Goal: Task Accomplishment & Management: Manage account settings

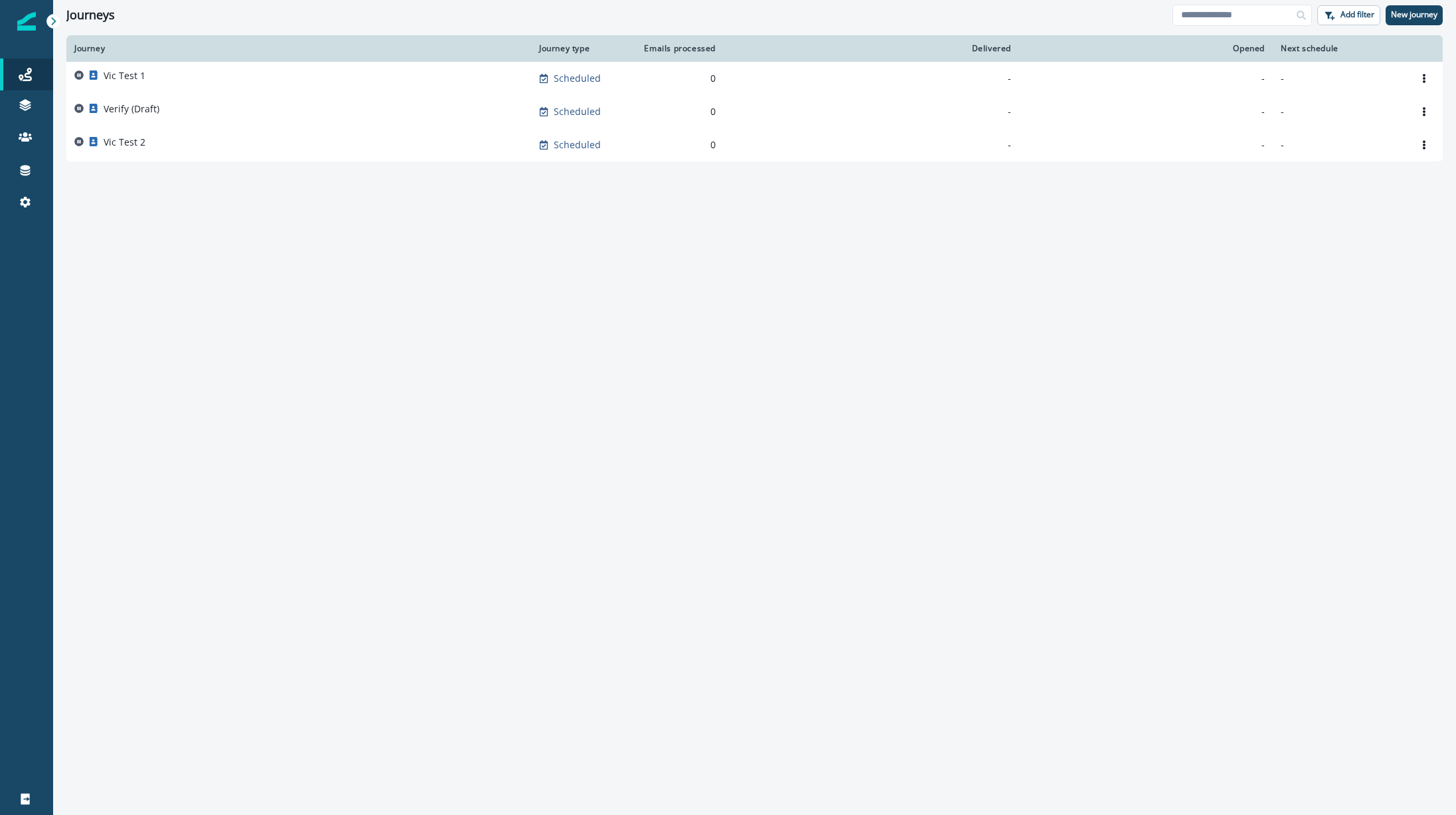
click at [53, 24] on icon at bounding box center [53, 21] width 5 height 8
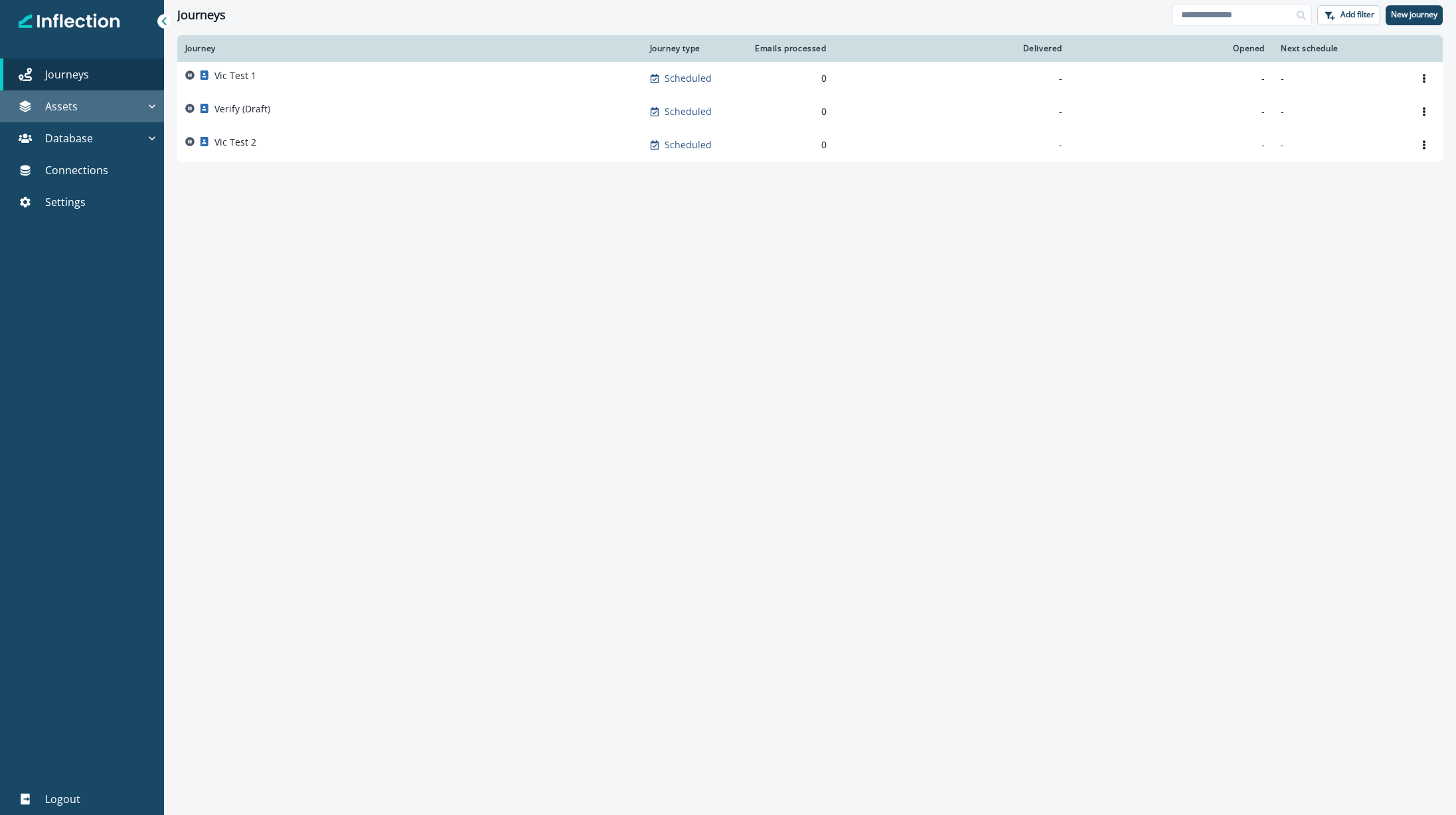
click at [92, 110] on div "Assets" at bounding box center [75, 106] width 140 height 16
click at [708, 501] on div "Journey Journey type Emails processed Delivered Opened Next schedule Vic Test 1…" at bounding box center [810, 424] width 1292 height 778
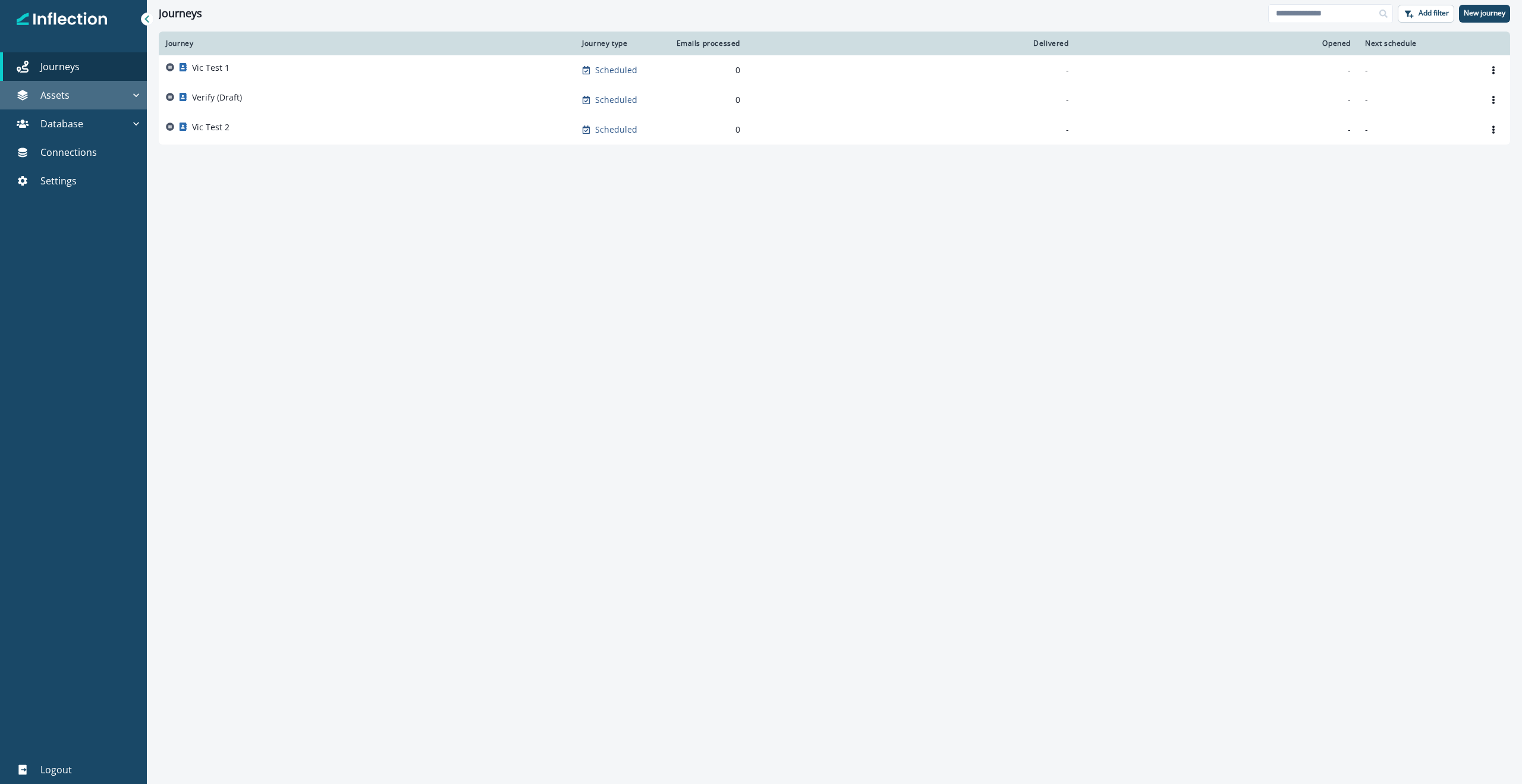
click at [77, 92] on div "Assets" at bounding box center [67, 94] width 125 height 14
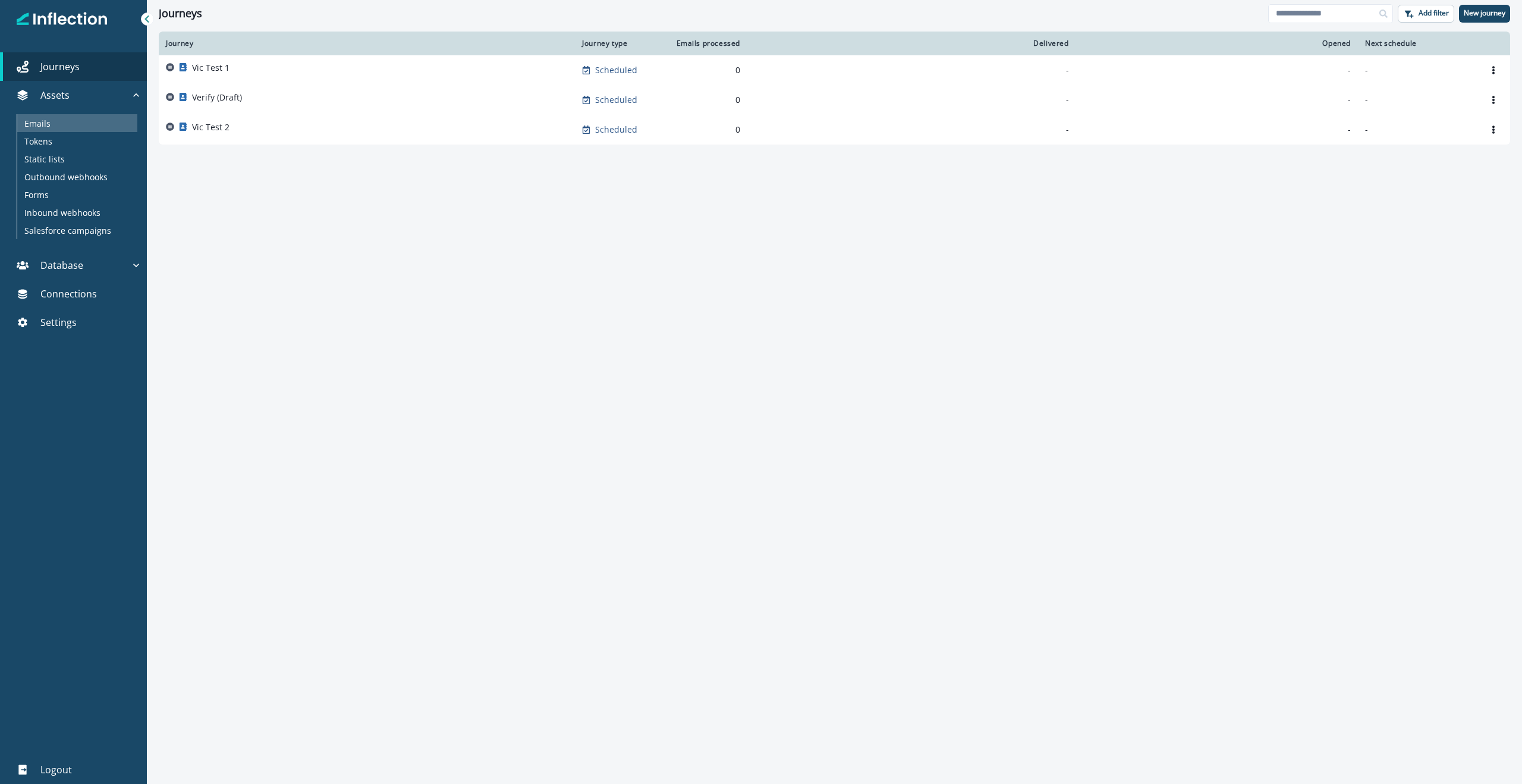
click at [54, 128] on div "Emails" at bounding box center [77, 123] width 120 height 18
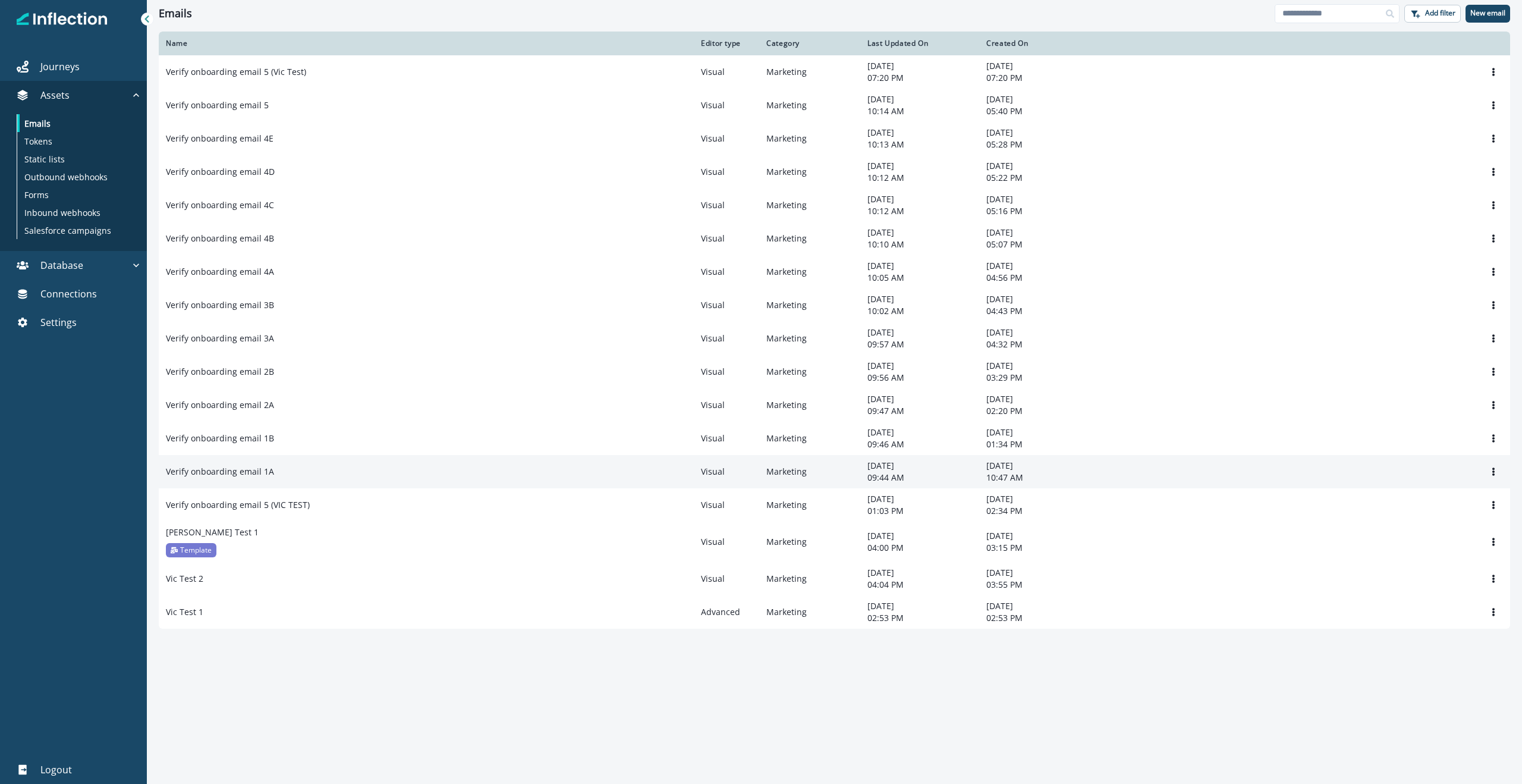
click at [314, 473] on div "Verify onboarding email 1A" at bounding box center [426, 472] width 521 height 12
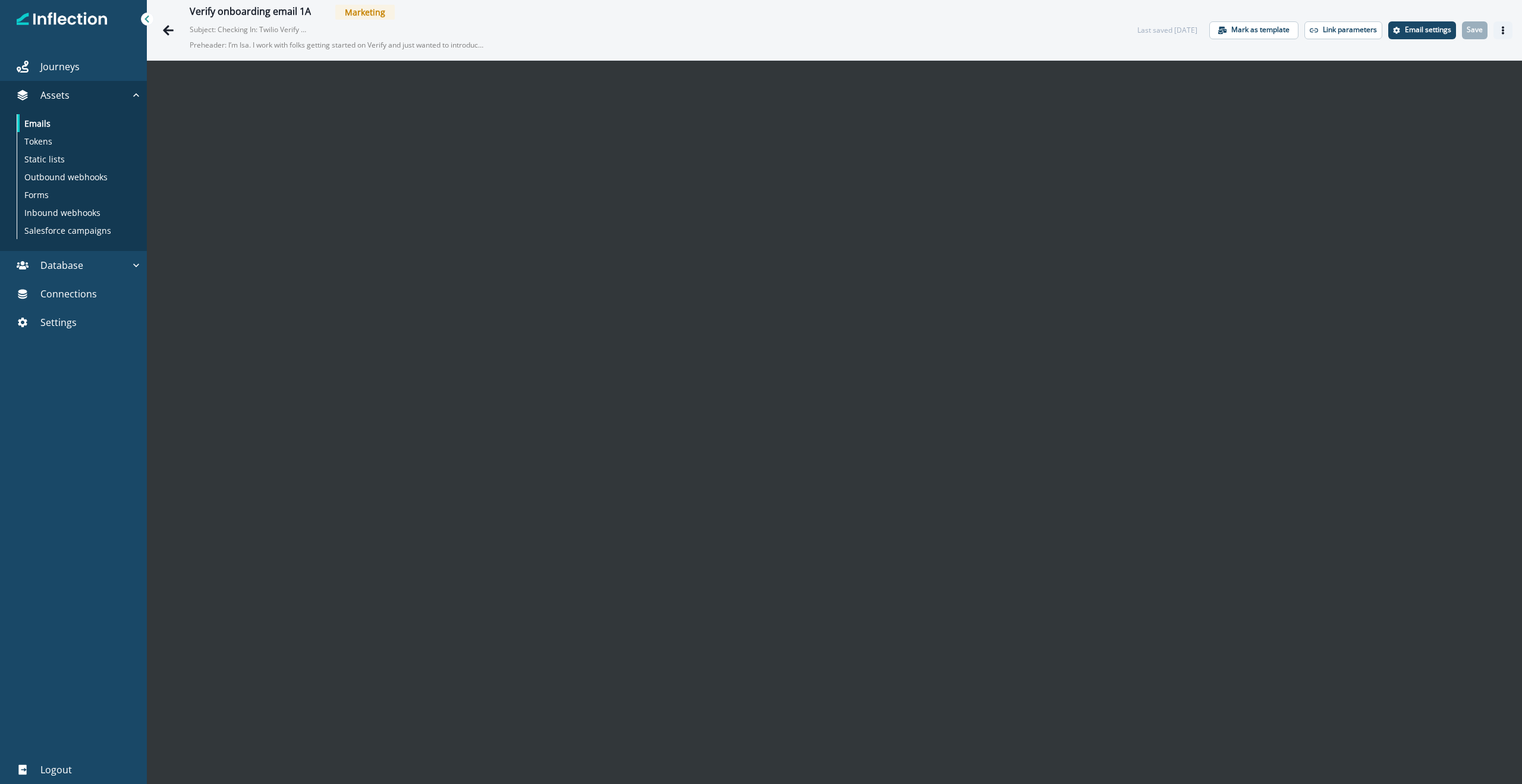
click at [1303, 28] on icon "Actions" at bounding box center [1504, 31] width 8 height 8
click at [1303, 102] on button "Send test email" at bounding box center [1446, 103] width 132 height 22
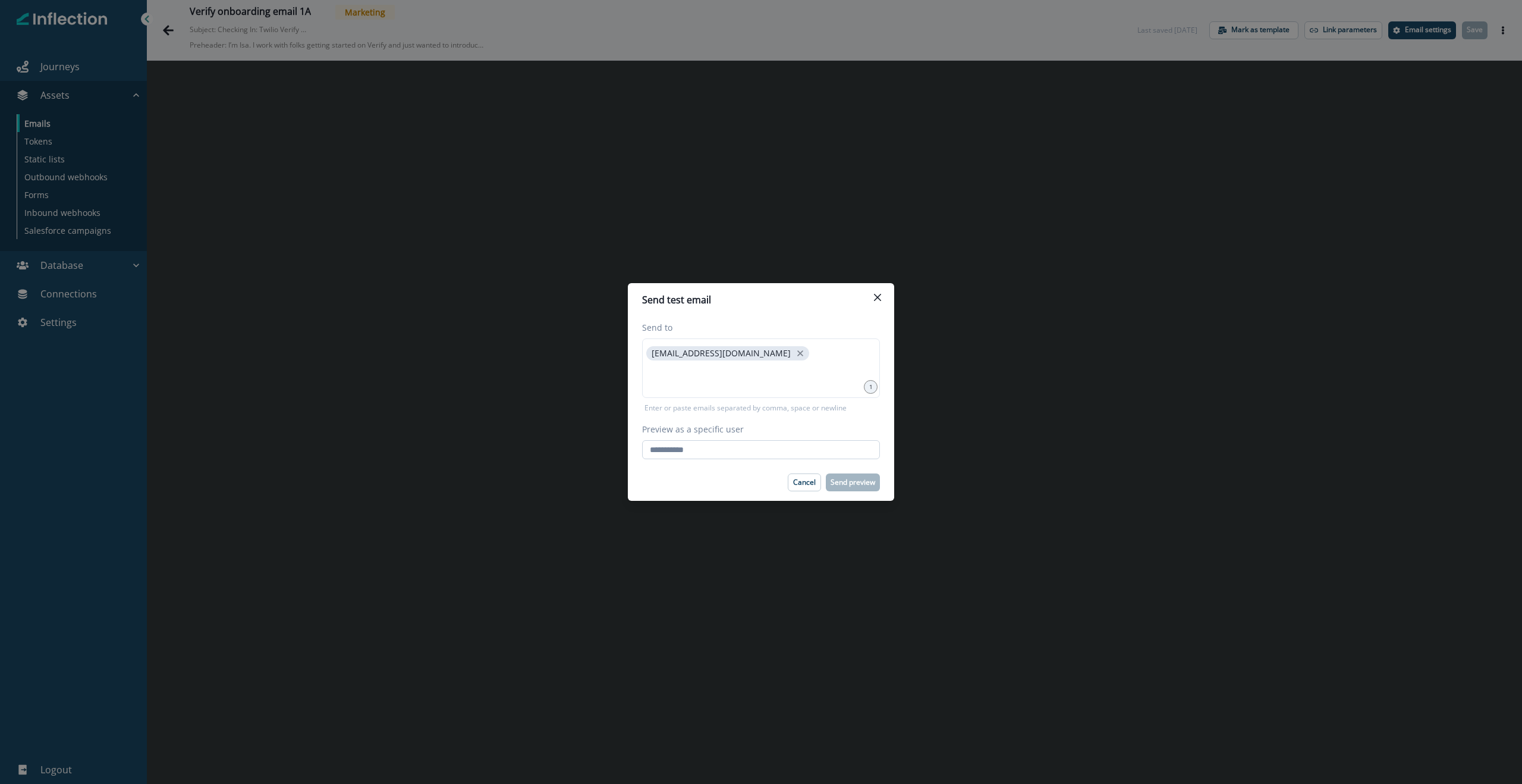
click at [757, 452] on input "Preview as a specific user" at bounding box center [761, 449] width 238 height 19
click at [758, 368] on input at bounding box center [761, 377] width 235 height 24
click at [729, 448] on input "Preview as a specific user" at bounding box center [761, 449] width 238 height 19
type input "**********"
click at [727, 483] on div "Cancel Send preview" at bounding box center [761, 482] width 238 height 18
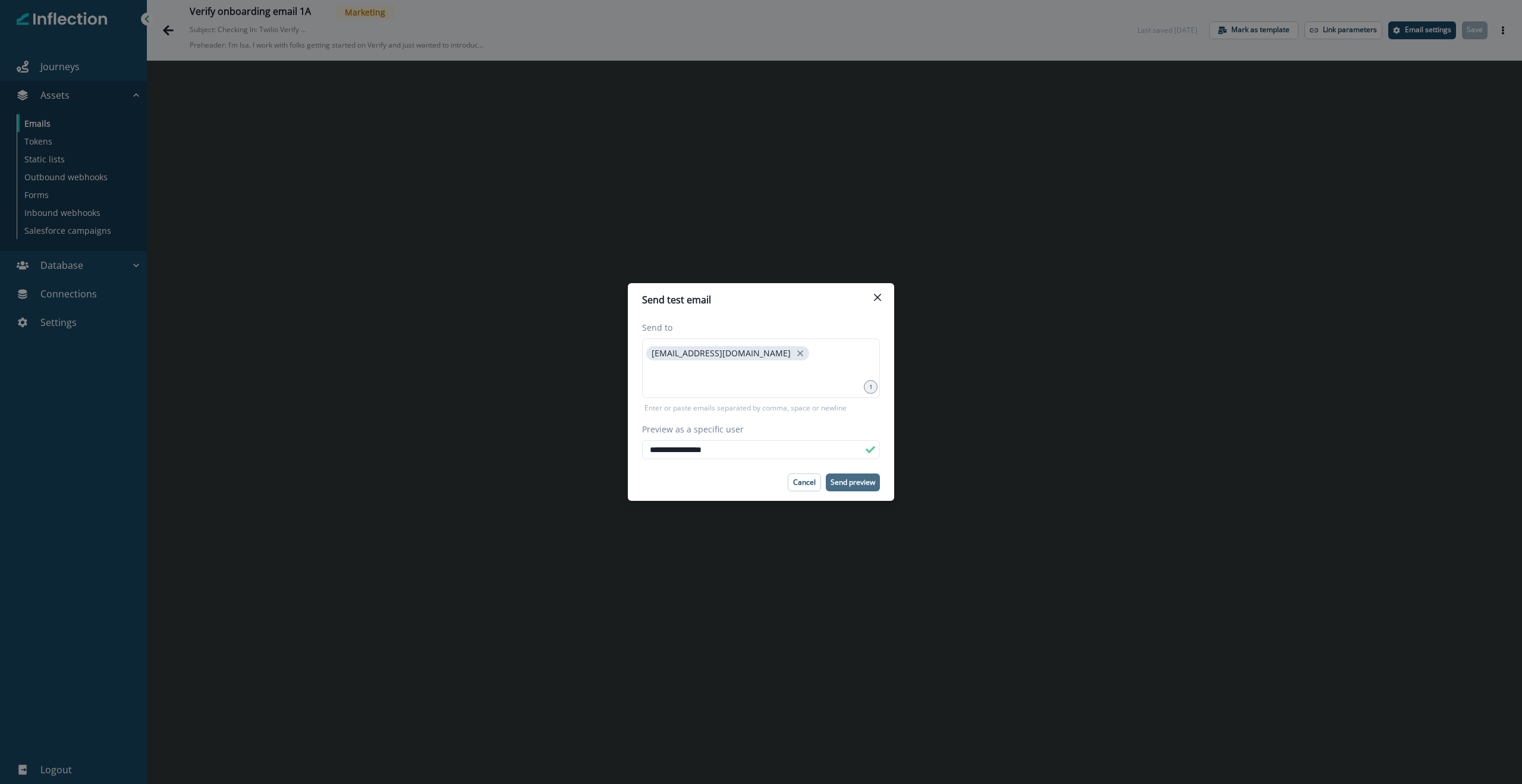
click at [853, 483] on p "Send preview" at bounding box center [853, 482] width 45 height 8
click at [882, 296] on button "Close" at bounding box center [877, 297] width 19 height 19
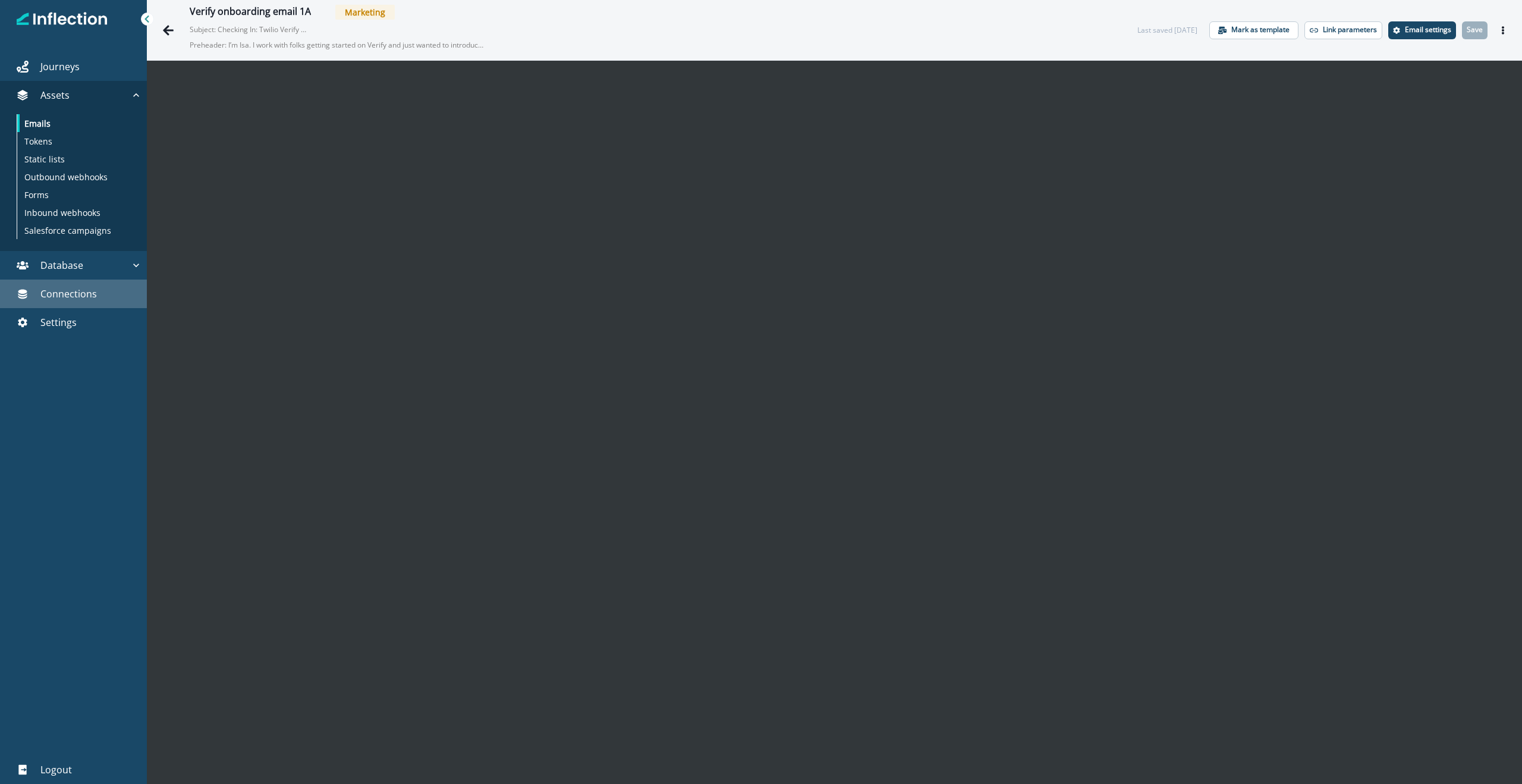
click at [92, 287] on p "Connections" at bounding box center [69, 293] width 56 height 14
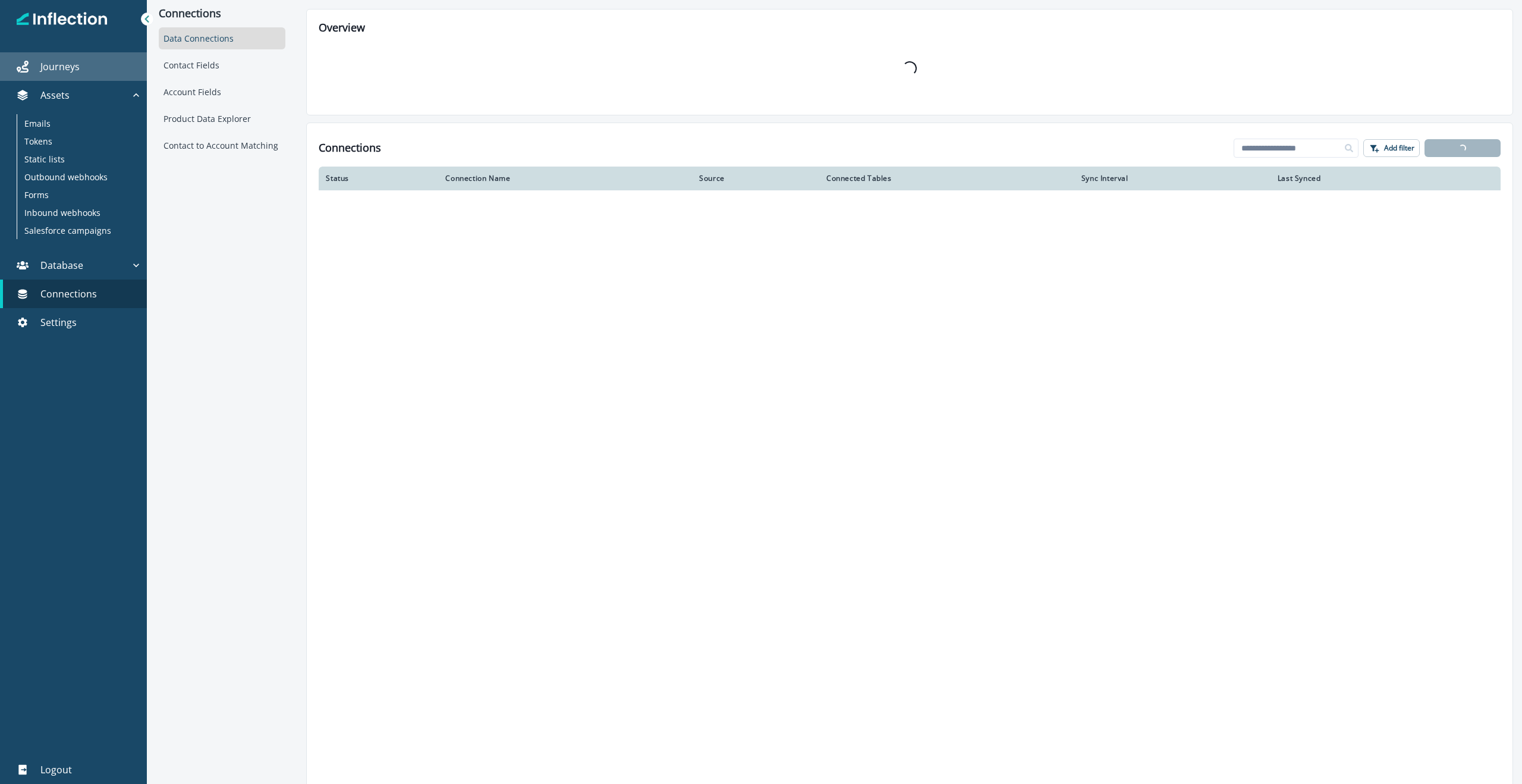
click at [78, 54] on link "Journeys" at bounding box center [73, 66] width 147 height 28
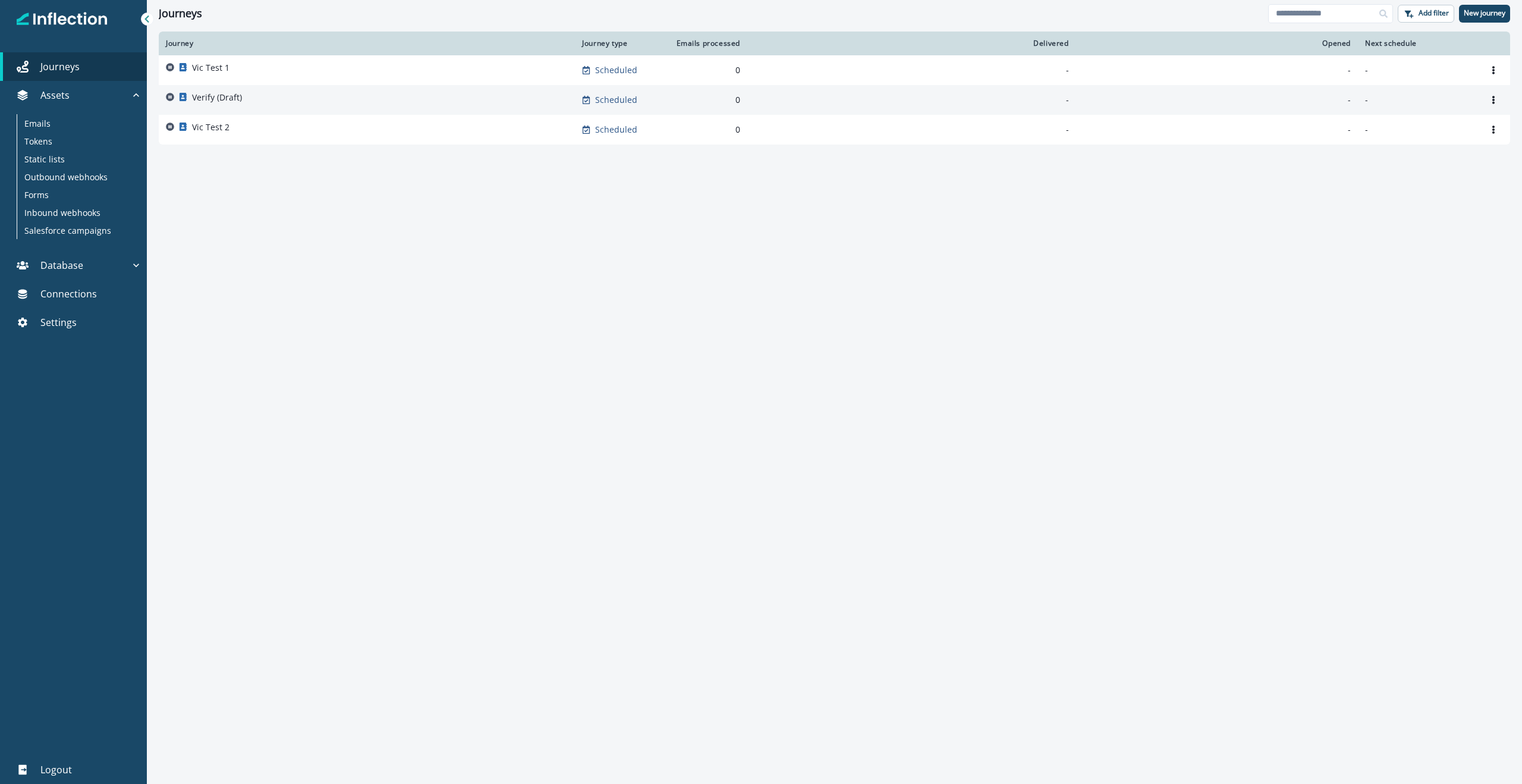
click at [222, 100] on p "Verify (Draft)" at bounding box center [217, 97] width 50 height 12
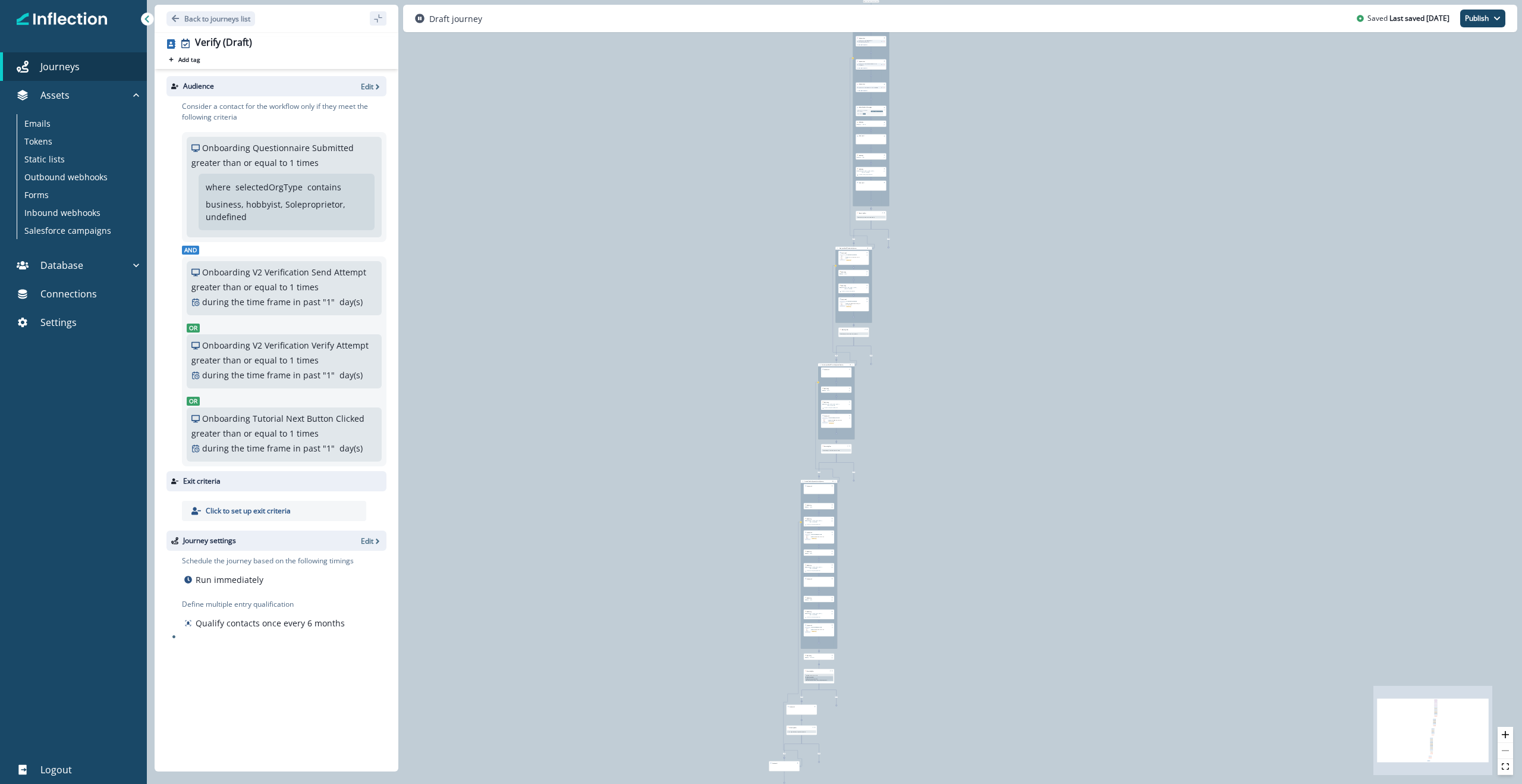
click at [741, 176] on div "0 contact has entered the journey Signup permitted journey Update value Update …" at bounding box center [834, 392] width 1375 height 784
click at [136, 261] on icon "button" at bounding box center [136, 265] width 12 height 12
click at [51, 287] on p "Contacts" at bounding box center [41, 293] width 35 height 12
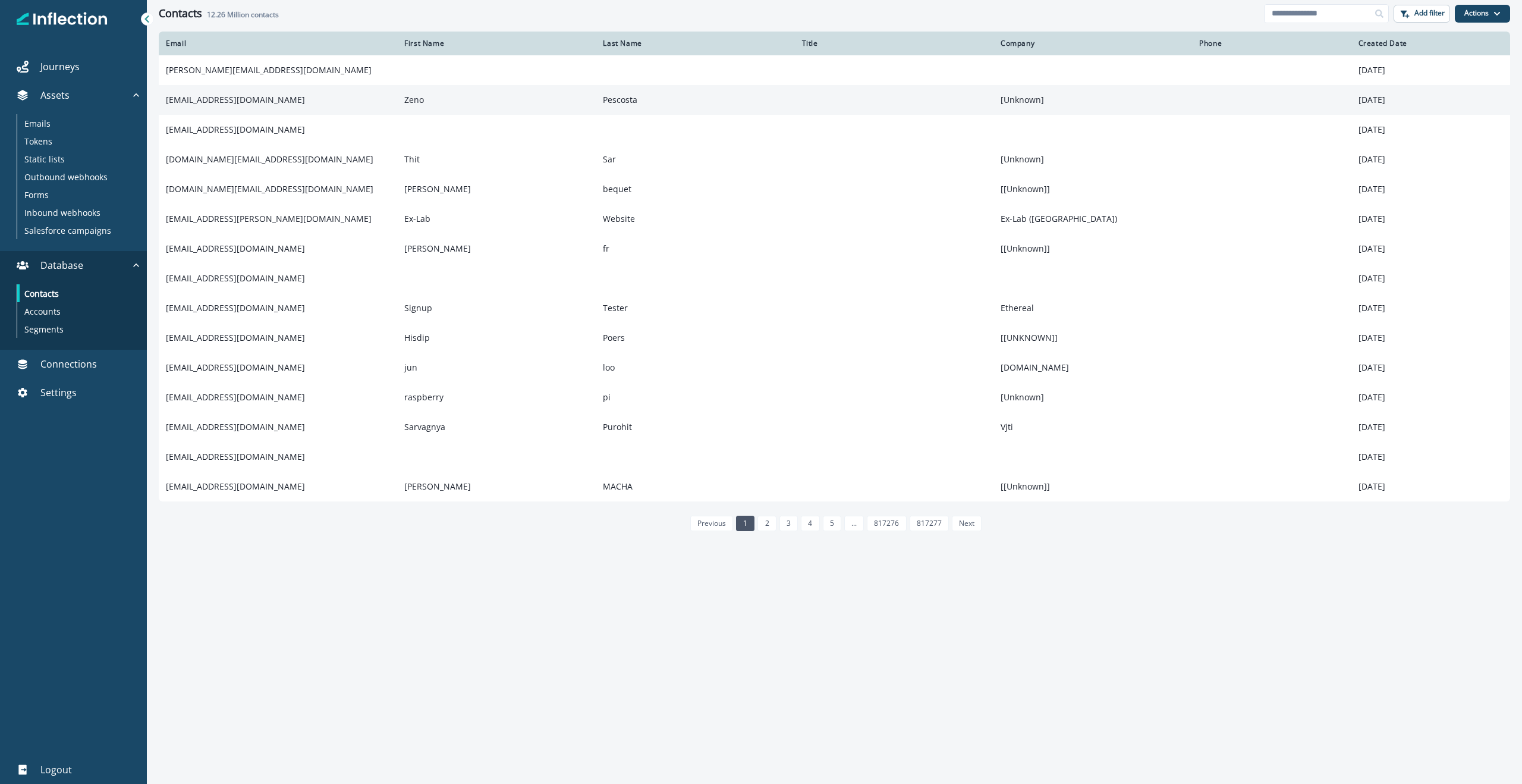
click at [225, 99] on td "[EMAIL_ADDRESS][DOMAIN_NAME]" at bounding box center [279, 100] width 239 height 30
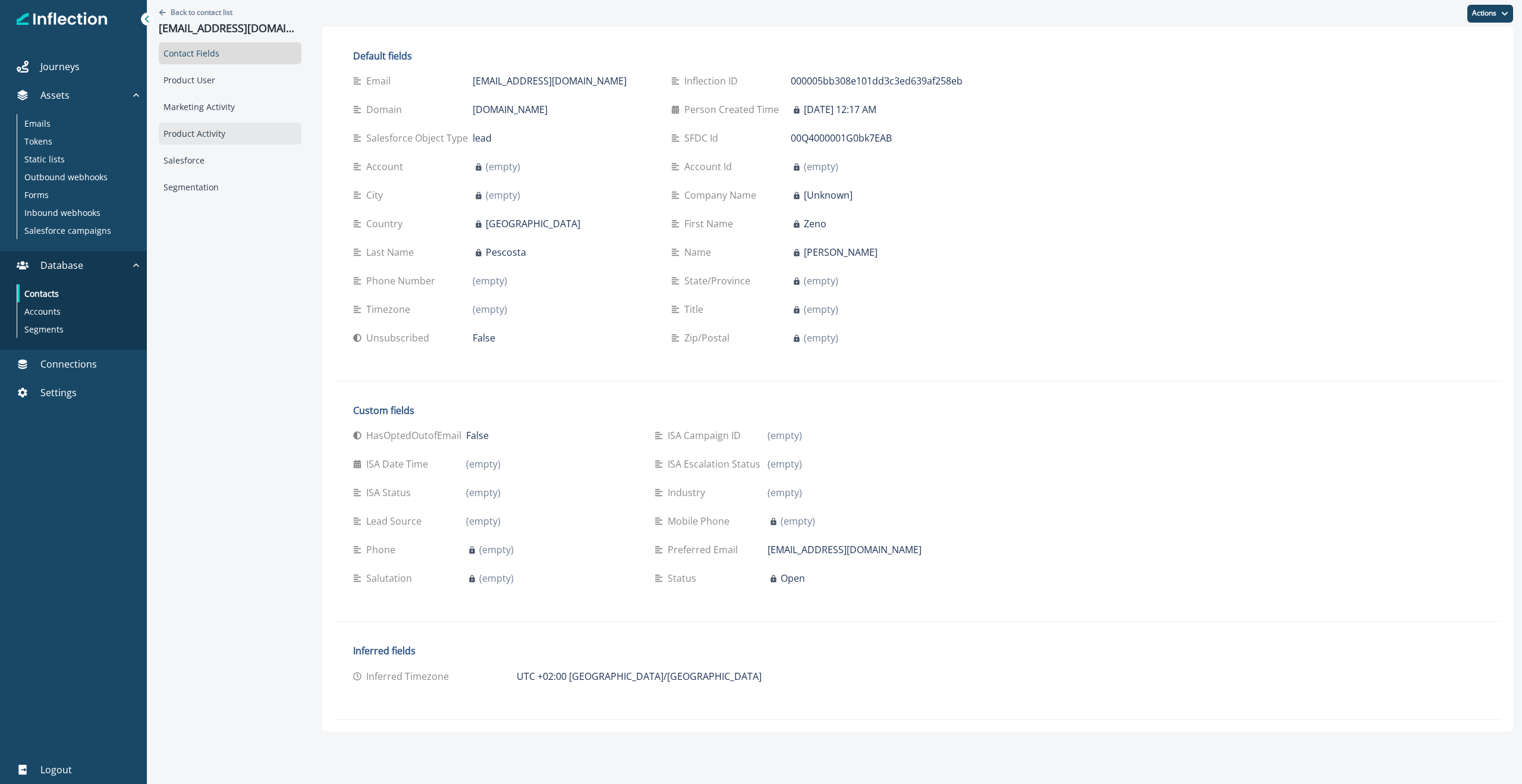
click at [205, 131] on div "Product Activity" at bounding box center [230, 133] width 143 height 22
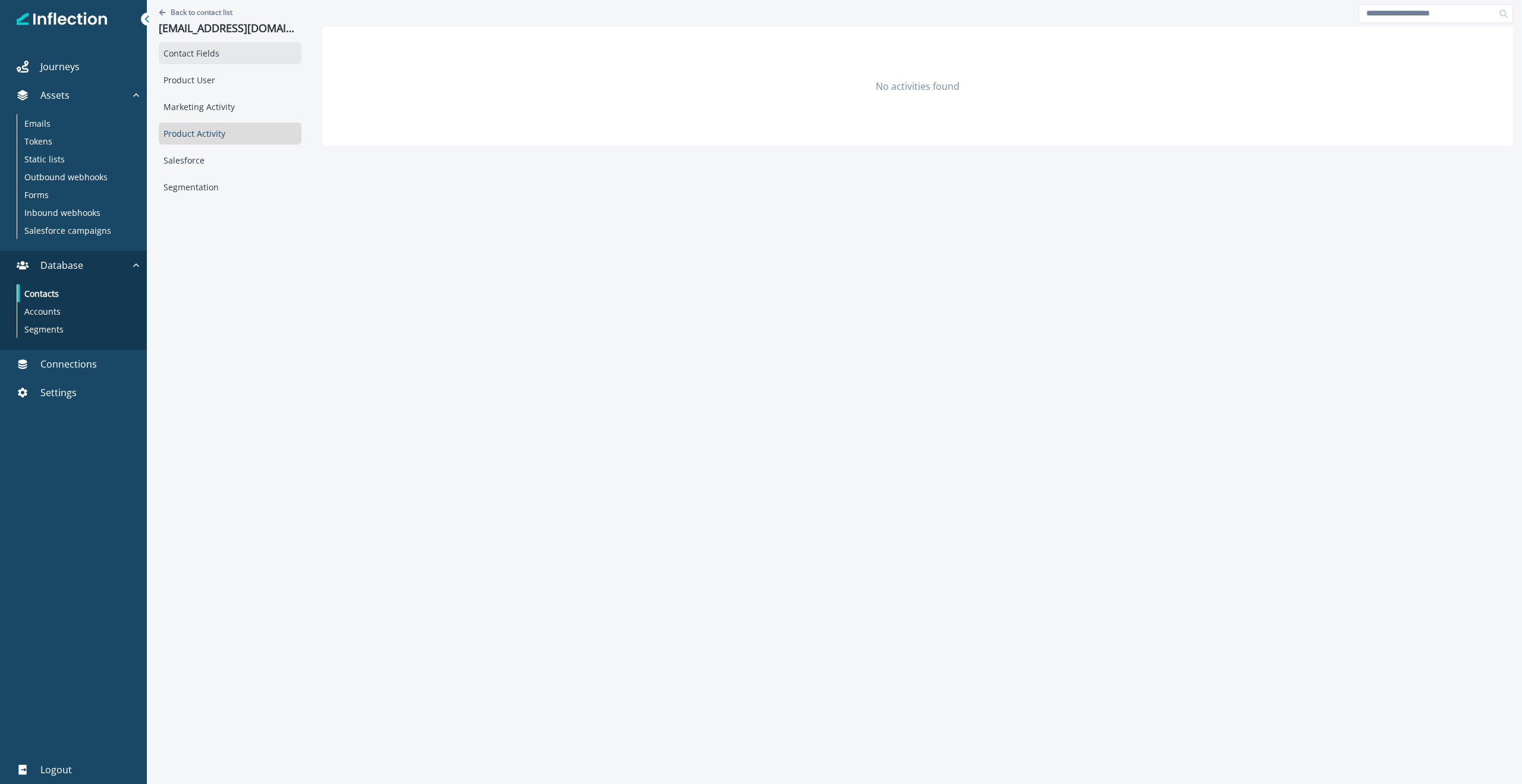
click at [184, 56] on div "Contact Fields" at bounding box center [230, 53] width 143 height 22
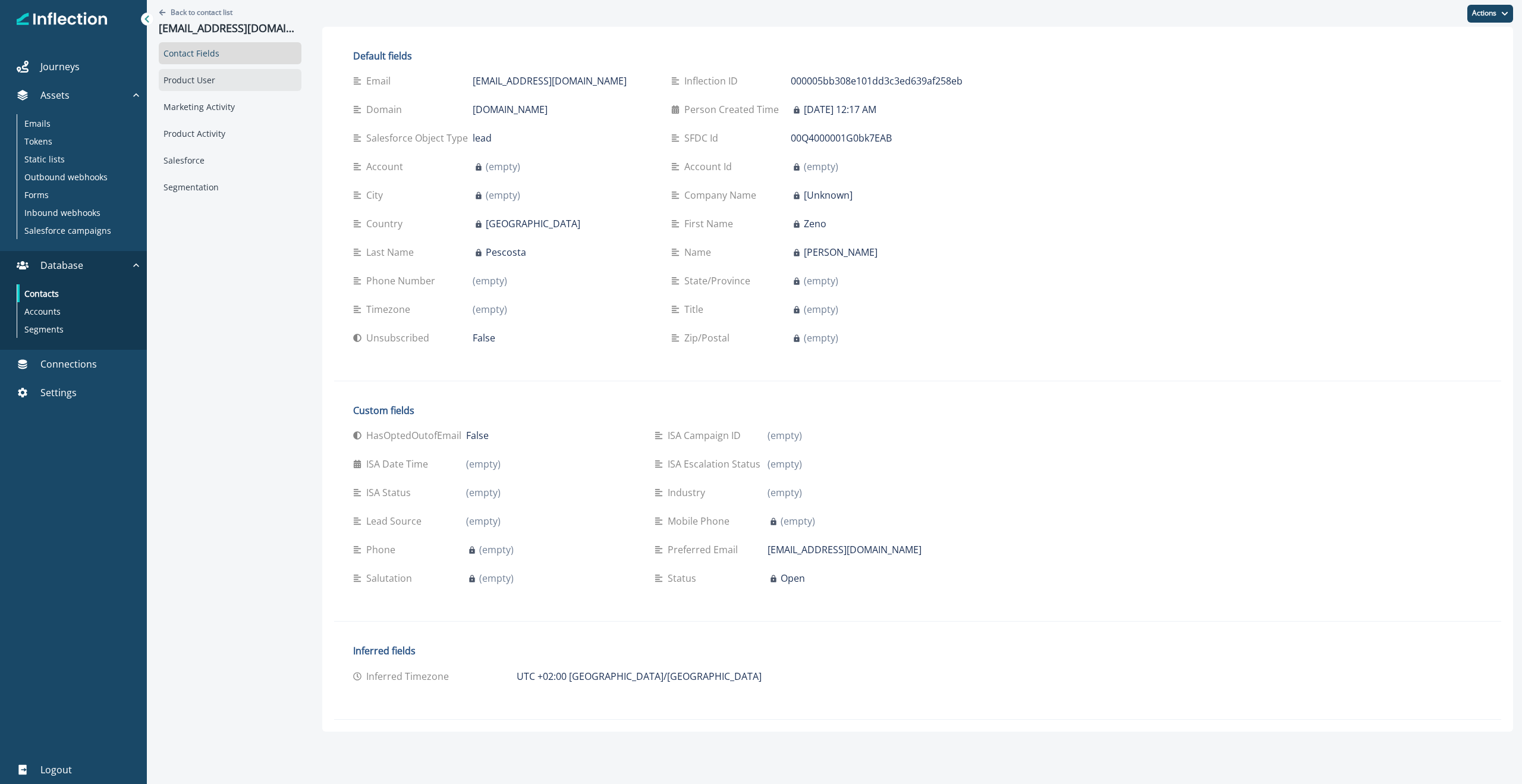
click at [183, 84] on div "Product User" at bounding box center [230, 80] width 143 height 22
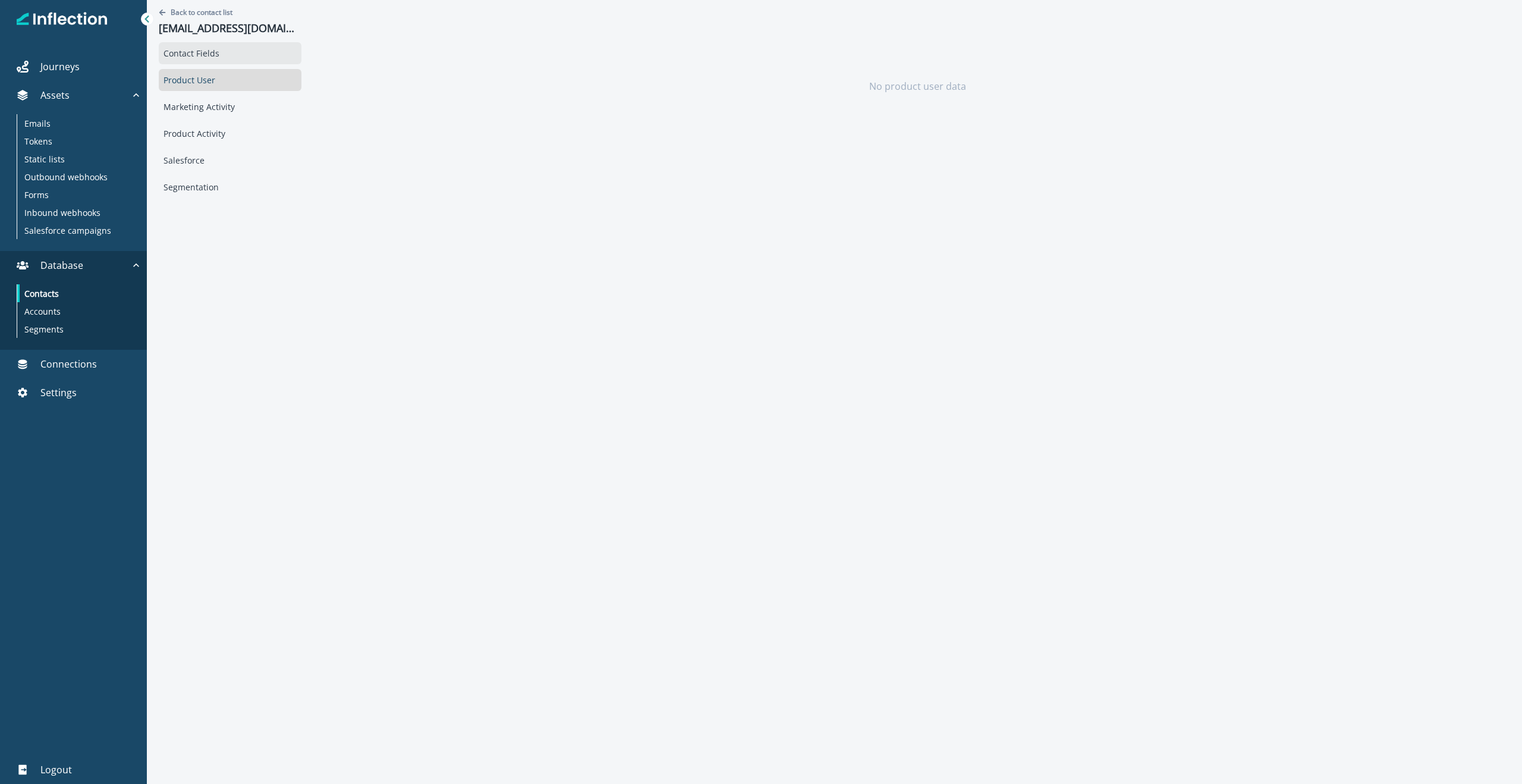
click at [176, 44] on div "Contact Fields" at bounding box center [230, 53] width 143 height 22
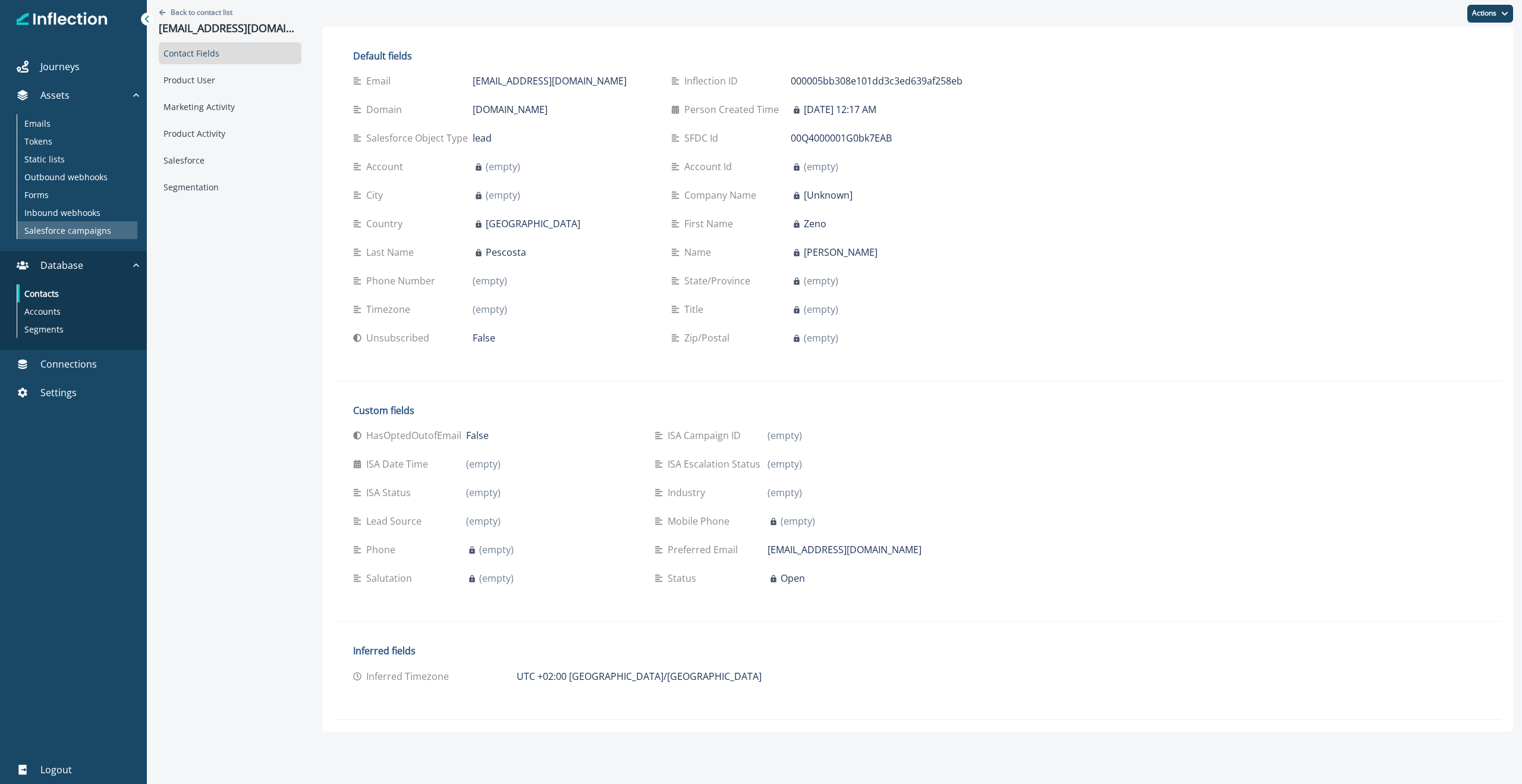
click at [64, 226] on p "Salesforce campaigns" at bounding box center [67, 230] width 87 height 12
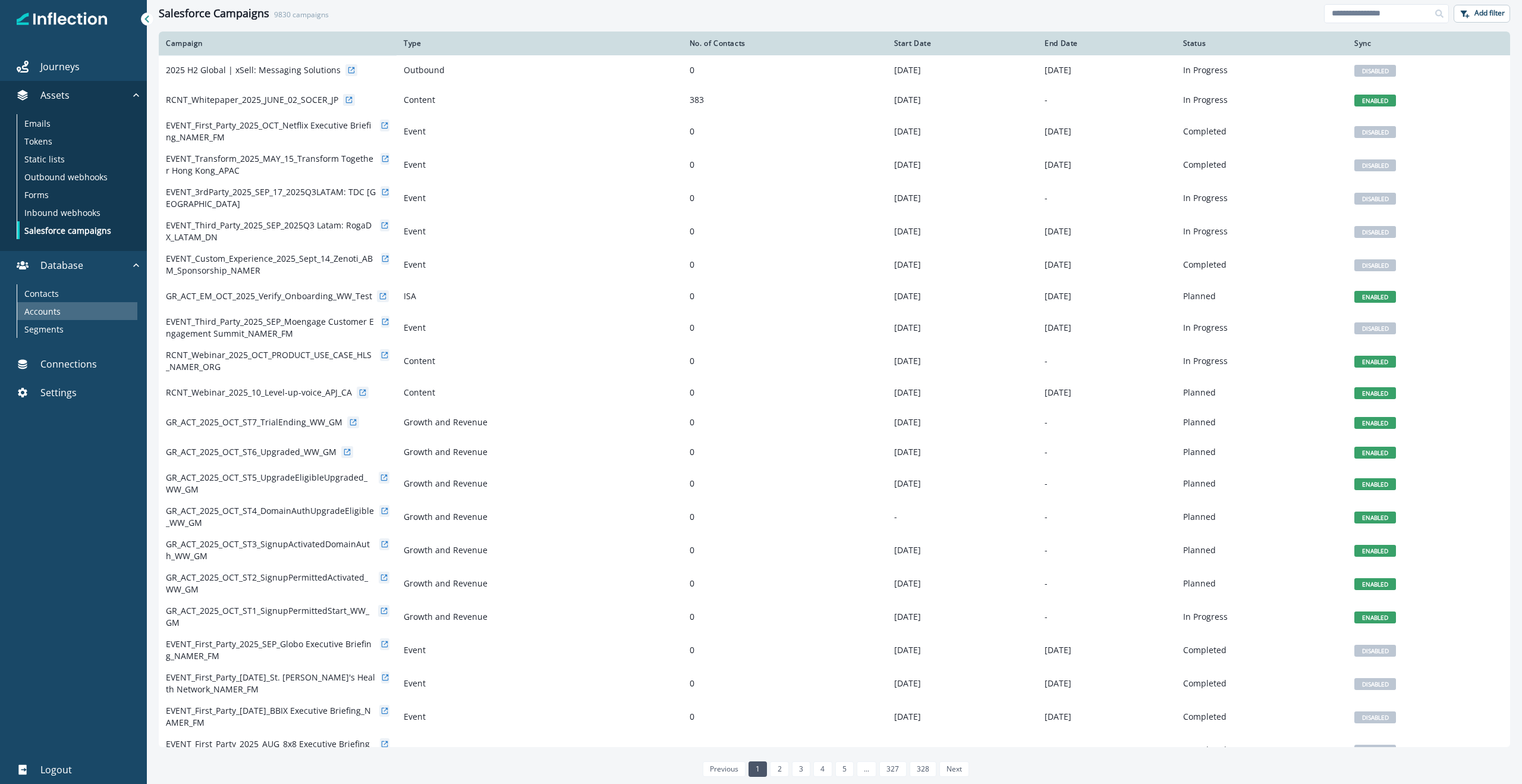
click at [59, 312] on p "Accounts" at bounding box center [42, 311] width 36 height 12
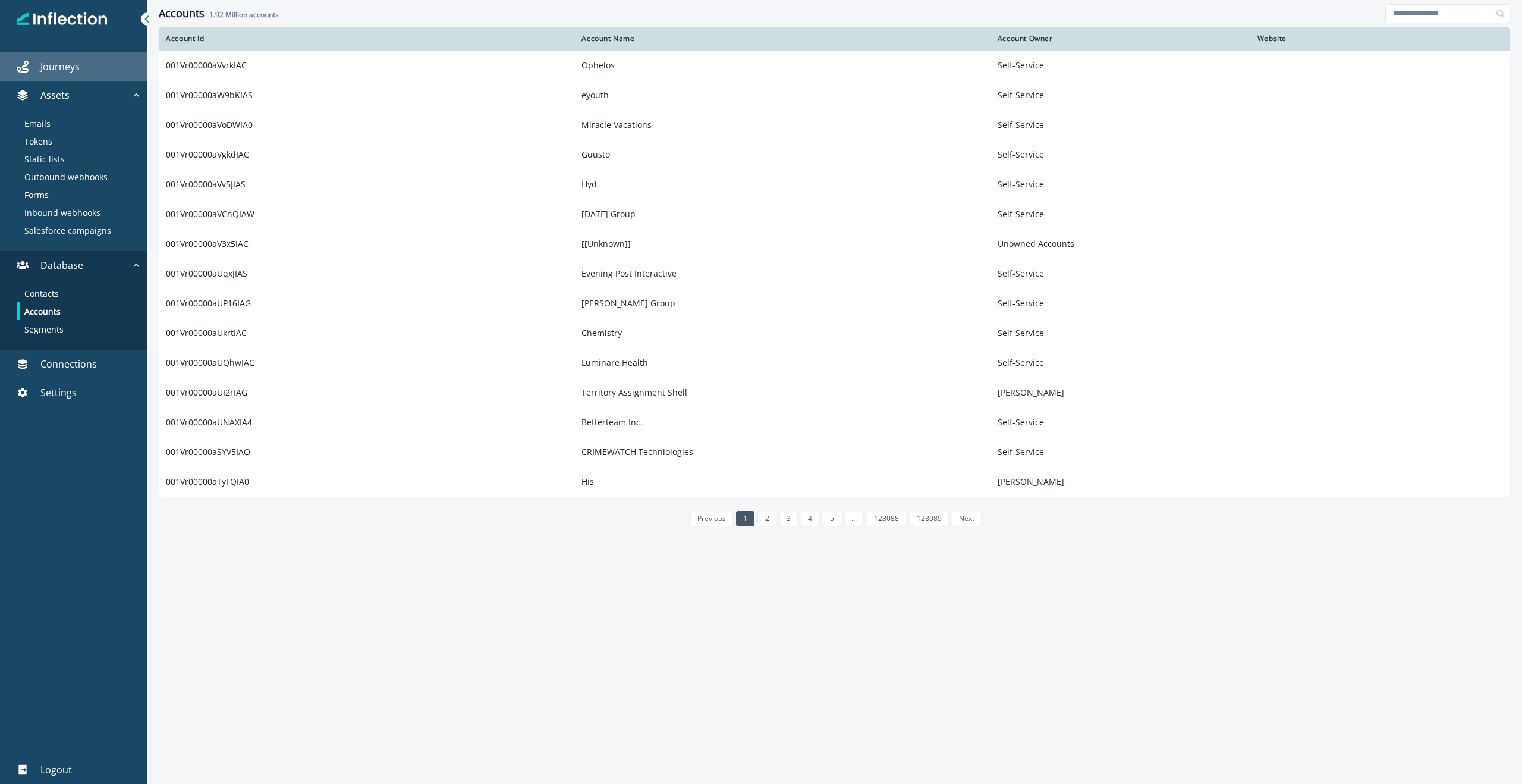
click at [70, 58] on link "Journeys" at bounding box center [73, 66] width 147 height 28
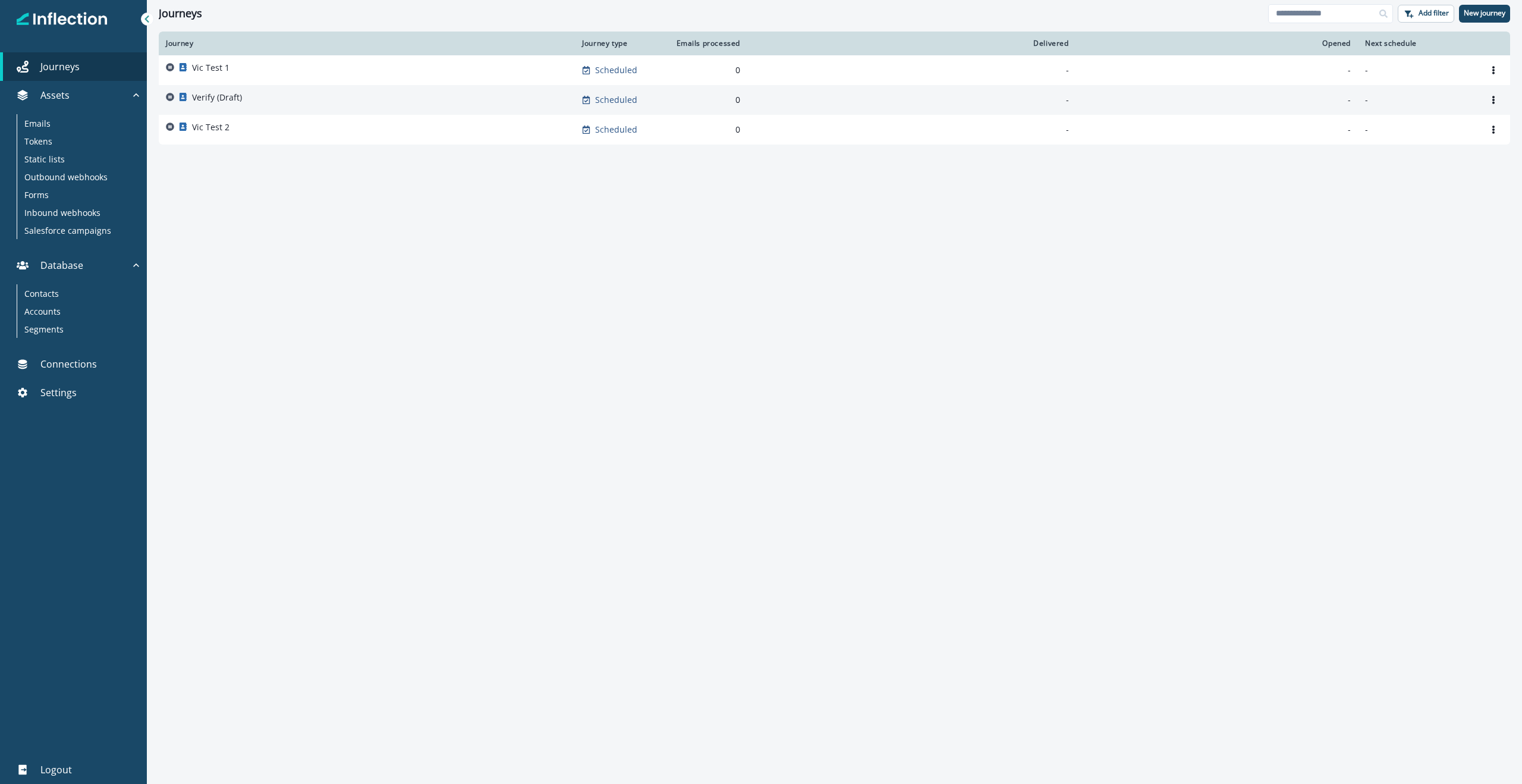
click at [234, 94] on p "Verify (Draft)" at bounding box center [217, 97] width 50 height 12
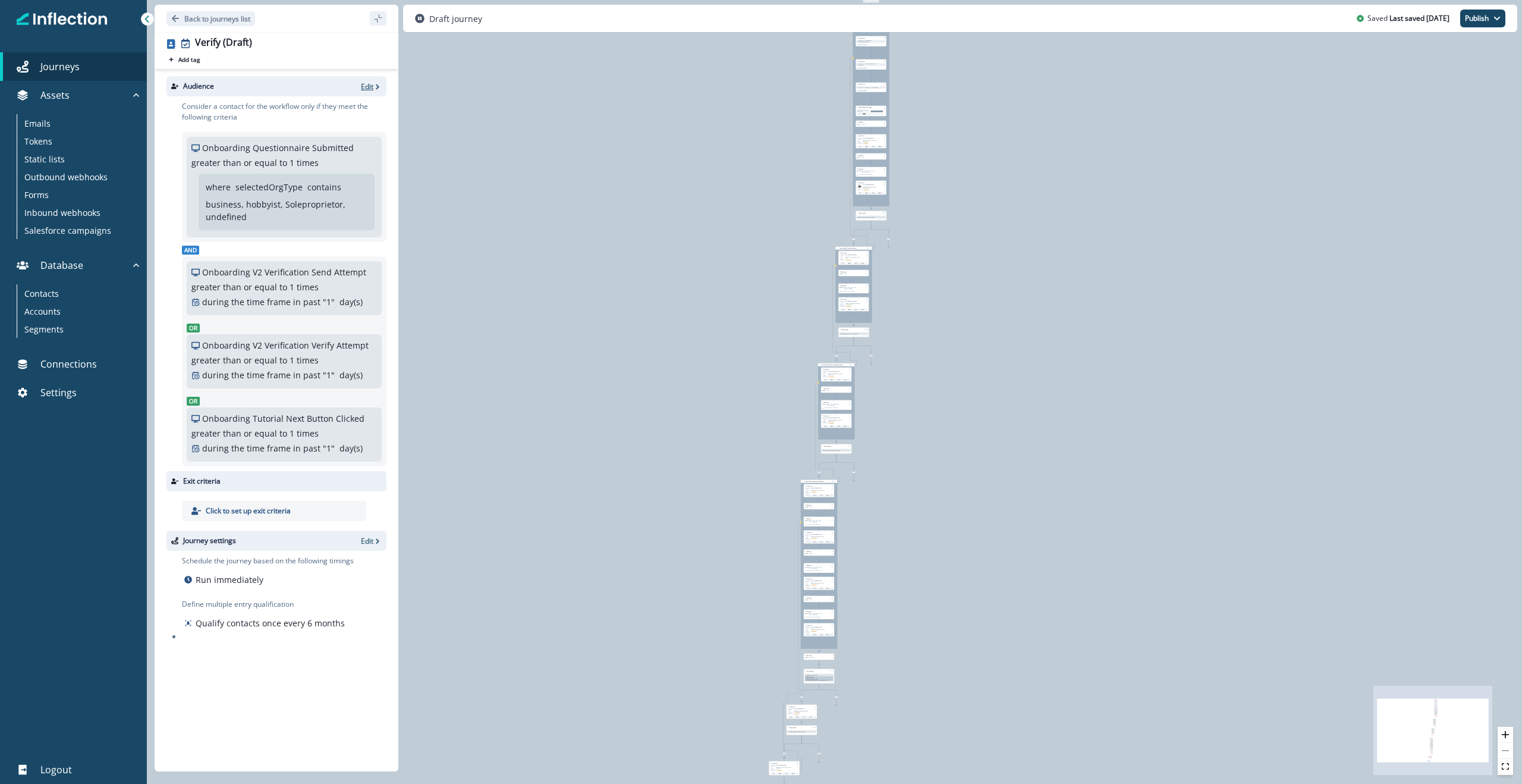
click at [369, 81] on p "Edit" at bounding box center [366, 86] width 12 height 10
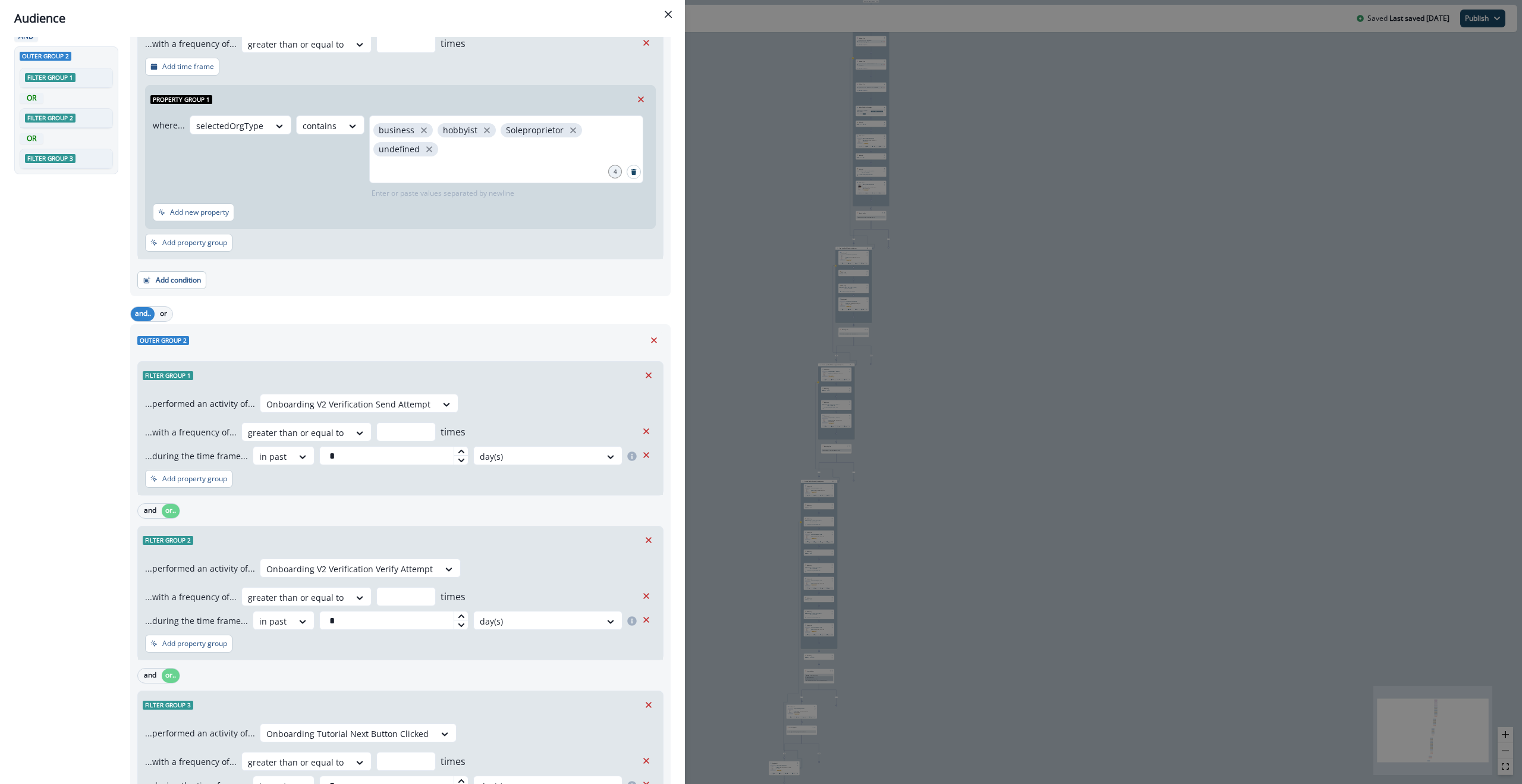
scroll to position [248, 0]
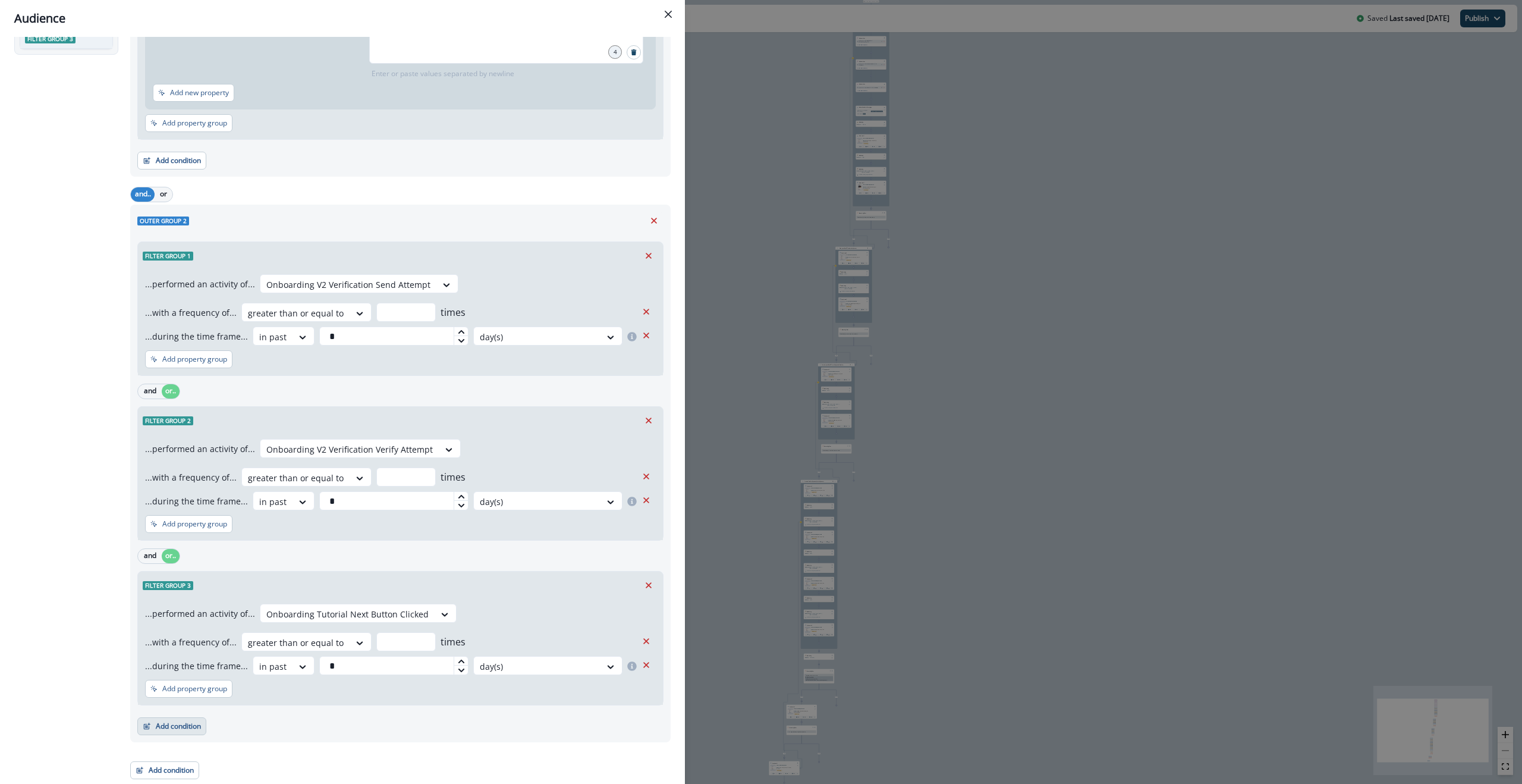
click at [169, 724] on button "Add condition" at bounding box center [172, 726] width 69 height 18
click at [199, 698] on button "Salesforce campaign membership" at bounding box center [212, 697] width 150 height 20
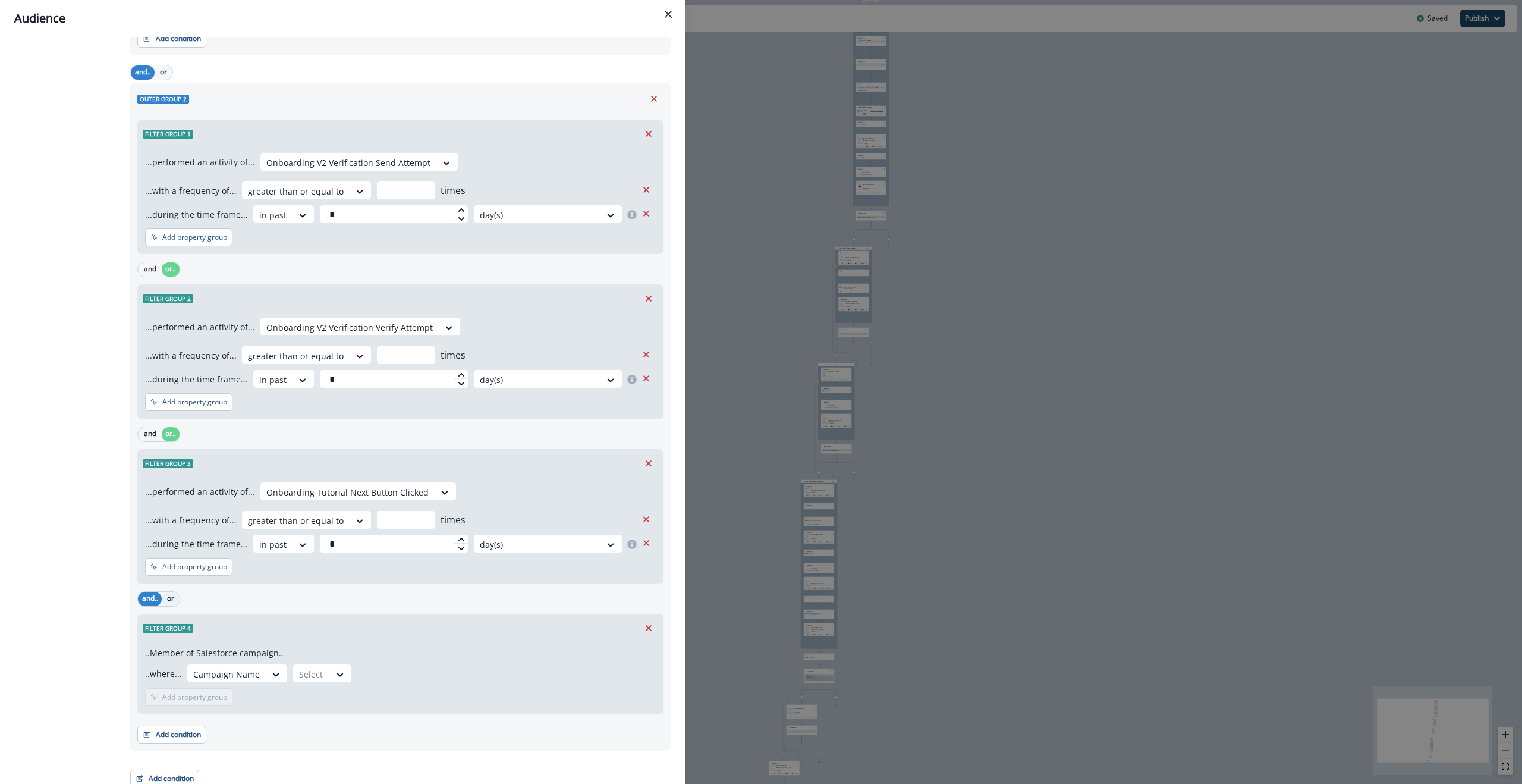
scroll to position [378, 0]
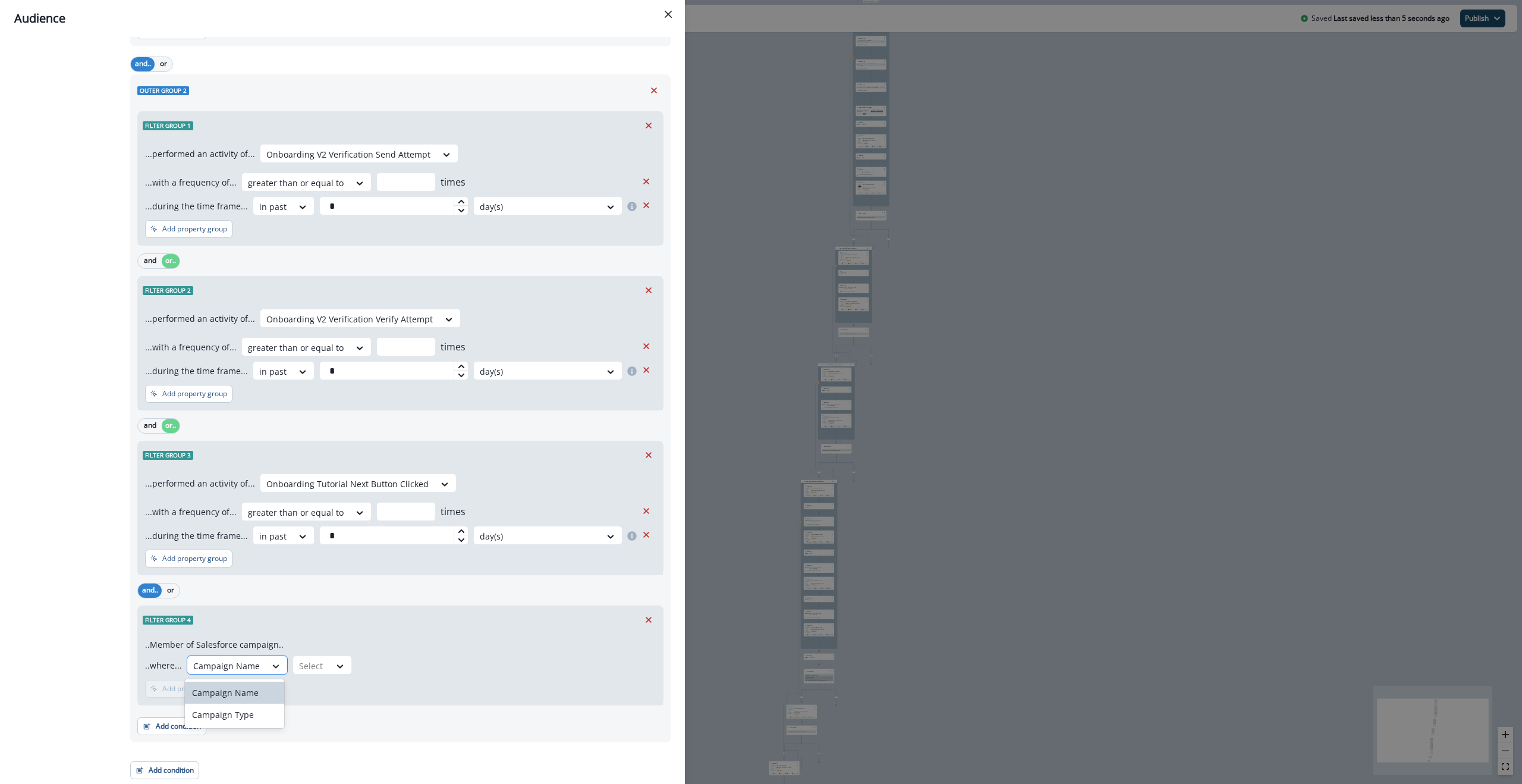
click at [270, 664] on icon at bounding box center [275, 665] width 11 height 12
click at [287, 629] on div "Filter group 4" at bounding box center [400, 619] width 525 height 27
click at [270, 670] on icon at bounding box center [275, 665] width 11 height 12
click at [262, 694] on div "Campaign Name" at bounding box center [234, 692] width 99 height 22
click at [323, 660] on div "Select" at bounding box center [312, 665] width 36 height 20
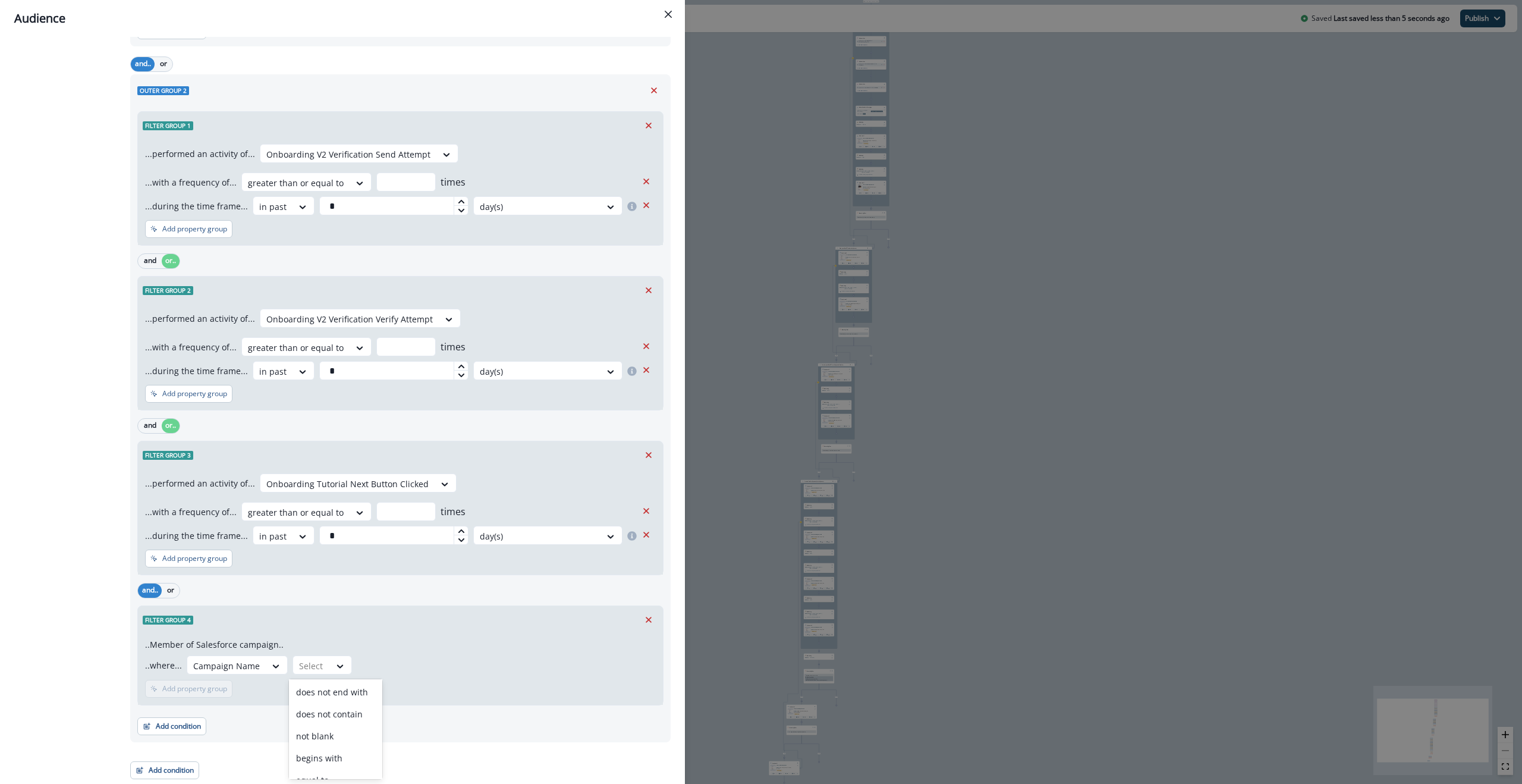
scroll to position [0, 0]
click at [327, 695] on div "not equal to" at bounding box center [336, 692] width 94 height 22
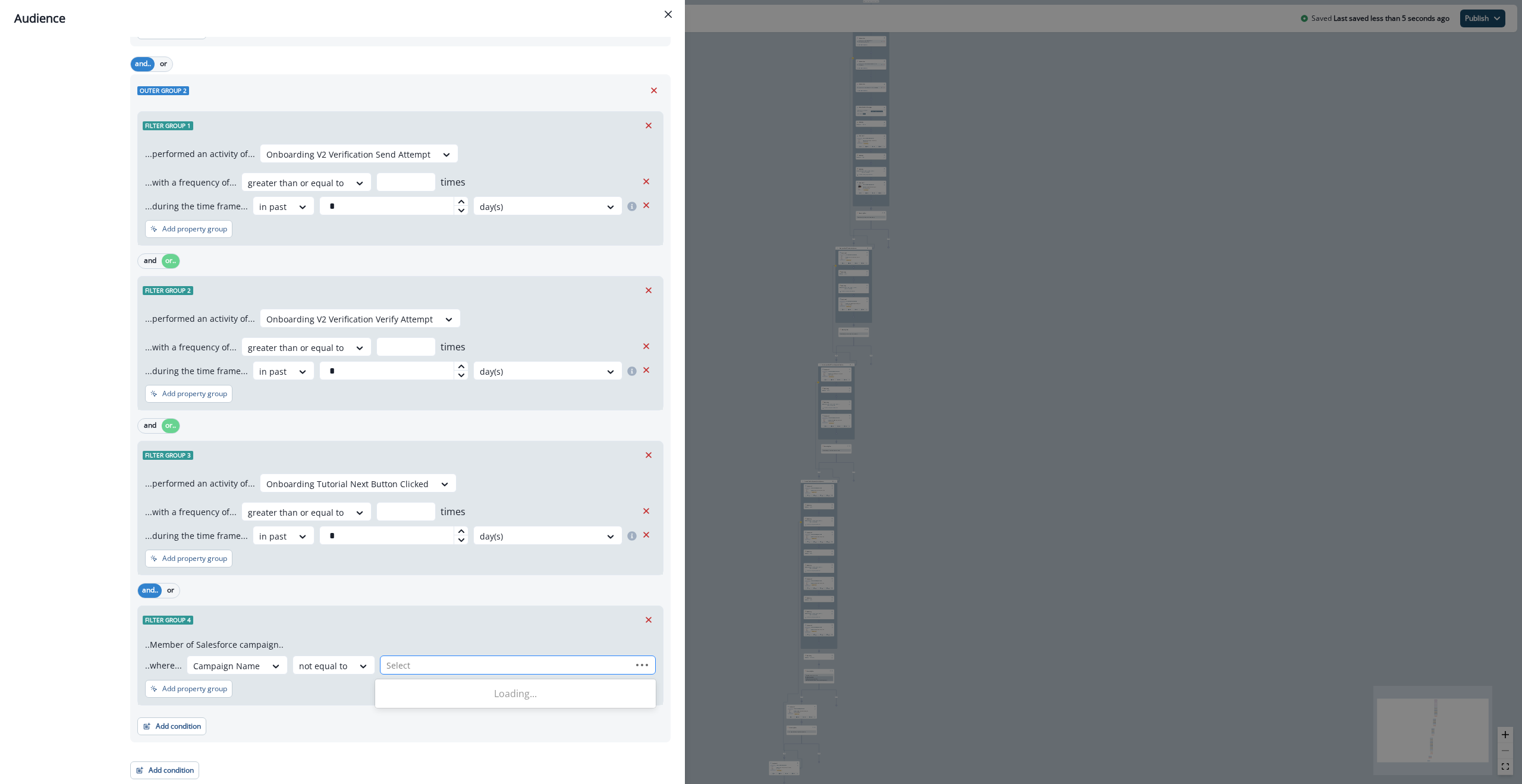
click at [411, 665] on div at bounding box center [506, 665] width 239 height 15
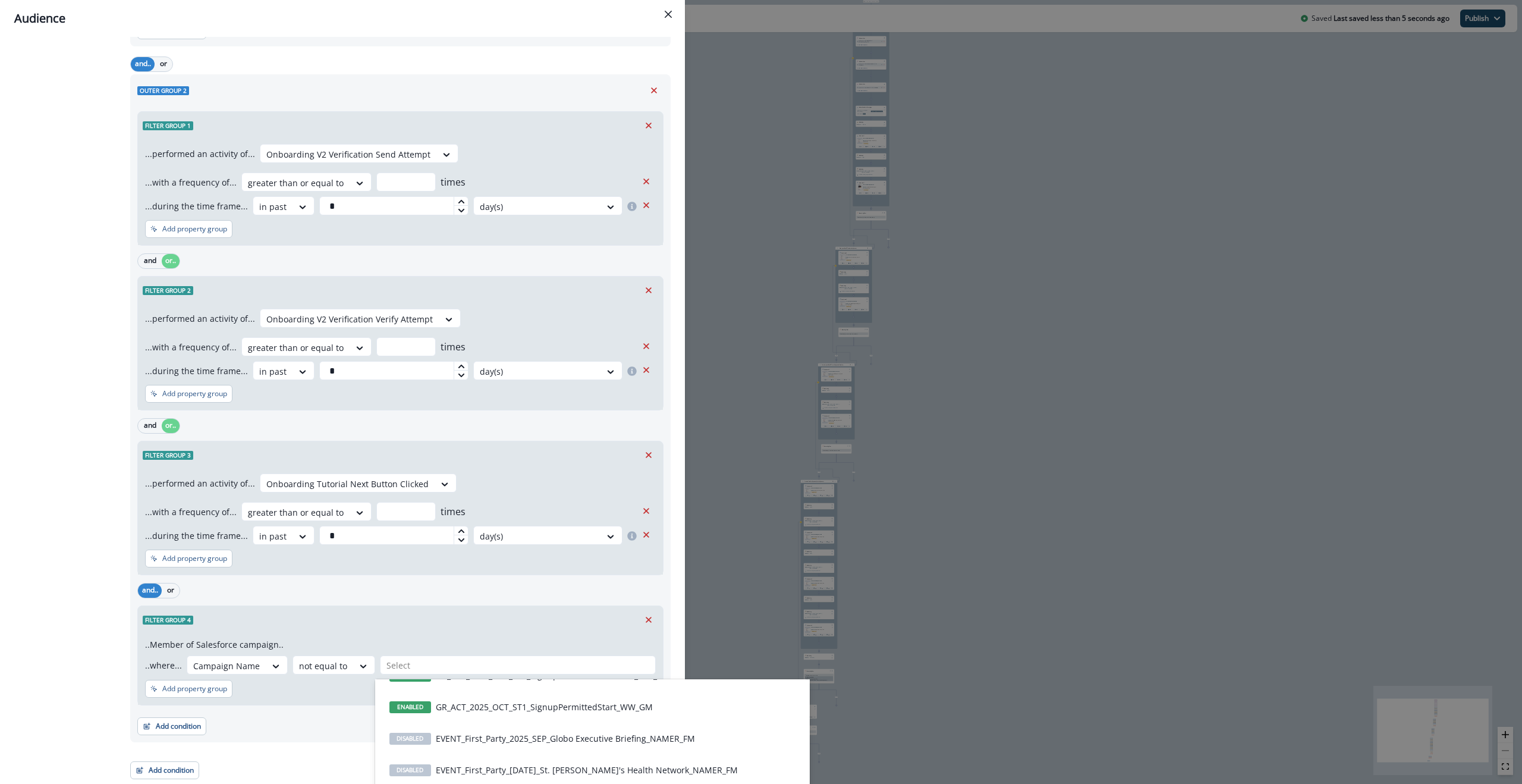
scroll to position [535, 0]
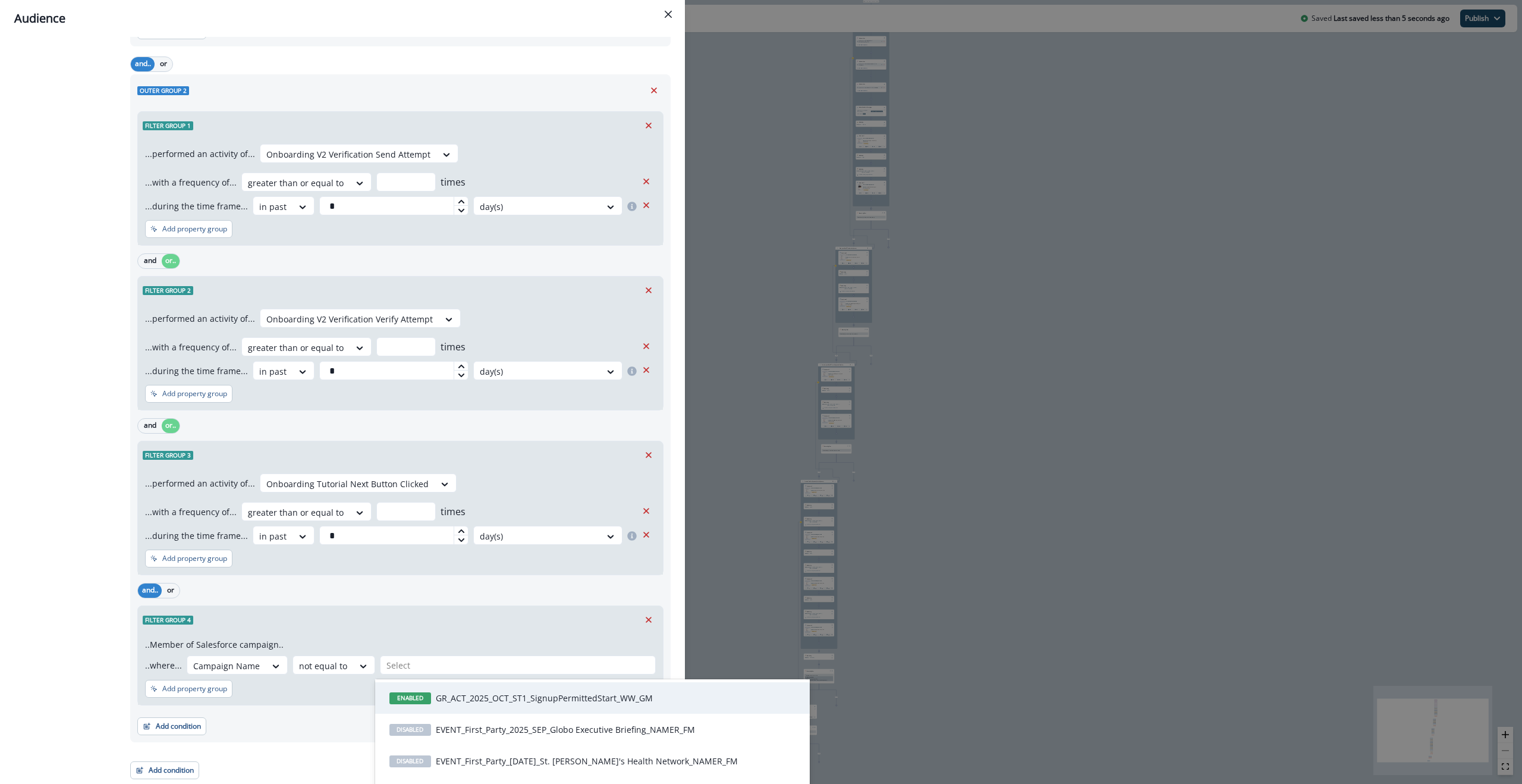
click at [79, 647] on div "All contact s who have, Outer group 1 Filter group 1 AND Property group 1 AND O…" at bounding box center [68, 232] width 109 height 1093
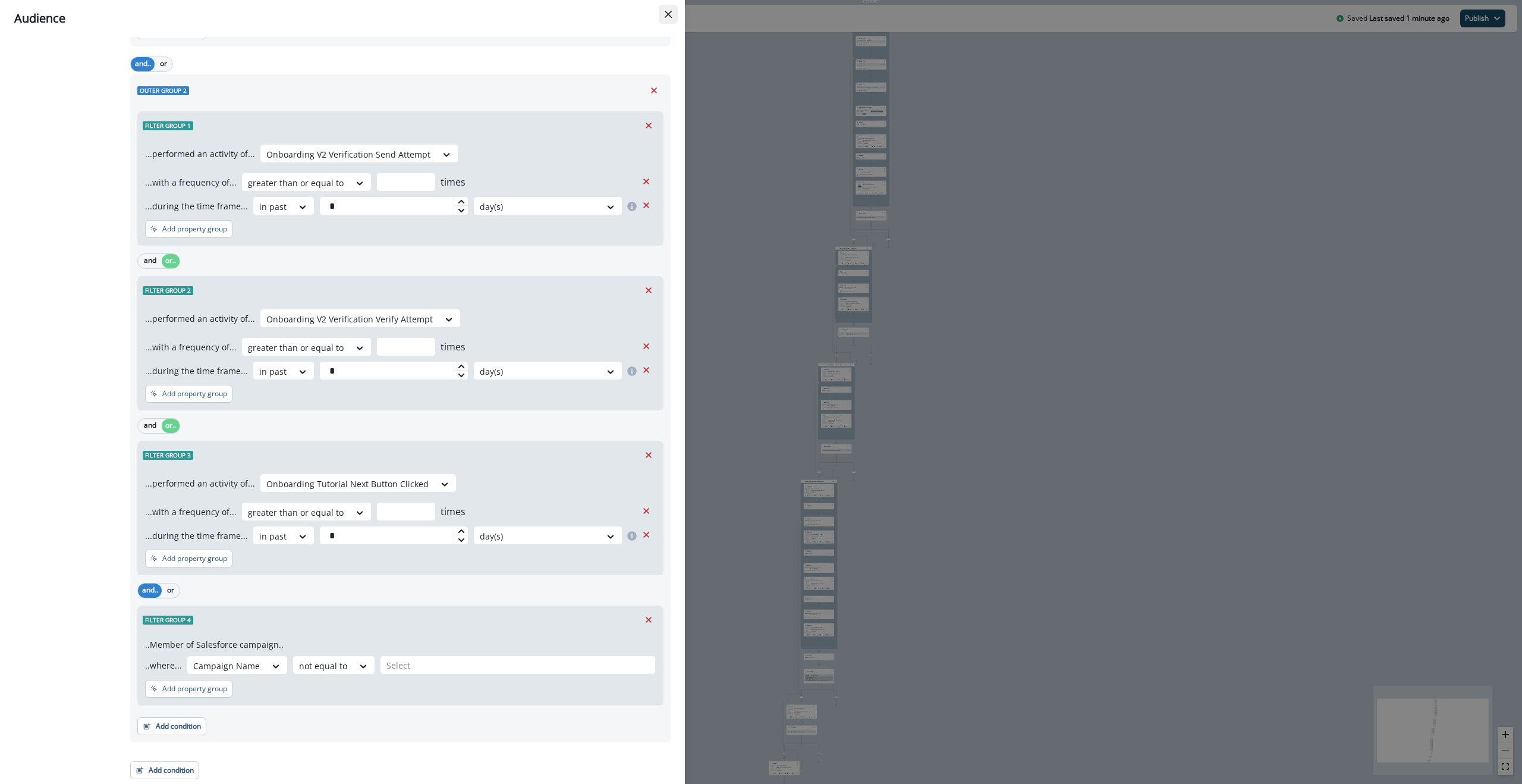
click at [668, 16] on icon "Close" at bounding box center [668, 14] width 7 height 7
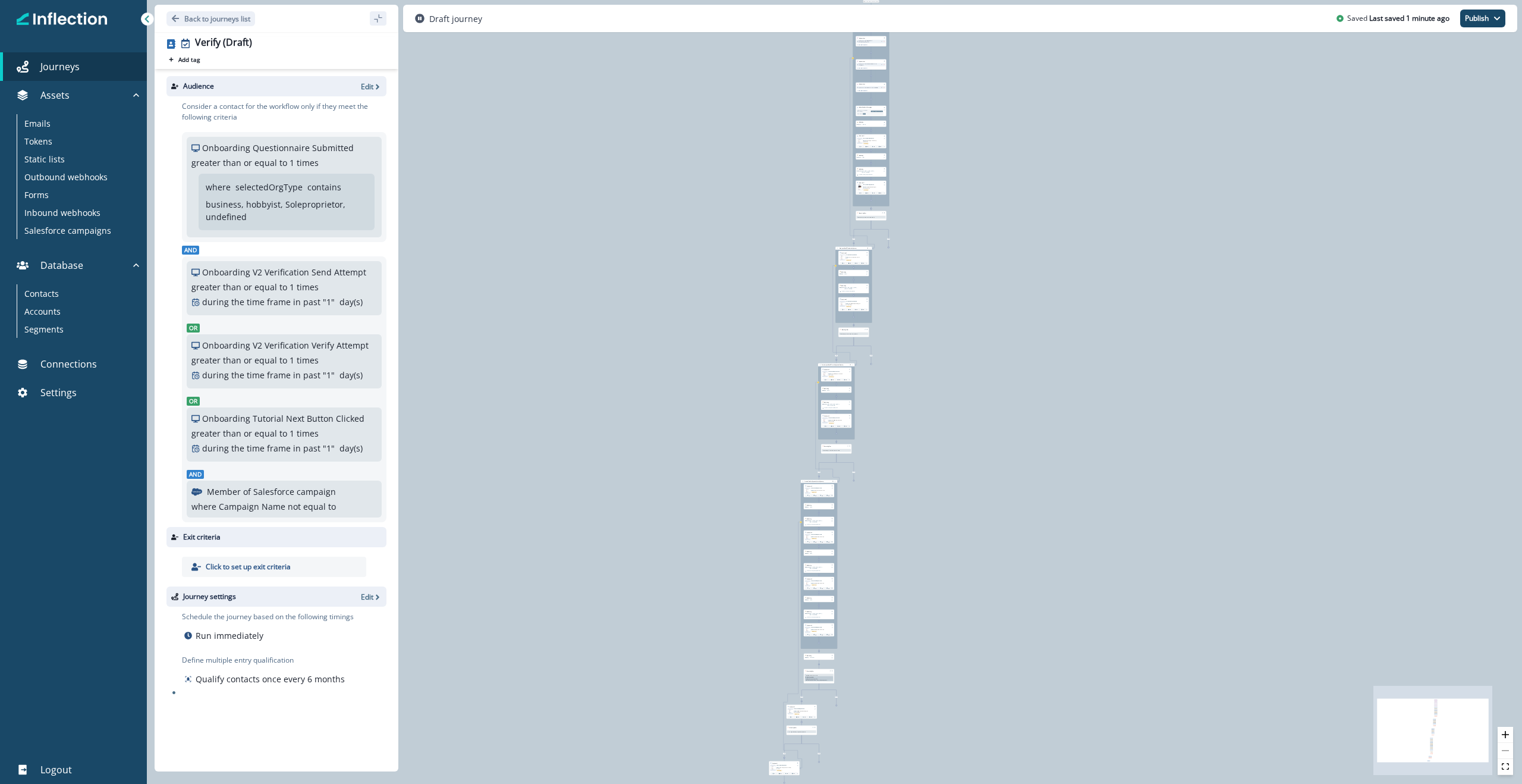
click at [797, 157] on div "0 contact has entered the journey Signup permitted journey Update value Update …" at bounding box center [834, 392] width 1375 height 784
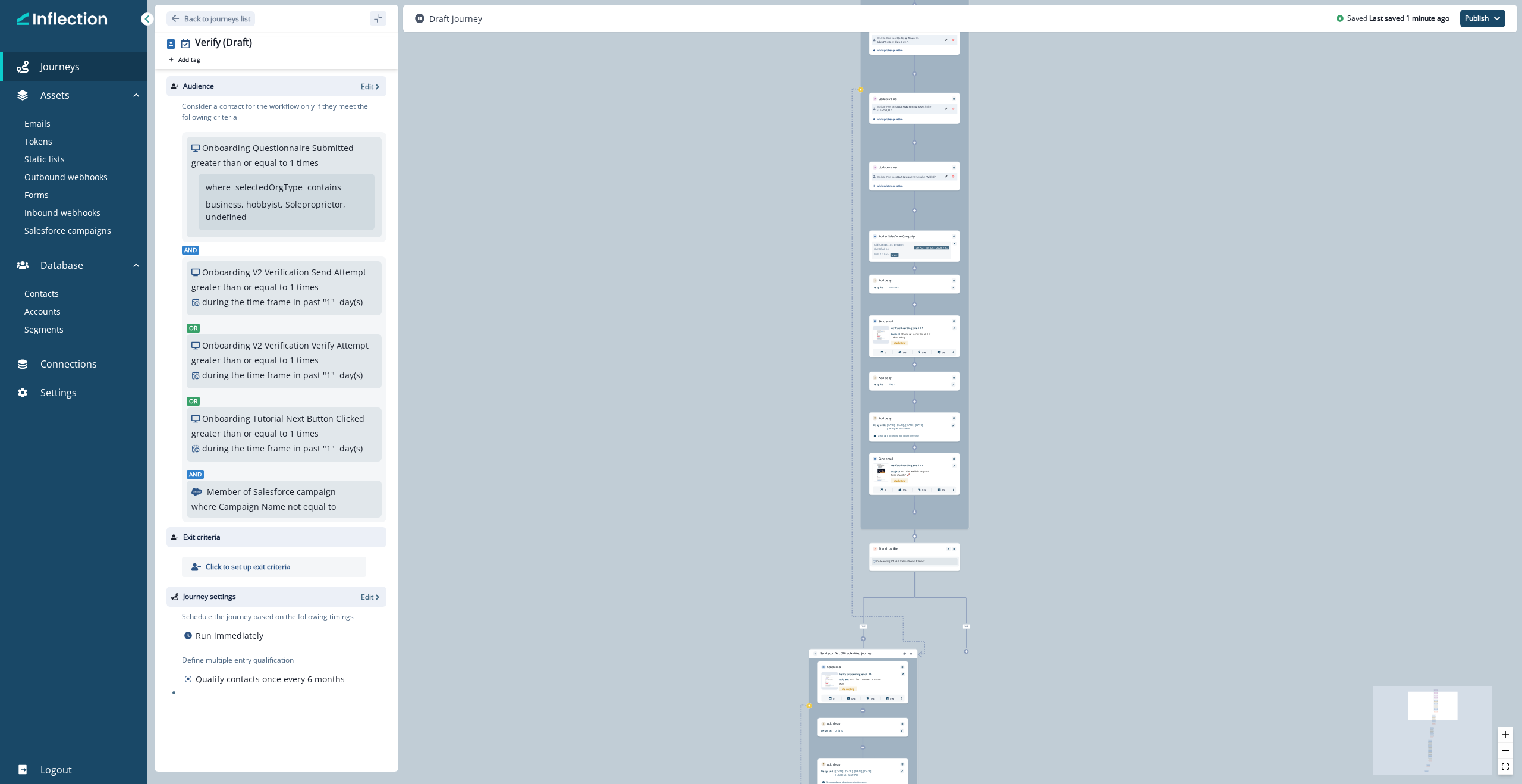
drag, startPoint x: 875, startPoint y: 214, endPoint x: 752, endPoint y: 457, distance: 272.4
click at [752, 457] on div "0 contact has entered the journey Signup permitted journey Update value Update …" at bounding box center [834, 392] width 1375 height 784
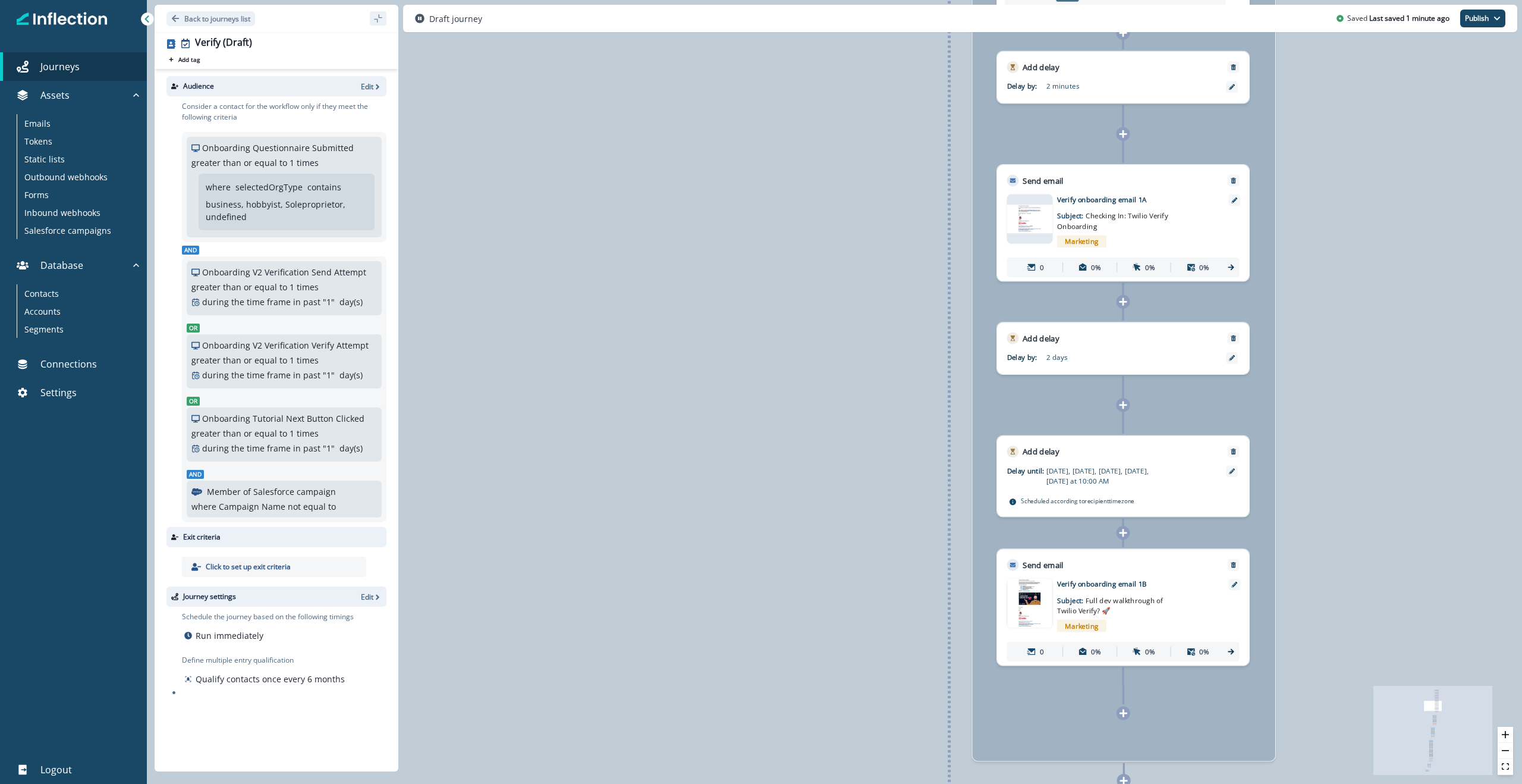
drag, startPoint x: 791, startPoint y: 382, endPoint x: 605, endPoint y: 578, distance: 270.2
click at [605, 578] on div "0 contact has entered the journey Signup permitted journey Update value Update …" at bounding box center [834, 392] width 1375 height 784
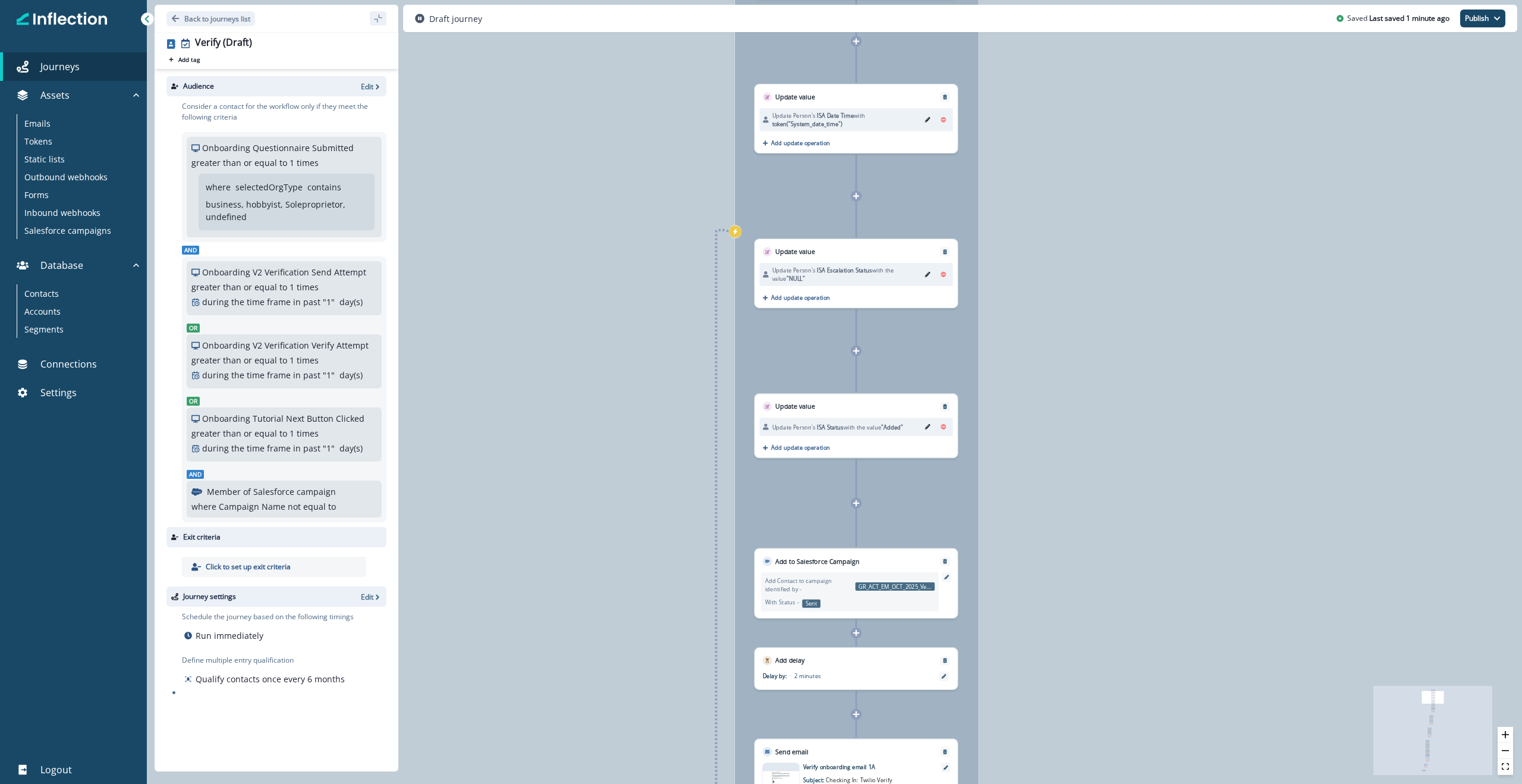
drag, startPoint x: 654, startPoint y: 340, endPoint x: 580, endPoint y: 638, distance: 307.1
click at [580, 638] on div "0 contact has entered the journey Signup permitted journey Update value Update …" at bounding box center [834, 392] width 1375 height 784
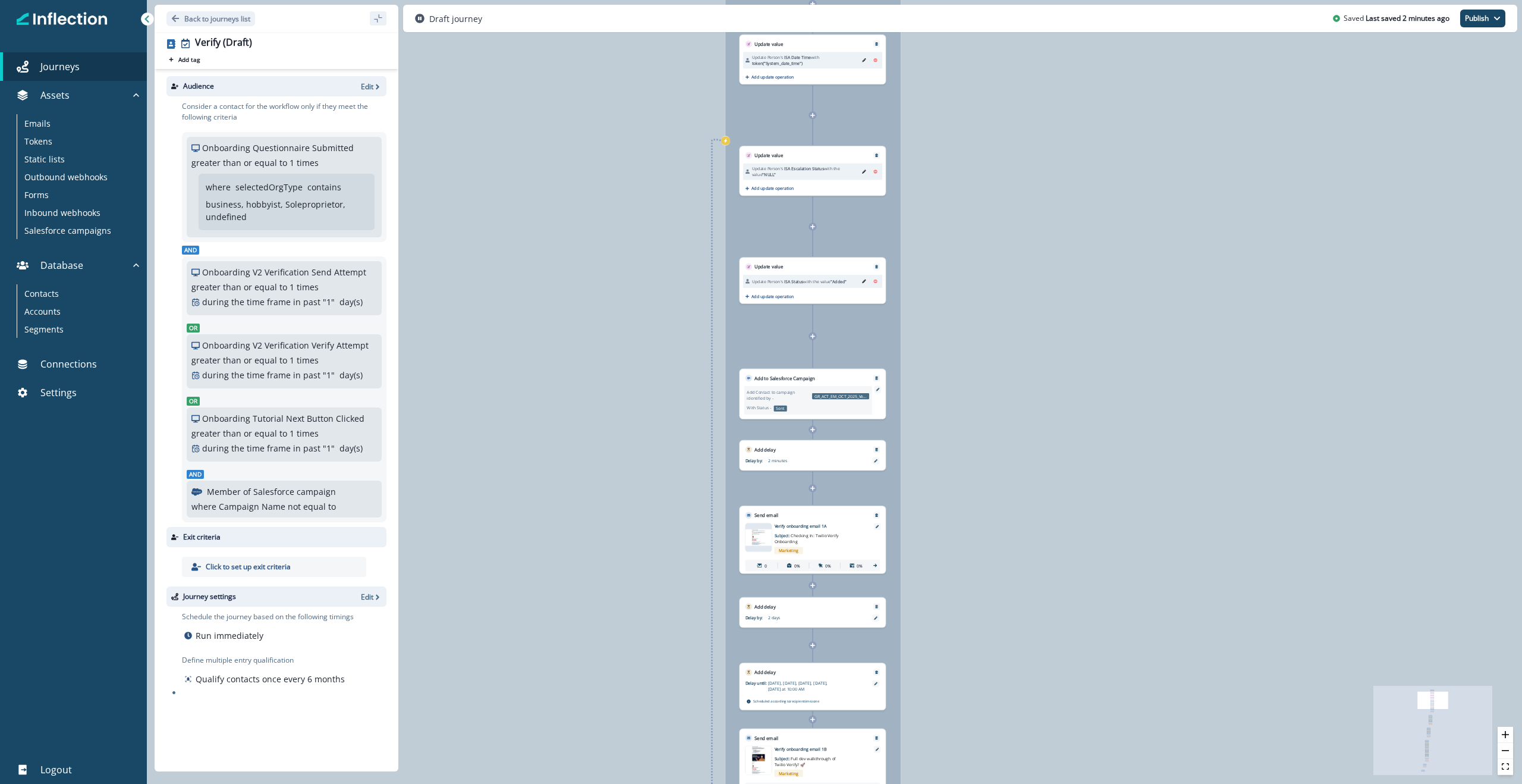
drag, startPoint x: 972, startPoint y: 501, endPoint x: 969, endPoint y: 386, distance: 115.0
click at [969, 386] on div "0 contact has entered the journey Signup permitted journey Update value Update …" at bounding box center [834, 392] width 1375 height 784
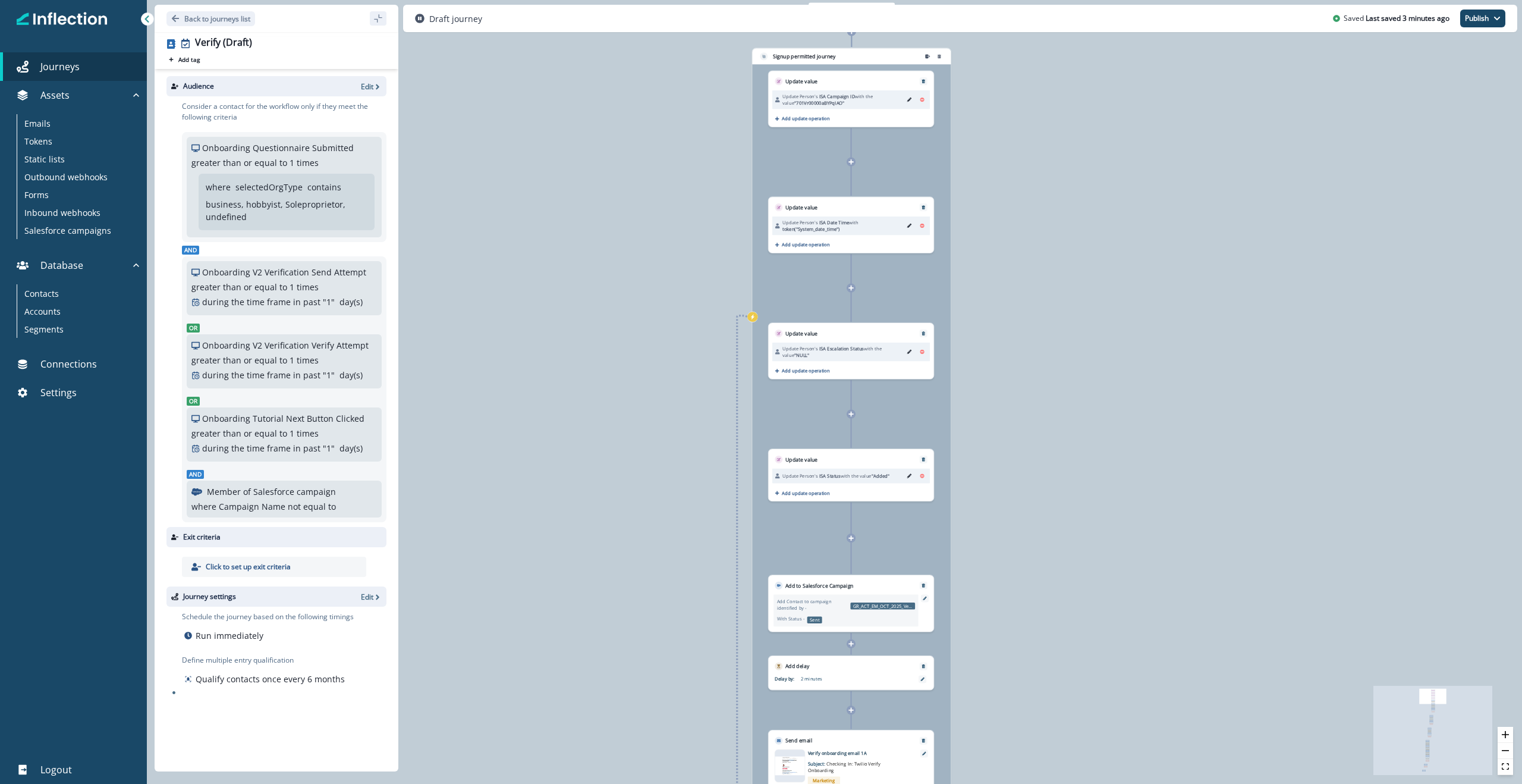
drag, startPoint x: 731, startPoint y: 384, endPoint x: 709, endPoint y: 388, distance: 22.4
click at [709, 388] on div "0 contact has entered the journey Signup permitted journey Update value Update …" at bounding box center [834, 392] width 1375 height 784
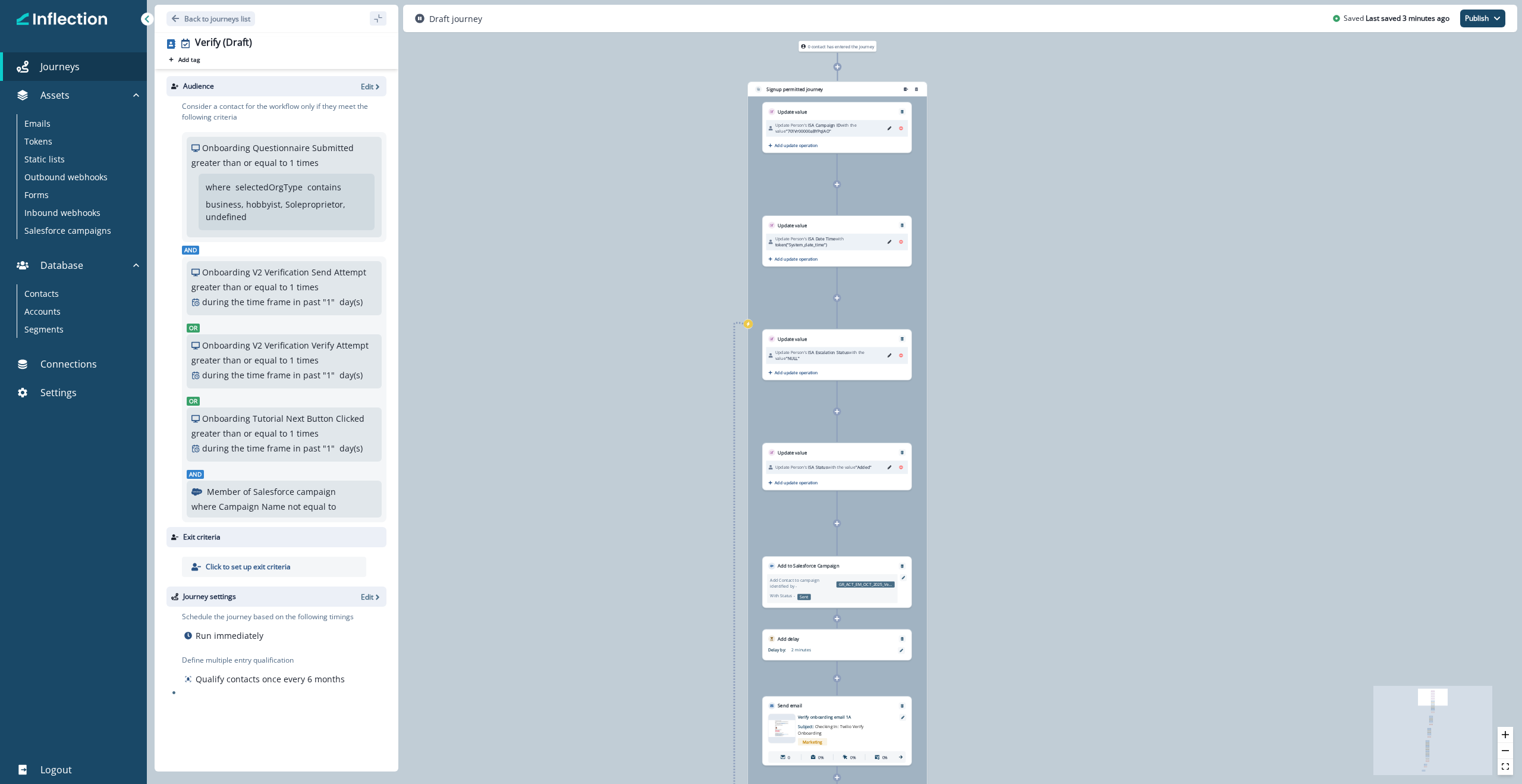
click at [561, 376] on div "0 contact has entered the journey Signup permitted journey Update value Update …" at bounding box center [834, 392] width 1375 height 784
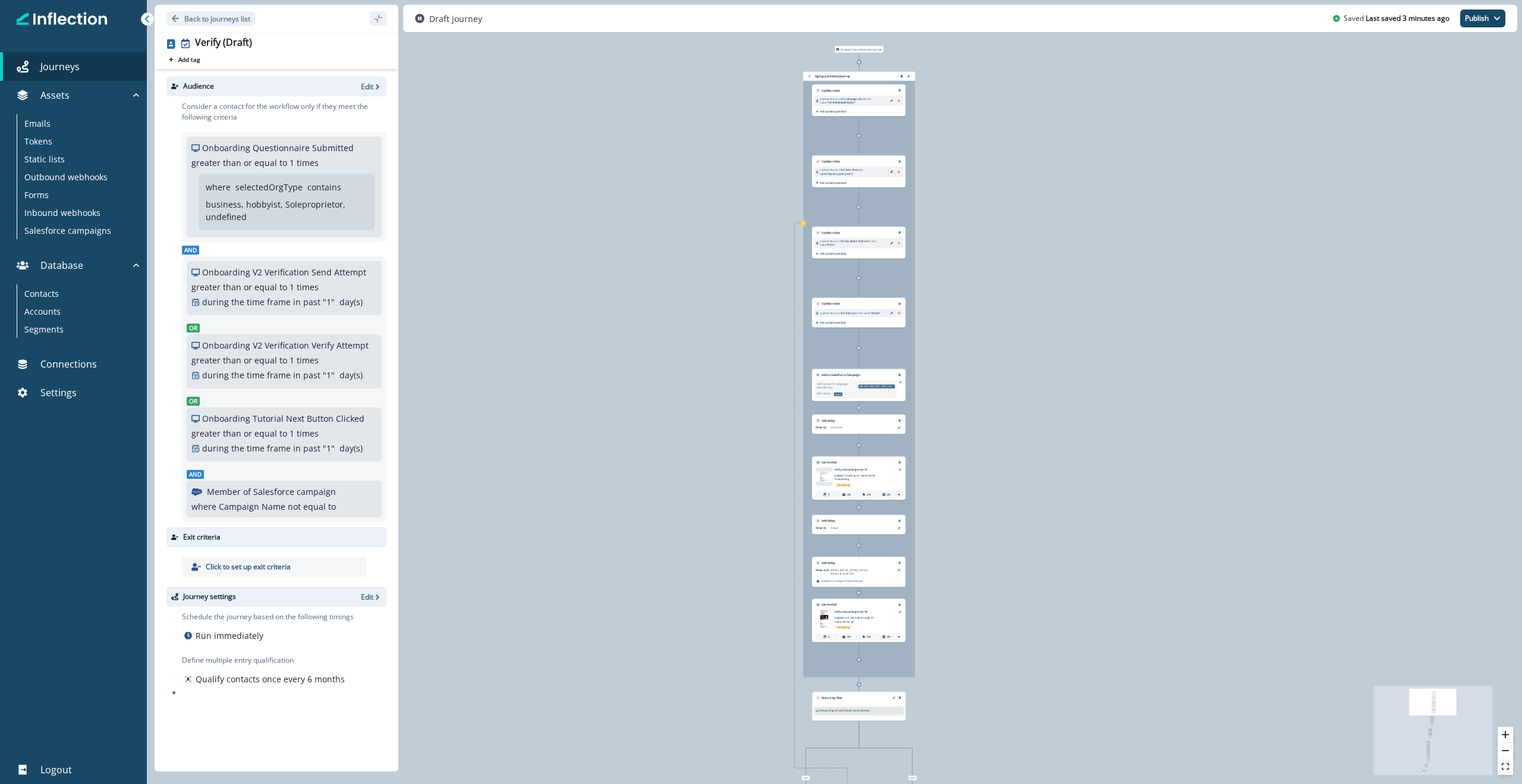
drag, startPoint x: 585, startPoint y: 491, endPoint x: 716, endPoint y: 379, distance: 172.4
click at [716, 379] on div "0 contact has entered the journey Signup permitted journey Update value Update …" at bounding box center [834, 392] width 1375 height 784
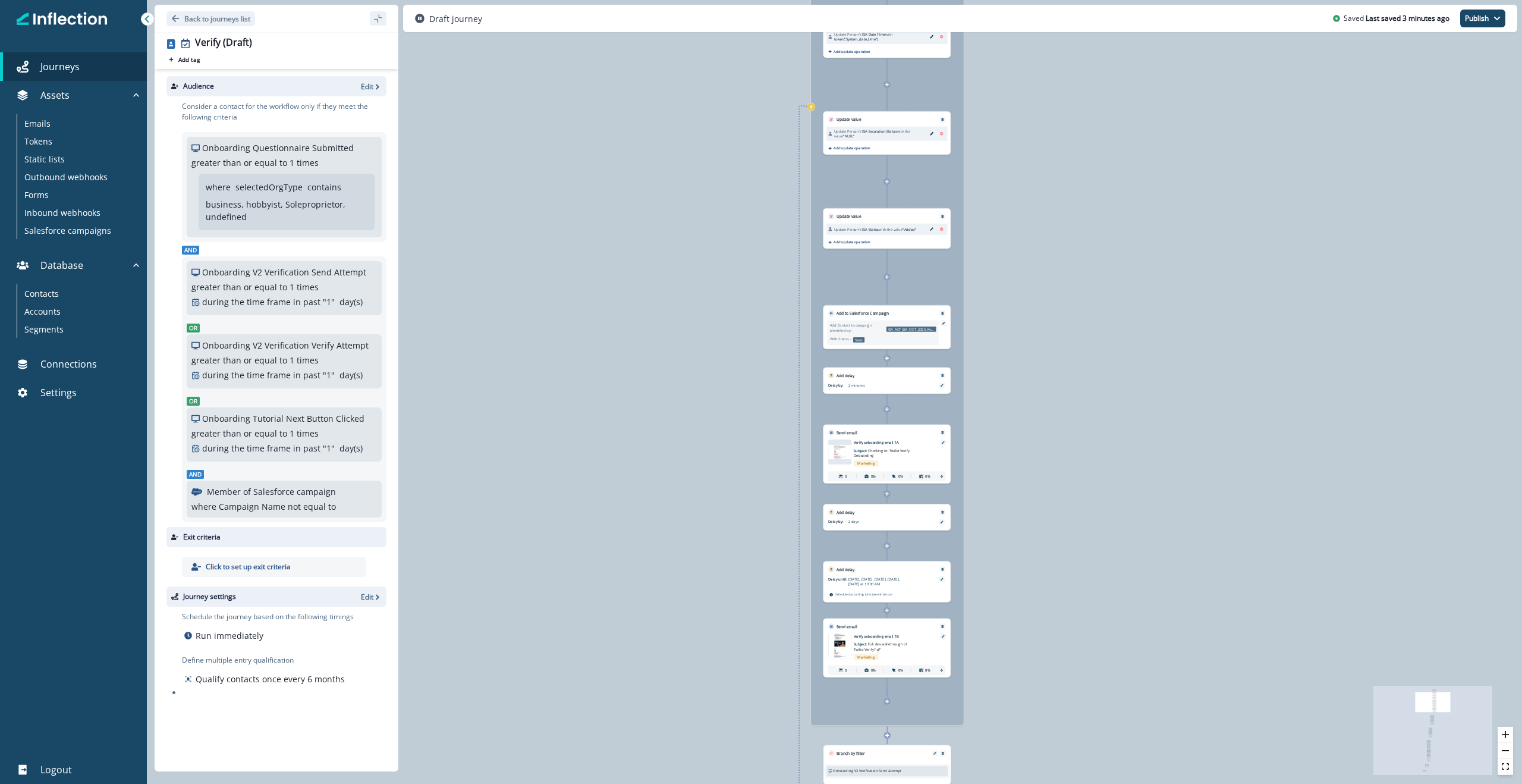
drag, startPoint x: 799, startPoint y: 554, endPoint x: 765, endPoint y: 363, distance: 194.0
click at [765, 366] on div "0 contact has entered the journey Signup permitted journey Update value Update …" at bounding box center [834, 392] width 1375 height 784
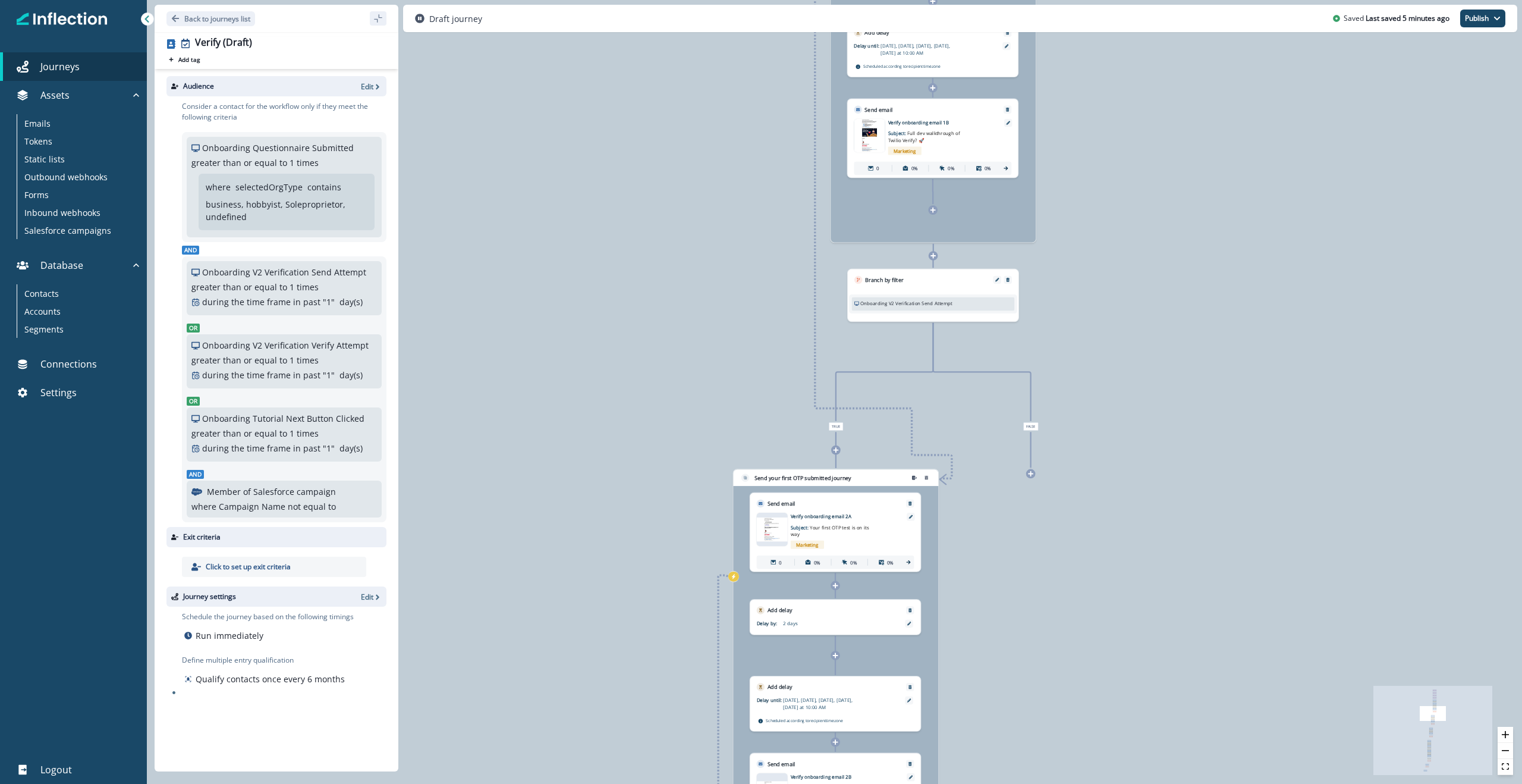
click at [1232, 368] on div "0 contact has entered the journey Signup permitted journey Update value Update …" at bounding box center [834, 392] width 1375 height 784
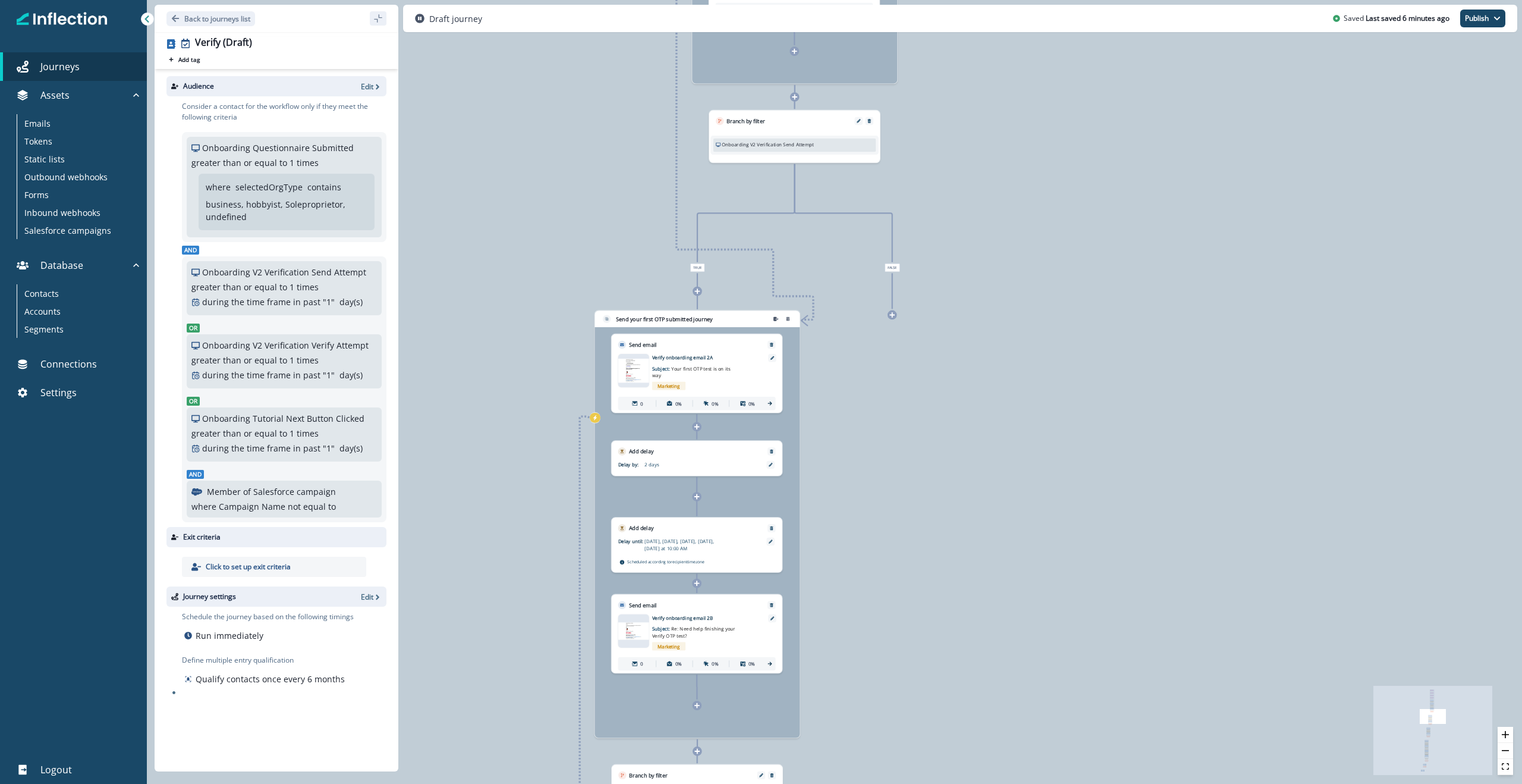
drag, startPoint x: 891, startPoint y: 573, endPoint x: 885, endPoint y: 403, distance: 170.1
click at [885, 404] on div "0 contact has entered the journey Signup permitted journey Update value Update …" at bounding box center [834, 392] width 1375 height 784
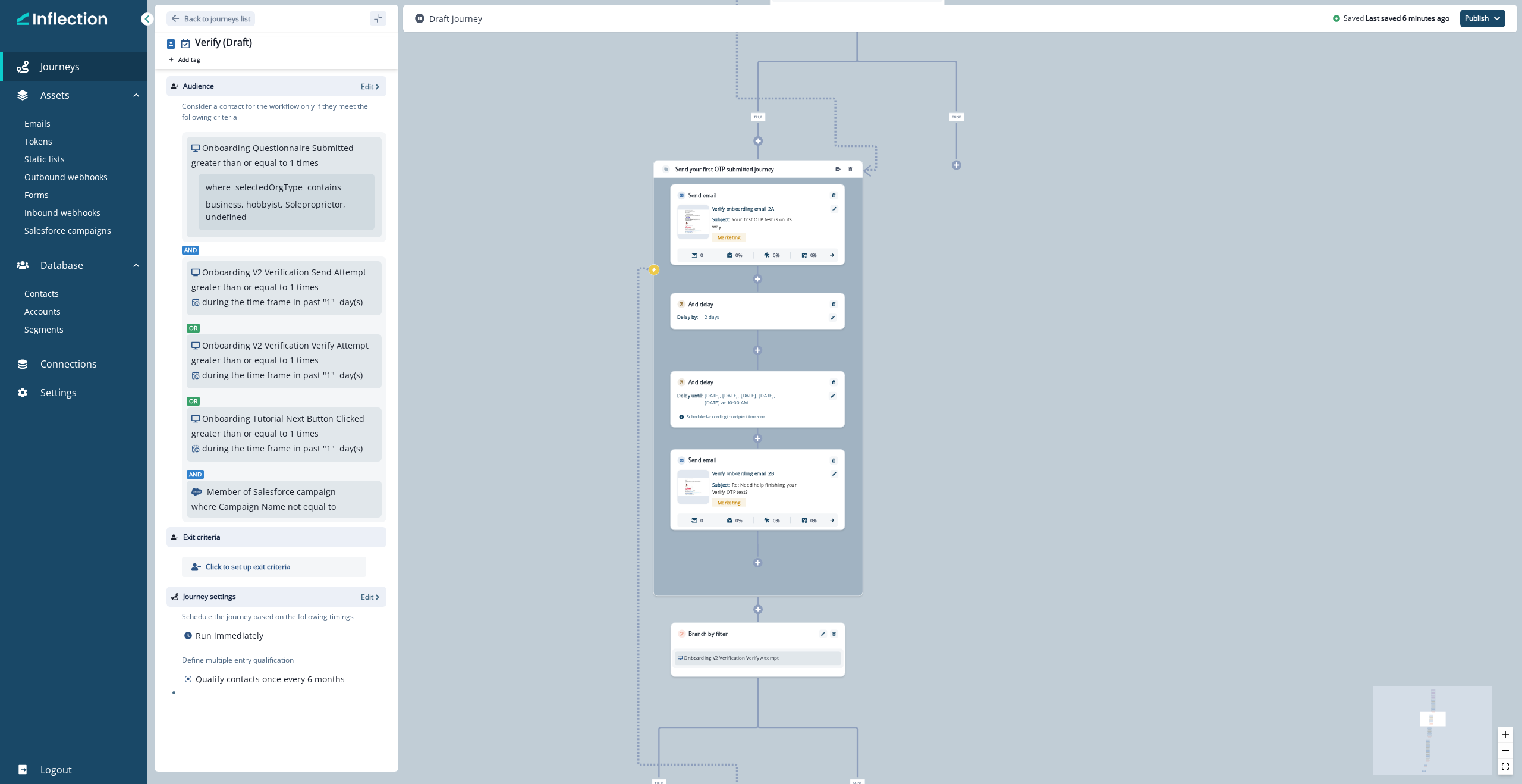
drag, startPoint x: 914, startPoint y: 497, endPoint x: 992, endPoint y: 355, distance: 162.0
click at [992, 355] on div "0 contact has entered the journey Signup permitted journey Update value Update …" at bounding box center [834, 392] width 1375 height 784
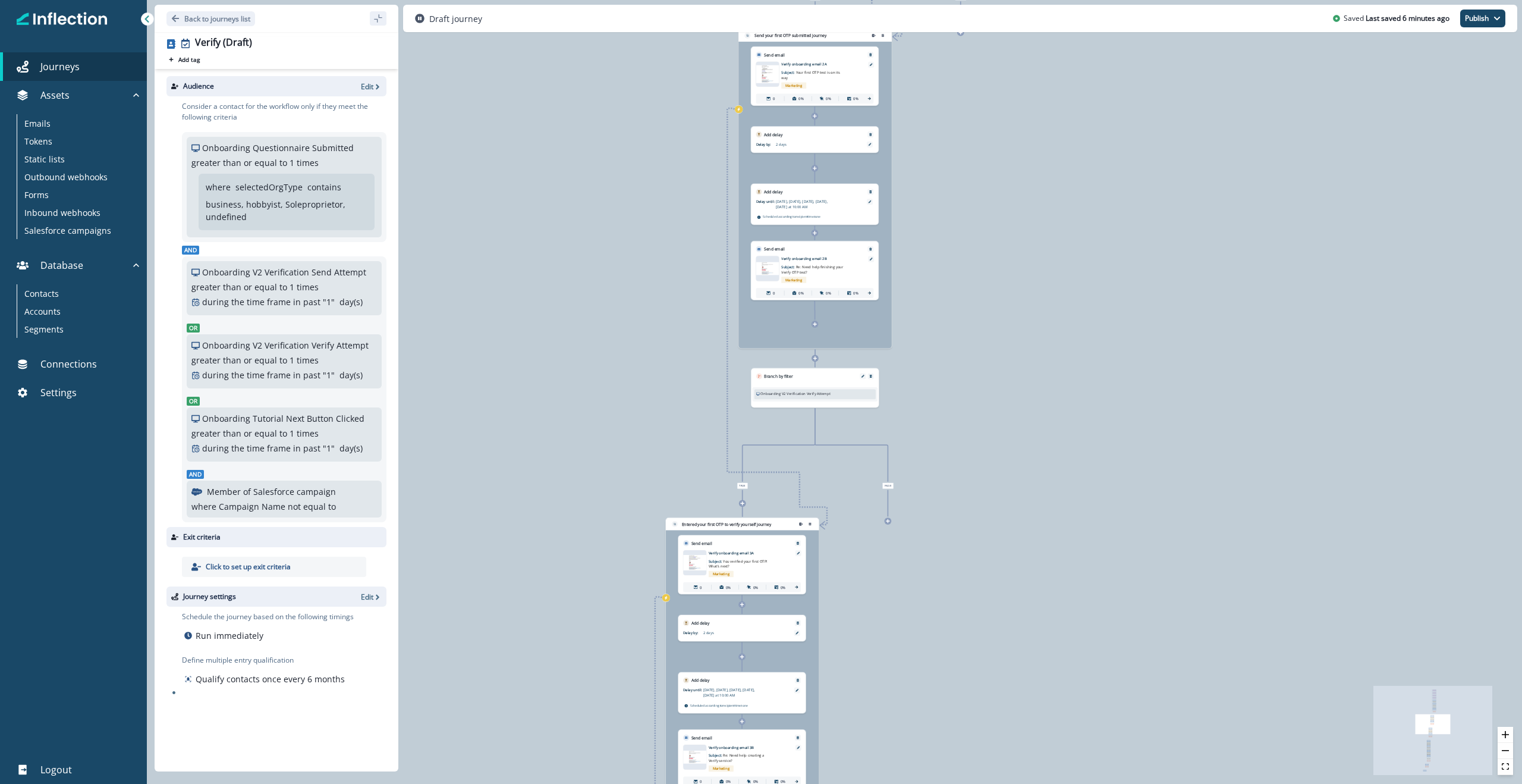
drag, startPoint x: 1022, startPoint y: 560, endPoint x: 1007, endPoint y: 378, distance: 182.6
click at [1007, 378] on div "0 contact has entered the journey Signup permitted journey Update value Update …" at bounding box center [834, 392] width 1375 height 784
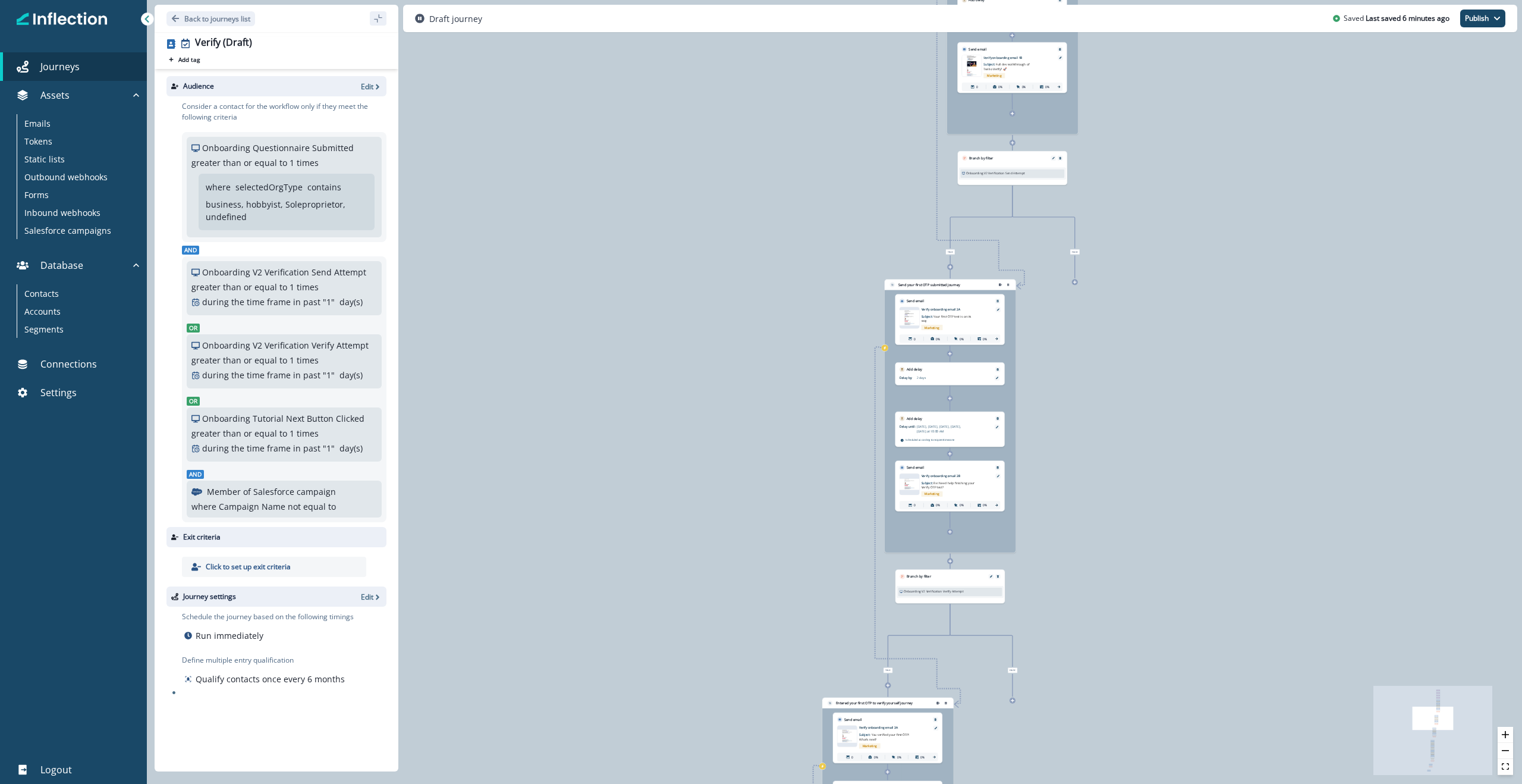
drag, startPoint x: 1009, startPoint y: 382, endPoint x: 1114, endPoint y: 584, distance: 227.7
click at [1114, 584] on div "0 contact has entered the journey Signup permitted journey Update value Update …" at bounding box center [834, 392] width 1375 height 784
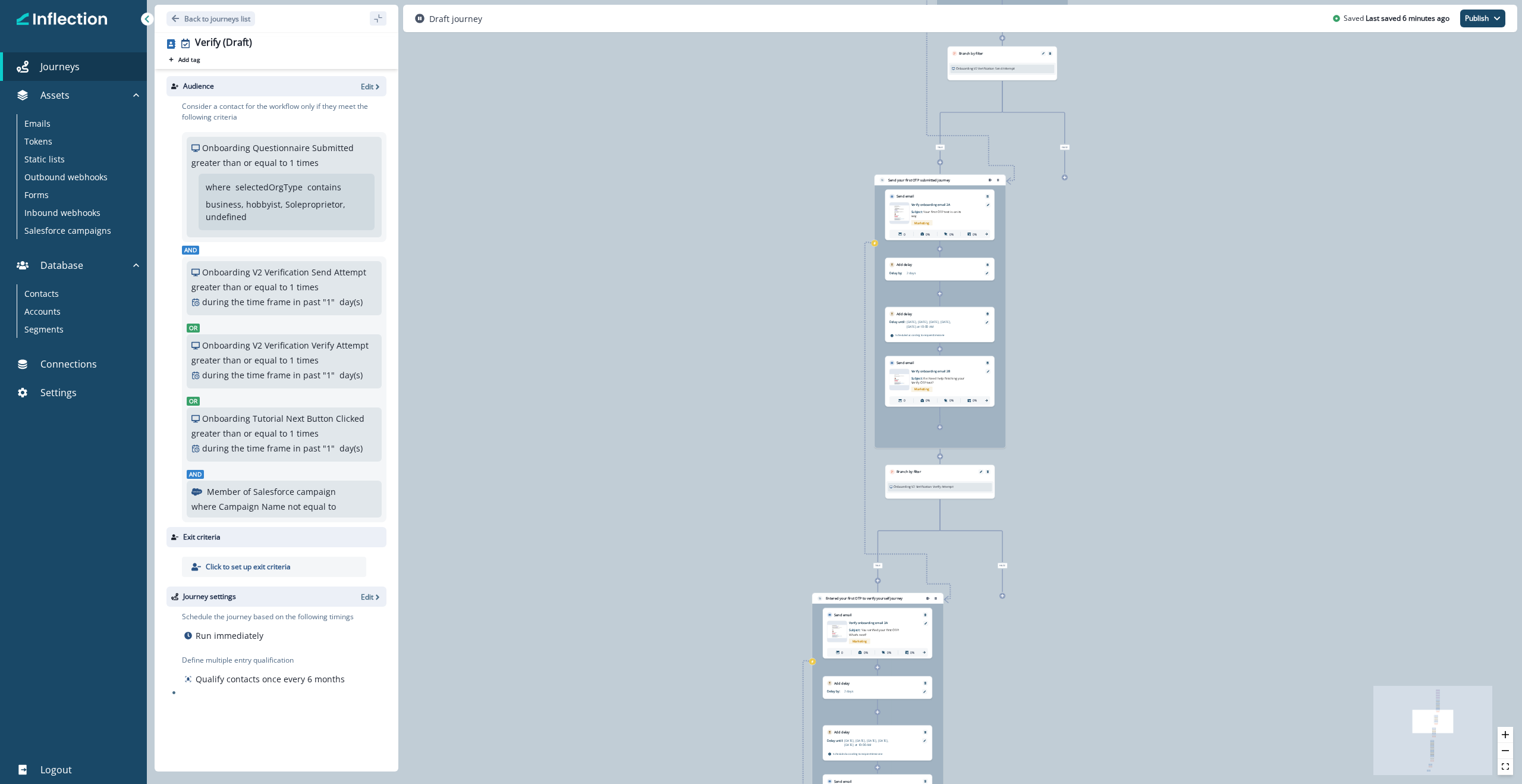
drag, startPoint x: 1097, startPoint y: 482, endPoint x: 1083, endPoint y: 360, distance: 122.8
click at [1083, 360] on div "0 contact has entered the journey Signup permitted journey Update value Update …" at bounding box center [834, 392] width 1375 height 784
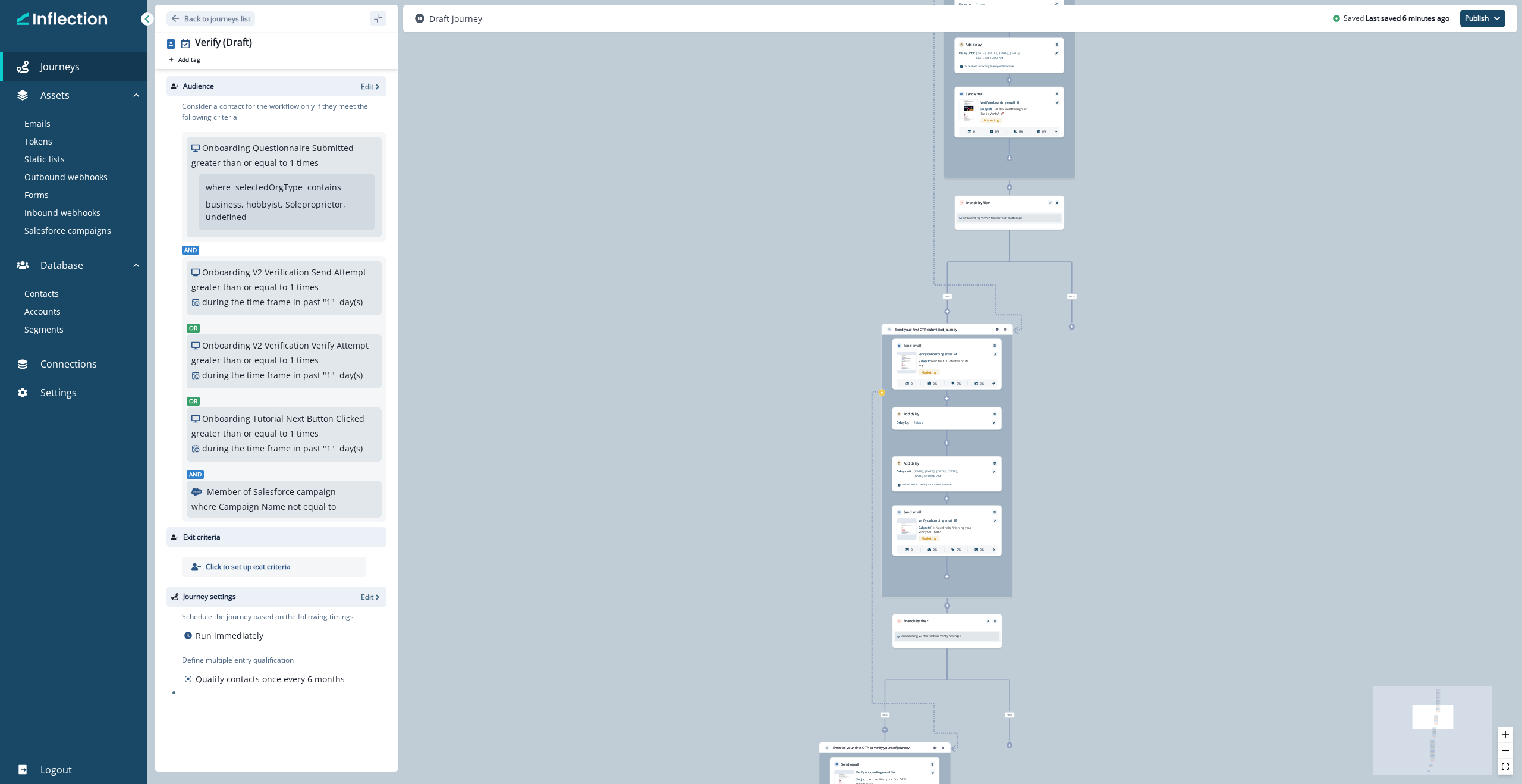
drag, startPoint x: 1079, startPoint y: 357, endPoint x: 1090, endPoint y: 525, distance: 168.4
click at [1091, 524] on div "0 contact has entered the journey Signup permitted journey Update value Update …" at bounding box center [834, 392] width 1375 height 784
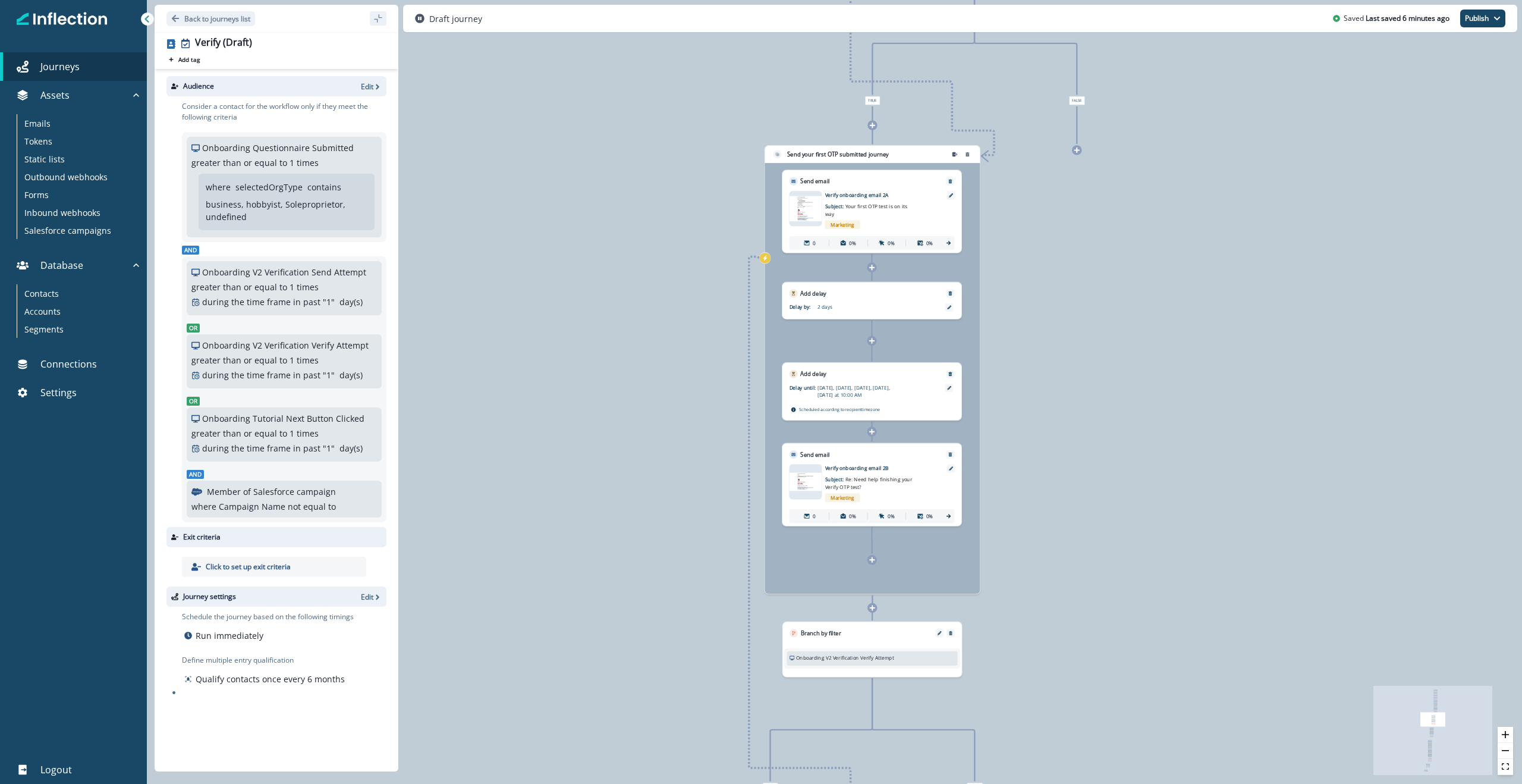
drag, startPoint x: 1062, startPoint y: 550, endPoint x: 1080, endPoint y: 498, distance: 55.0
click at [1080, 498] on div "0 contact has entered the journey Signup permitted journey Update value Update …" at bounding box center [834, 392] width 1375 height 784
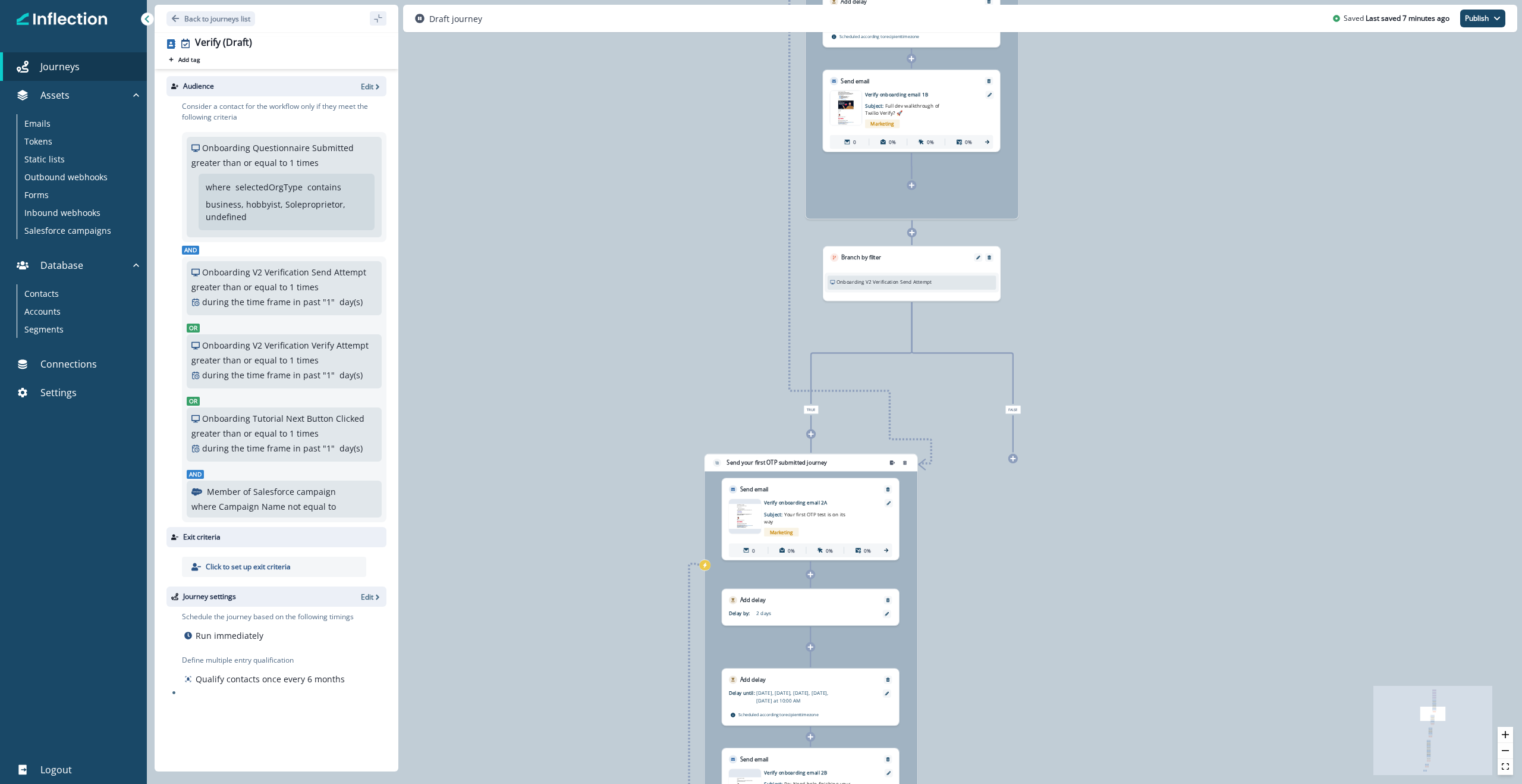
drag, startPoint x: 715, startPoint y: 632, endPoint x: 637, endPoint y: 411, distance: 234.4
click at [637, 411] on div "0 contact has entered the journey Signup permitted journey Update value Update …" at bounding box center [834, 392] width 1375 height 784
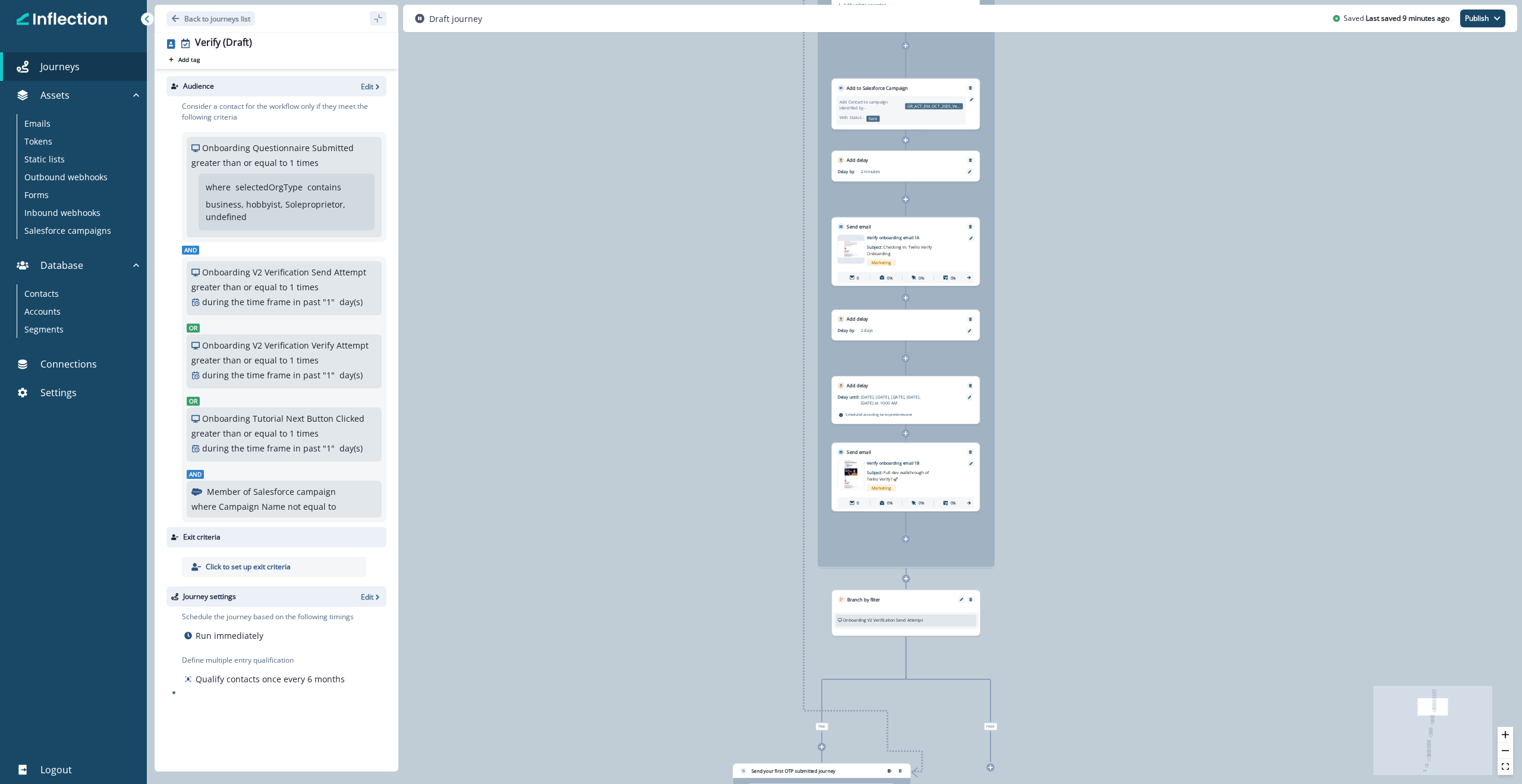
click at [905, 538] on icon at bounding box center [906, 539] width 5 height 5
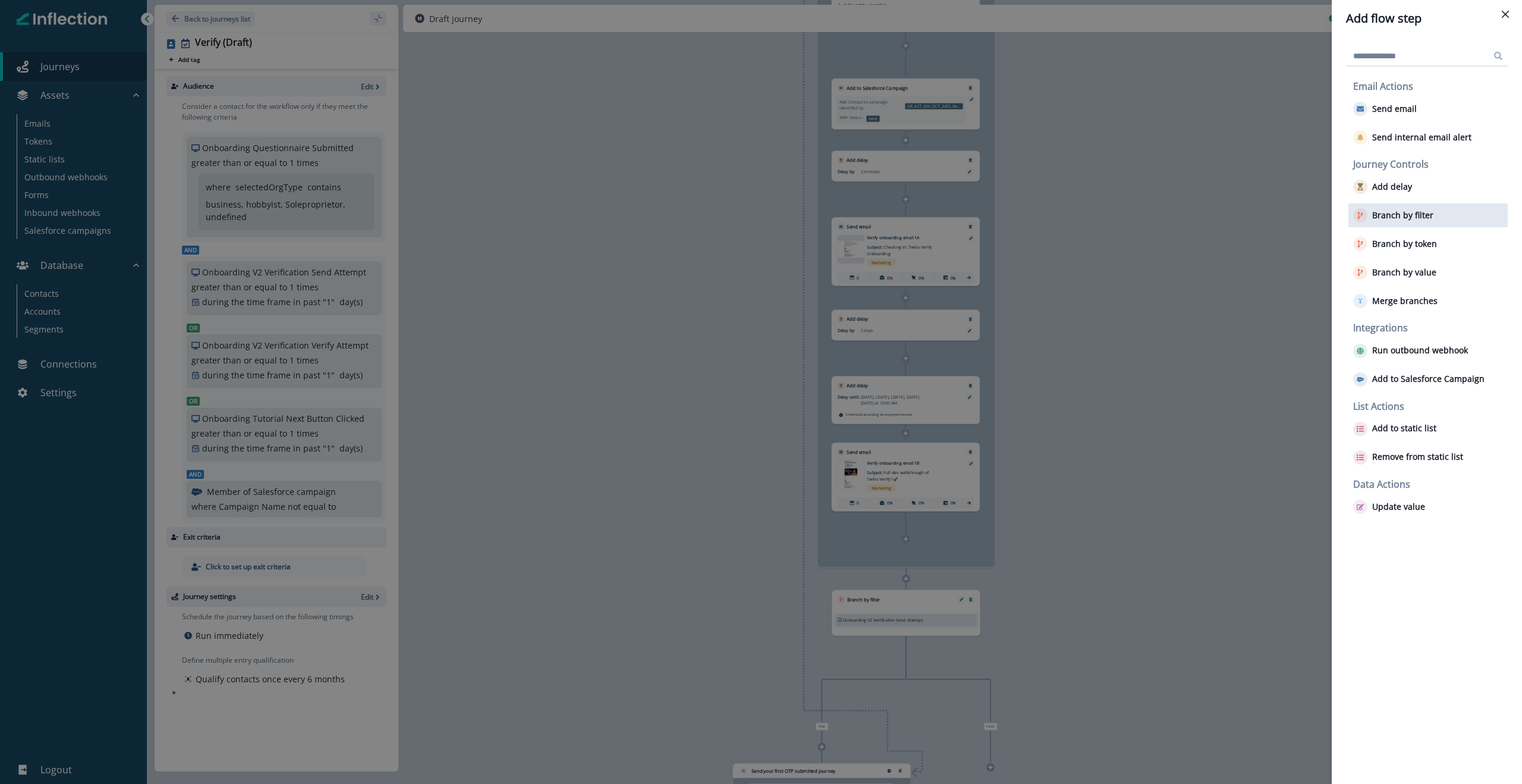
click at [1303, 216] on p "Branch by filter" at bounding box center [1403, 215] width 61 height 10
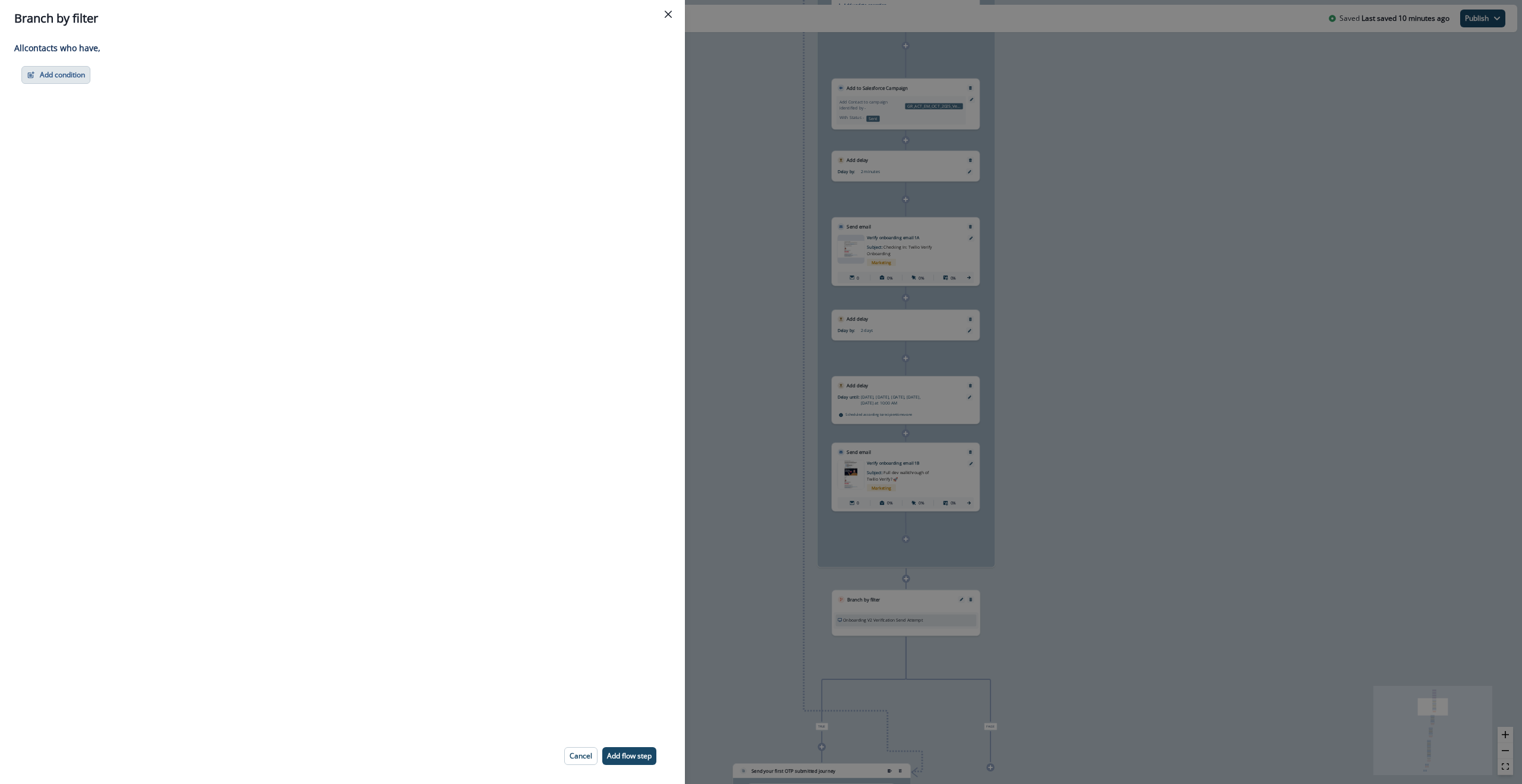
click at [70, 80] on button "Add condition" at bounding box center [56, 75] width 69 height 18
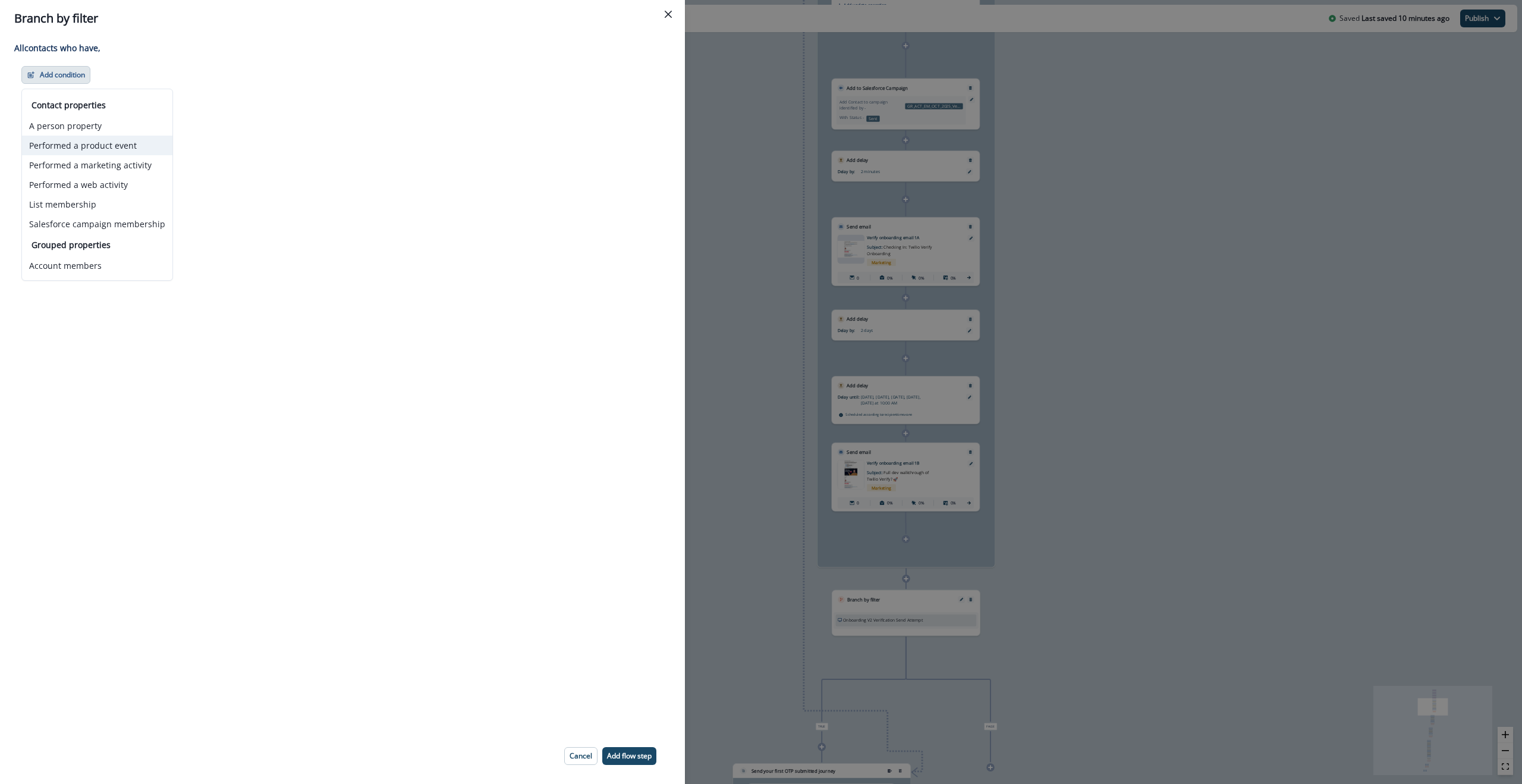
click at [90, 144] on button "Performed a product event" at bounding box center [97, 146] width 150 height 20
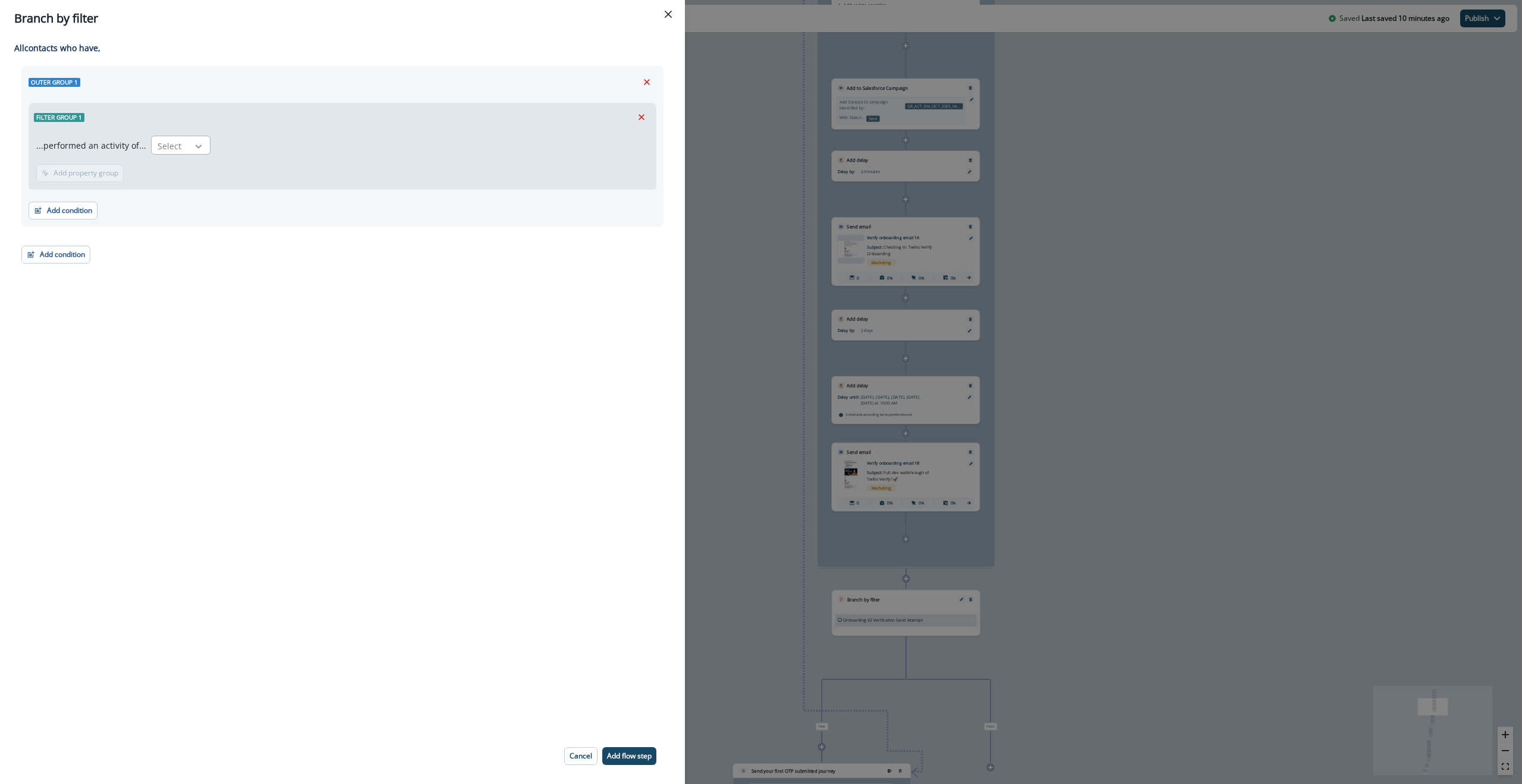
click at [199, 143] on icon at bounding box center [198, 146] width 11 height 12
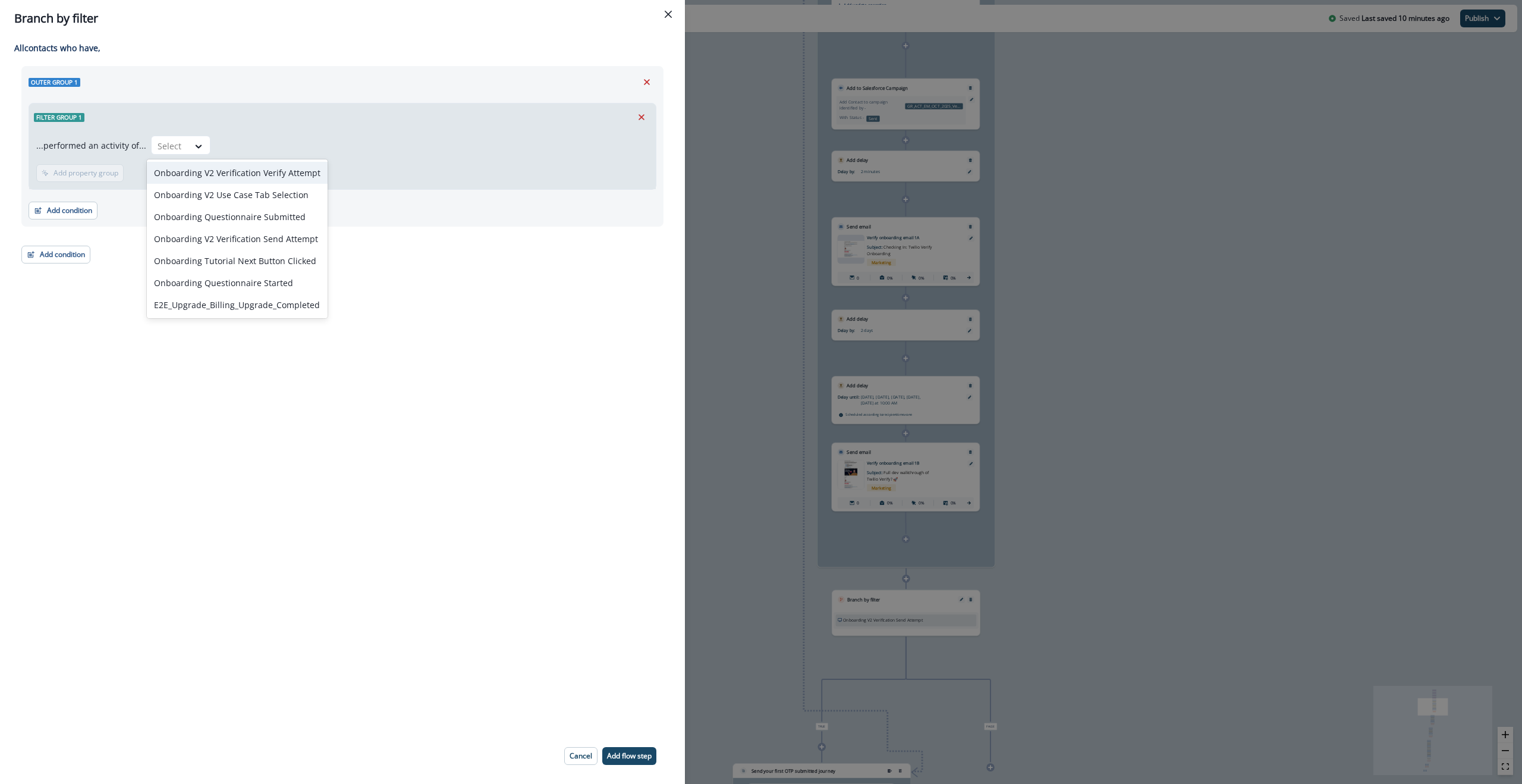
click at [140, 90] on div "Outer group 1" at bounding box center [342, 82] width 628 height 18
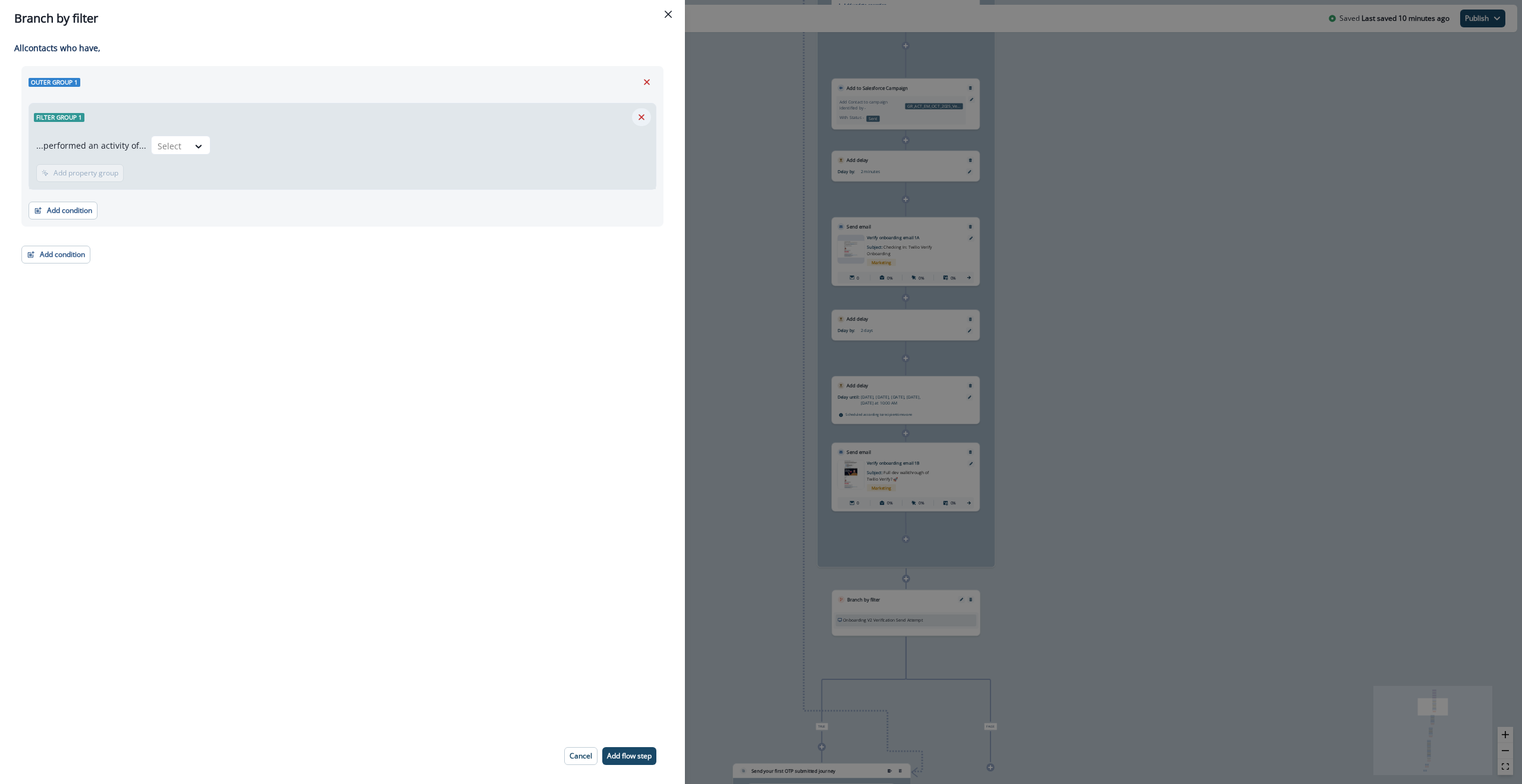
click at [649, 117] on button "Remove" at bounding box center [642, 118] width 19 height 18
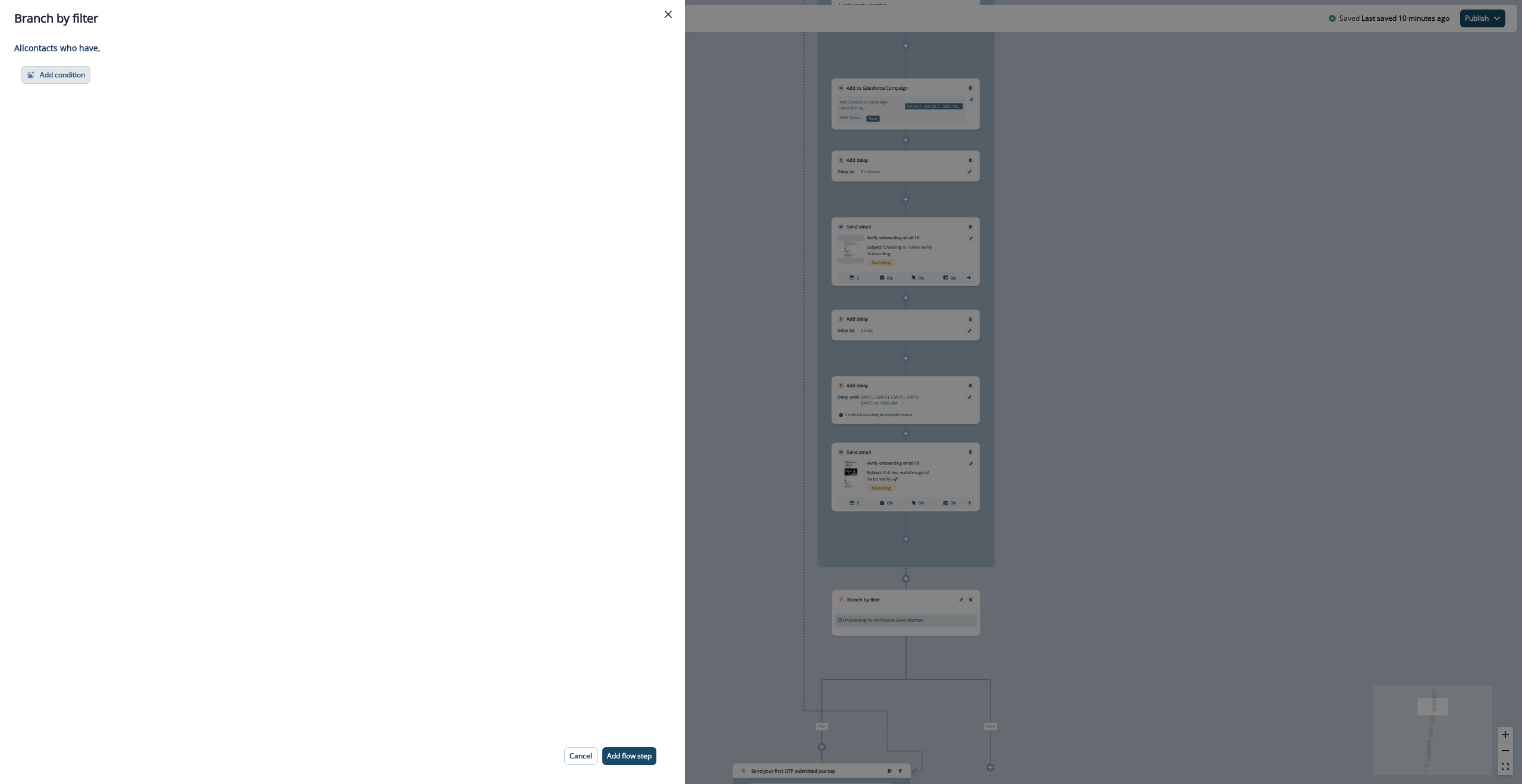
click at [73, 70] on button "Add condition" at bounding box center [56, 75] width 69 height 18
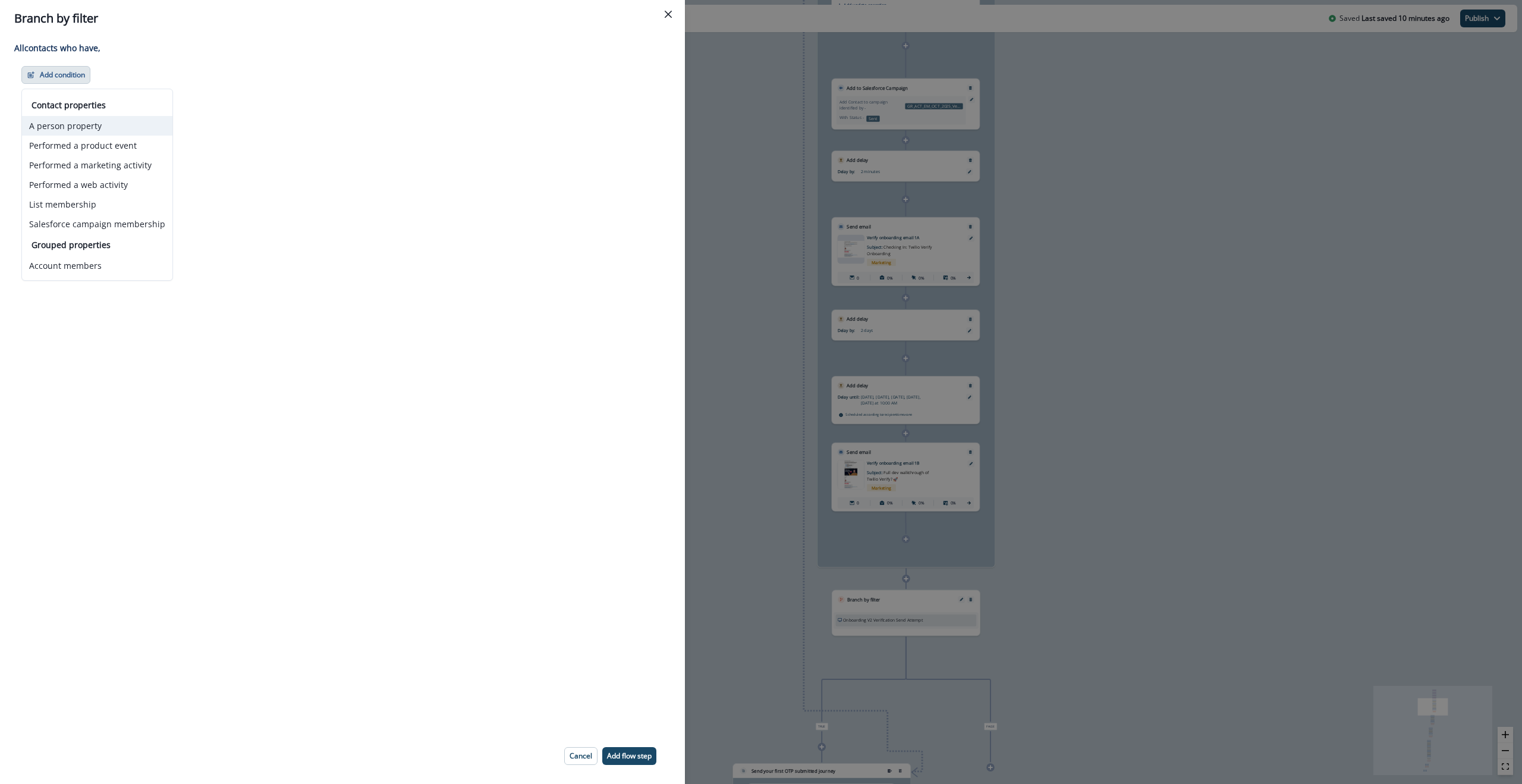
click at [98, 127] on button "A person property" at bounding box center [97, 126] width 150 height 20
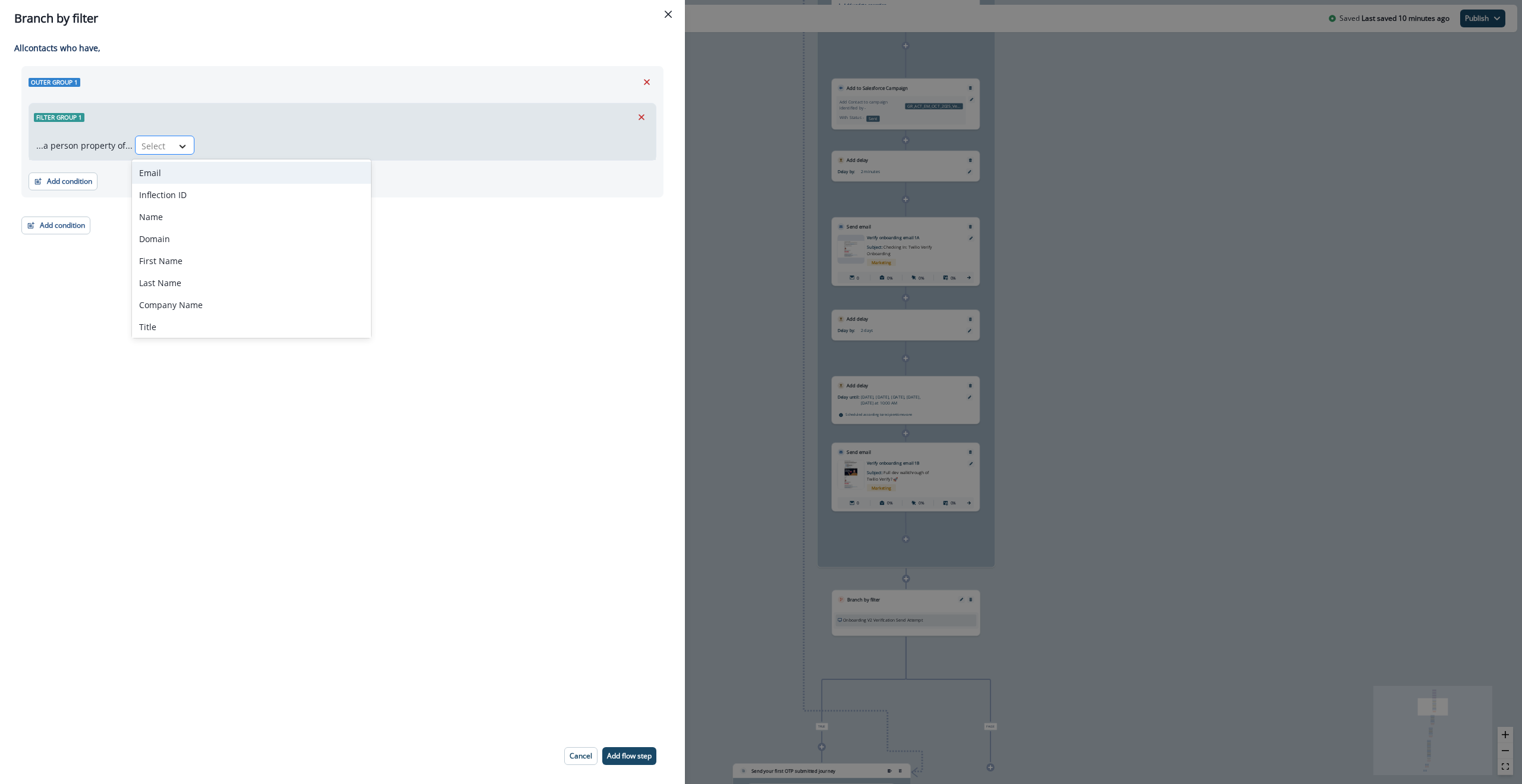
click at [172, 143] on div at bounding box center [182, 146] width 20 height 12
click at [535, 207] on div "Outer group 1 Filter group 1 ...a person property of... Select Add condition Co…" at bounding box center [342, 150] width 642 height 168
click at [667, 7] on button "Close" at bounding box center [668, 14] width 19 height 19
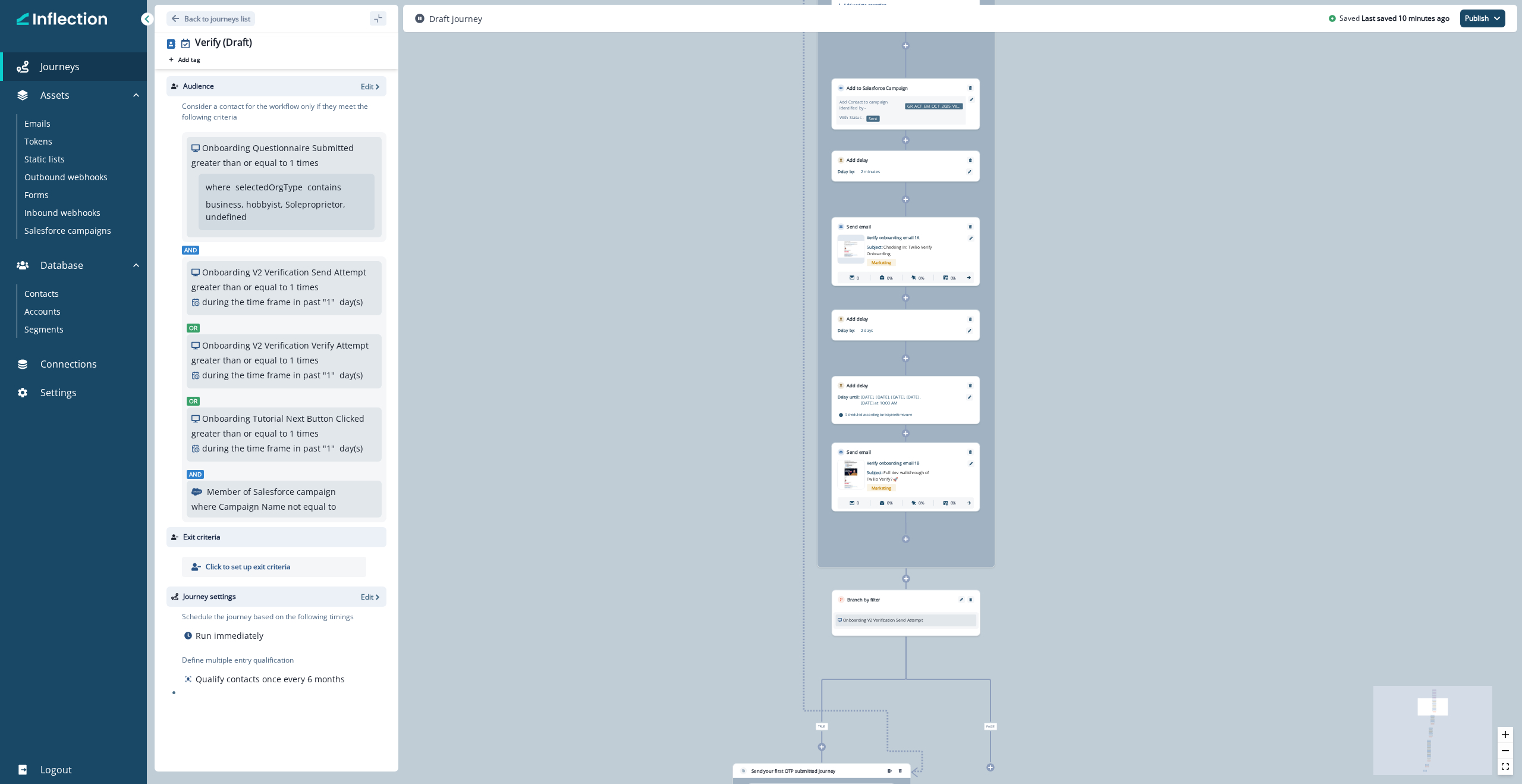
click at [589, 186] on div "0 contact has entered the journey Signup permitted journey Update value Update …" at bounding box center [834, 392] width 1375 height 784
click at [59, 298] on div "Contacts" at bounding box center [77, 293] width 120 height 18
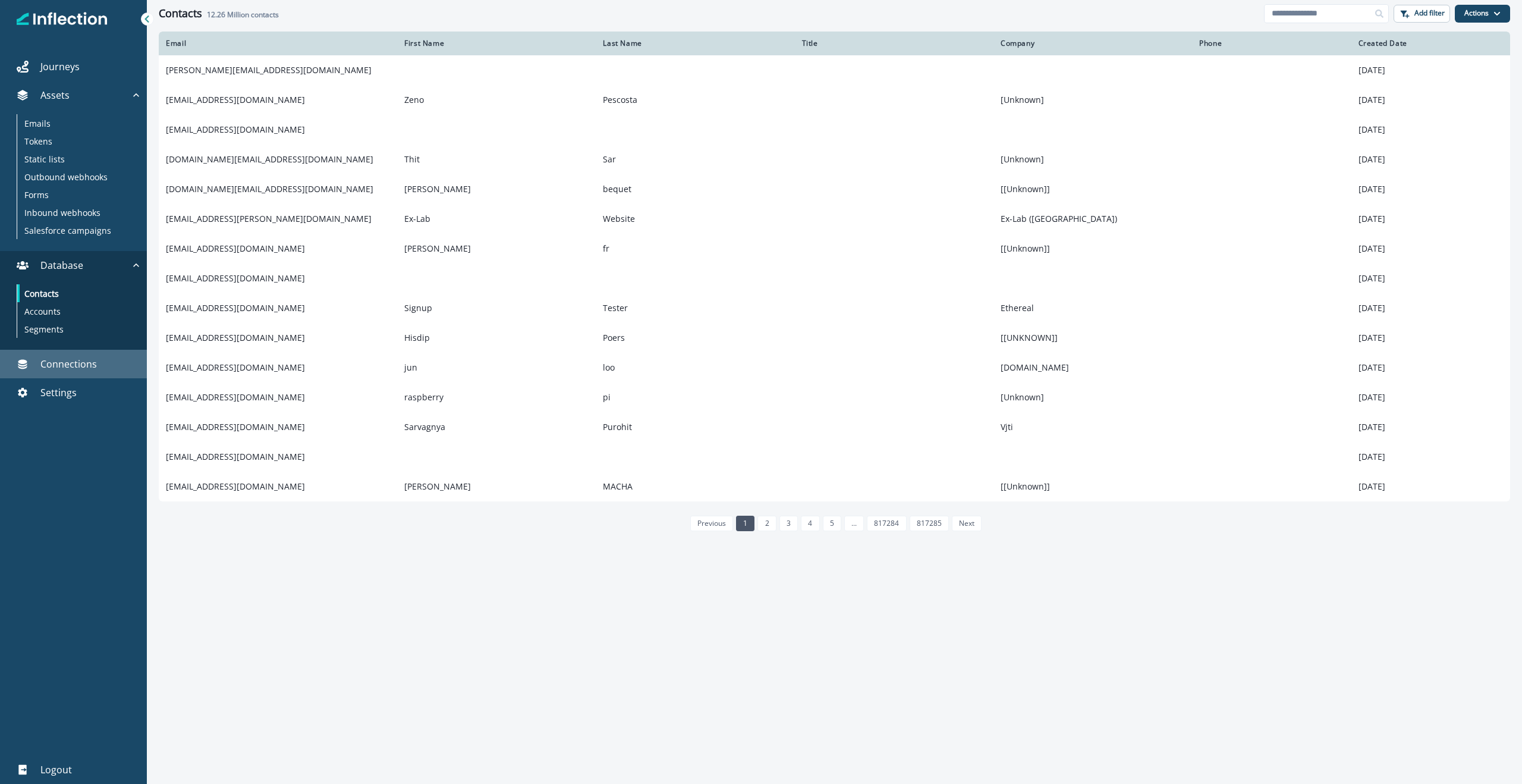
click at [62, 372] on link "Connections" at bounding box center [73, 364] width 147 height 28
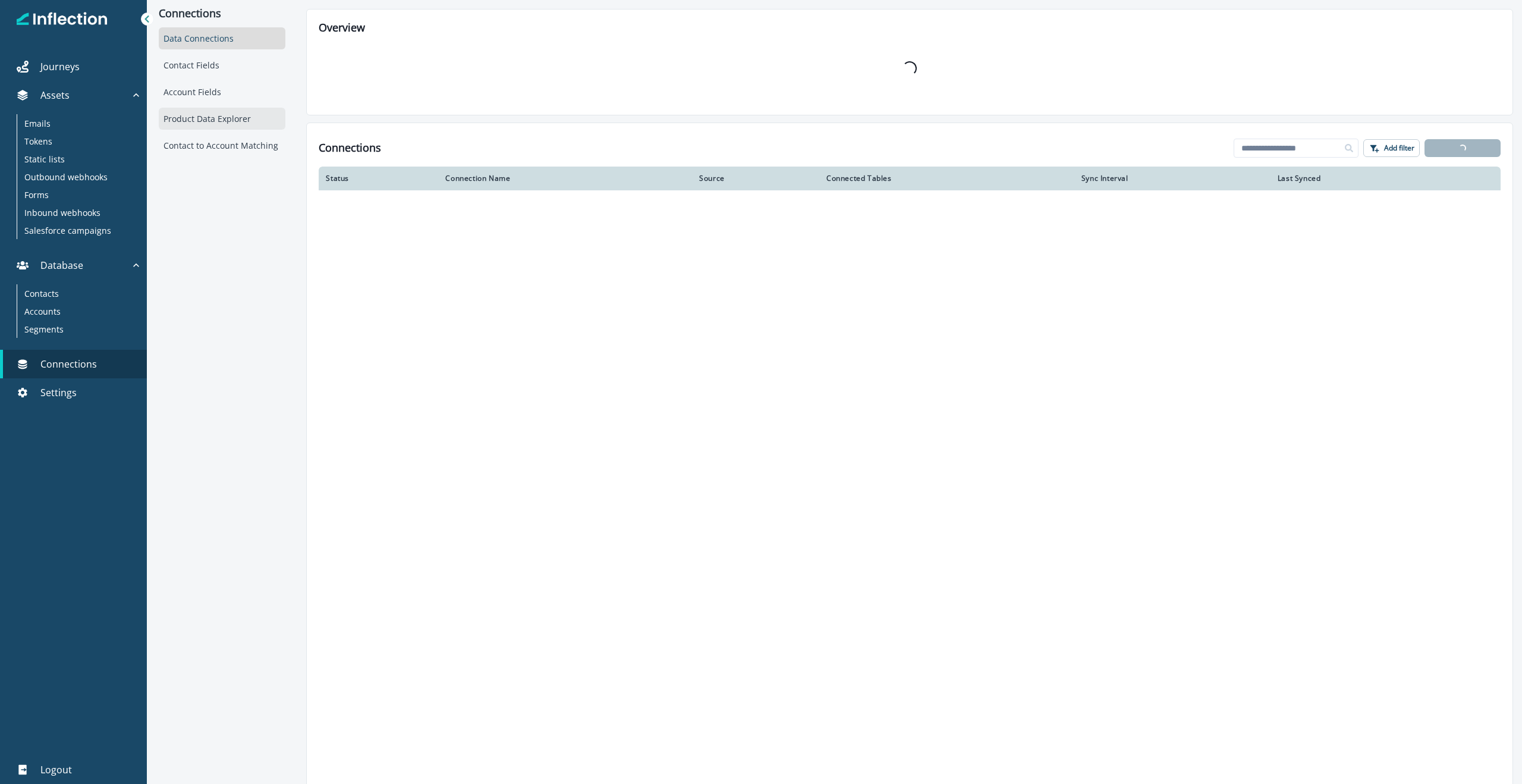
click at [206, 121] on div "Product Data Explorer" at bounding box center [222, 119] width 127 height 22
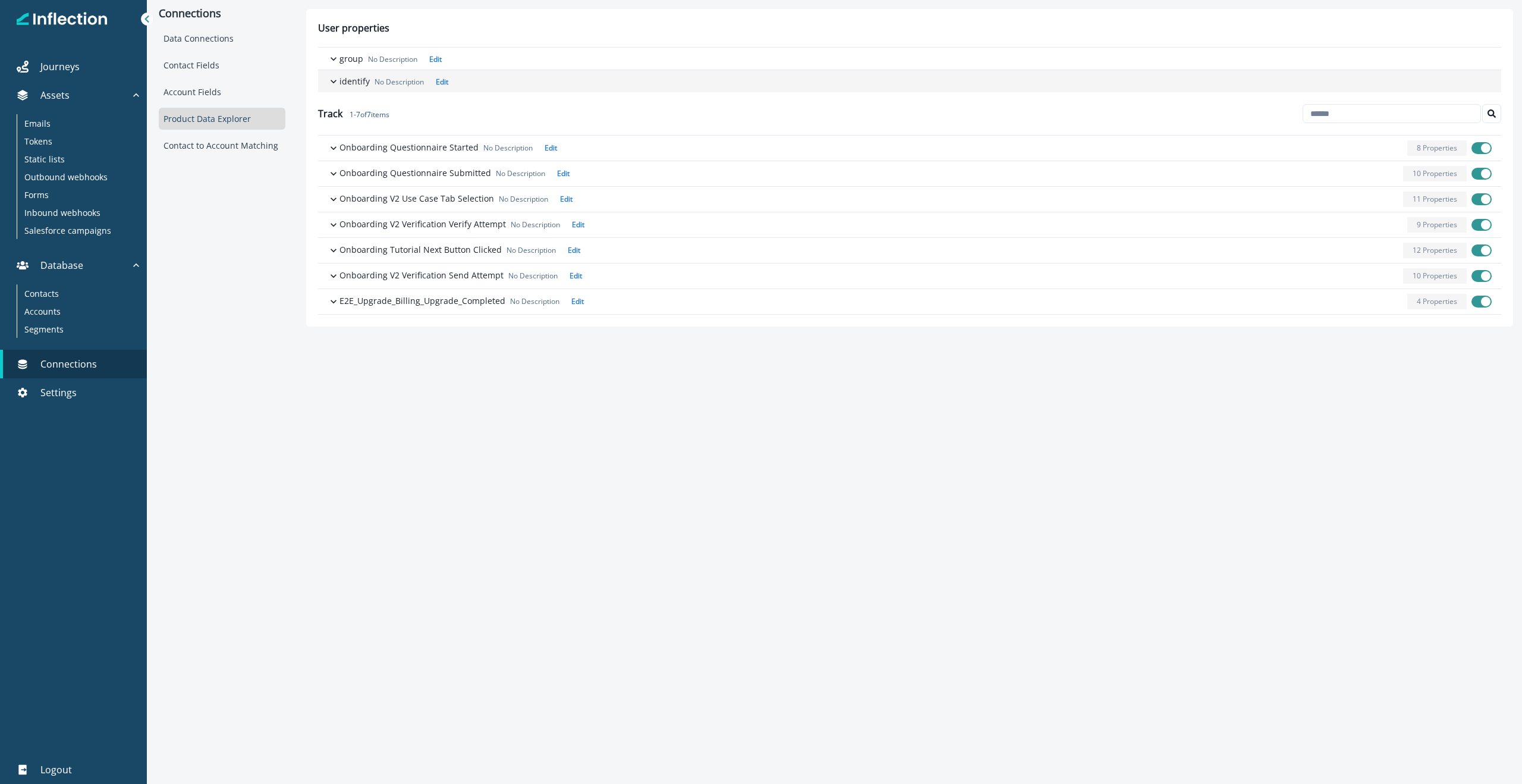
click at [367, 85] on p "identify" at bounding box center [355, 80] width 31 height 12
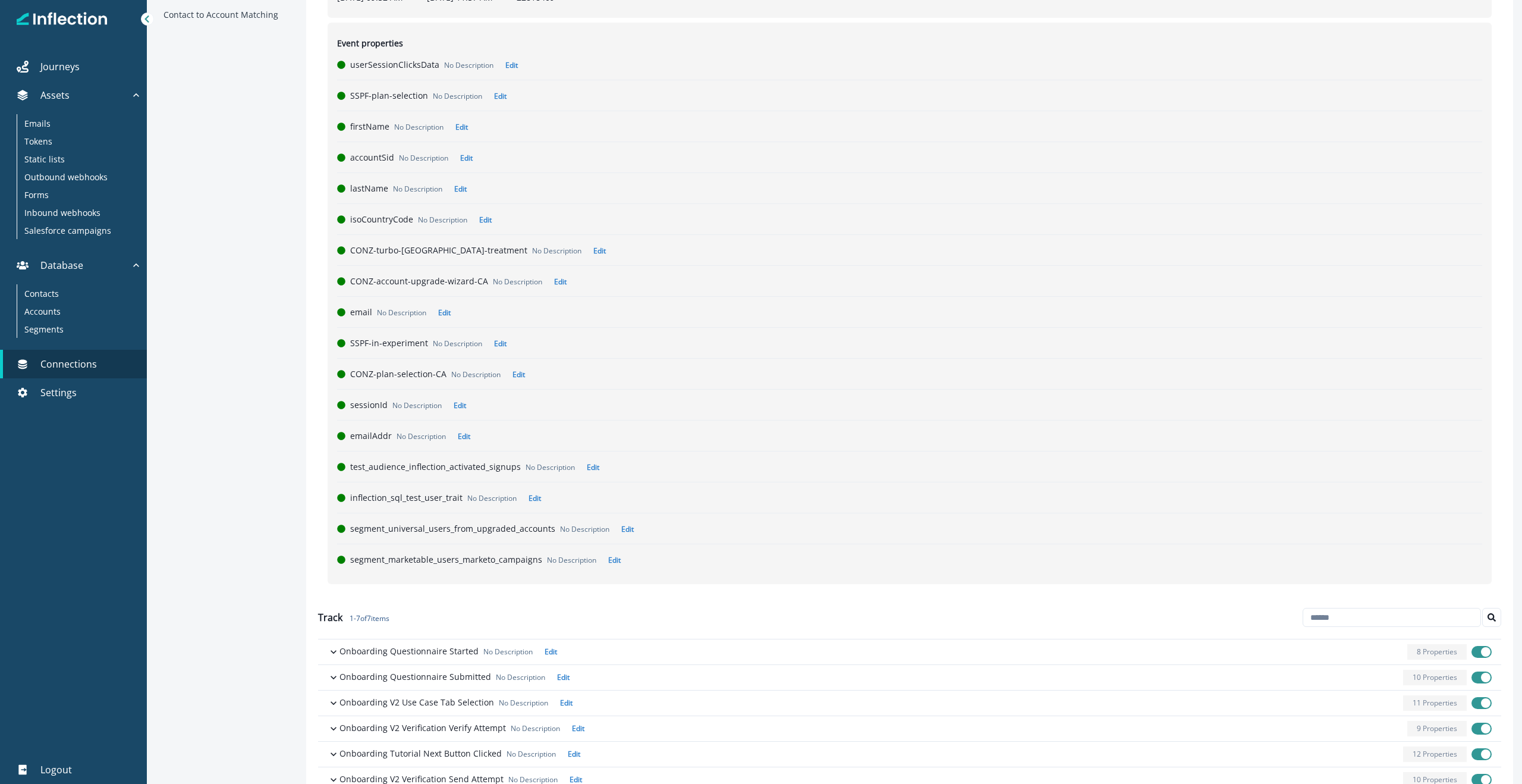
scroll to position [186, 0]
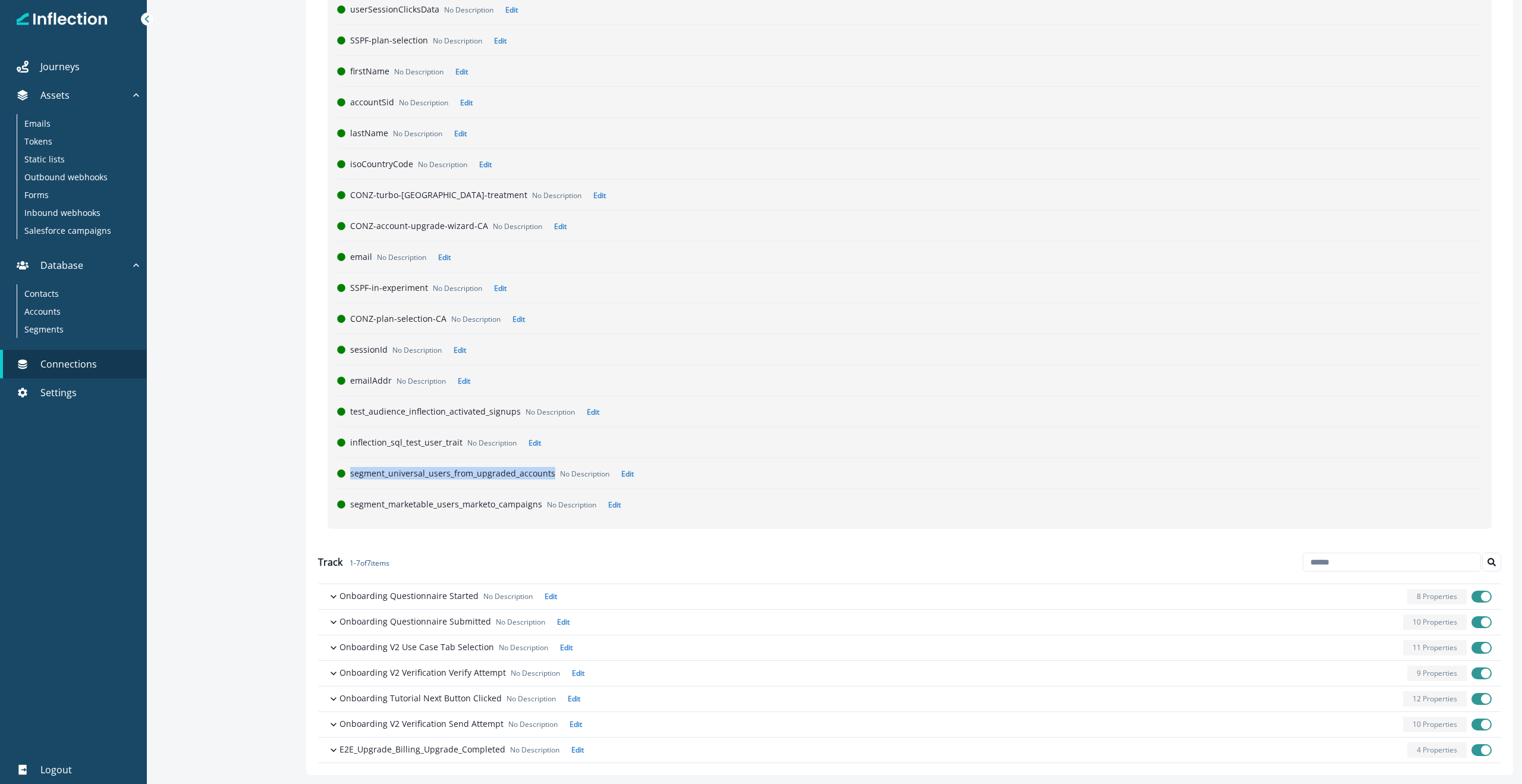
drag, startPoint x: 550, startPoint y: 472, endPoint x: 350, endPoint y: 473, distance: 200.0
click at [351, 473] on p "segment_universal_users_from_upgraded_accounts" at bounding box center [453, 472] width 205 height 12
drag, startPoint x: 539, startPoint y: 505, endPoint x: 351, endPoint y: 506, distance: 188.0
click at [351, 506] on div "segment_marketable_users_marketo_campaigns No Description Edit" at bounding box center [917, 503] width 1132 height 12
drag, startPoint x: 550, startPoint y: 472, endPoint x: 351, endPoint y: 474, distance: 199.0
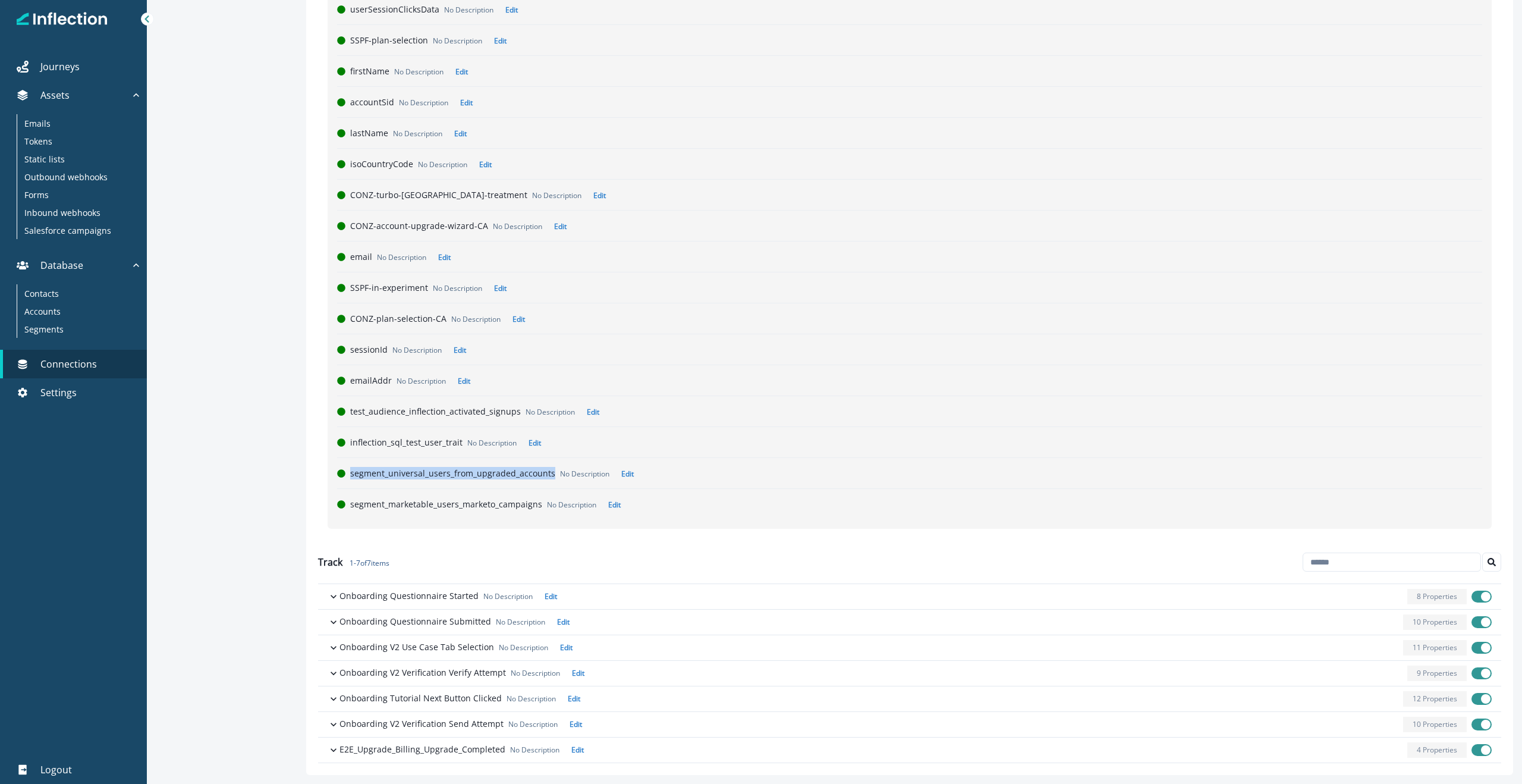
click at [351, 474] on div "segment_universal_users_from_upgraded_accounts No Description Edit" at bounding box center [917, 472] width 1132 height 12
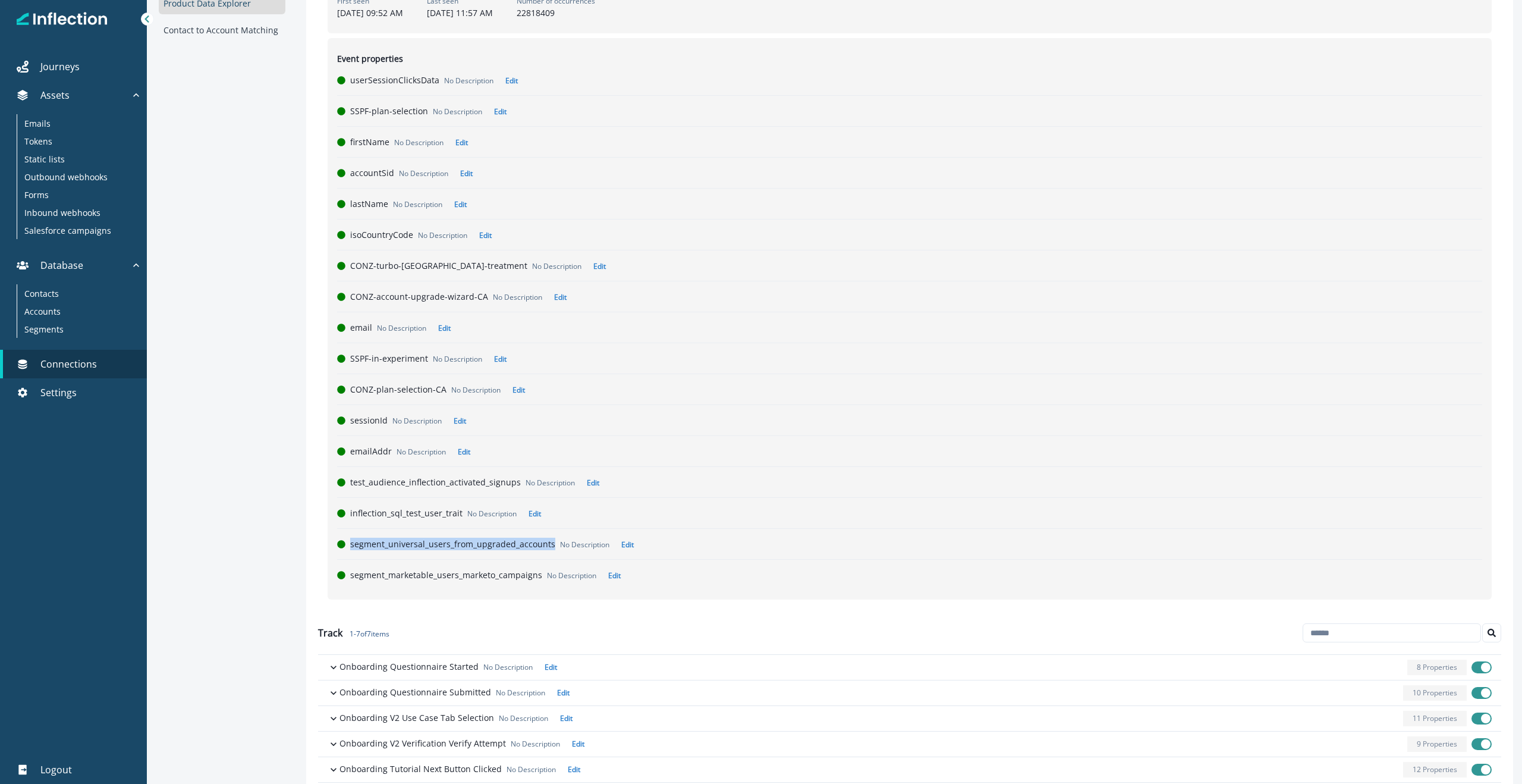
scroll to position [0, 0]
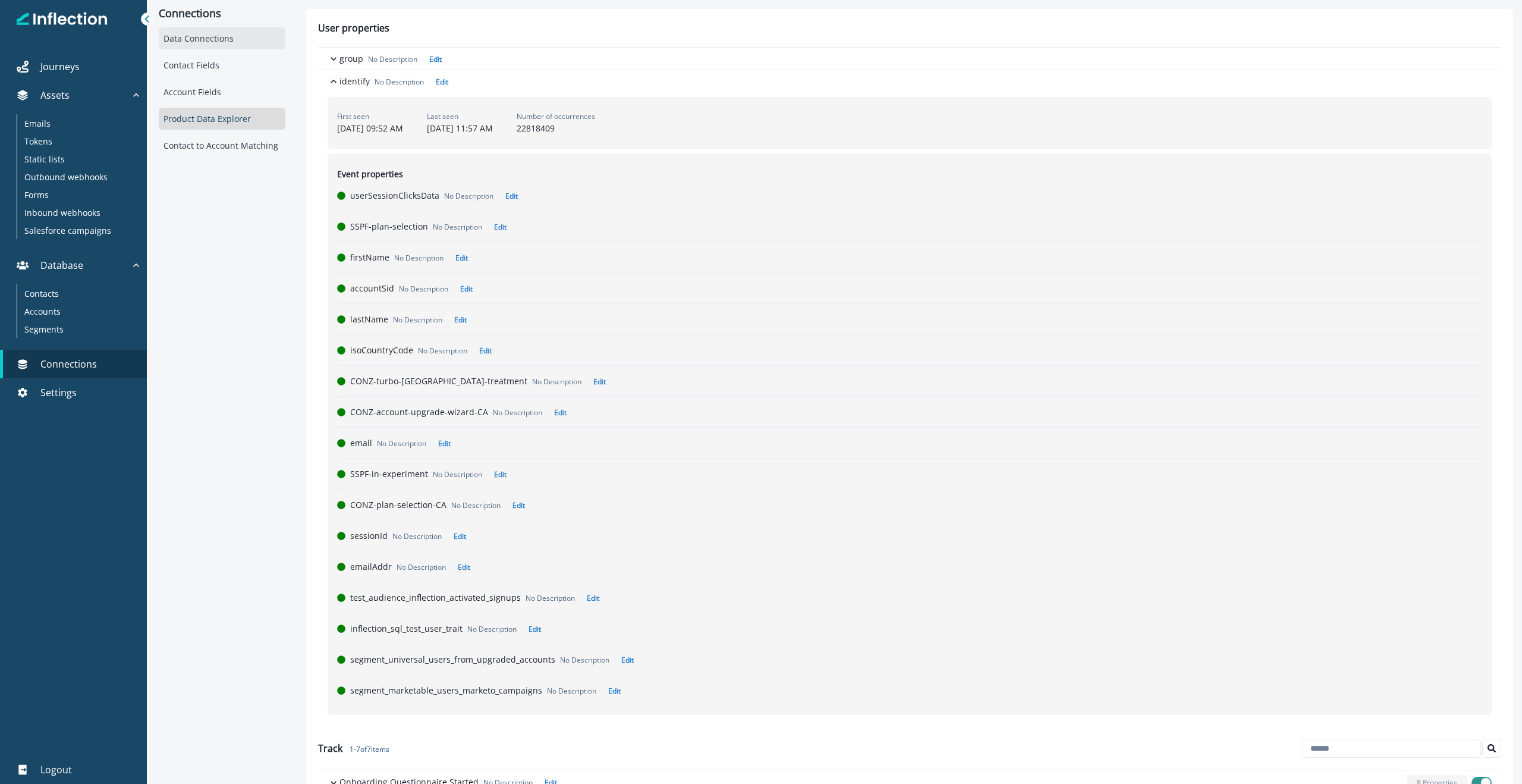
click at [178, 41] on div "Data Connections" at bounding box center [222, 38] width 127 height 22
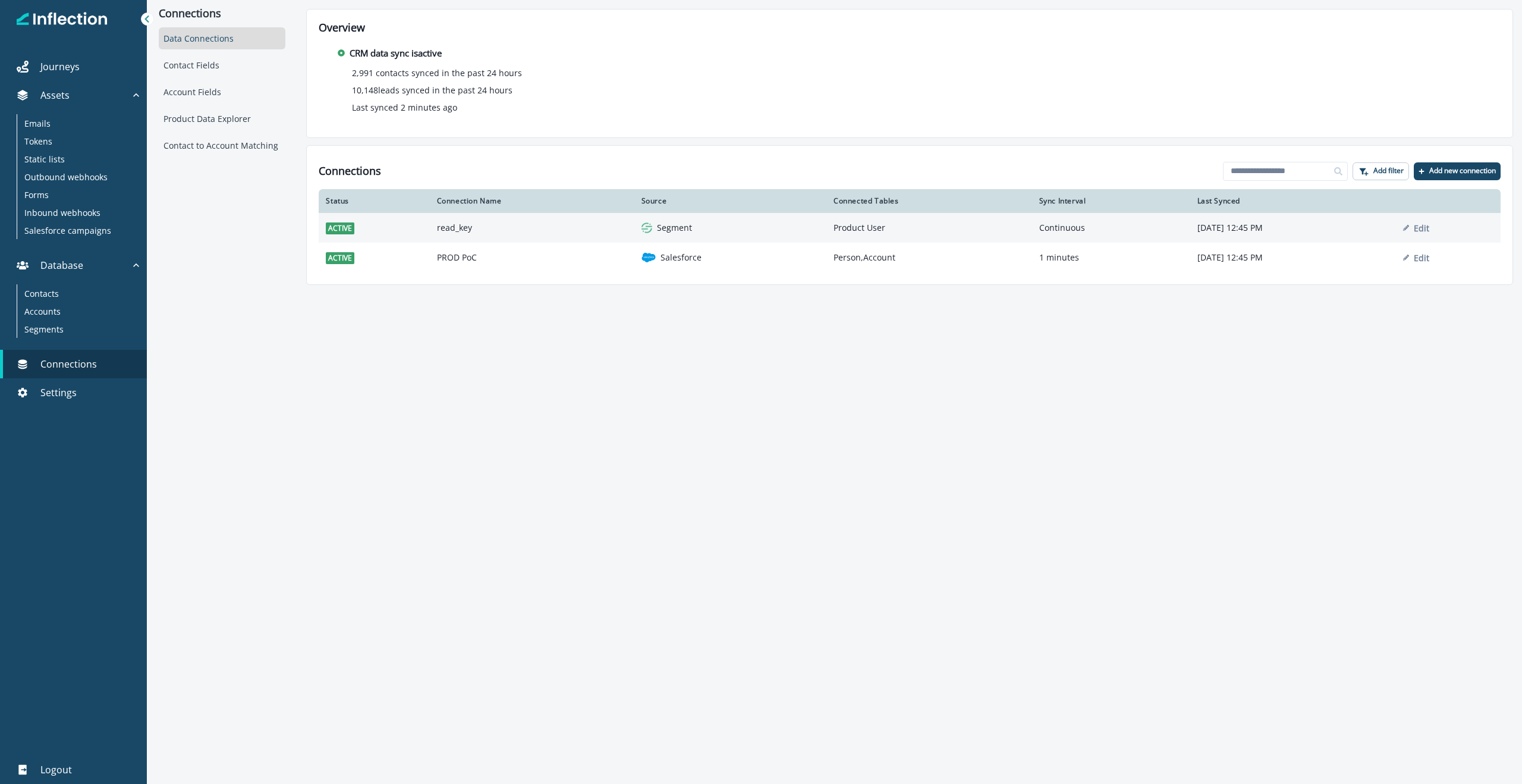
click at [450, 228] on td "read_key" at bounding box center [532, 228] width 205 height 30
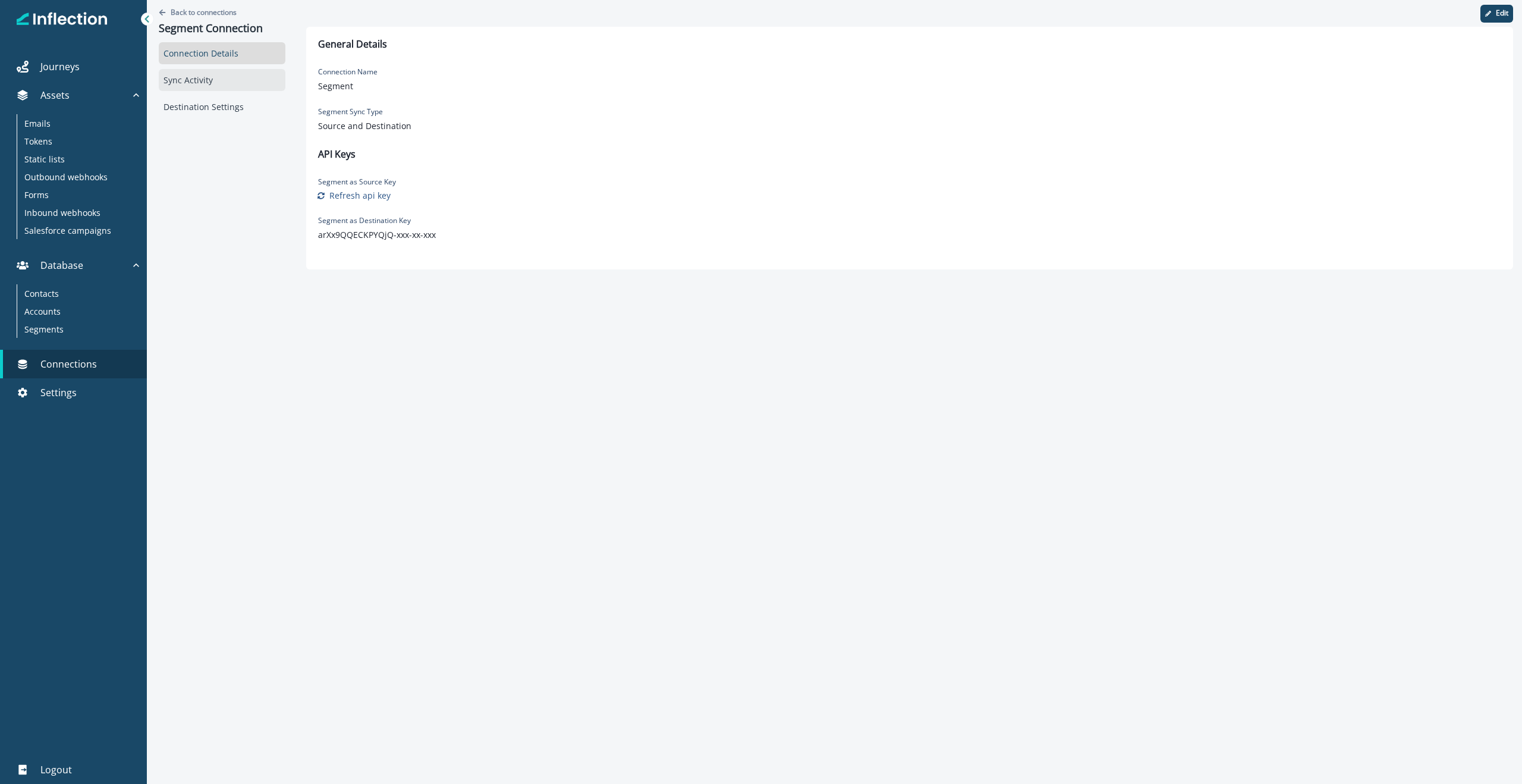
click at [208, 83] on div "Sync Activity" at bounding box center [222, 80] width 127 height 22
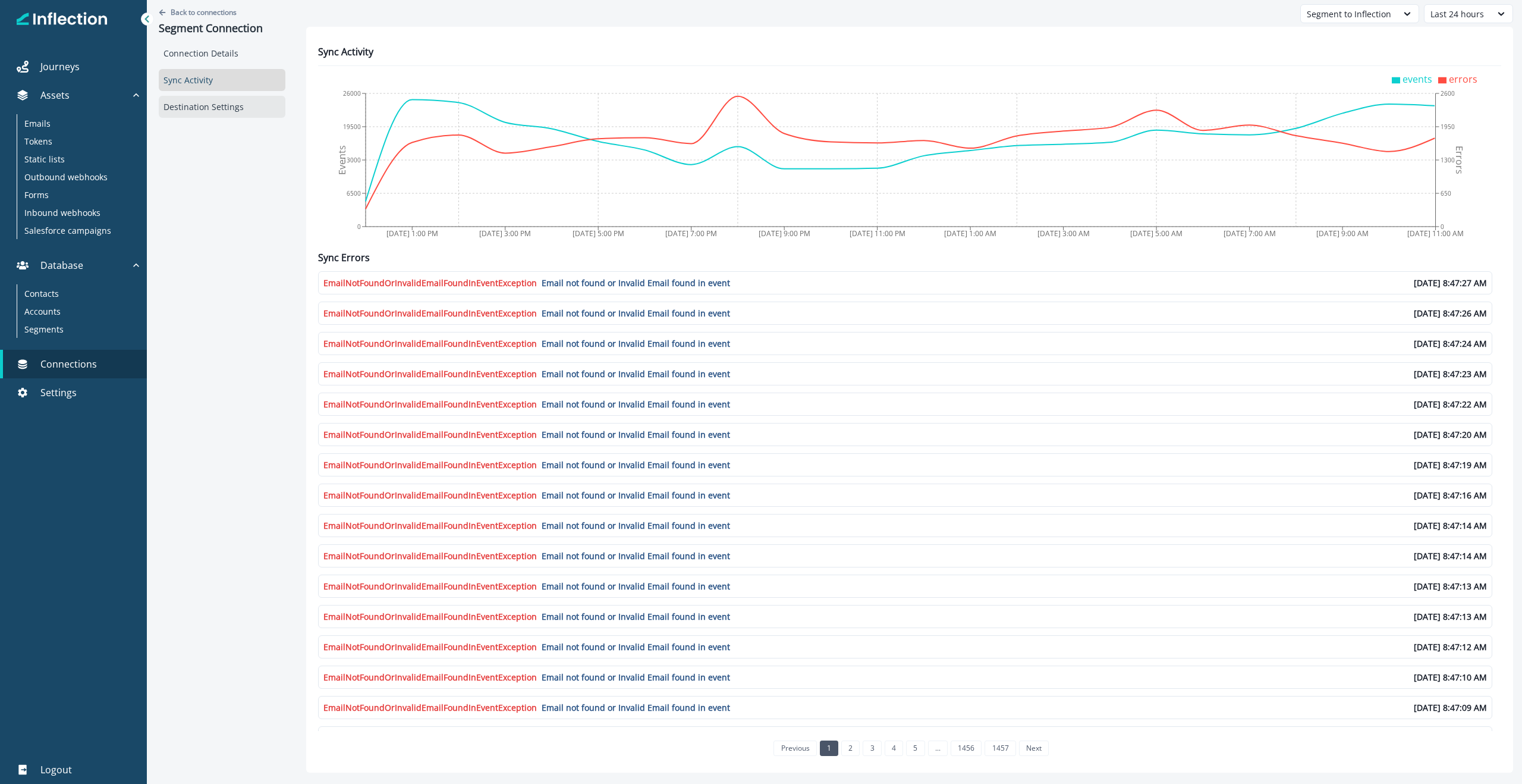
click at [206, 104] on div "Destination Settings" at bounding box center [222, 106] width 127 height 22
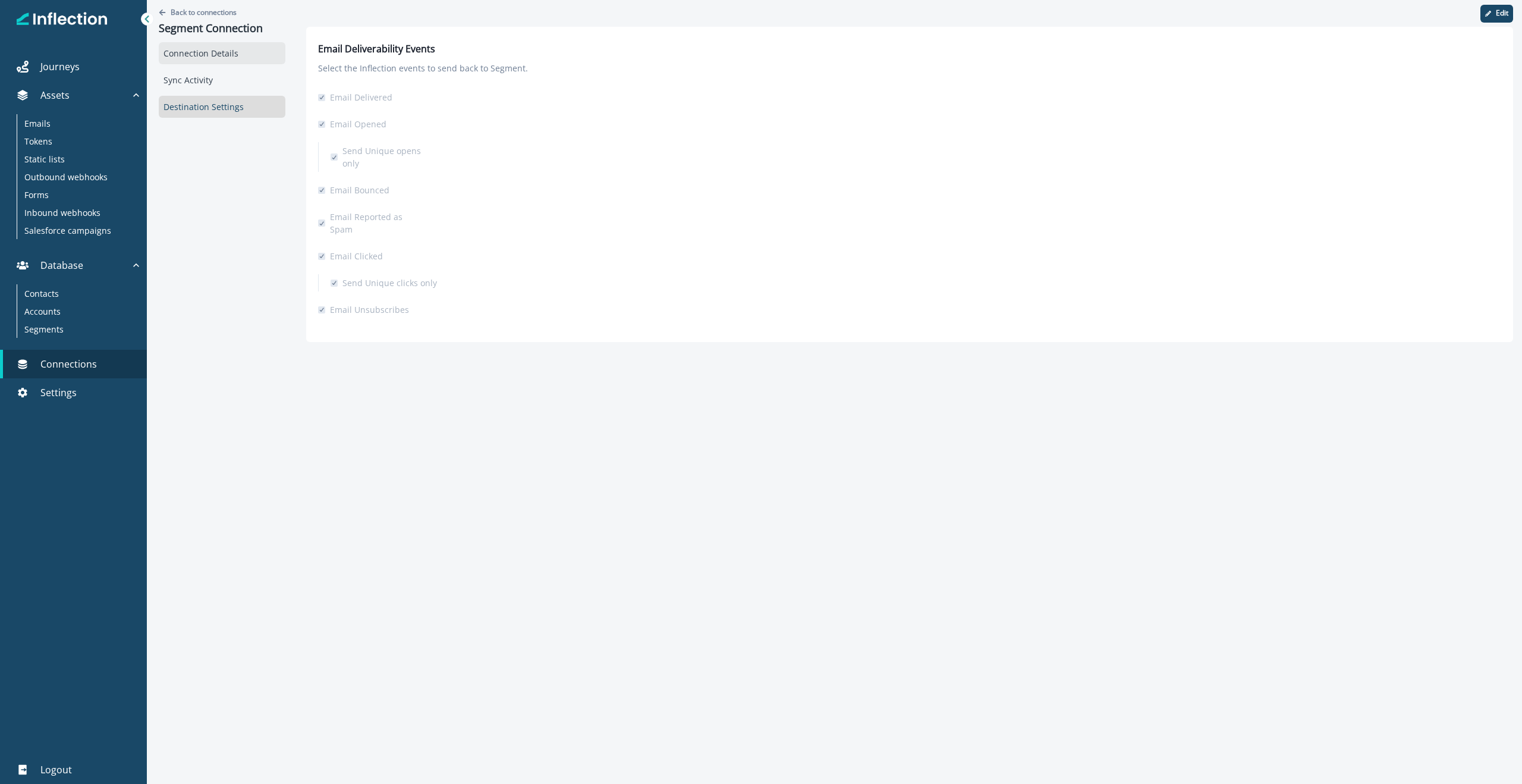
click at [201, 54] on div "Connection Details" at bounding box center [222, 53] width 127 height 22
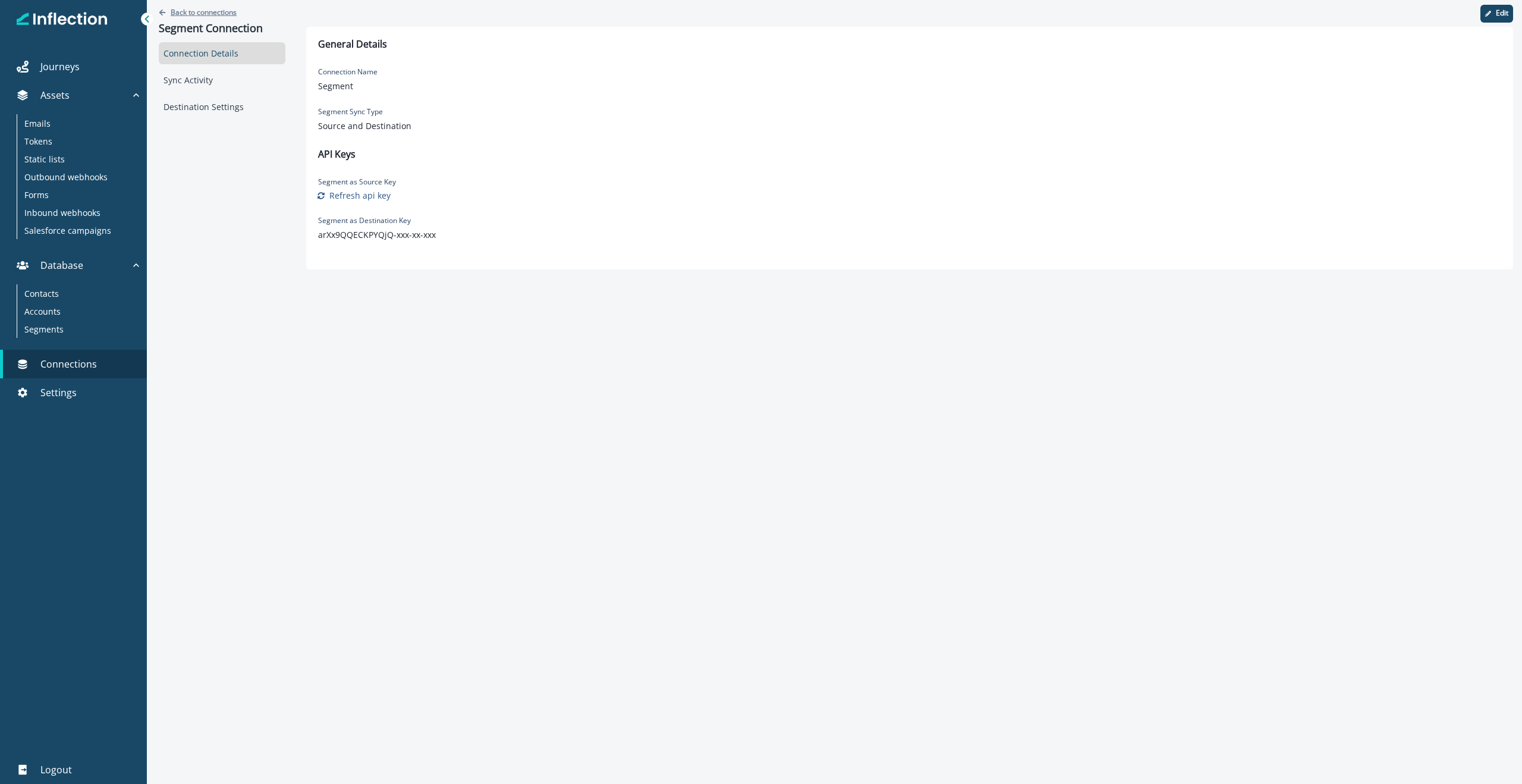
click at [160, 12] on icon "Go back" at bounding box center [162, 12] width 7 height 6
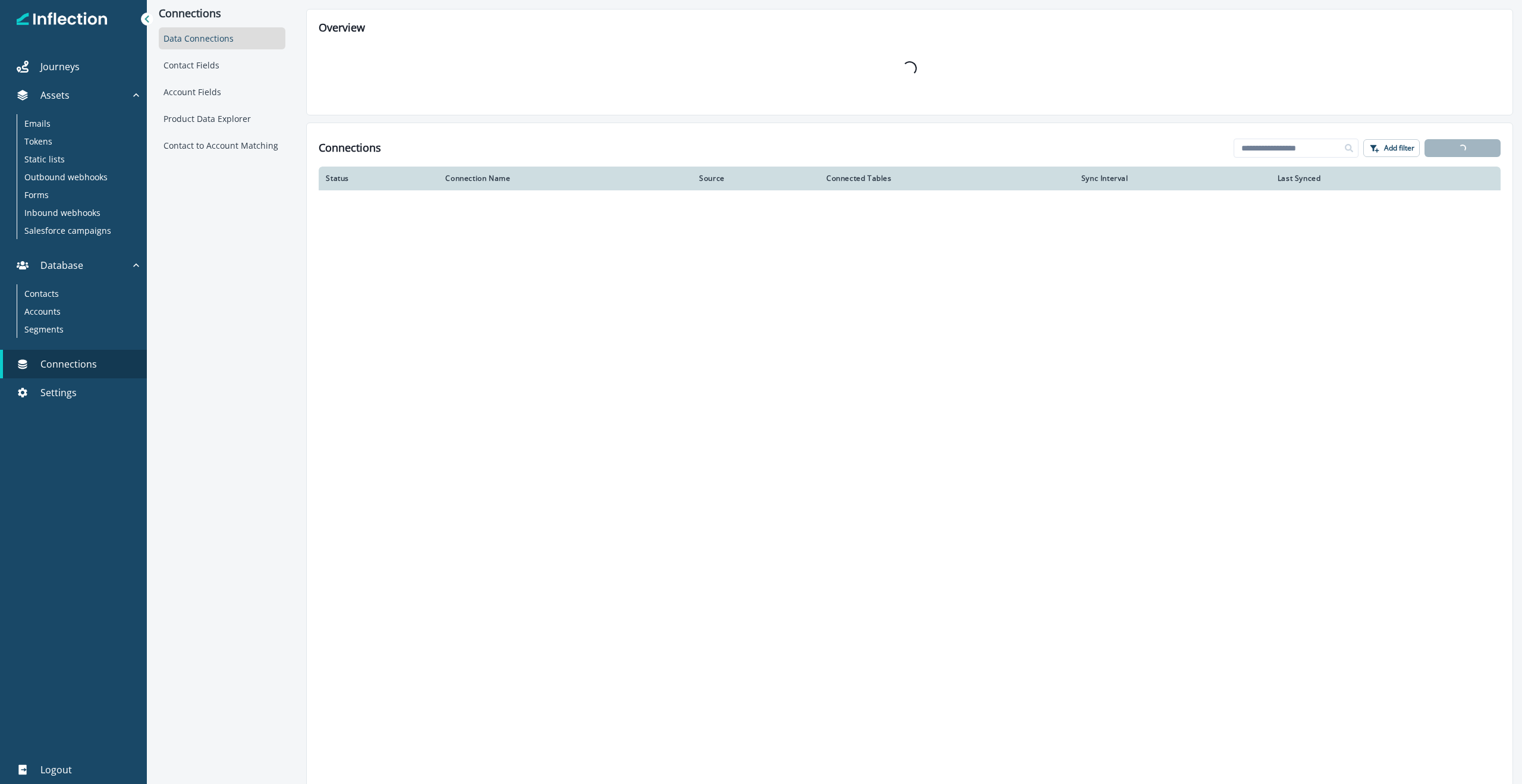
click at [217, 278] on div "Connections Data Connections Contact Fields Account Fields Product Data Explore…" at bounding box center [221, 392] width 150 height 784
click at [182, 32] on div "Data Connections" at bounding box center [222, 38] width 127 height 22
click at [192, 66] on div "Contact Fields" at bounding box center [222, 65] width 127 height 22
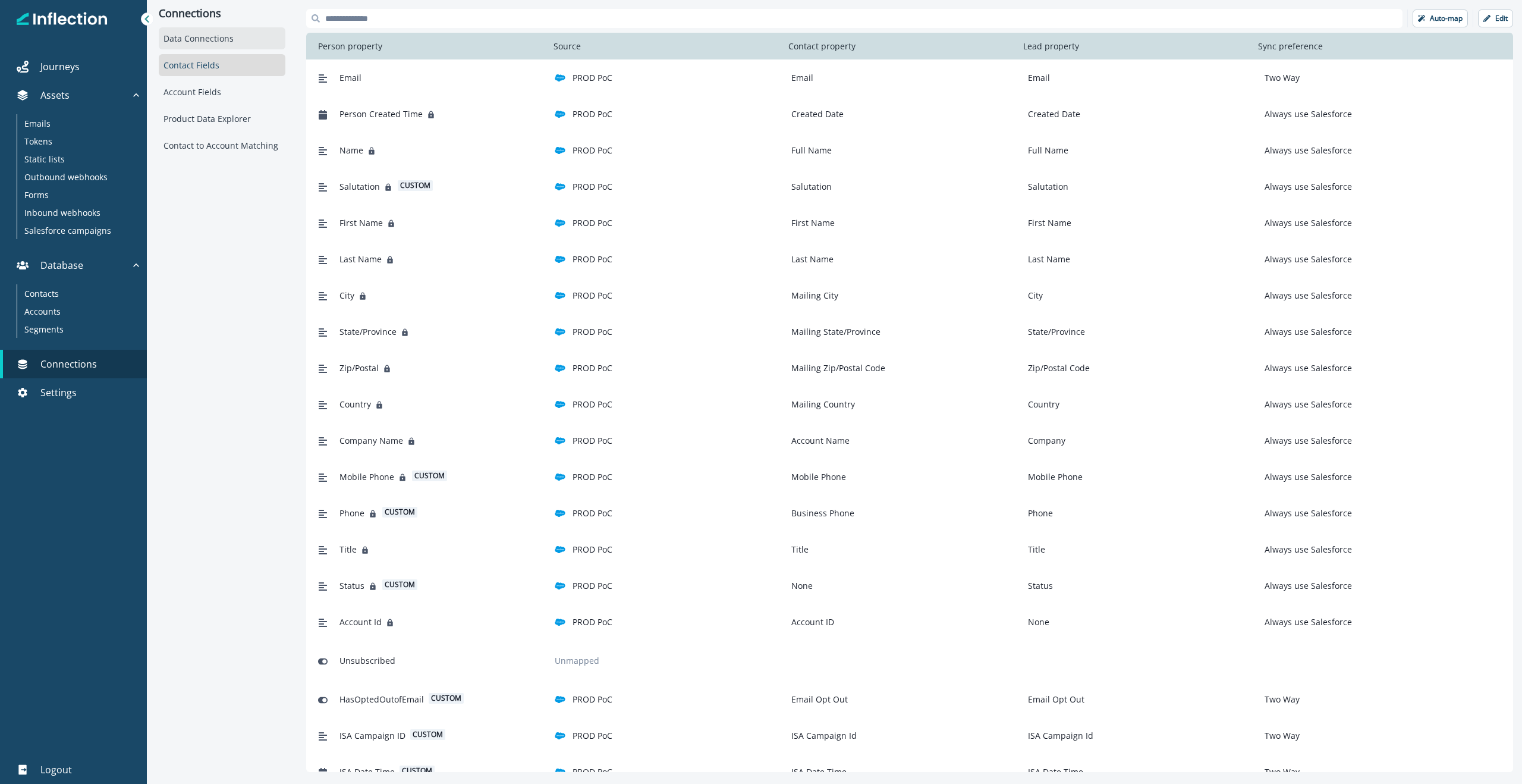
click at [208, 38] on div "Data Connections" at bounding box center [222, 38] width 127 height 22
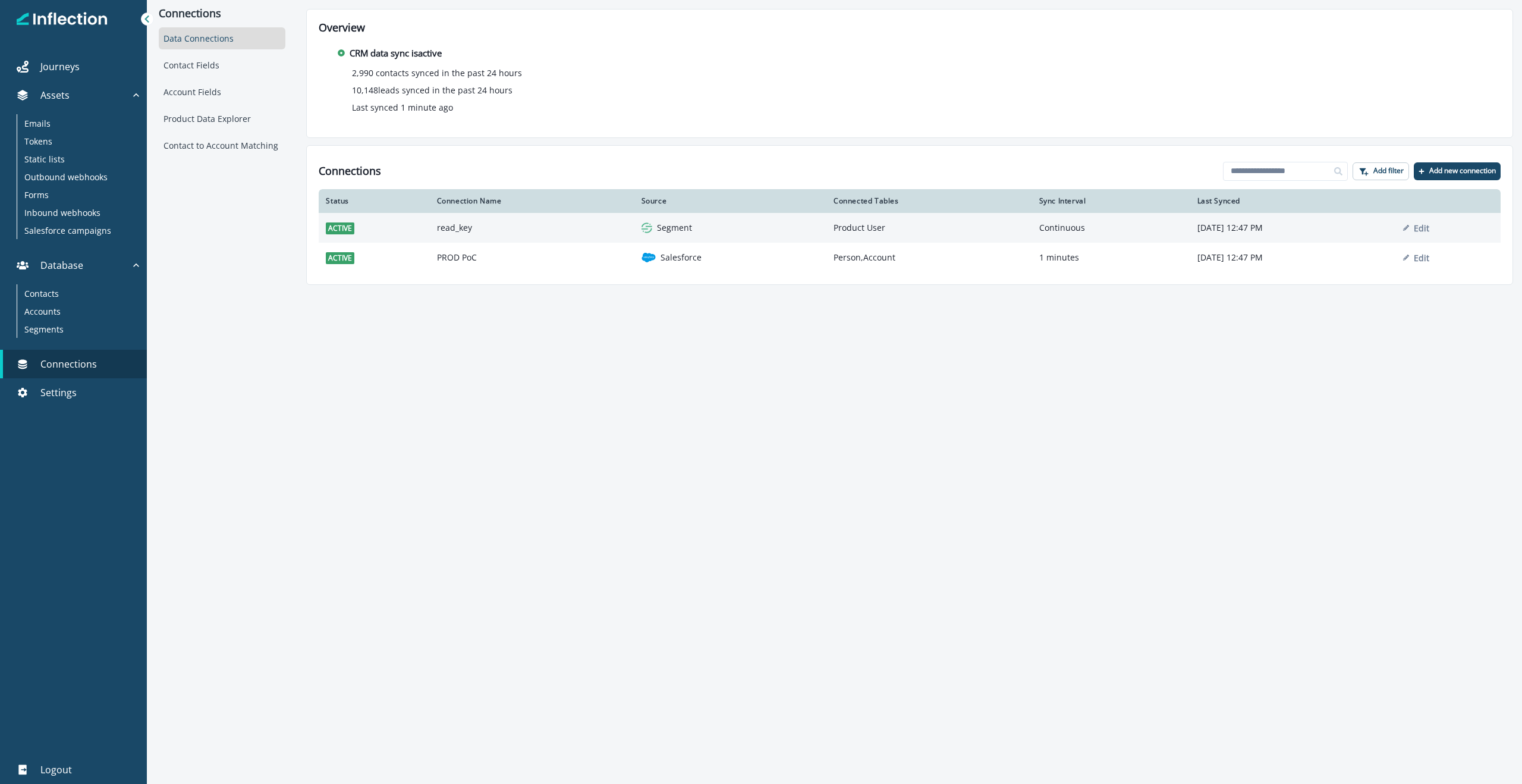
click at [657, 224] on p "Segment" at bounding box center [675, 228] width 35 height 12
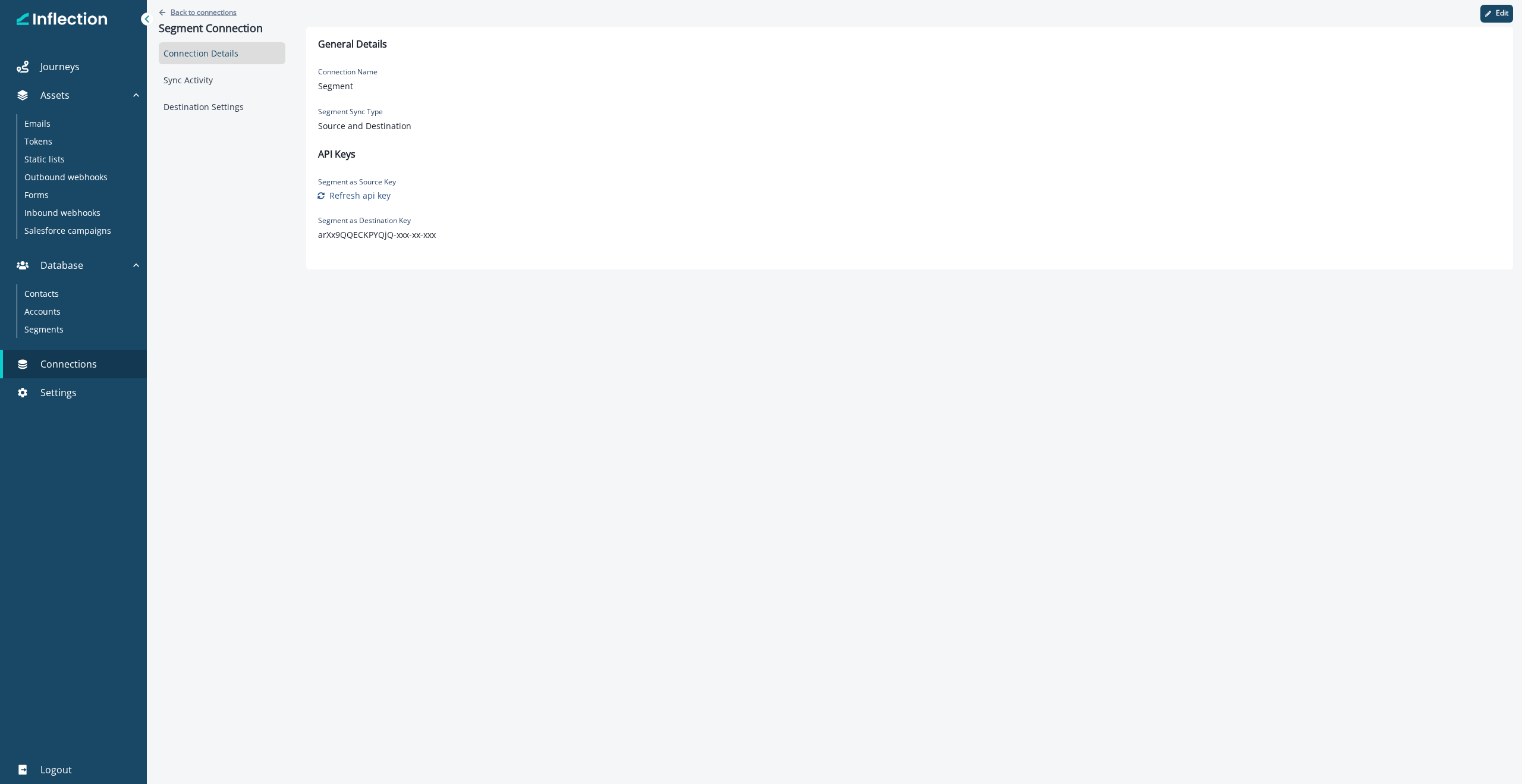
click at [164, 11] on icon "Go back" at bounding box center [162, 12] width 7 height 7
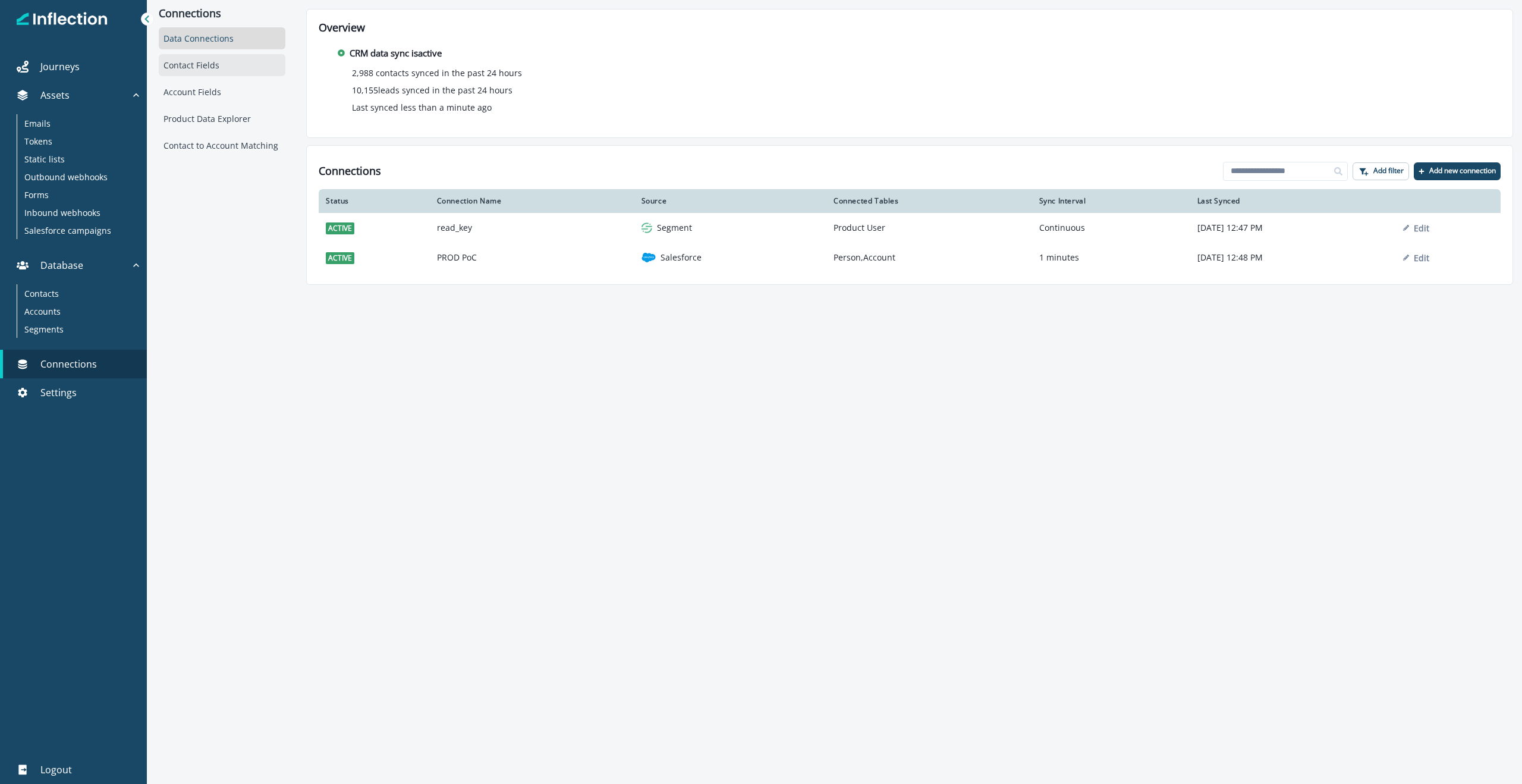
click at [203, 65] on div "Contact Fields" at bounding box center [222, 65] width 127 height 22
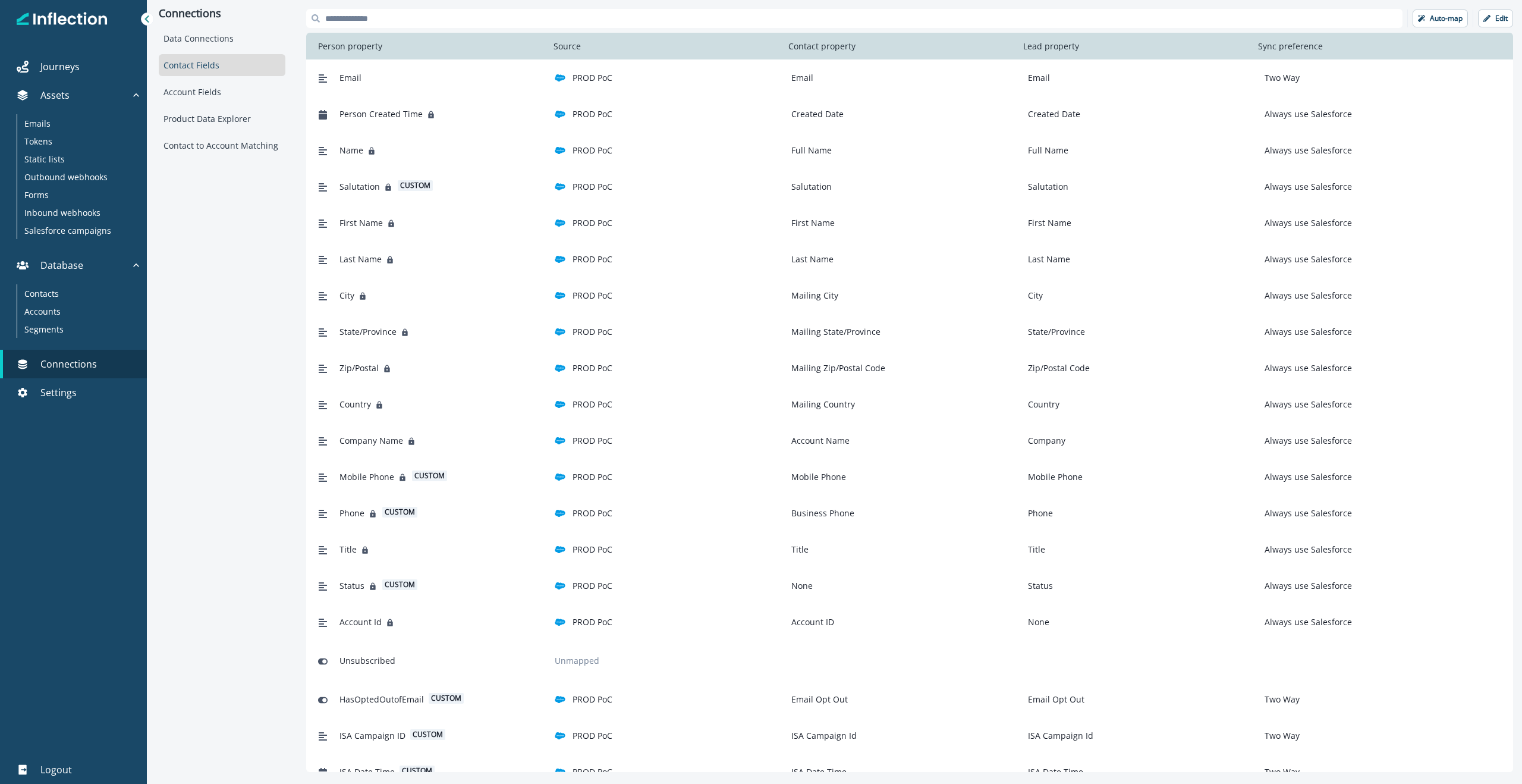
click at [143, 22] on icon at bounding box center [147, 19] width 8 height 8
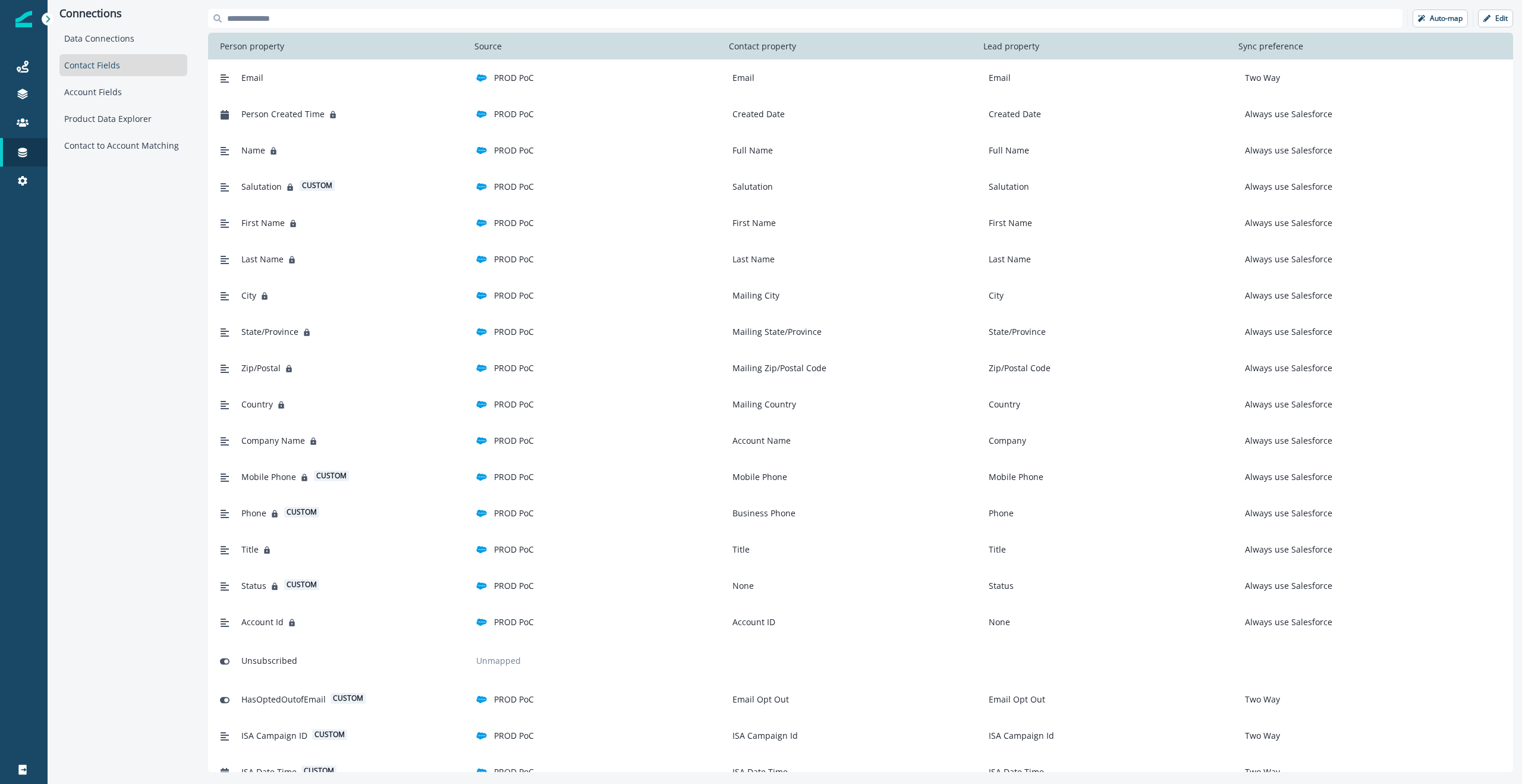
click at [46, 18] on icon at bounding box center [48, 19] width 8 height 8
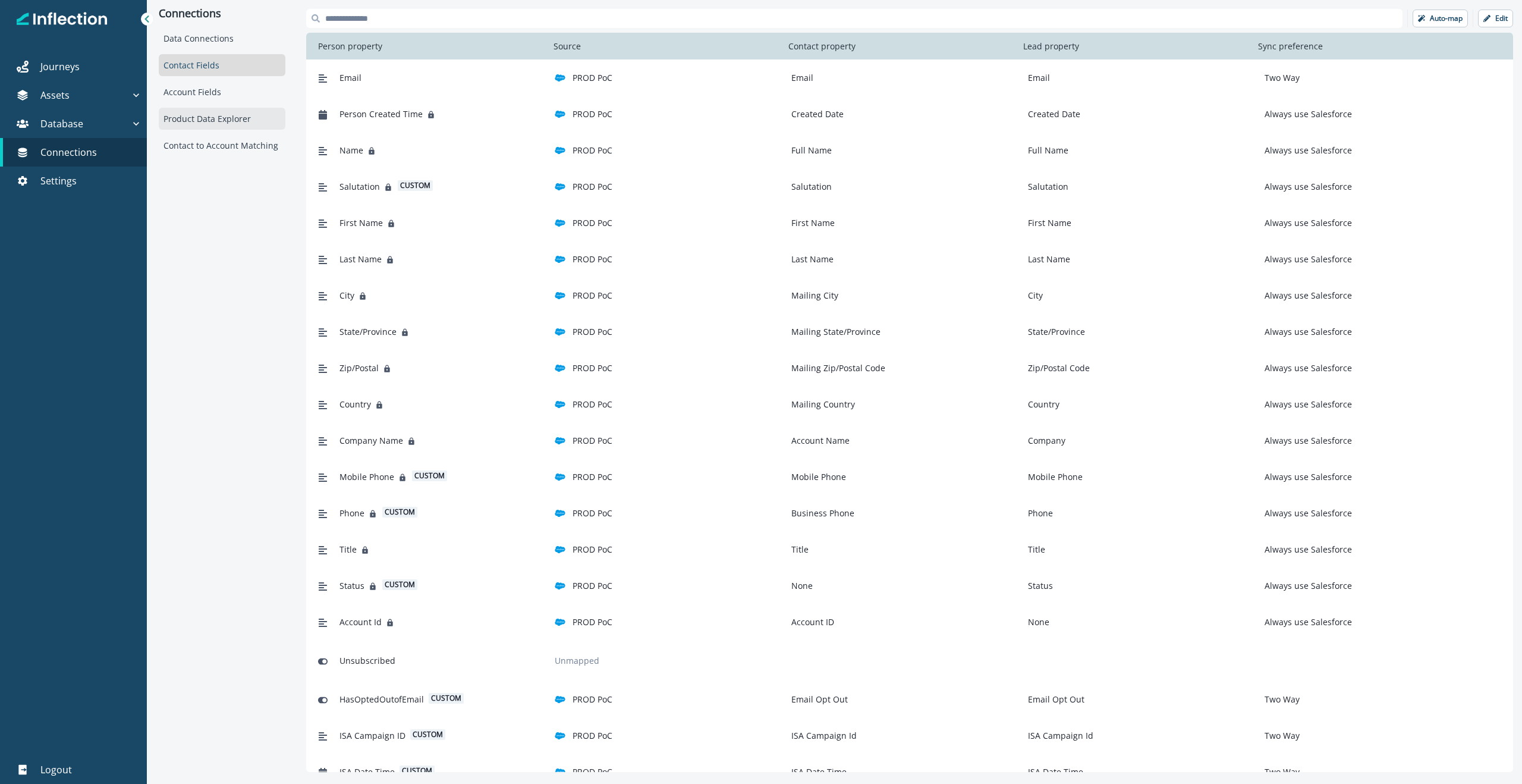
click at [206, 119] on div "Product Data Explorer" at bounding box center [222, 119] width 127 height 22
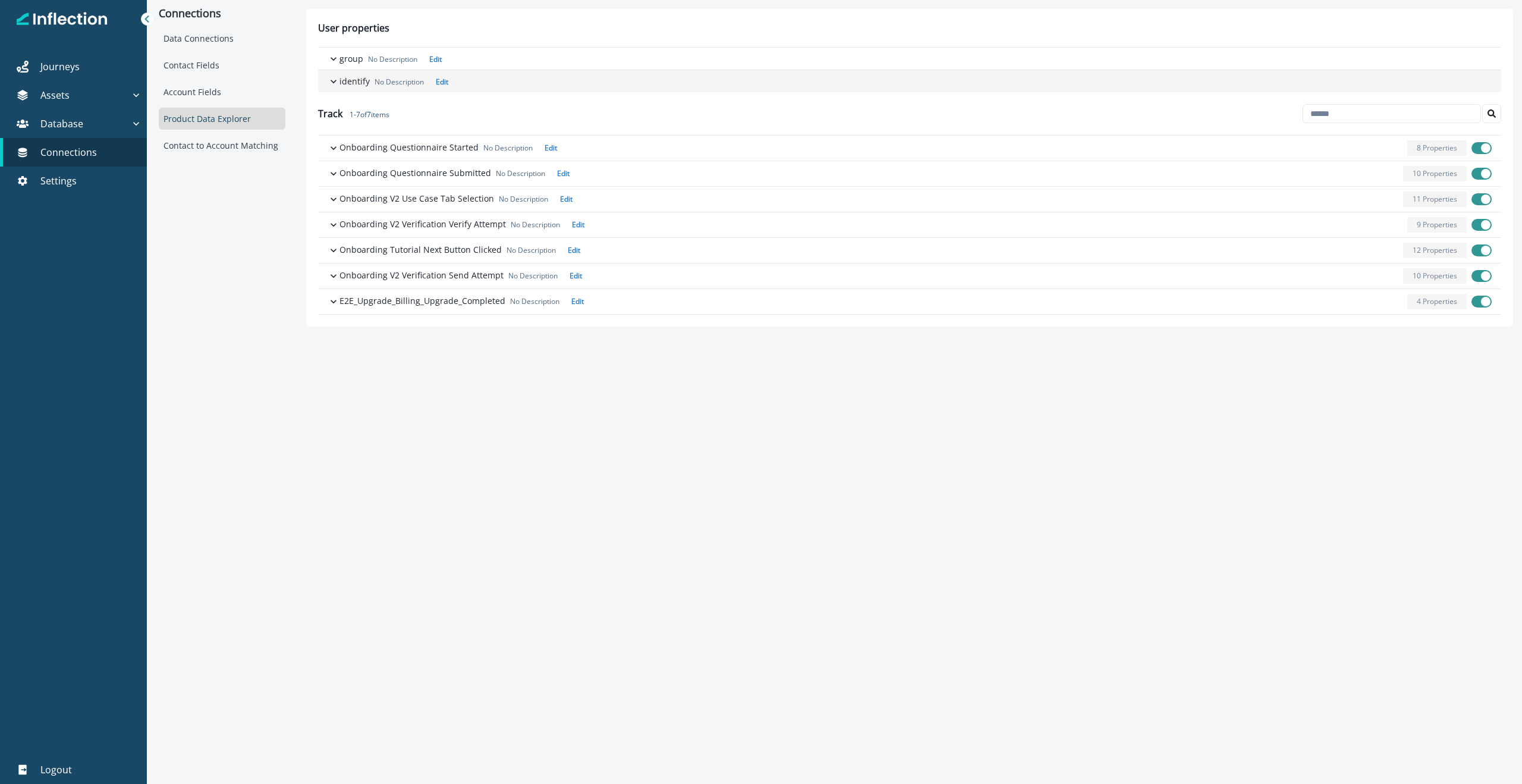
click at [354, 84] on p "identify" at bounding box center [355, 80] width 31 height 12
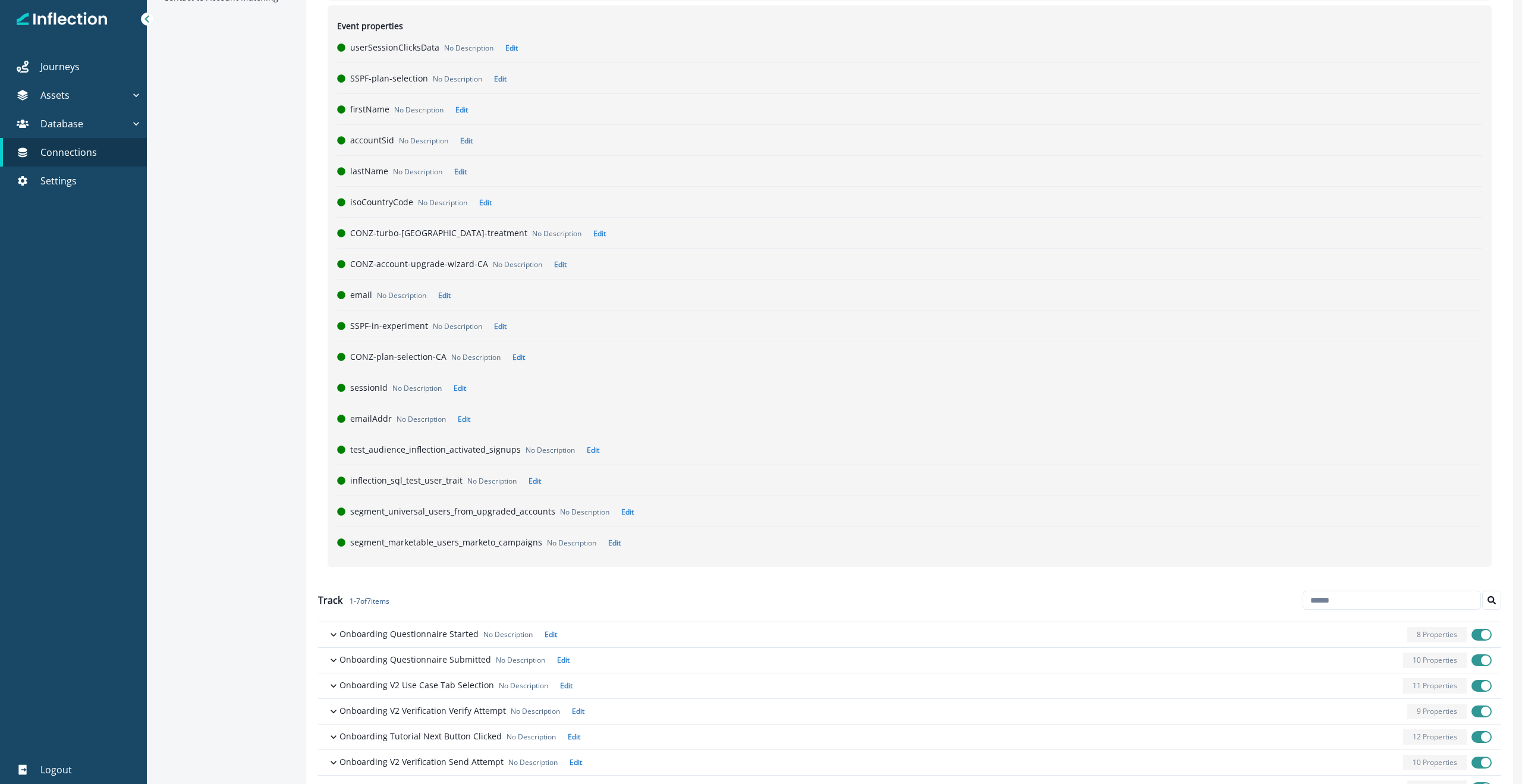
scroll to position [166, 0]
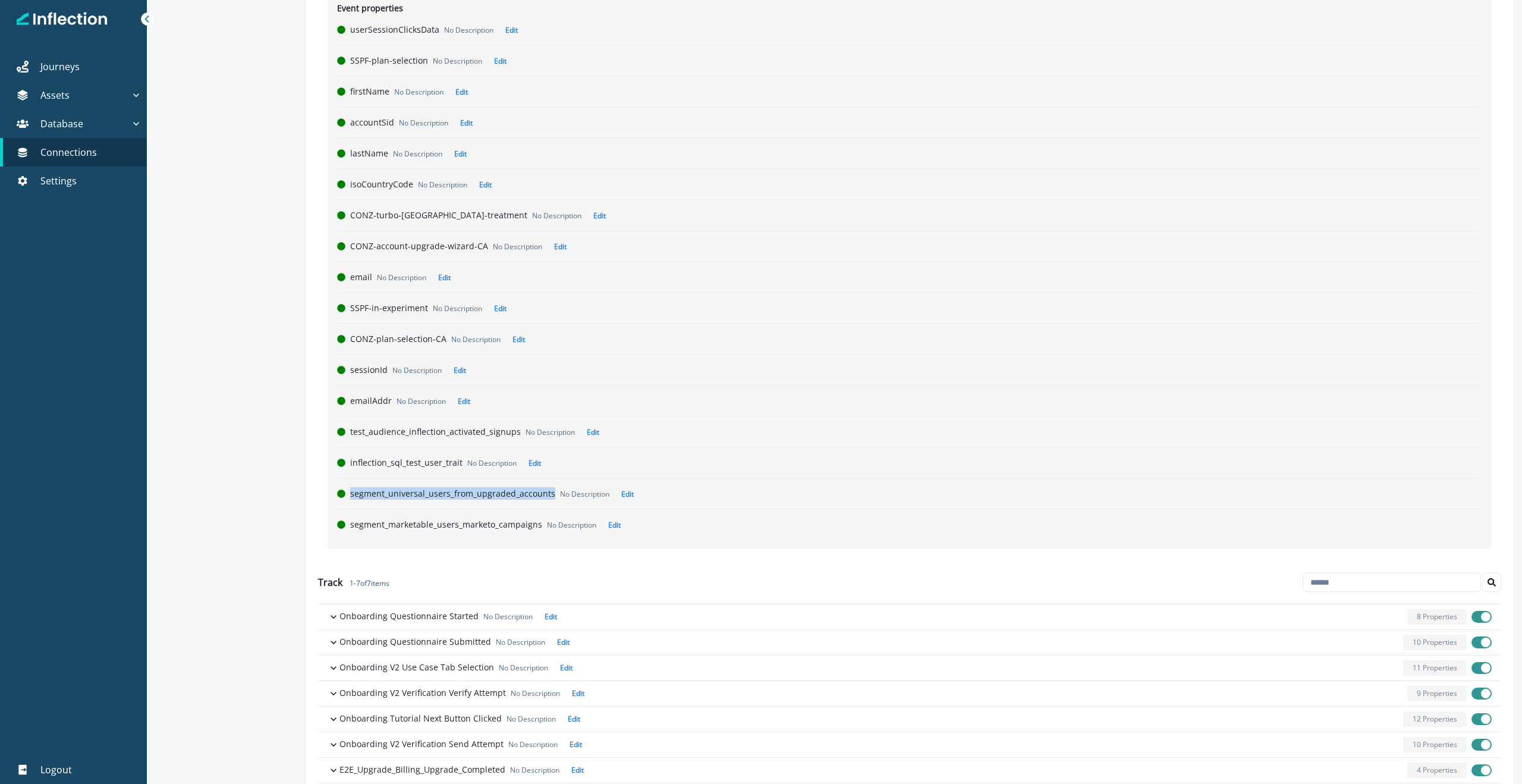
drag, startPoint x: 550, startPoint y: 493, endPoint x: 351, endPoint y: 494, distance: 199.0
click at [351, 494] on p "segment_universal_users_from_upgraded_accounts" at bounding box center [453, 493] width 205 height 12
copy p "segment_universal_users_from_upgraded_accounts"
drag, startPoint x: 538, startPoint y: 526, endPoint x: 351, endPoint y: 528, distance: 187.0
click at [351, 528] on p "segment_marketable_users_marketo_campaigns" at bounding box center [447, 524] width 192 height 12
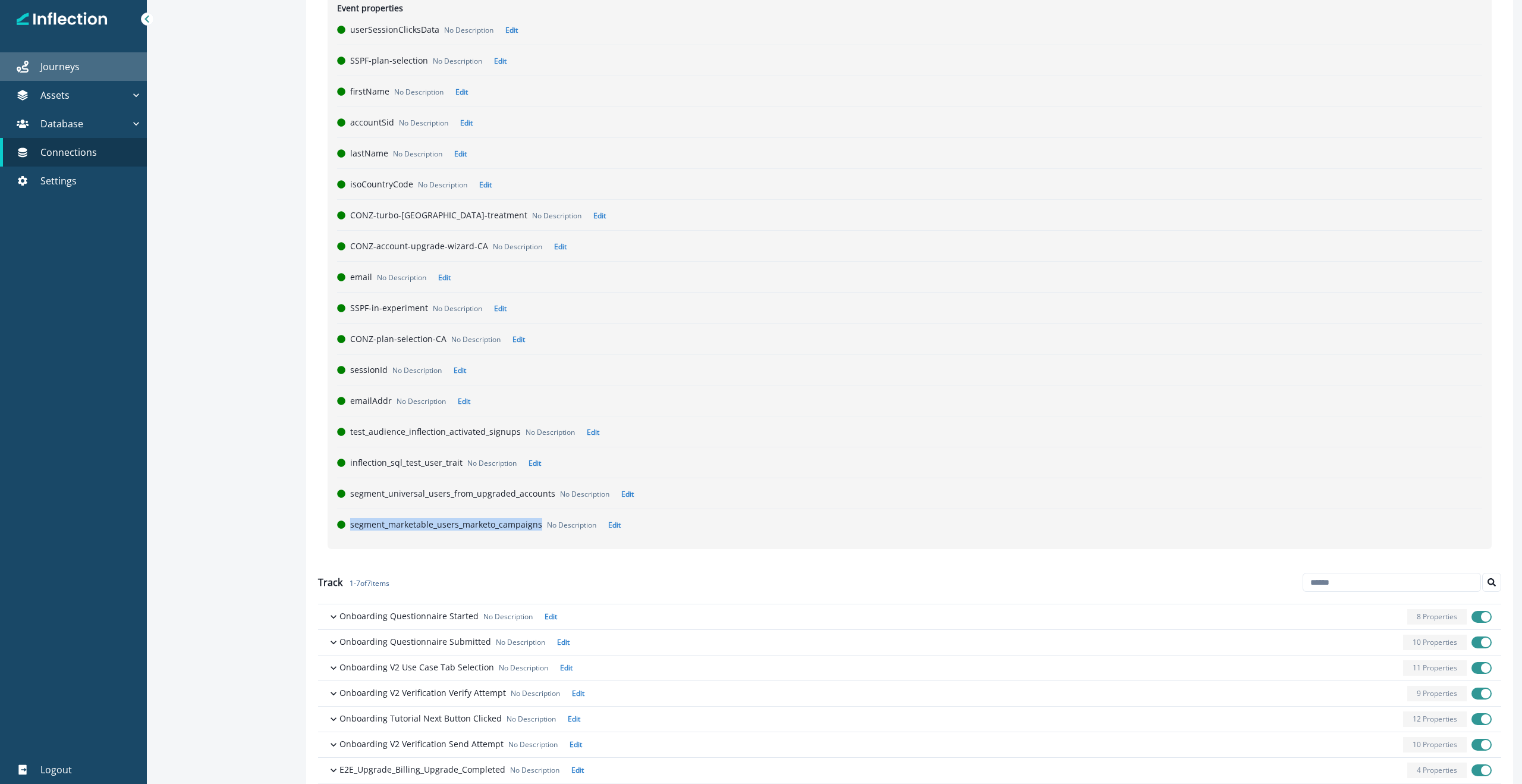
click at [67, 73] on p "Journeys" at bounding box center [60, 66] width 39 height 14
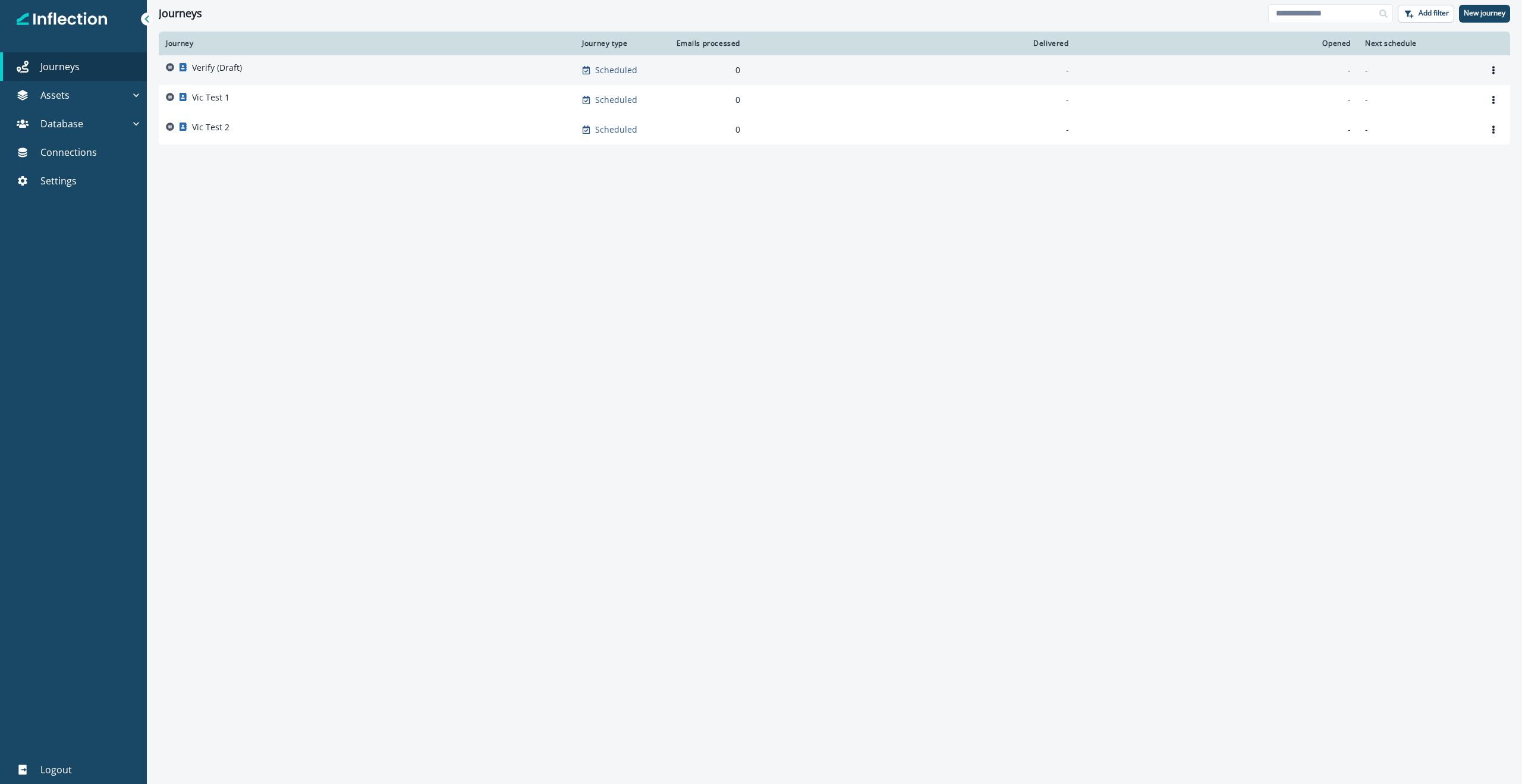
click at [228, 68] on p "Verify (Draft)" at bounding box center [217, 68] width 50 height 12
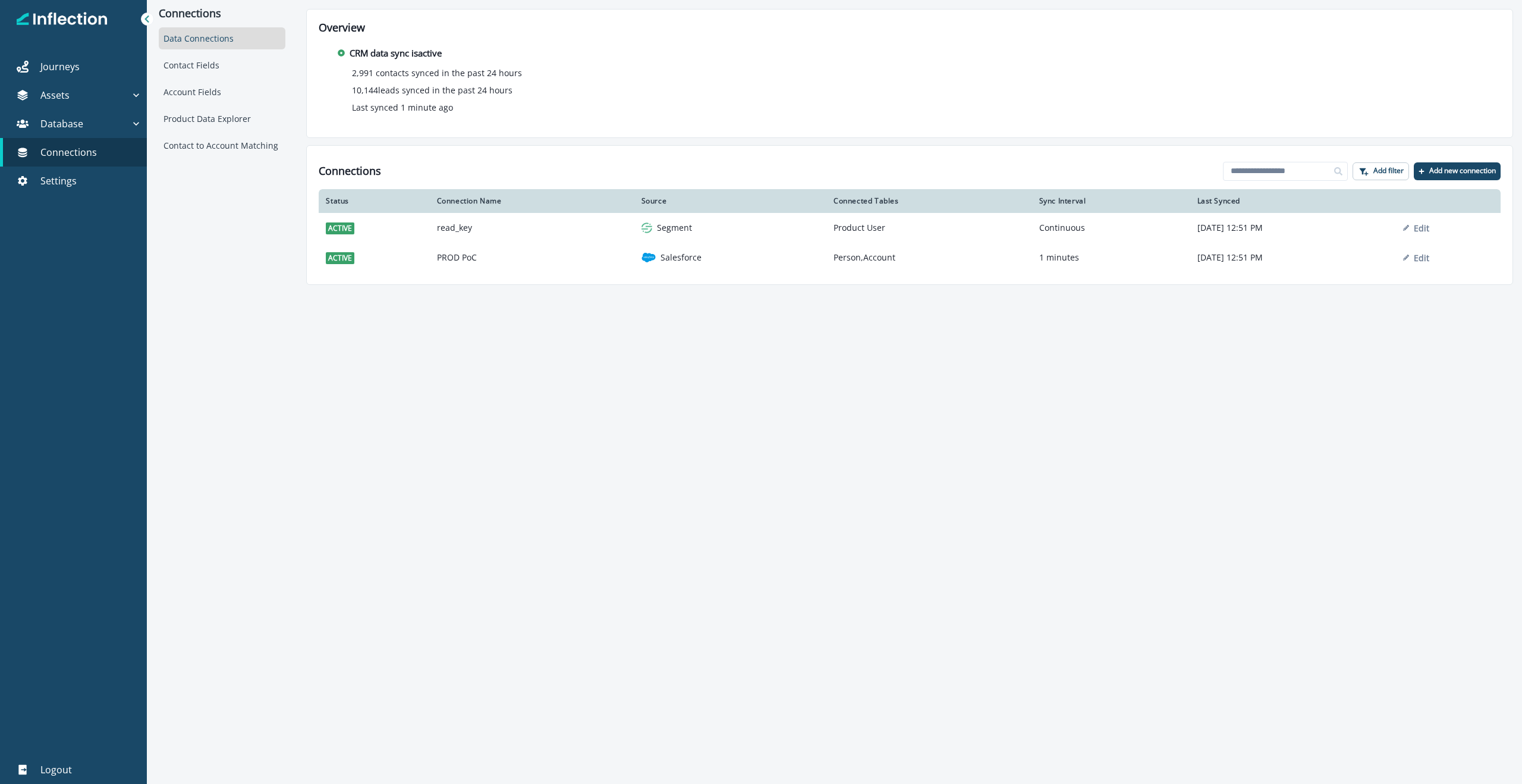
click at [283, 333] on div "Connections Data Connections Contact Fields Account Fields Product Data Explore…" at bounding box center [834, 392] width 1375 height 784
click at [224, 119] on div "Product Data Explorer" at bounding box center [222, 119] width 127 height 22
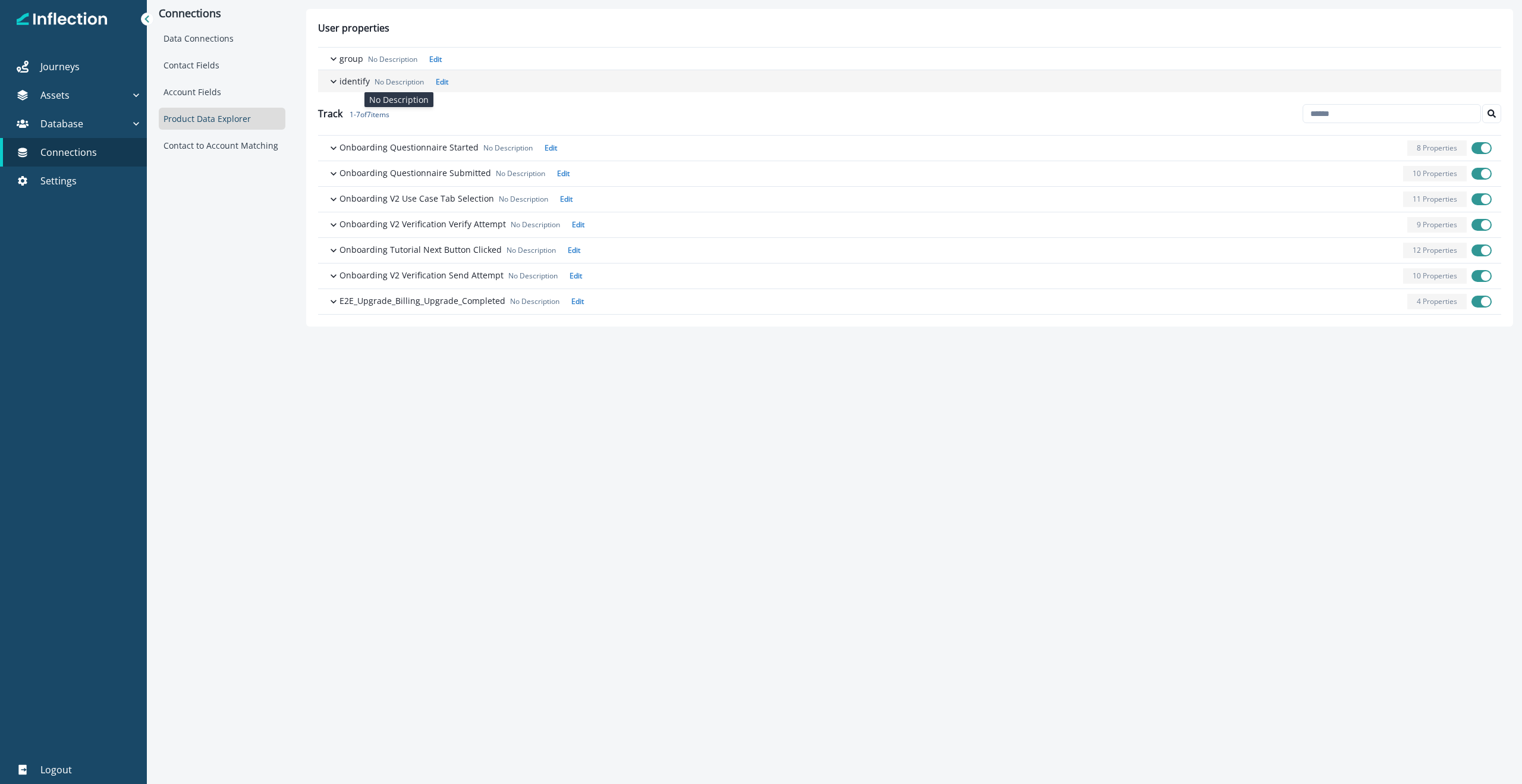
click at [386, 78] on p "No Description" at bounding box center [400, 82] width 50 height 11
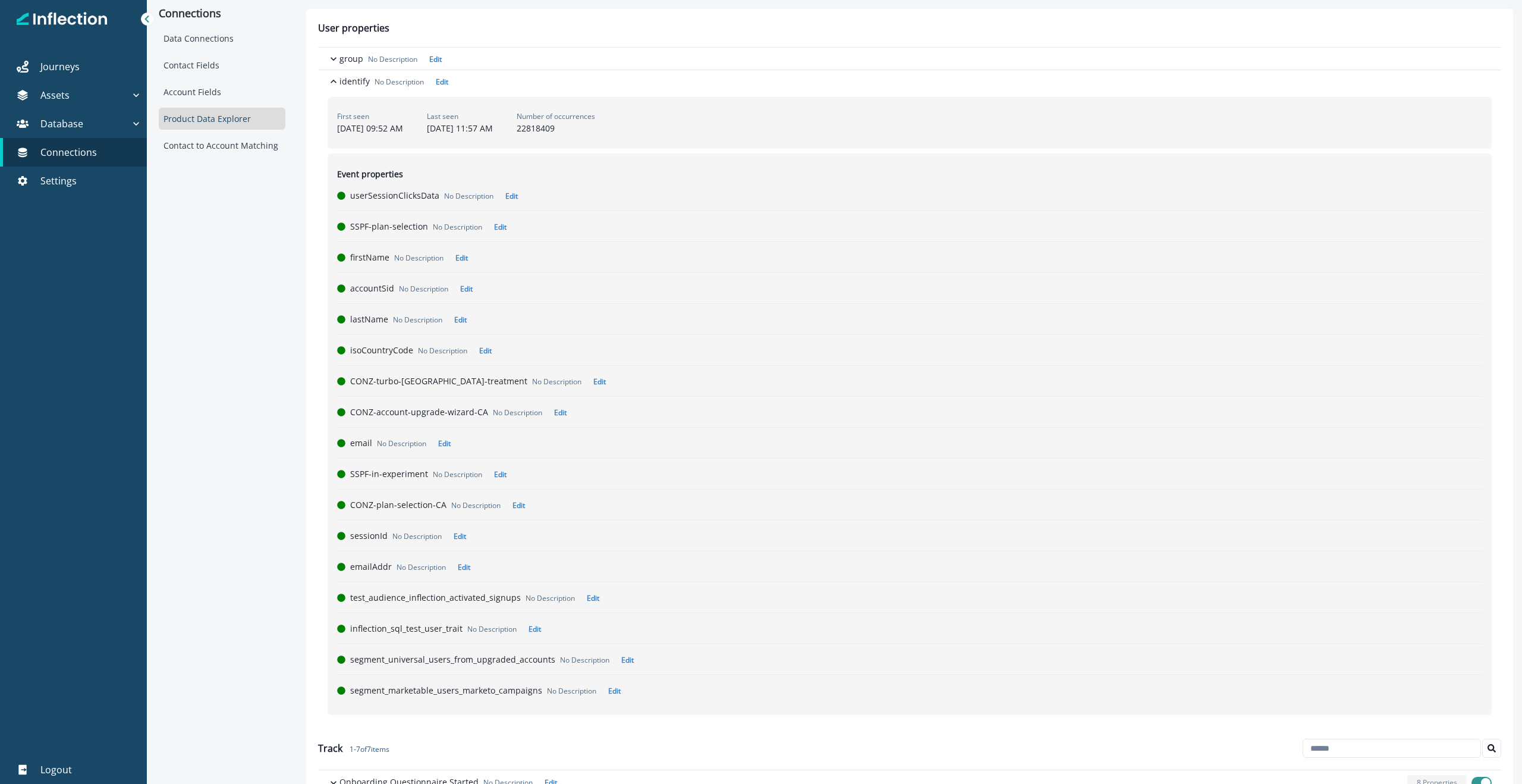
click at [197, 352] on div "Connections Data Connections Contact Fields Account Fields Product Data Explore…" at bounding box center [221, 392] width 150 height 784
click at [190, 257] on div "Connections Data Connections Contact Fields Account Fields Product Data Explore…" at bounding box center [221, 392] width 150 height 784
click at [70, 63] on p "Journeys" at bounding box center [60, 66] width 39 height 14
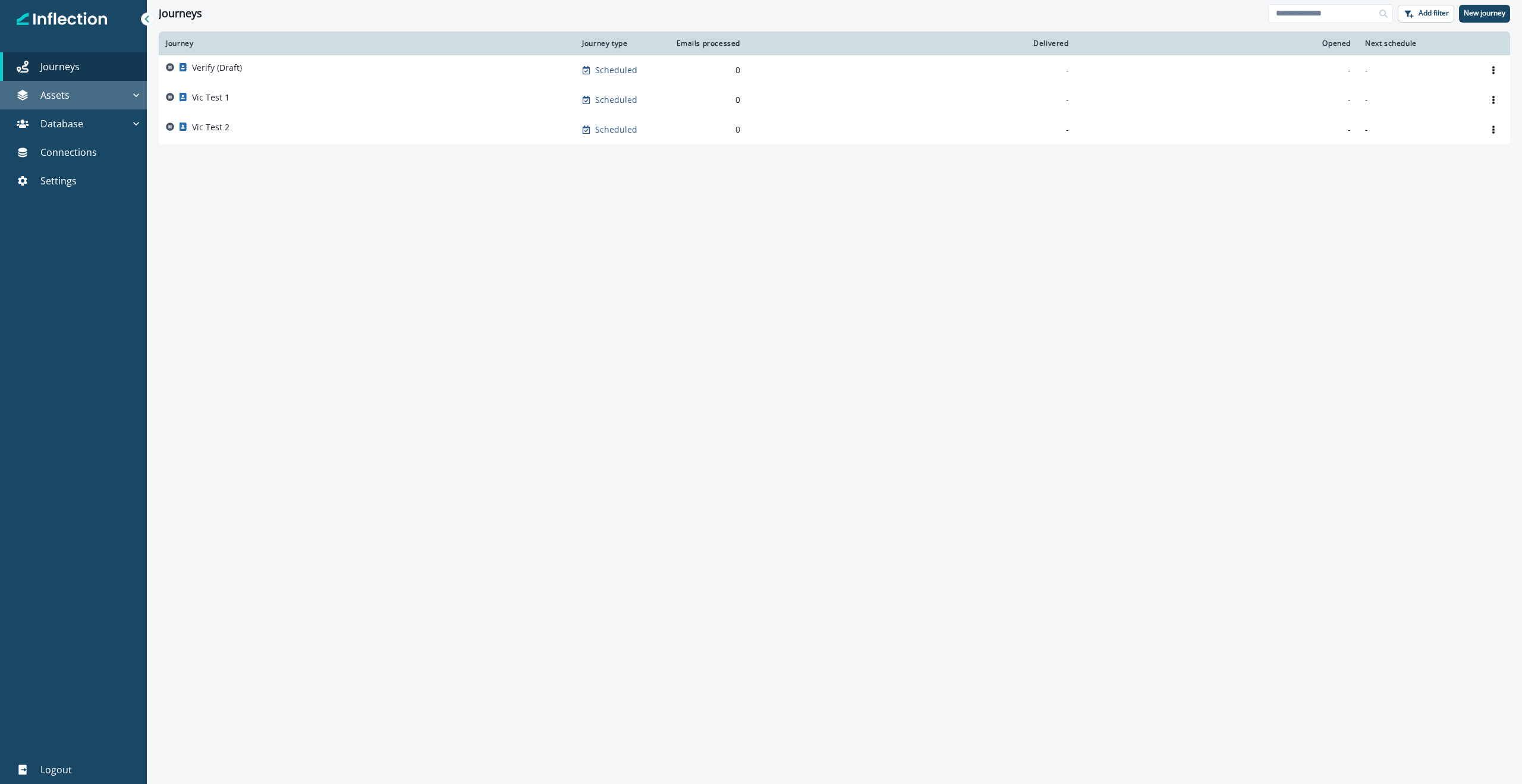
click at [56, 96] on p "Assets" at bounding box center [55, 94] width 29 height 14
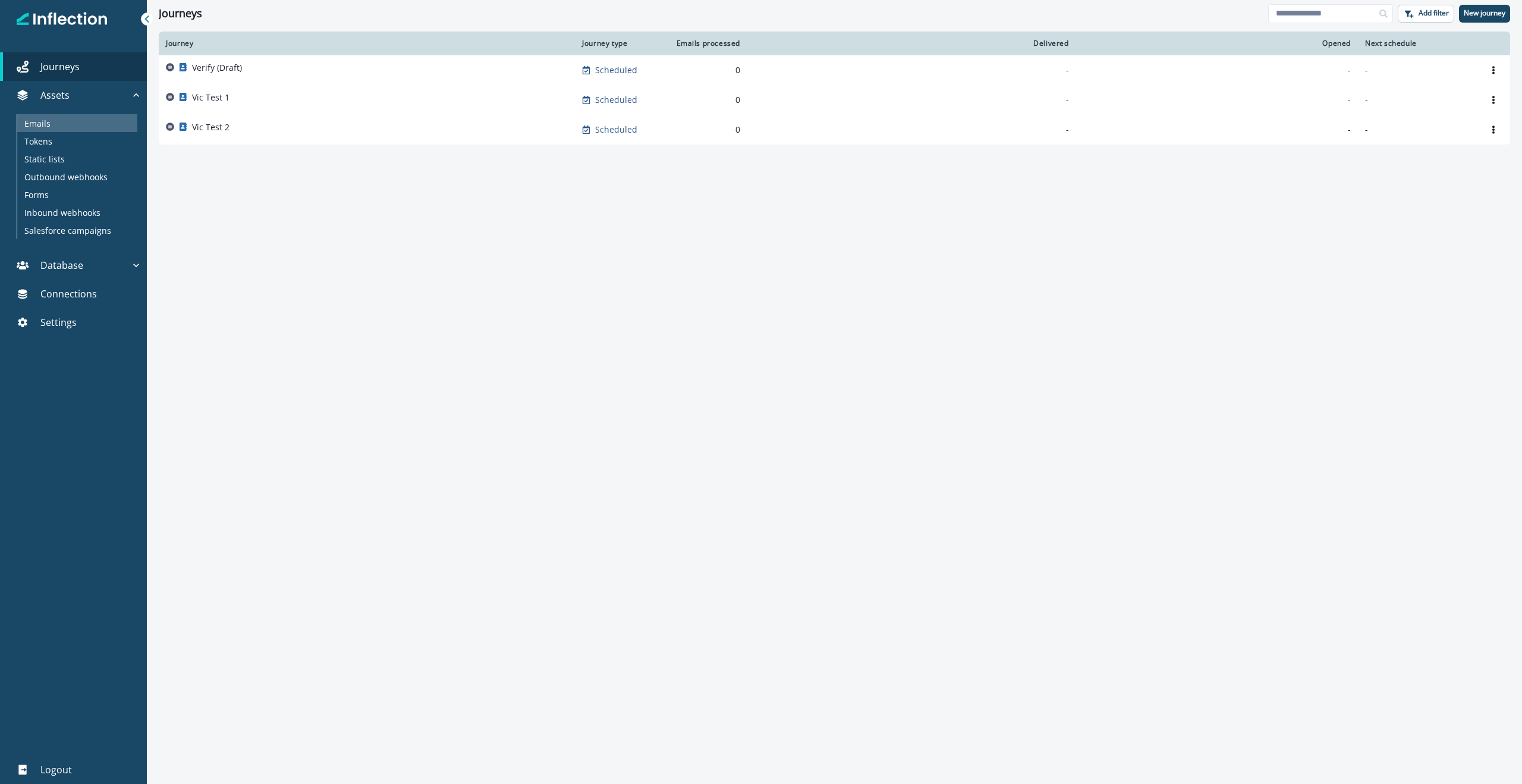
click at [41, 123] on p "Emails" at bounding box center [37, 123] width 27 height 12
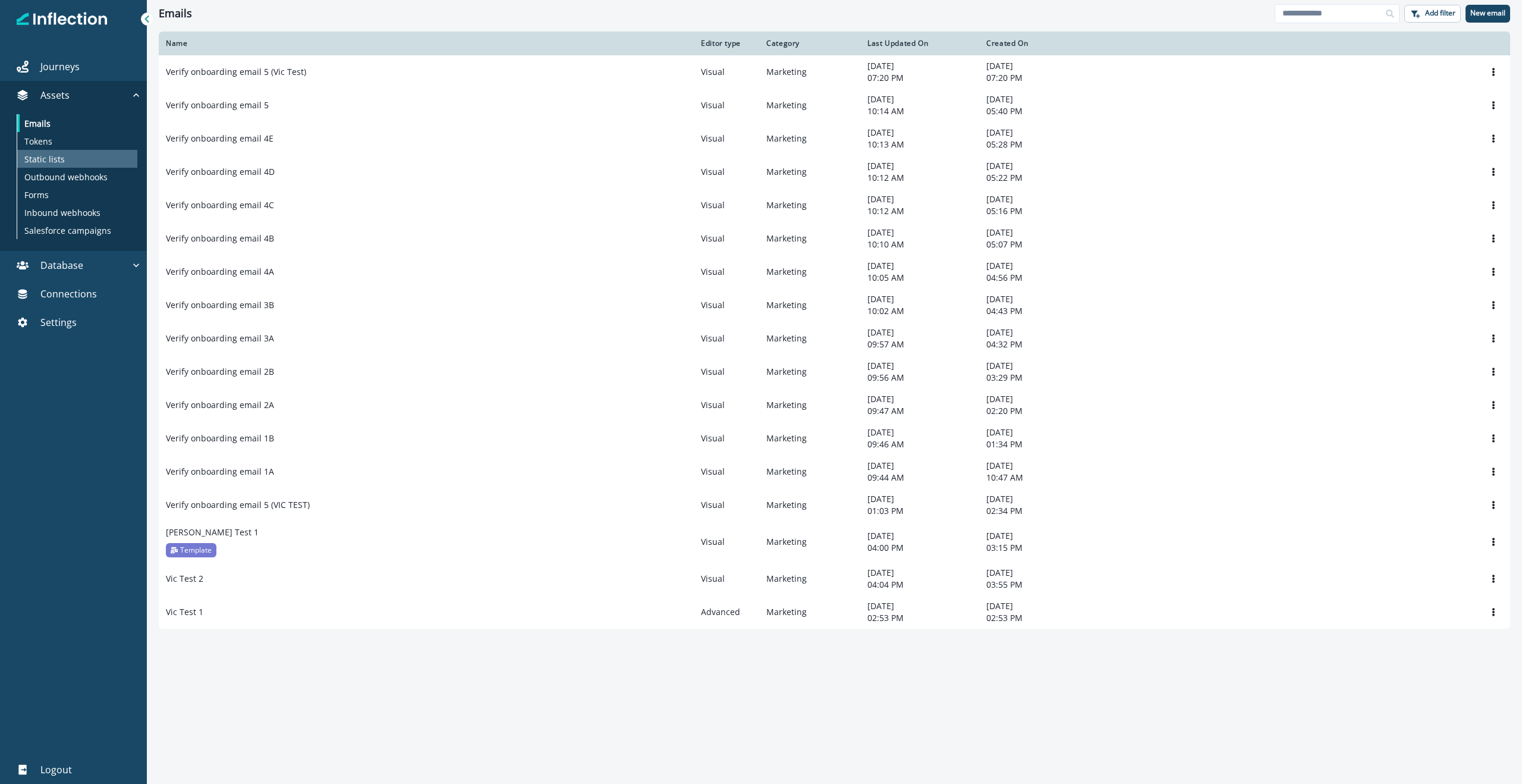
click at [68, 157] on div "Static lists" at bounding box center [77, 159] width 120 height 18
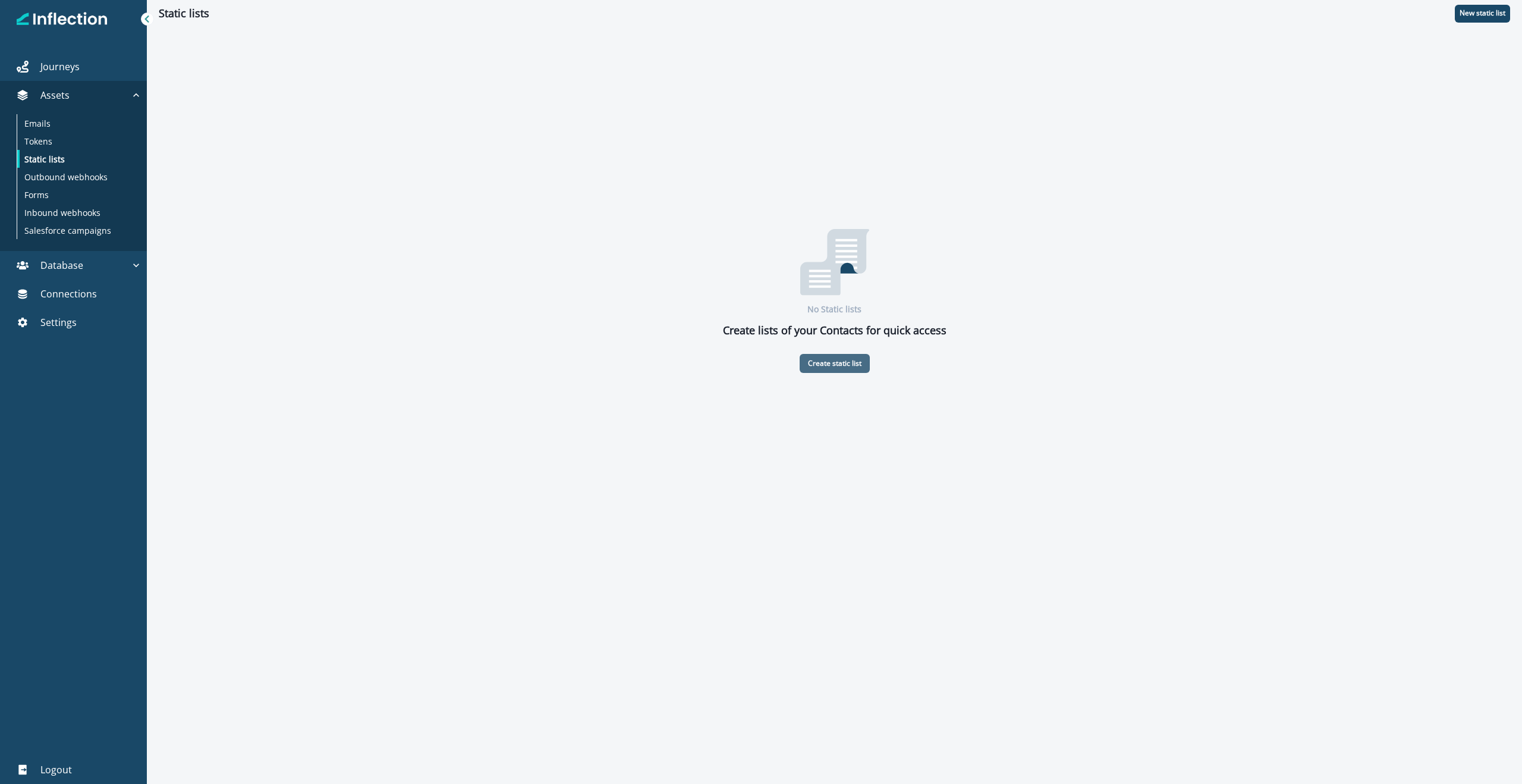
click at [841, 360] on p "Create static list" at bounding box center [835, 363] width 54 height 8
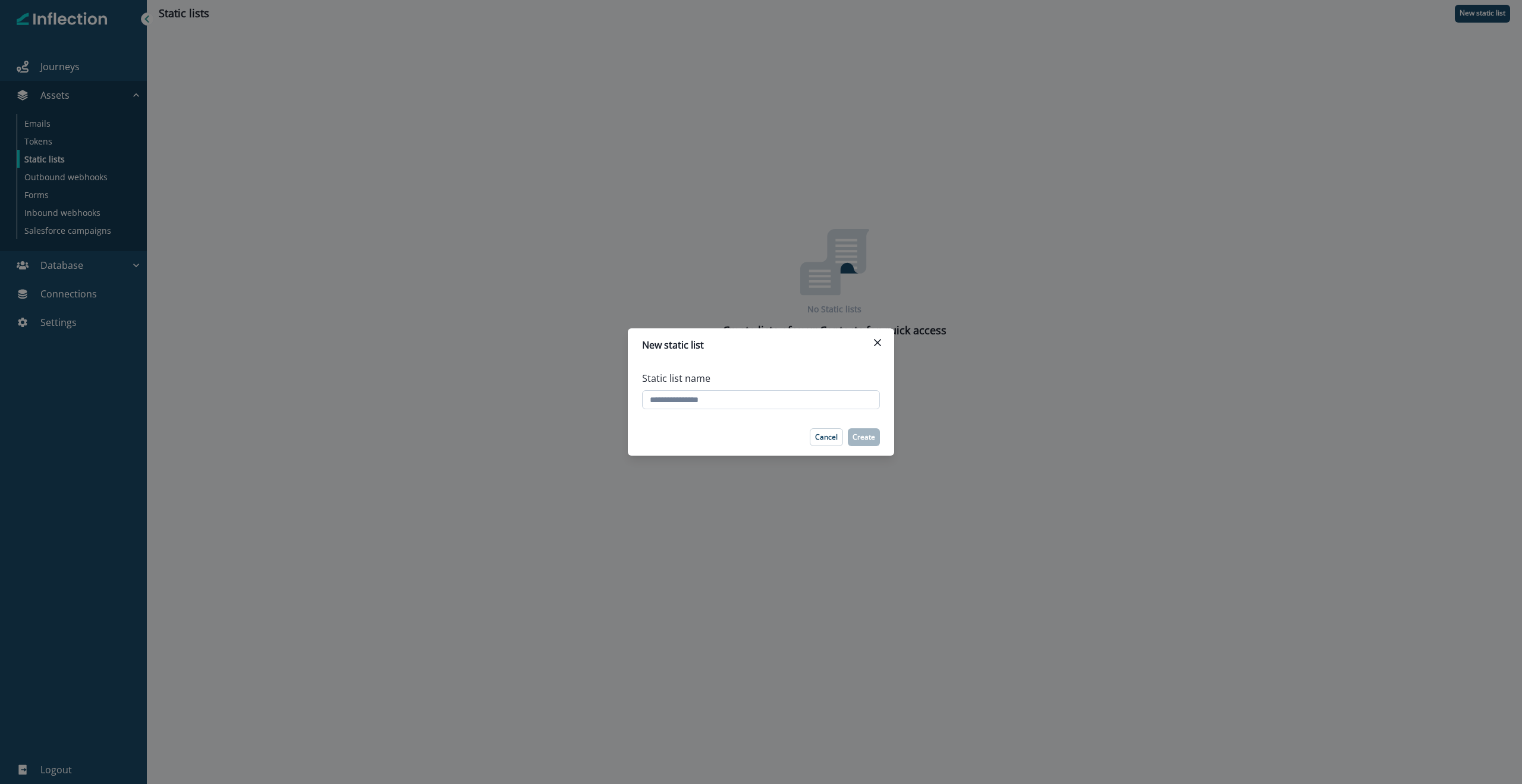
click at [742, 399] on input "Static list name" at bounding box center [761, 399] width 238 height 19
click at [690, 396] on input "**********" at bounding box center [761, 399] width 238 height 19
click at [779, 396] on input "**********" at bounding box center [761, 399] width 238 height 19
click at [832, 401] on input "**********" at bounding box center [761, 399] width 238 height 19
type input "**********"
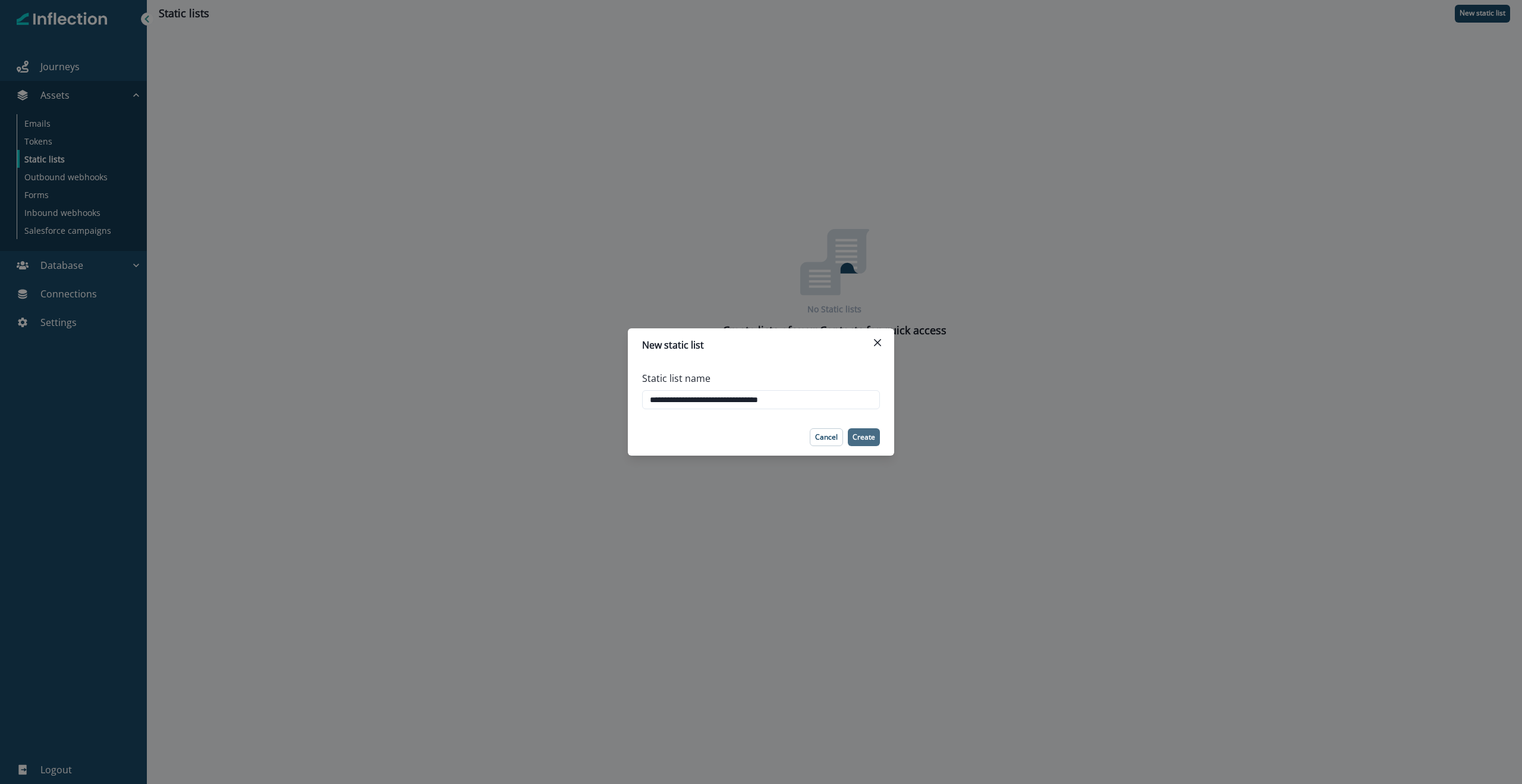
click at [865, 435] on p "Create" at bounding box center [864, 437] width 22 height 8
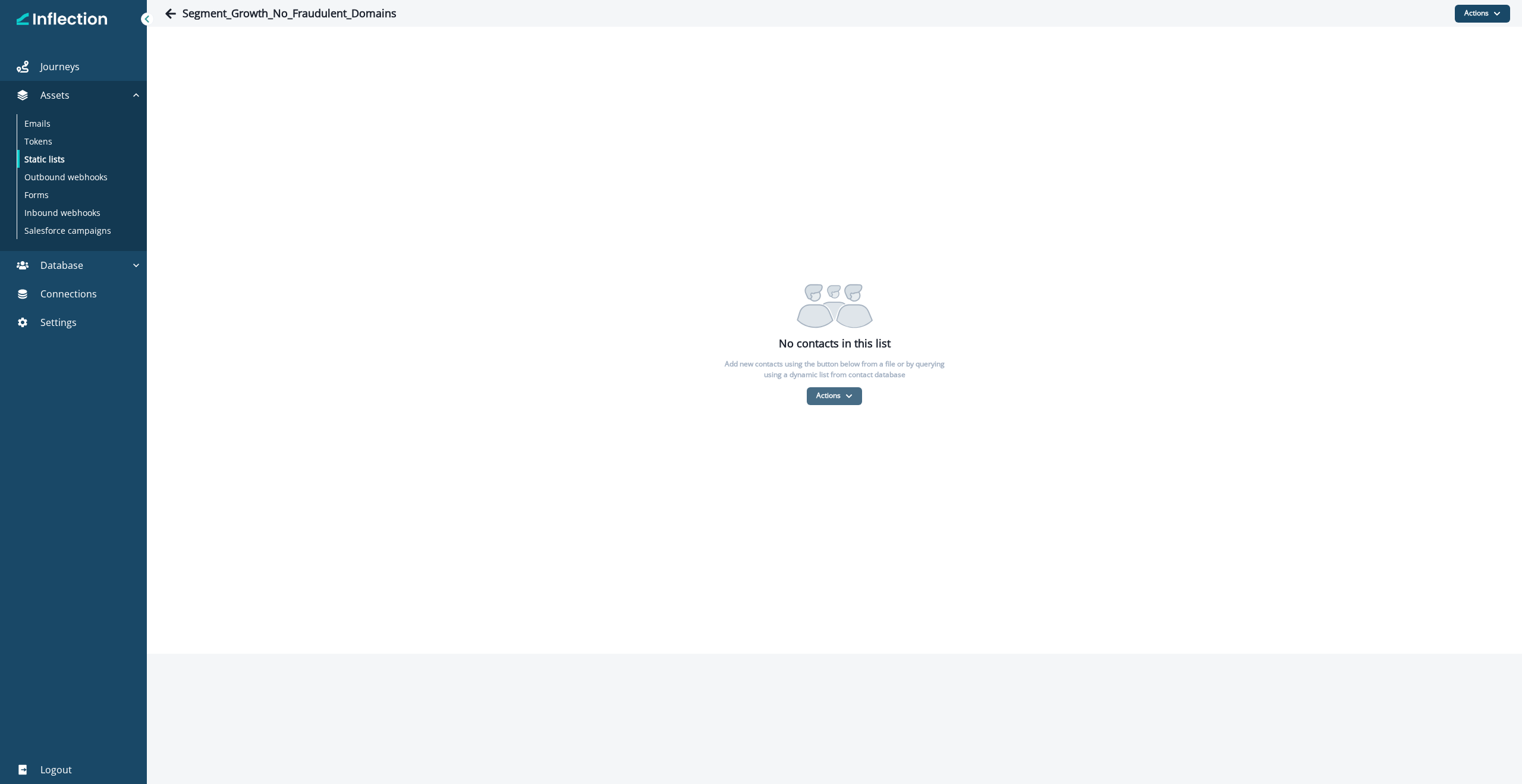
click at [844, 392] on button "Actions" at bounding box center [834, 396] width 56 height 18
click at [846, 423] on p "Add contacts" at bounding box center [860, 425] width 87 height 12
click at [842, 429] on p "Add contacts" at bounding box center [860, 425] width 87 height 12
click at [827, 396] on button "Actions" at bounding box center [834, 396] width 56 height 18
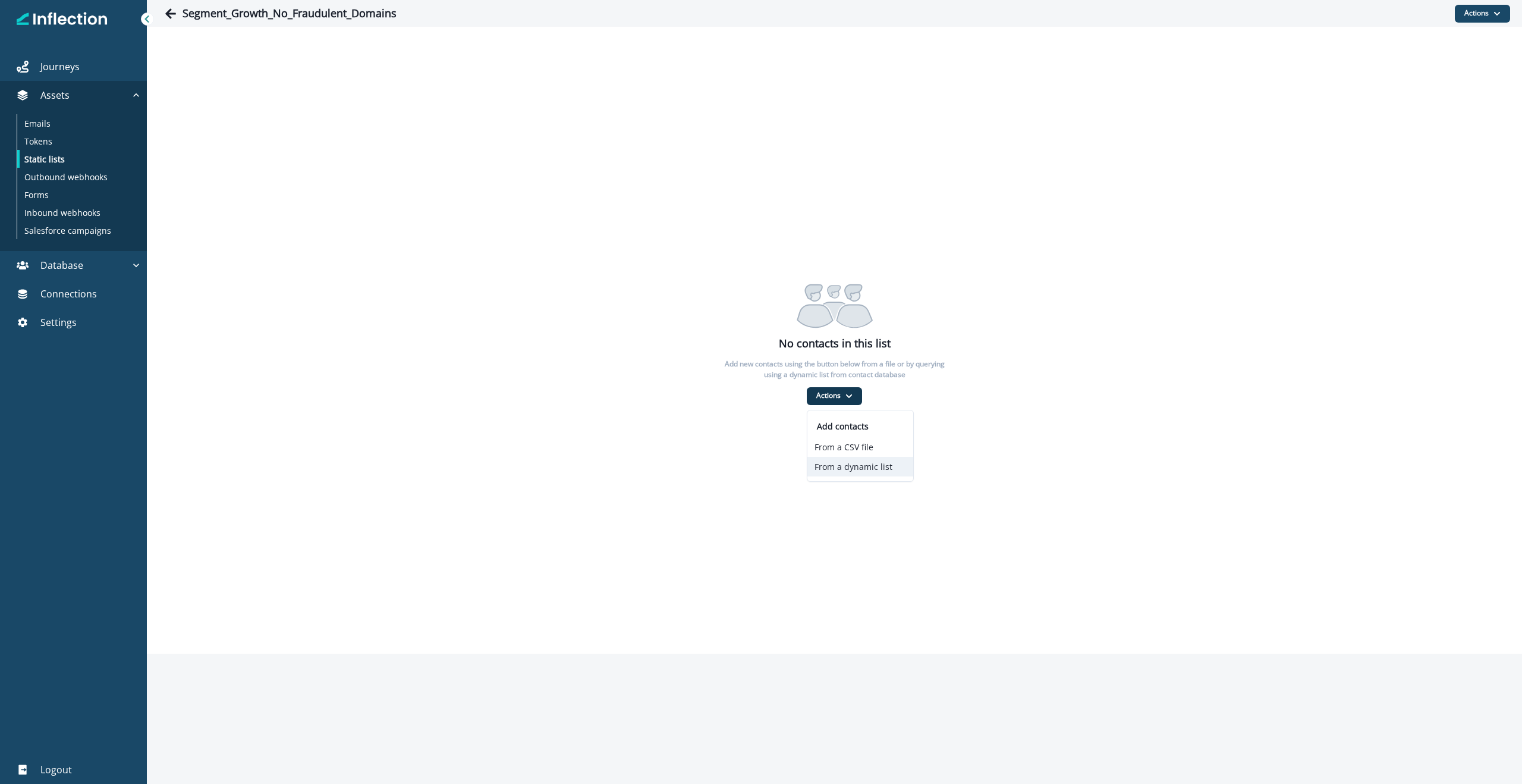
click at [843, 468] on button "From a dynamic list" at bounding box center [860, 467] width 106 height 20
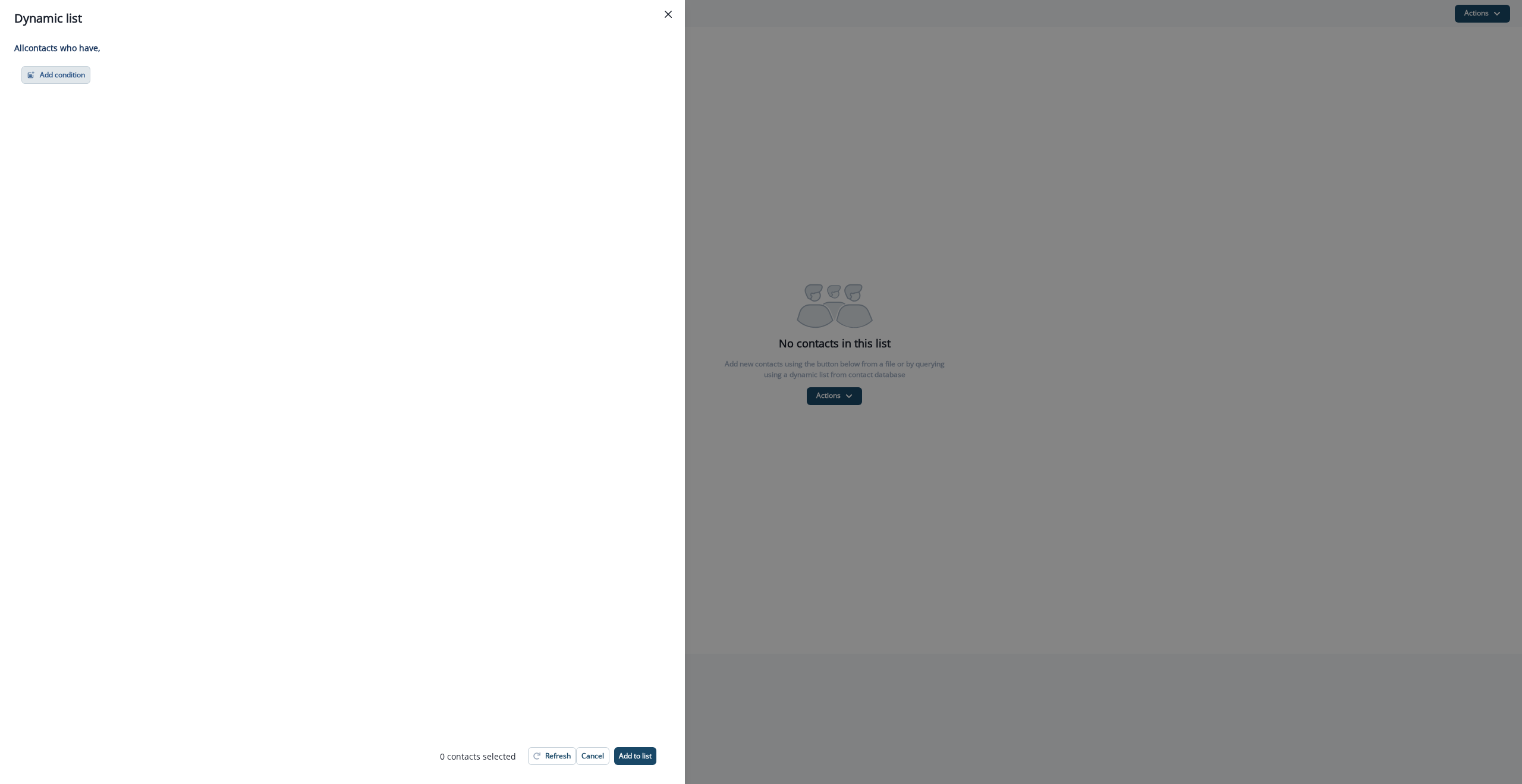
click at [71, 70] on button "Add condition" at bounding box center [56, 75] width 69 height 18
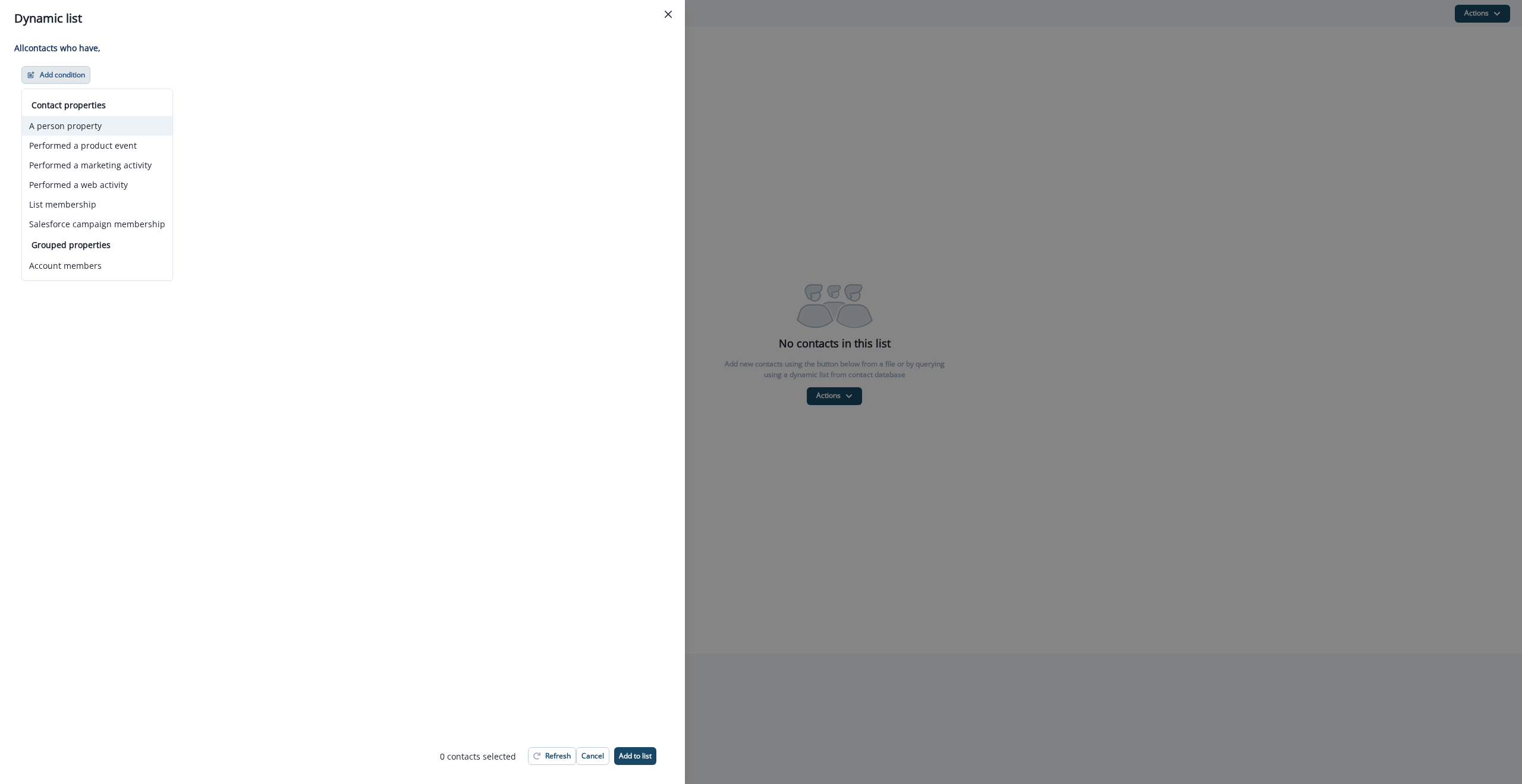
click at [95, 122] on button "A person property" at bounding box center [97, 126] width 150 height 20
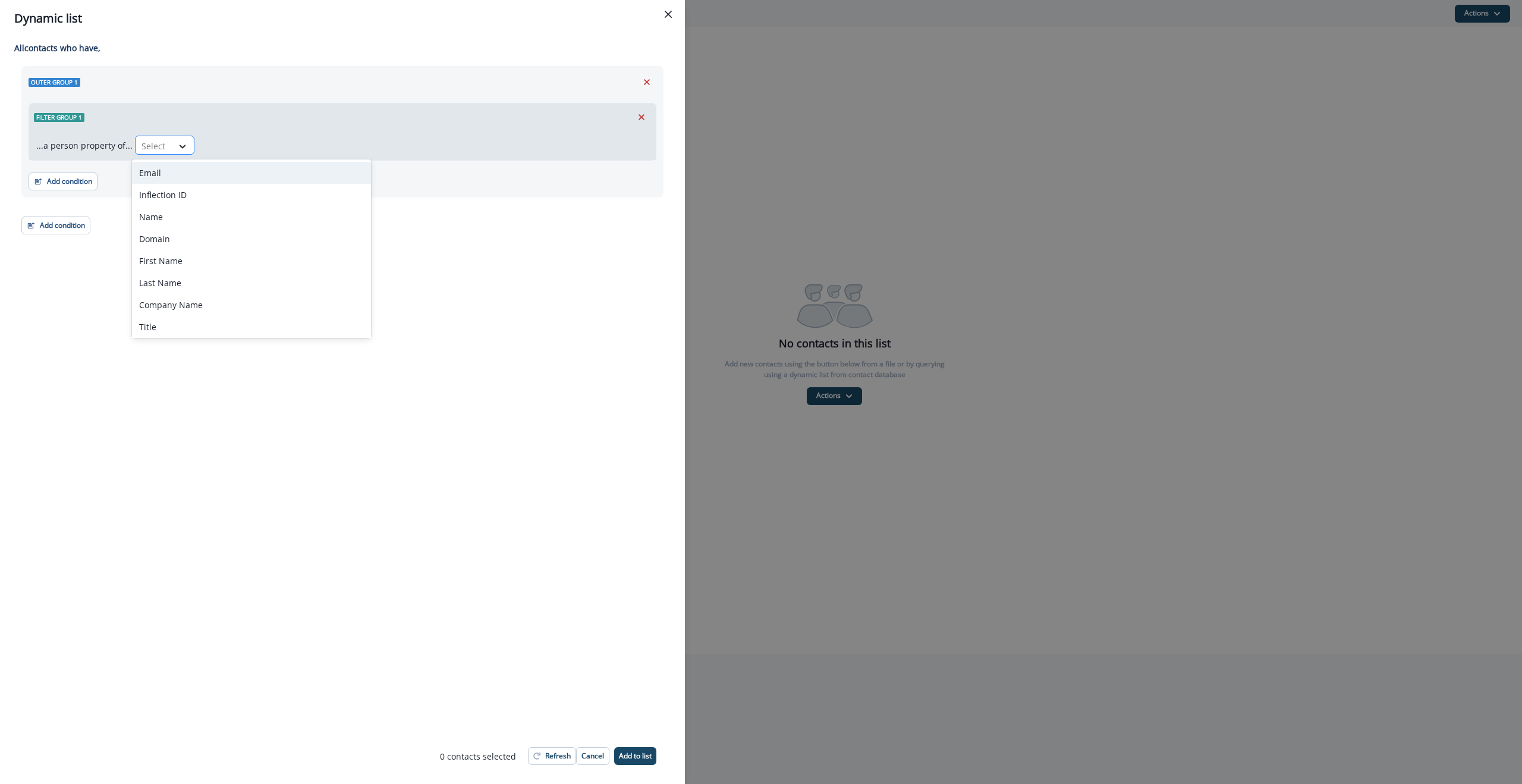
click at [177, 140] on icon at bounding box center [182, 146] width 11 height 12
click at [173, 168] on div "Email" at bounding box center [251, 172] width 239 height 22
click at [230, 147] on div "Select" at bounding box center [218, 146] width 36 height 20
click at [245, 327] on div "contains" at bounding box center [243, 324] width 94 height 22
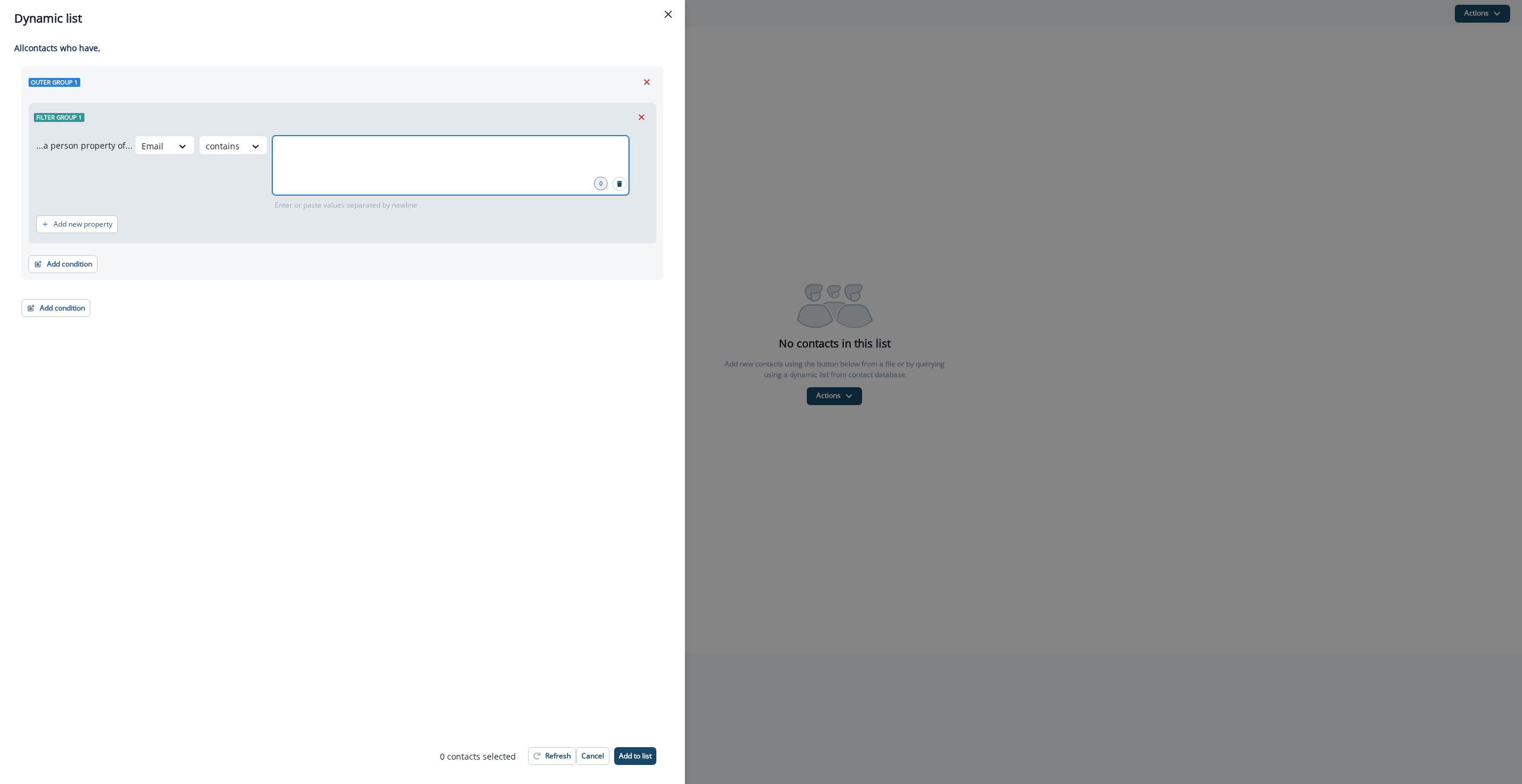
click at [341, 157] on input "text" at bounding box center [451, 150] width 353 height 24
click at [326, 176] on input "text" at bounding box center [451, 175] width 353 height 24
click at [313, 177] on input "text" at bounding box center [451, 175] width 353 height 24
click at [332, 192] on input "text" at bounding box center [451, 188] width 353 height 24
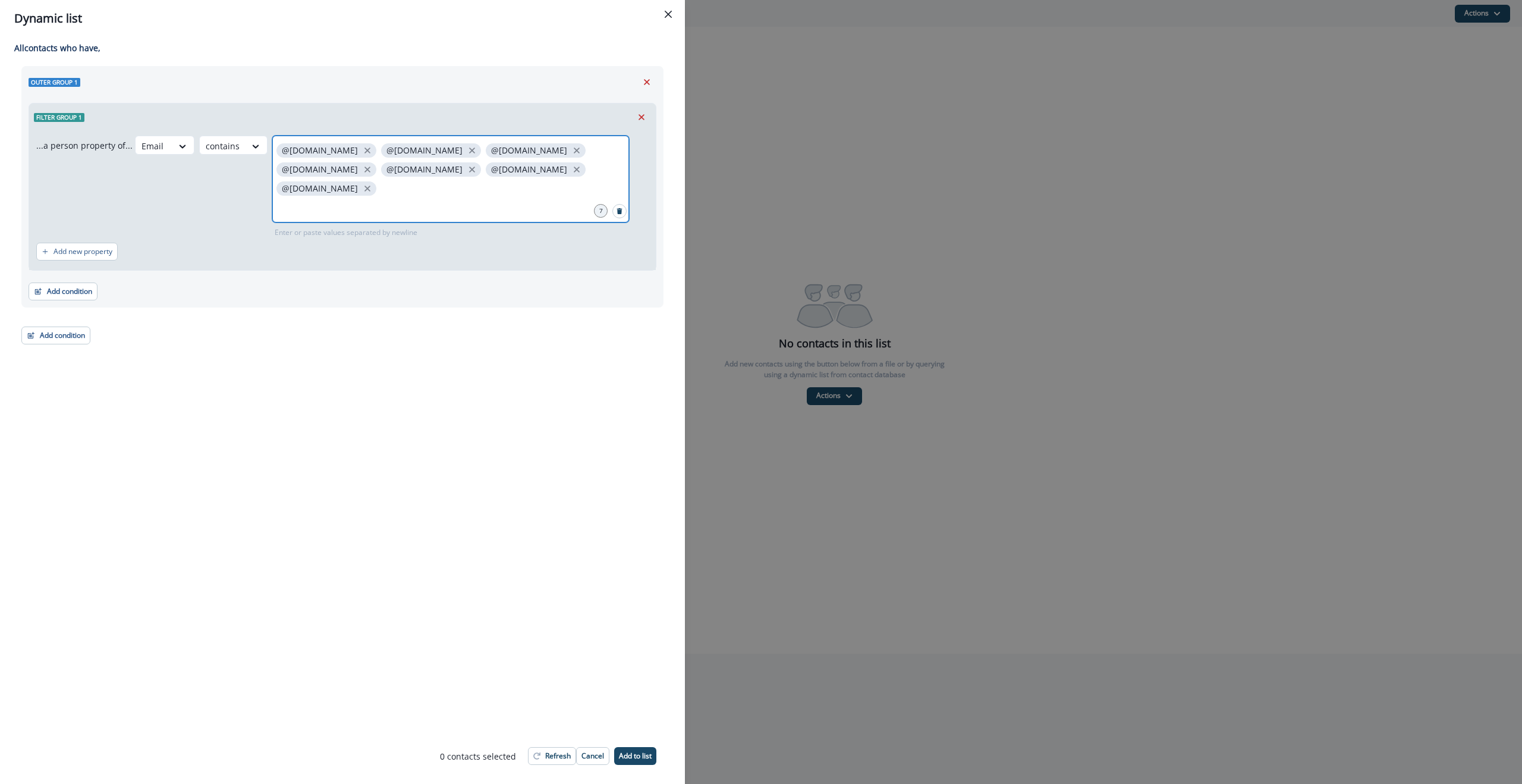
click at [424, 196] on input "text" at bounding box center [451, 207] width 353 height 24
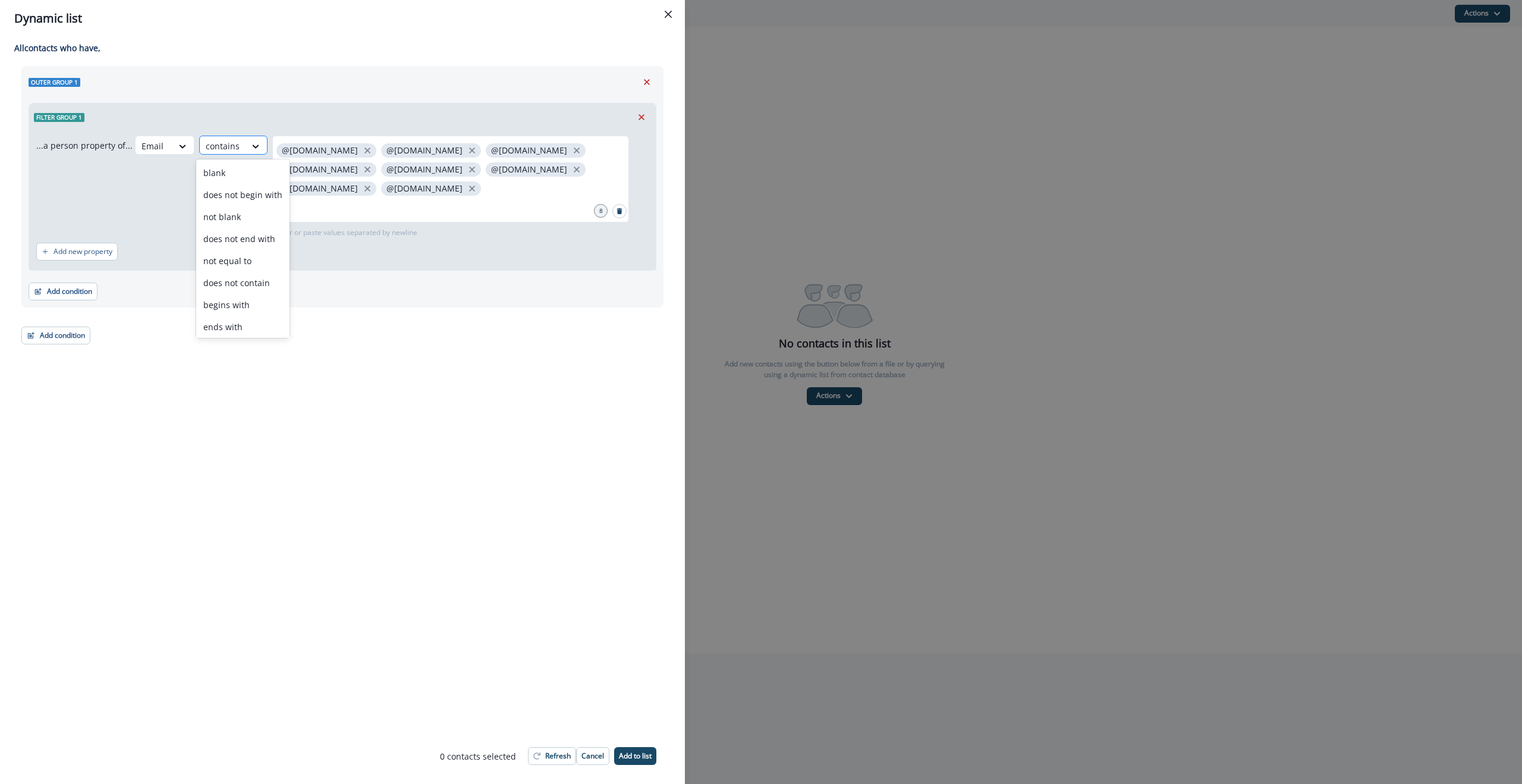
click at [237, 146] on div "contains" at bounding box center [222, 146] width 46 height 20
click at [137, 173] on div "Email contains @[DOMAIN_NAME] @[DOMAIN_NAME] @[DOMAIN_NAME] @[DOMAIN_NAME] @[DO…" at bounding box center [392, 186] width 514 height 102
click at [306, 298] on div "Add condition Contact properties A person property Performed a product event Pe…" at bounding box center [342, 285] width 628 height 30
click at [639, 728] on p "Add to list" at bounding box center [635, 756] width 32 height 8
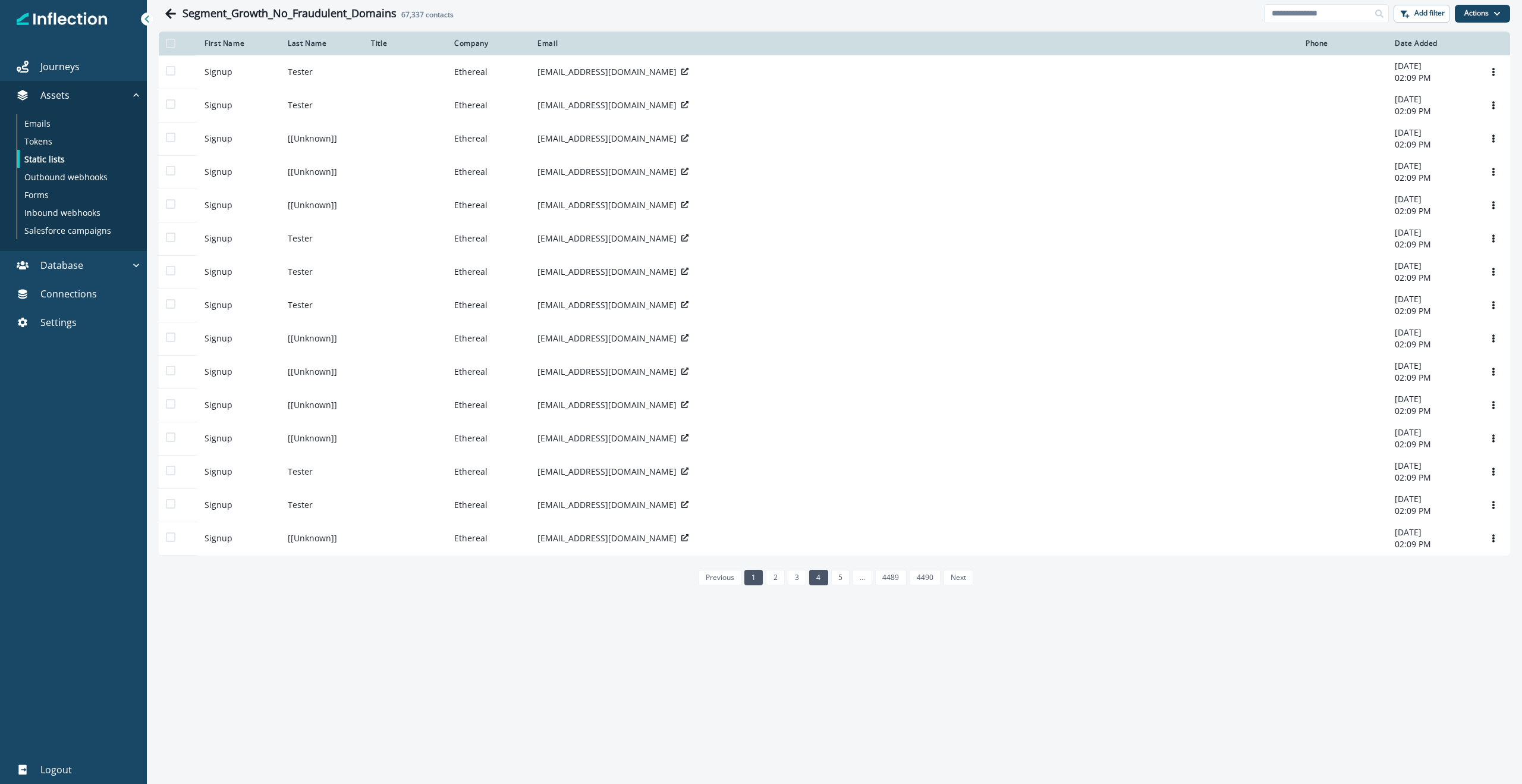
click at [816, 585] on link "4" at bounding box center [818, 577] width 18 height 16
click at [908, 585] on link "4489" at bounding box center [901, 577] width 31 height 16
click at [943, 585] on link "4490" at bounding box center [943, 577] width 31 height 16
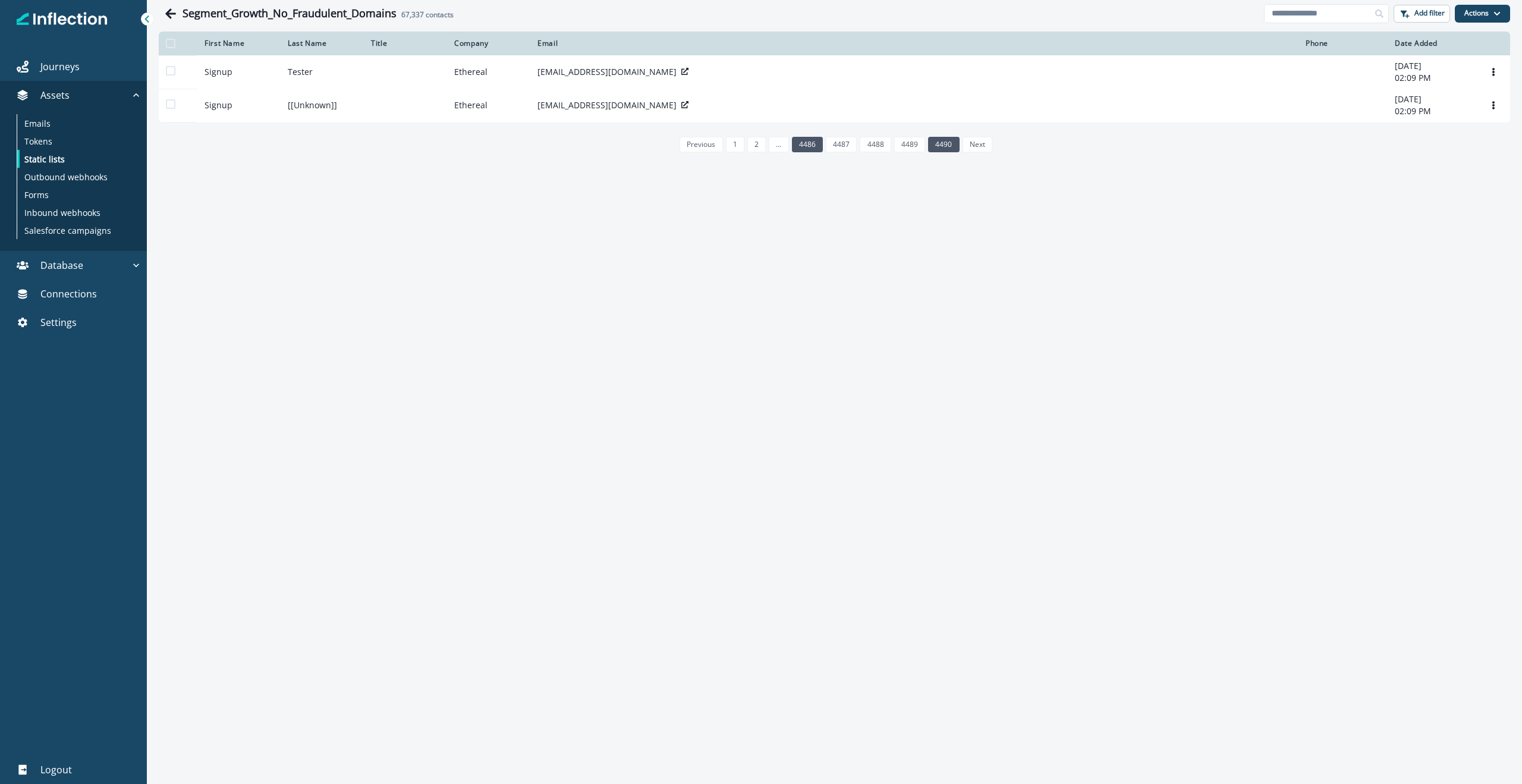
click at [802, 148] on link "4486" at bounding box center [807, 144] width 31 height 16
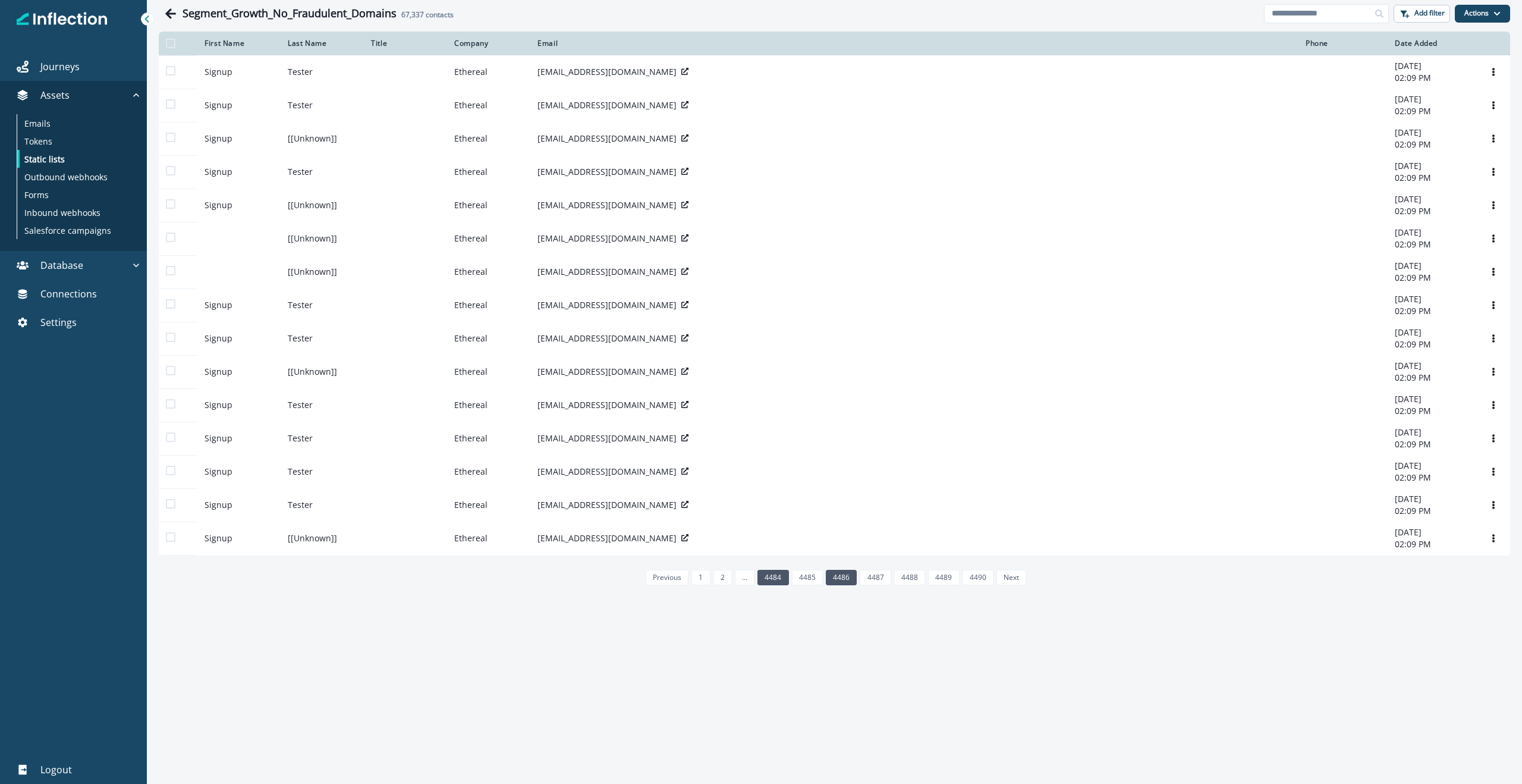
click at [775, 583] on link "4484" at bounding box center [773, 577] width 31 height 16
click at [1303, 9] on button "Actions" at bounding box center [1482, 14] width 56 height 18
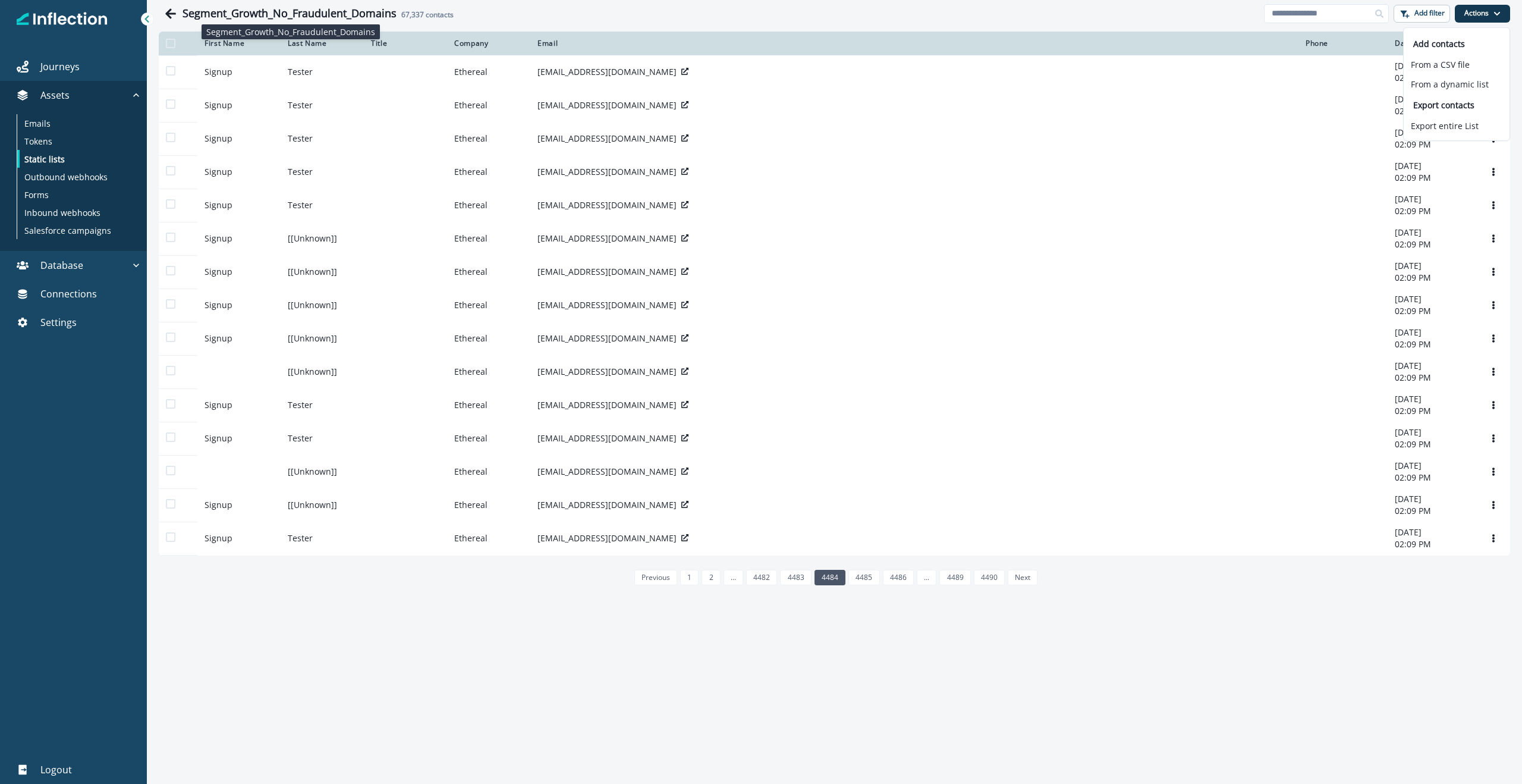
click at [327, 8] on h1 "Segment_Growth_No_Fraudulent_Domains" at bounding box center [289, 14] width 214 height 13
click at [335, 12] on h1 "Segment_Growth_No_Fraudulent_Domains" at bounding box center [289, 14] width 214 height 13
click at [1303, 13] on button "Actions" at bounding box center [1482, 14] width 56 height 18
click at [60, 156] on p "Static lists" at bounding box center [44, 158] width 41 height 12
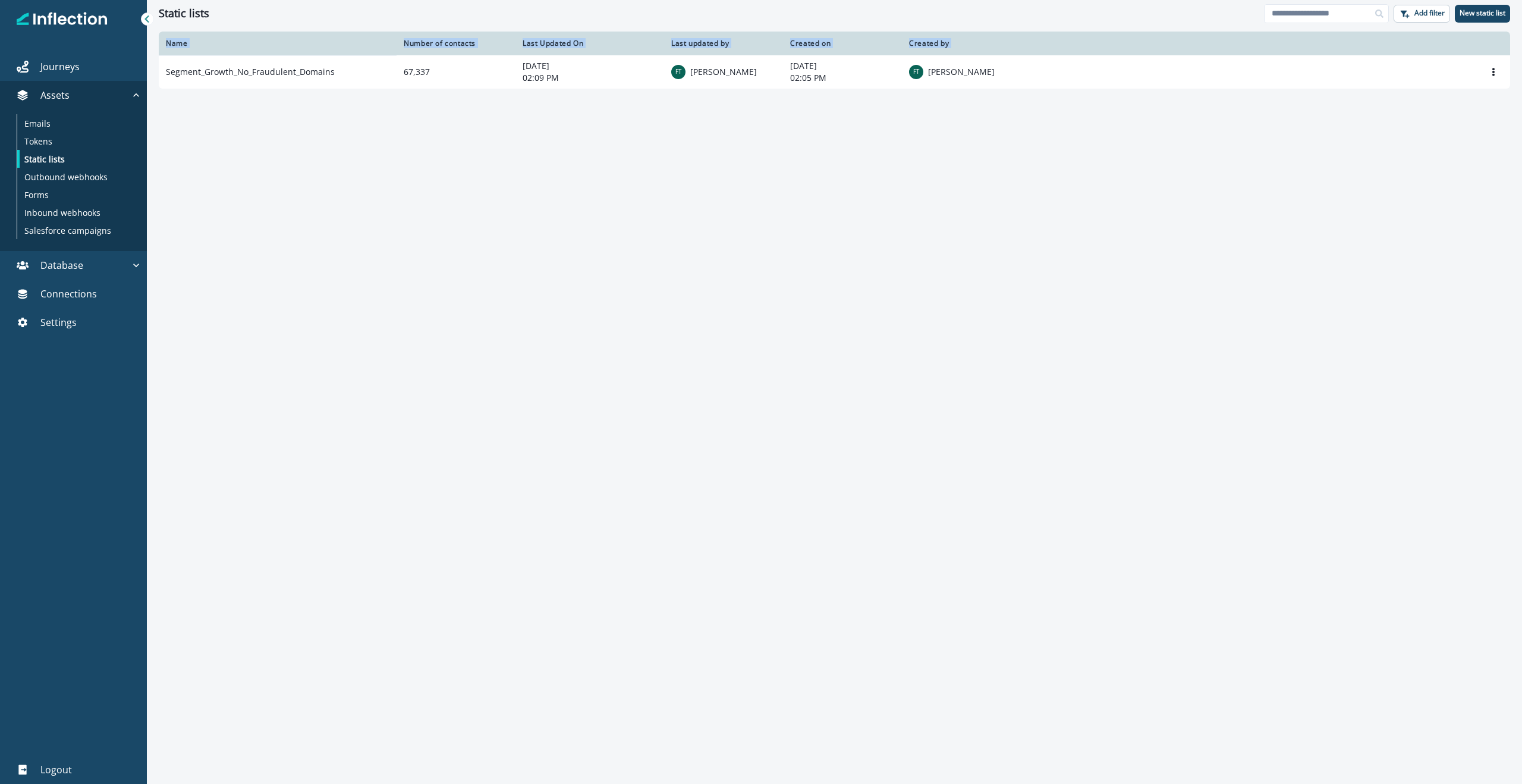
click at [815, 205] on div "Name Number of contacts Last Updated On Last updated by Created on Created by S…" at bounding box center [834, 407] width 1375 height 751
click at [922, 166] on div "Name Number of contacts Last Updated On Last updated by Created on Created by S…" at bounding box center [834, 407] width 1375 height 751
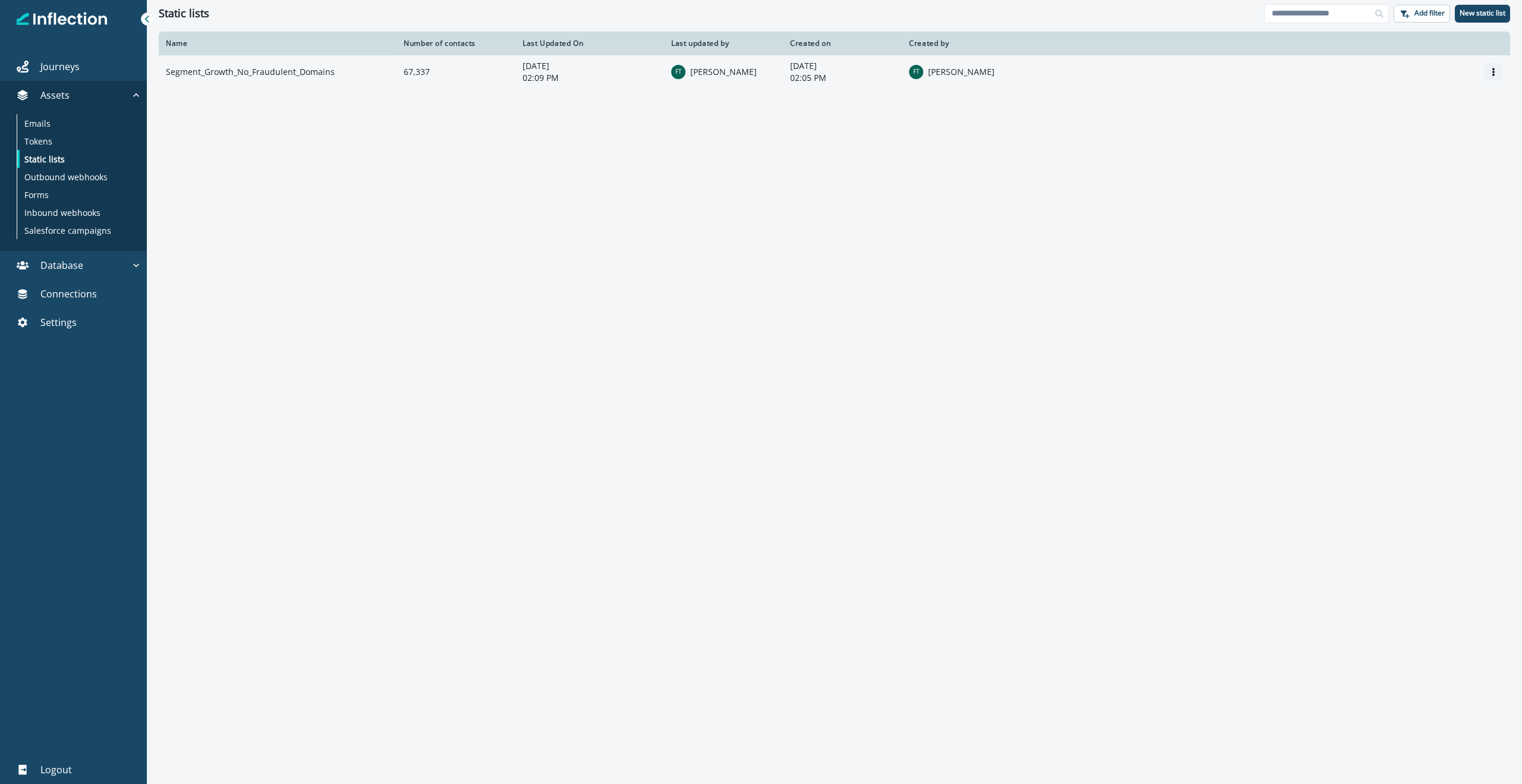
click at [1303, 73] on icon "Options" at bounding box center [1494, 72] width 8 height 8
click at [1303, 97] on button "Rename" at bounding box center [1437, 100] width 132 height 19
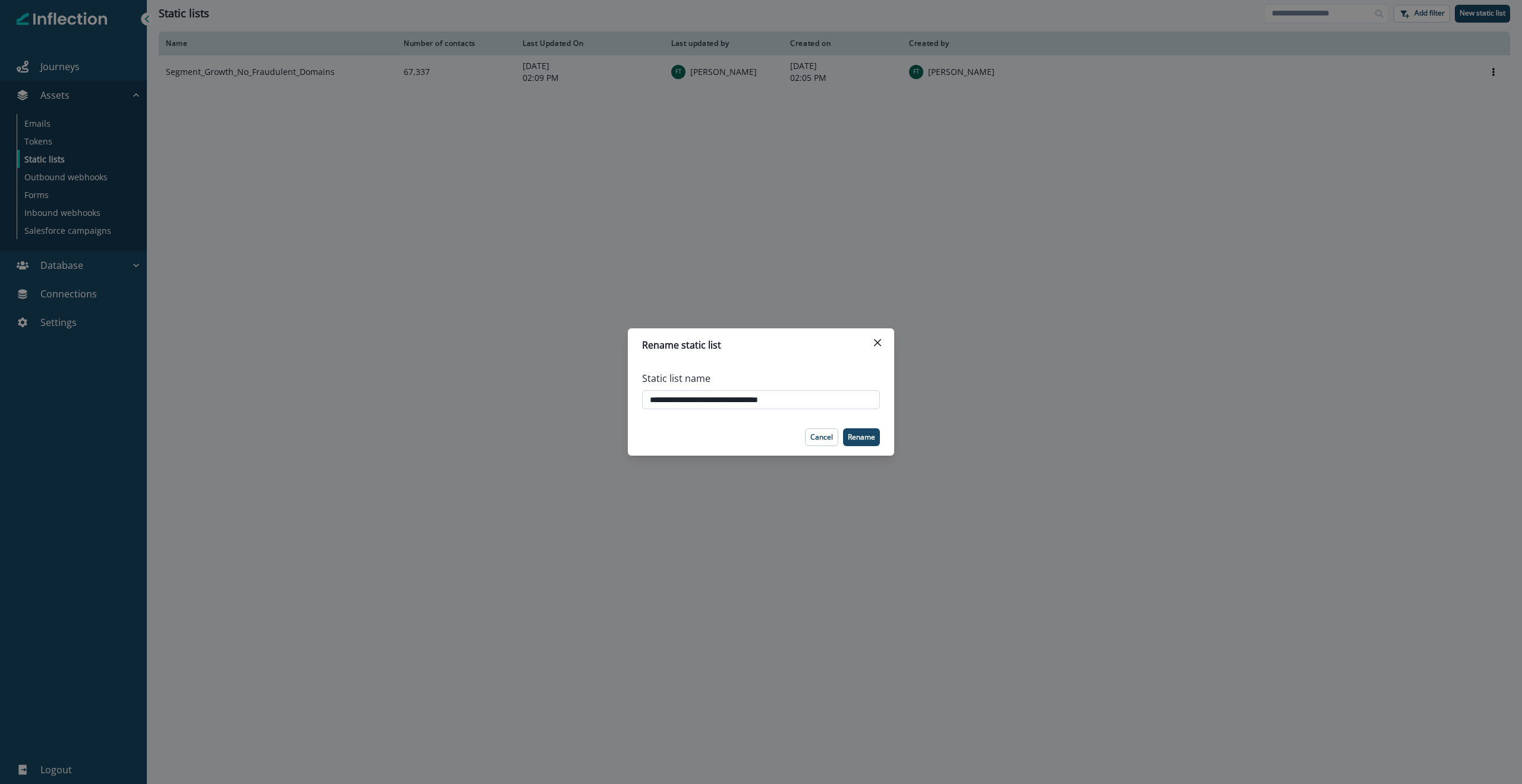
click at [727, 399] on input "**********" at bounding box center [761, 399] width 238 height 19
type input "**********"
click at [860, 433] on p "Rename" at bounding box center [861, 437] width 27 height 8
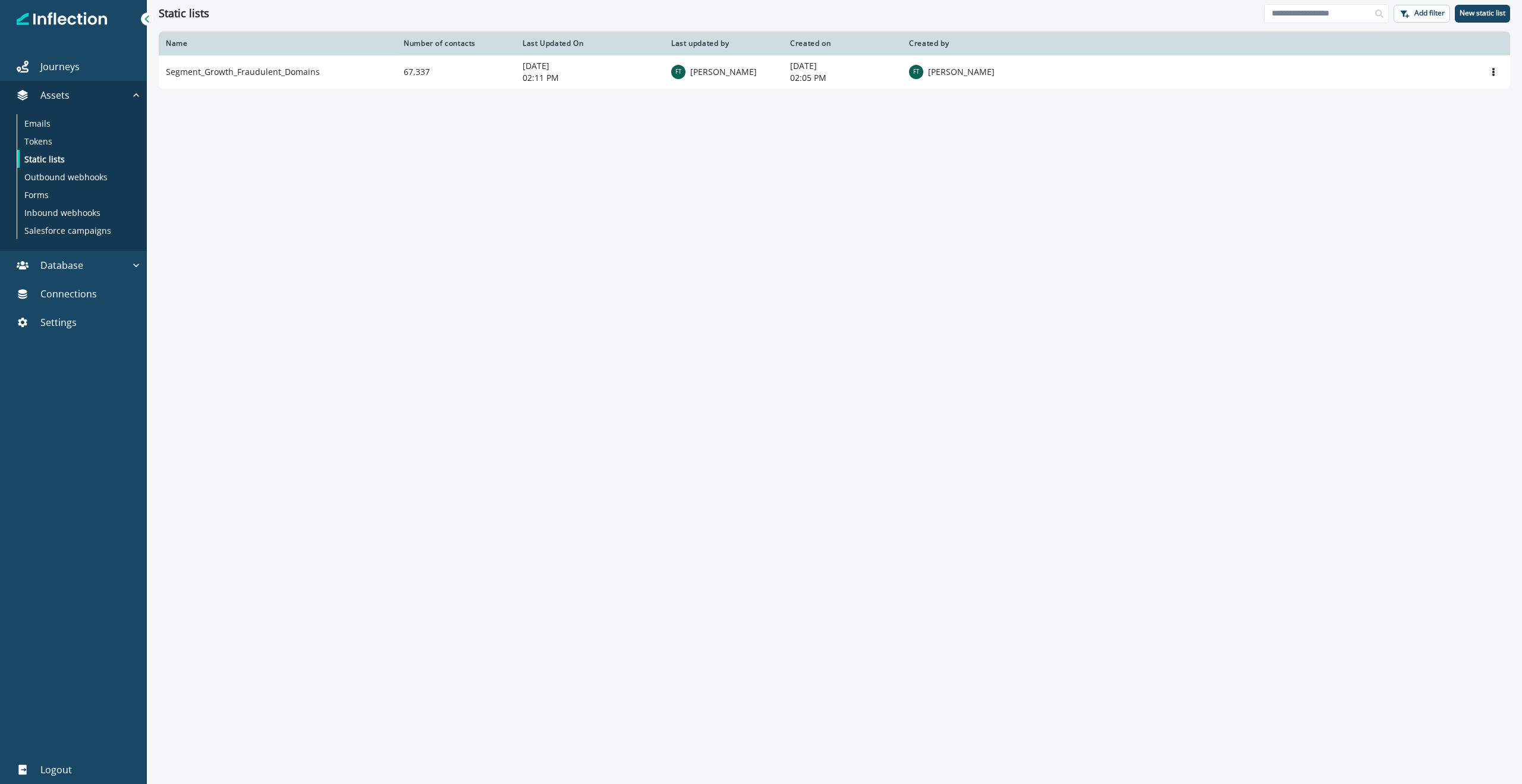
click at [340, 206] on div "Name Number of contacts Last Updated On Last updated by Created on Created by S…" at bounding box center [834, 407] width 1375 height 751
click at [65, 65] on p "Journeys" at bounding box center [60, 66] width 39 height 14
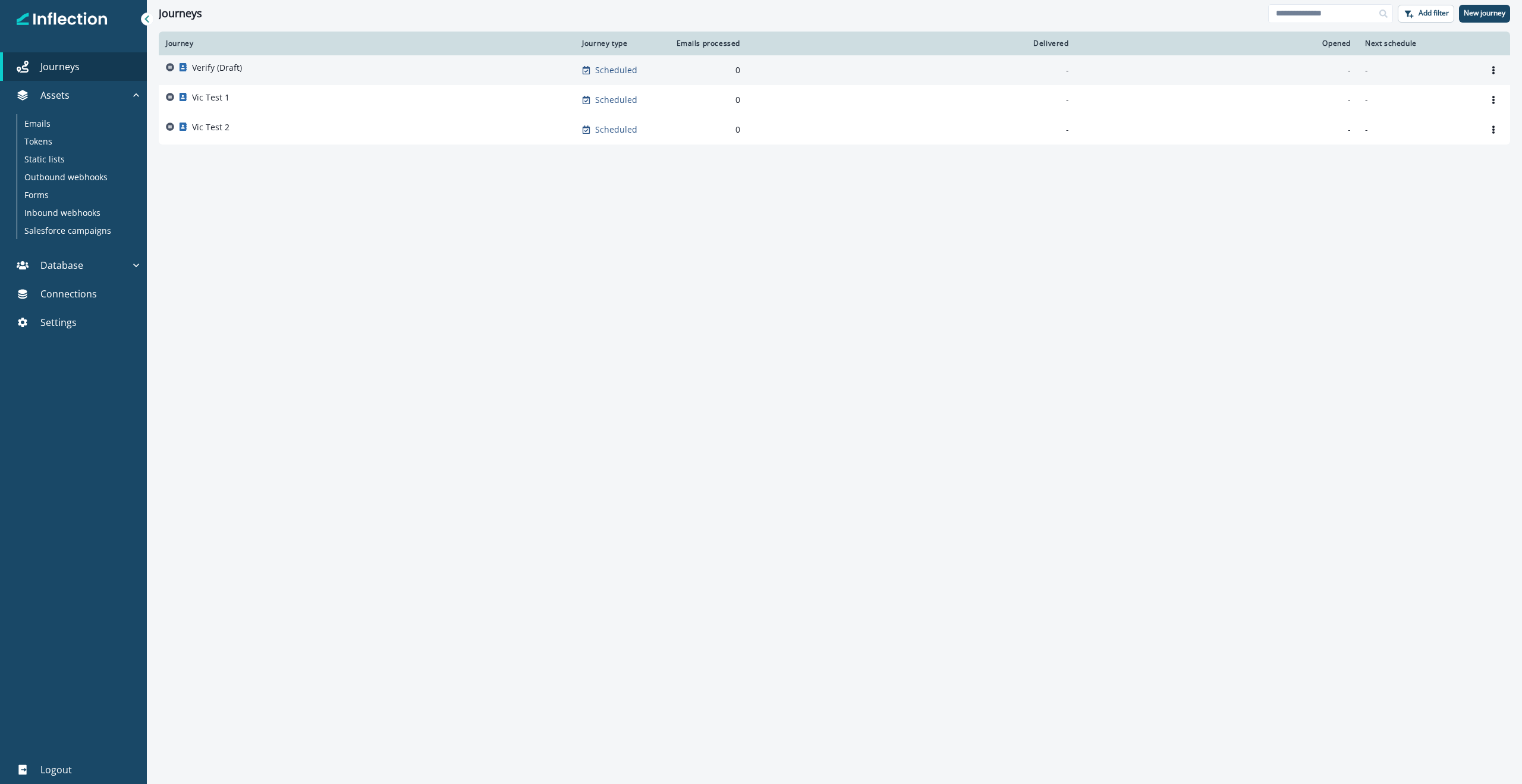
click at [216, 65] on p "Verify (Draft)" at bounding box center [217, 68] width 50 height 12
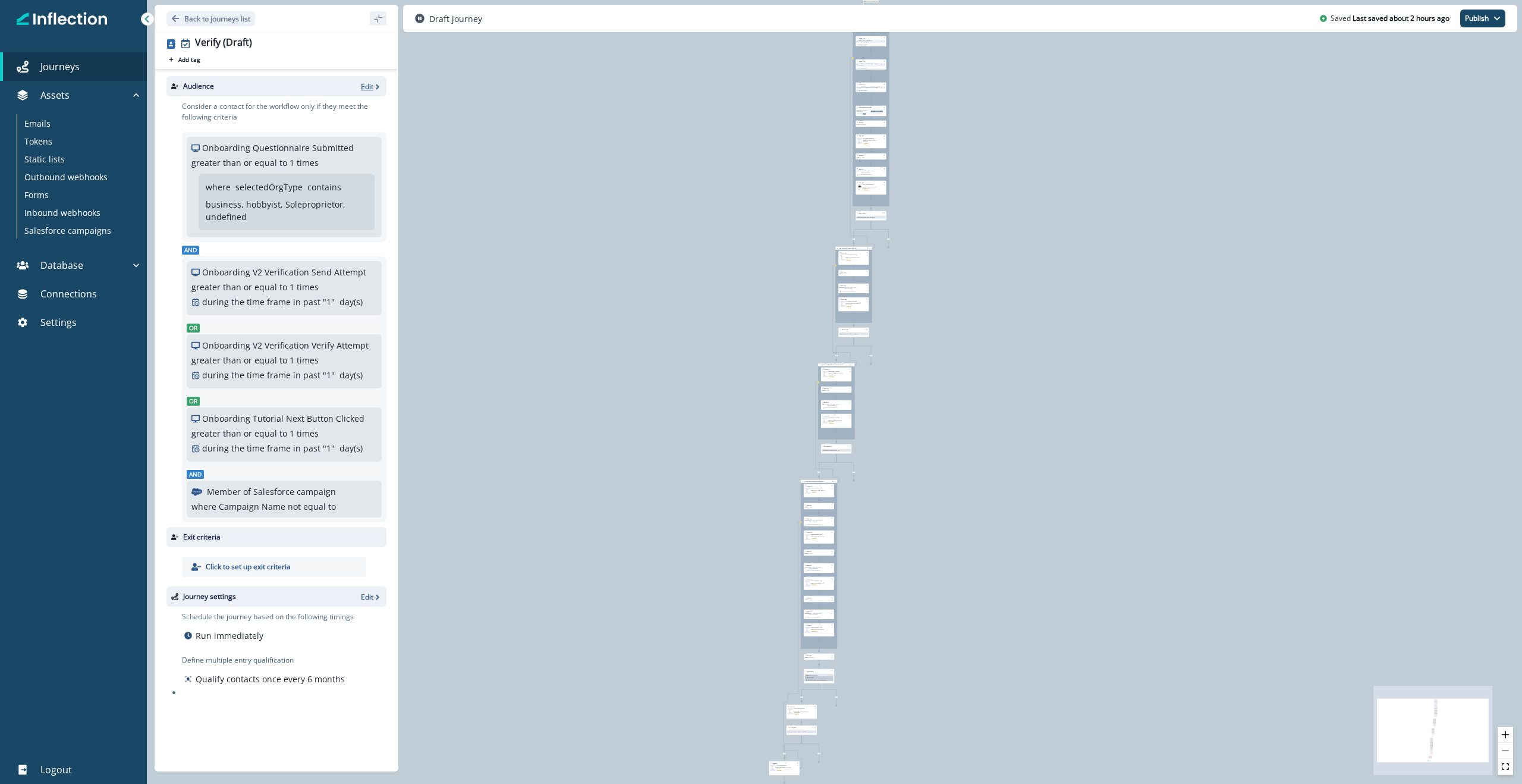
click at [364, 88] on p "Edit" at bounding box center [366, 86] width 12 height 10
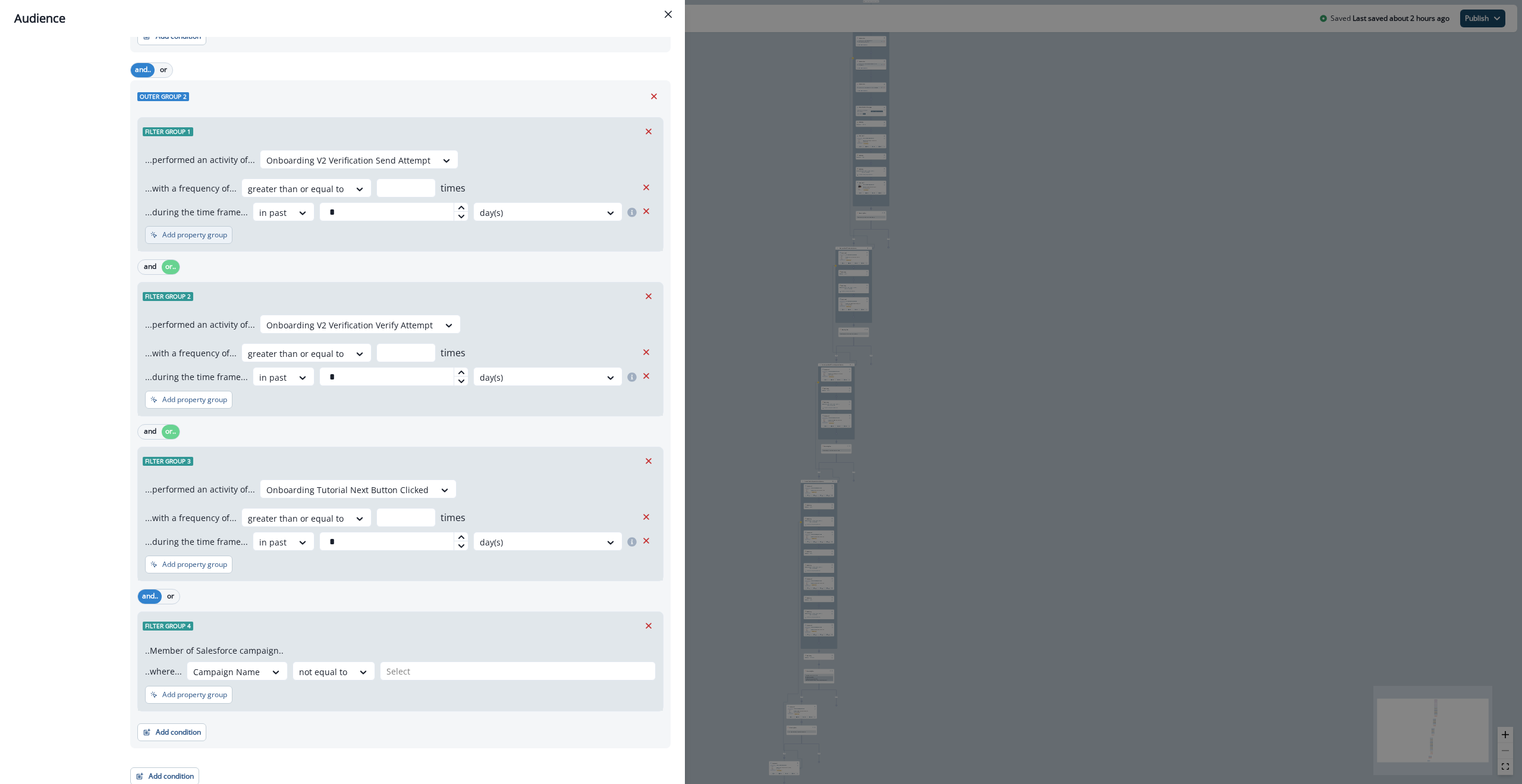
scroll to position [378, 0]
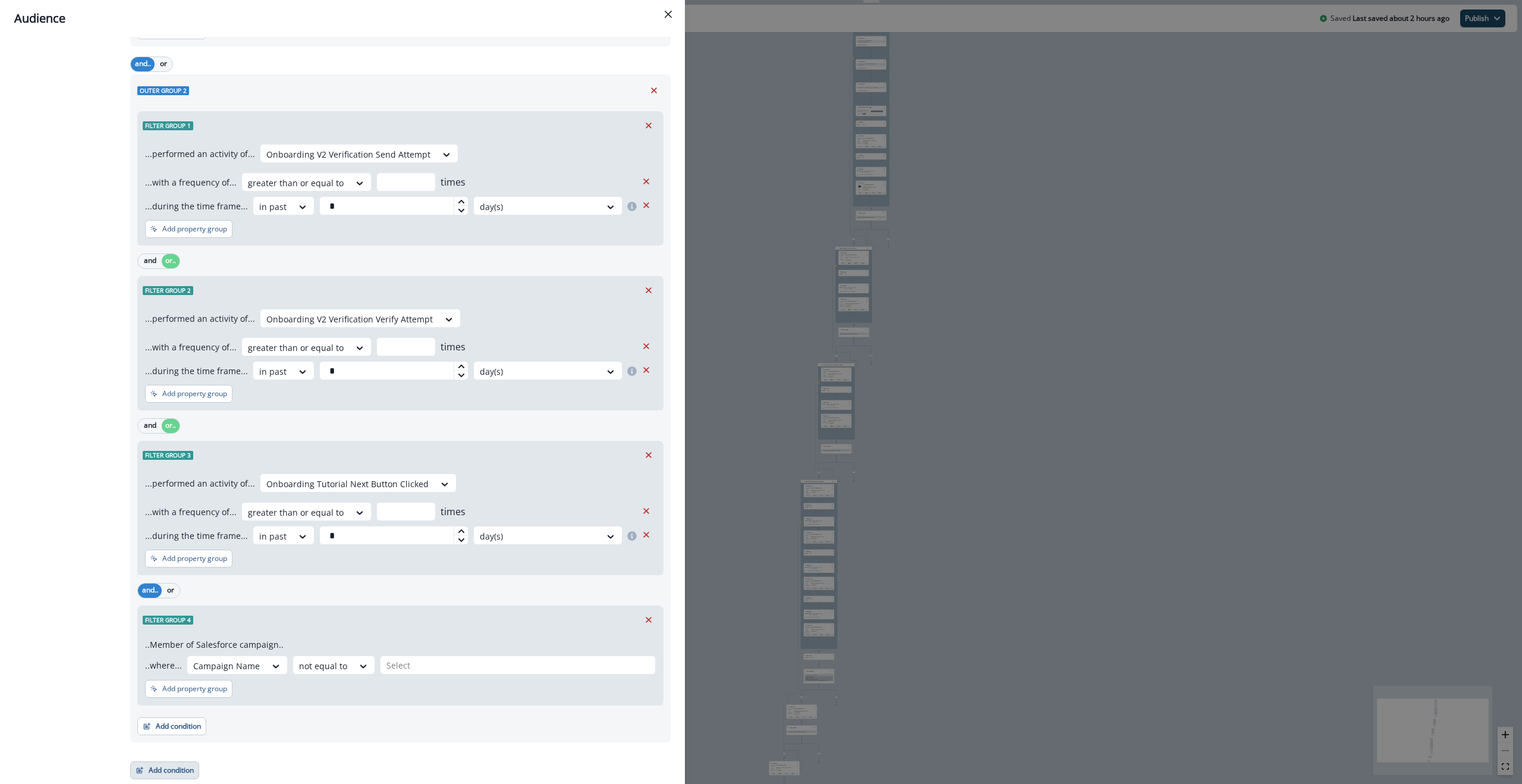
click at [177, 728] on button "Add condition" at bounding box center [164, 770] width 69 height 18
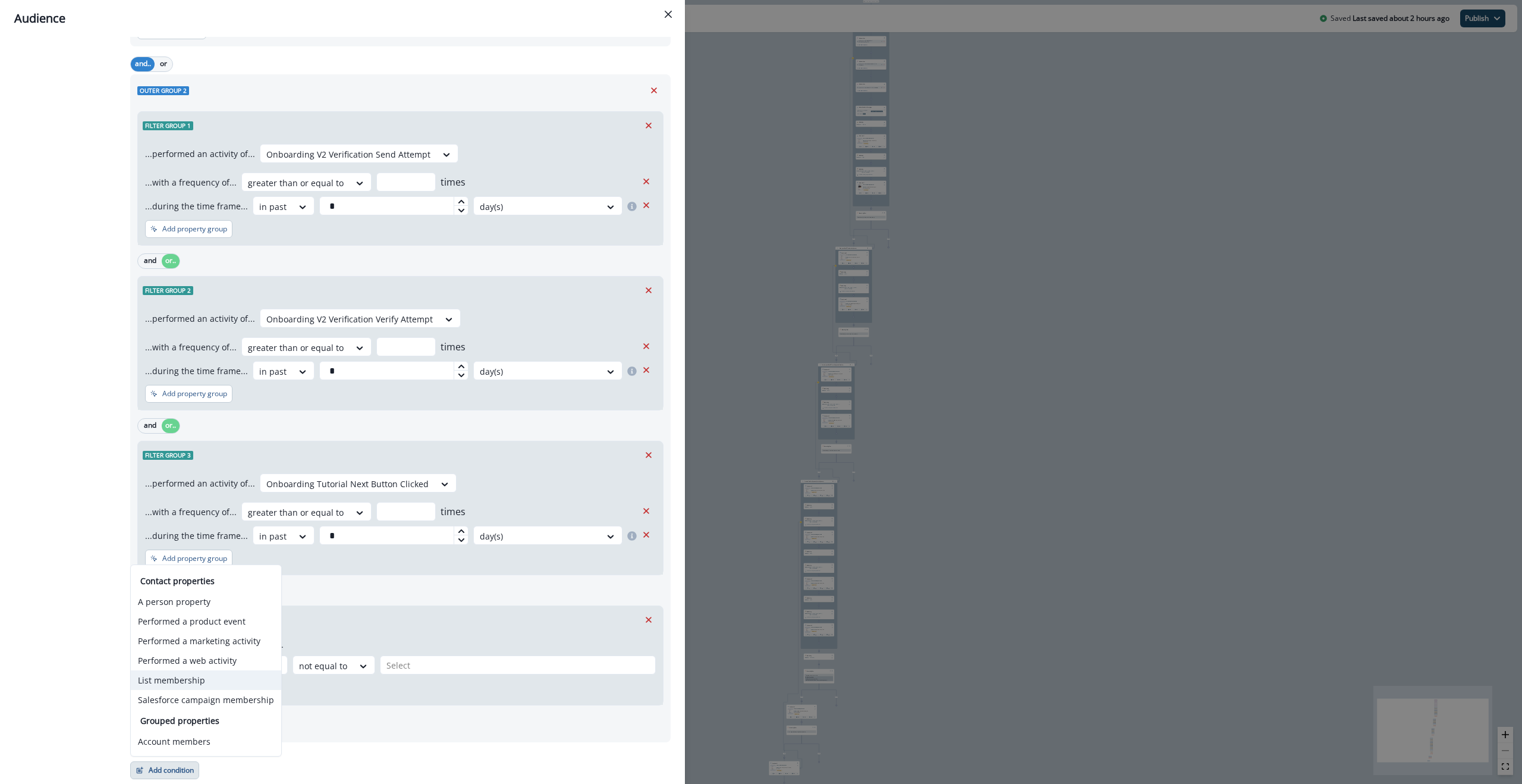
click at [193, 683] on button "List membership" at bounding box center [206, 680] width 150 height 20
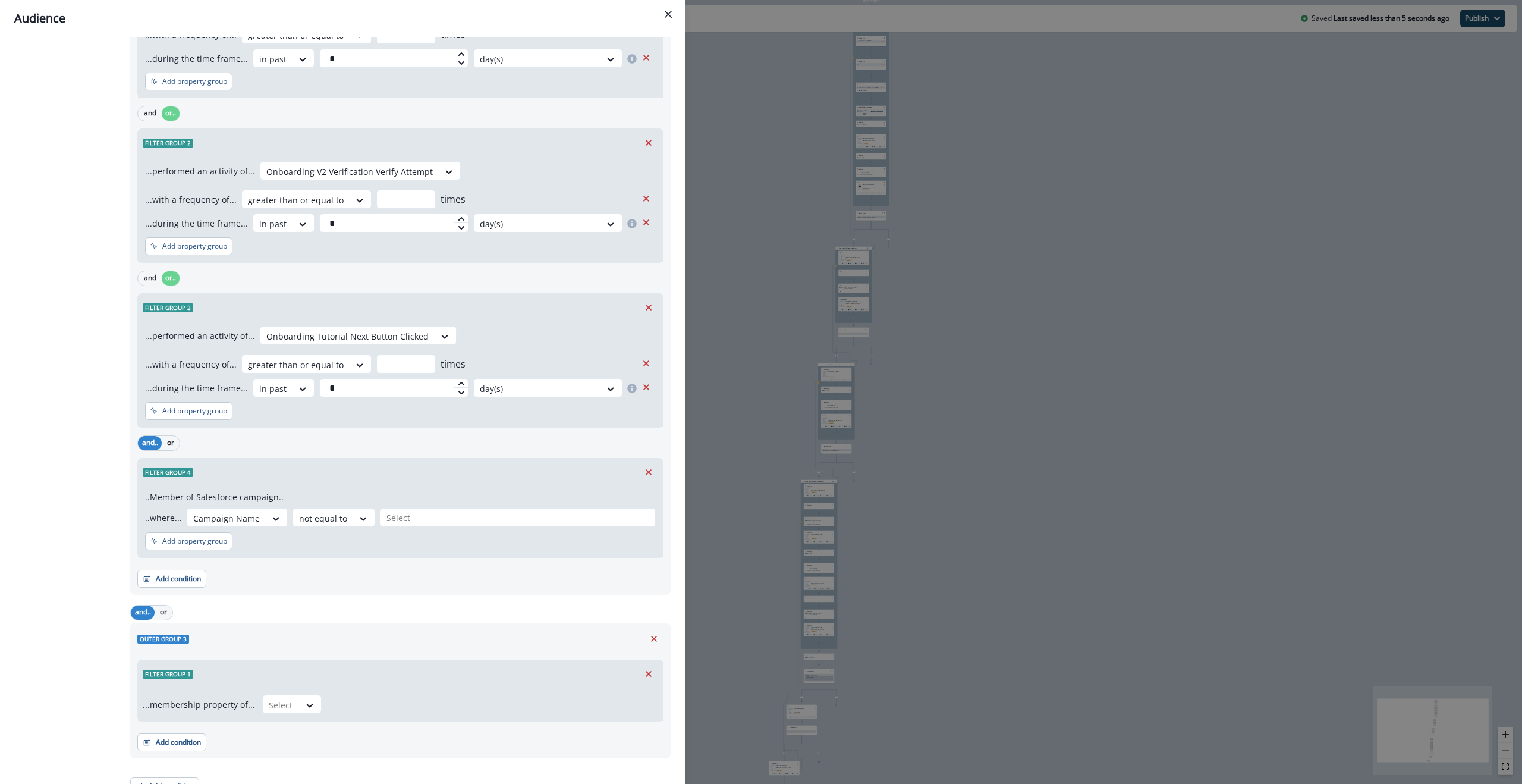
scroll to position [542, 0]
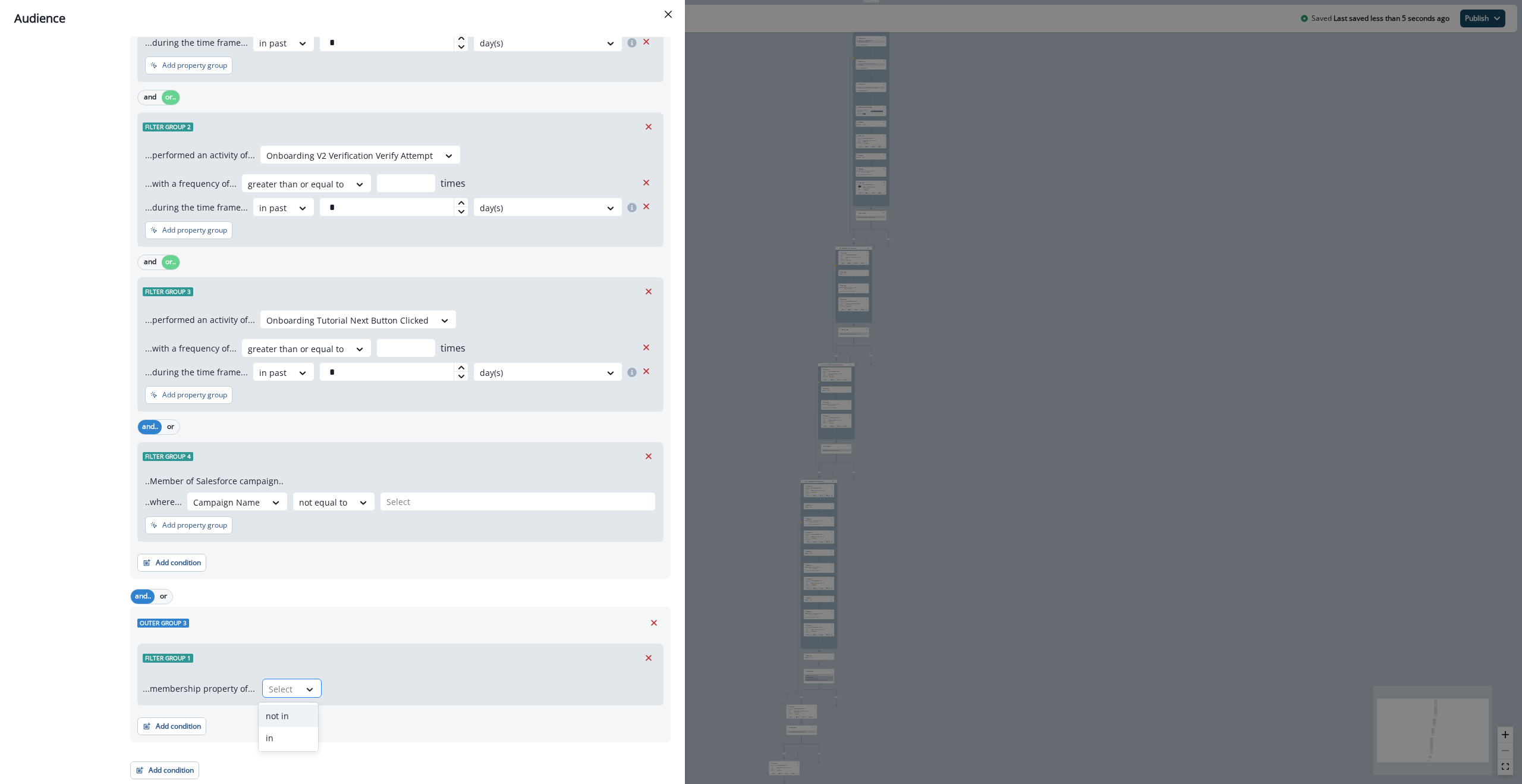
click at [300, 685] on div at bounding box center [310, 689] width 20 height 12
click at [292, 716] on div "not in" at bounding box center [288, 715] width 60 height 22
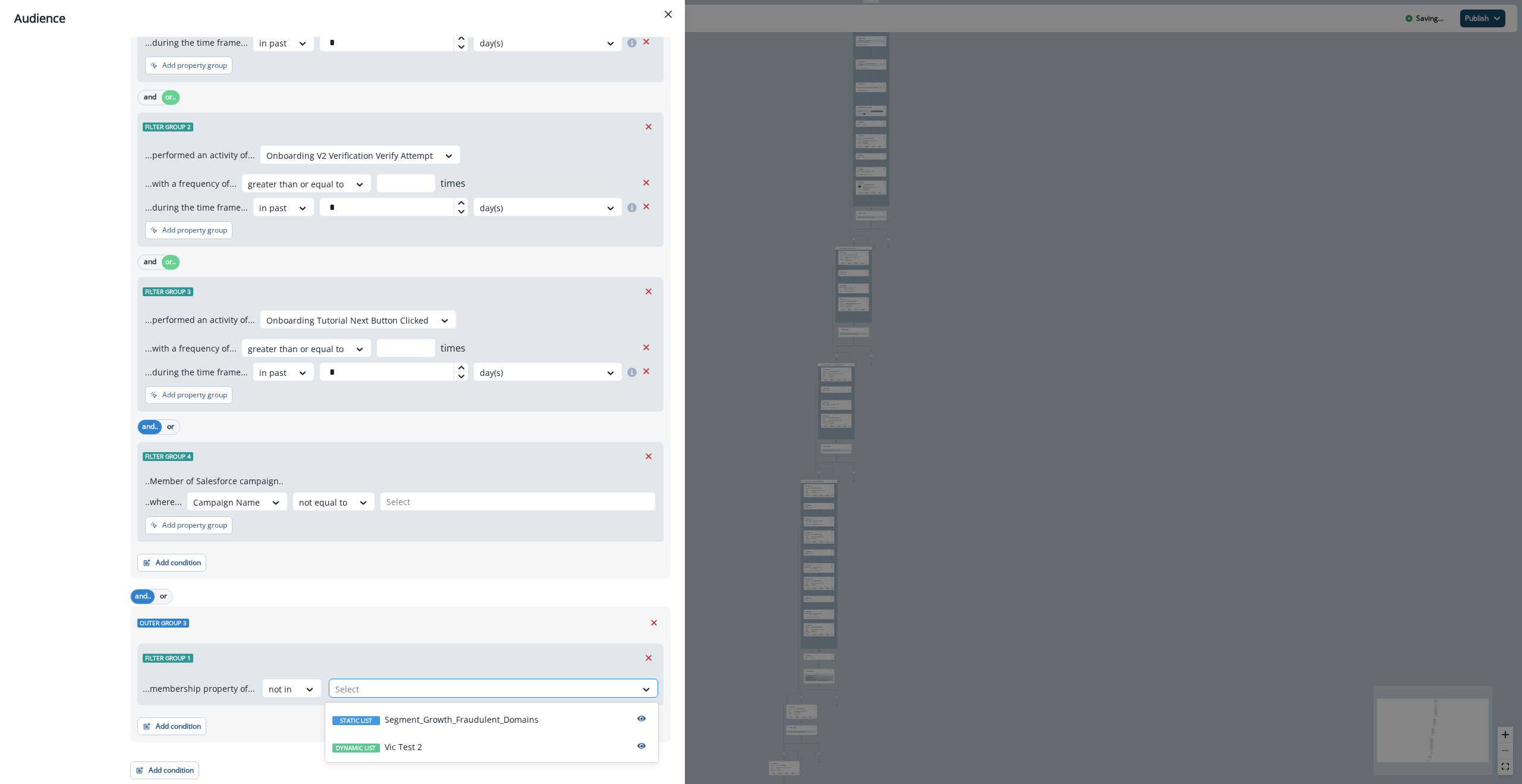
click at [363, 691] on div at bounding box center [483, 689] width 295 height 15
click at [423, 716] on p "Segment_Growth_Fraudulent_Domains" at bounding box center [462, 719] width 154 height 12
click at [75, 713] on div "All contact s who have, Outer group 1 Filter group 1 AND Property group 1 AND O…" at bounding box center [68, 151] width 109 height 1256
click at [72, 694] on div "All contact s who have, Outer group 1 Filter group 1 AND Property group 1 AND O…" at bounding box center [68, 151] width 109 height 1256
click at [53, 569] on div "All contact s who have, Outer group 1 Filter group 1 AND Property group 1 AND O…" at bounding box center [68, 151] width 109 height 1256
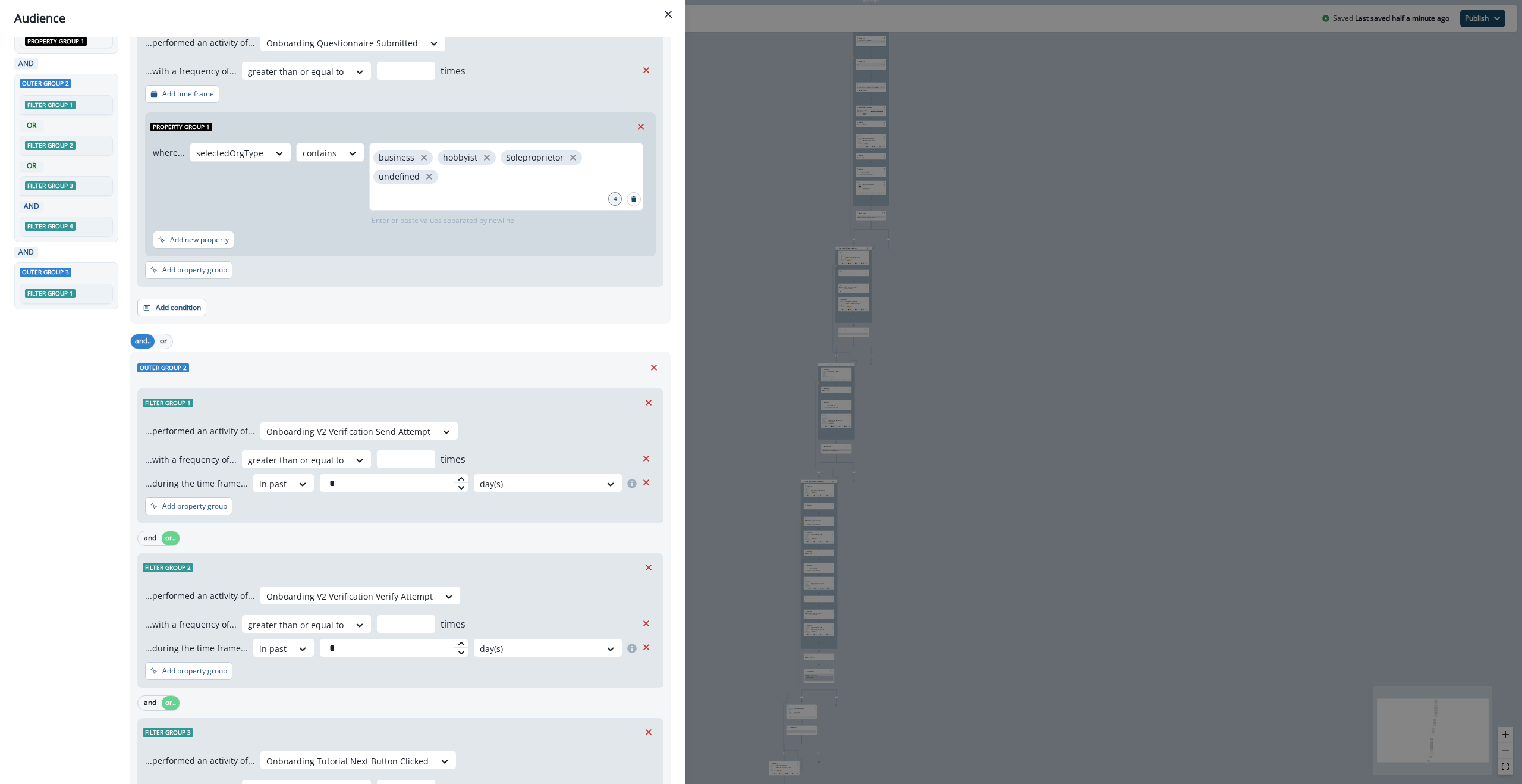
scroll to position [0, 0]
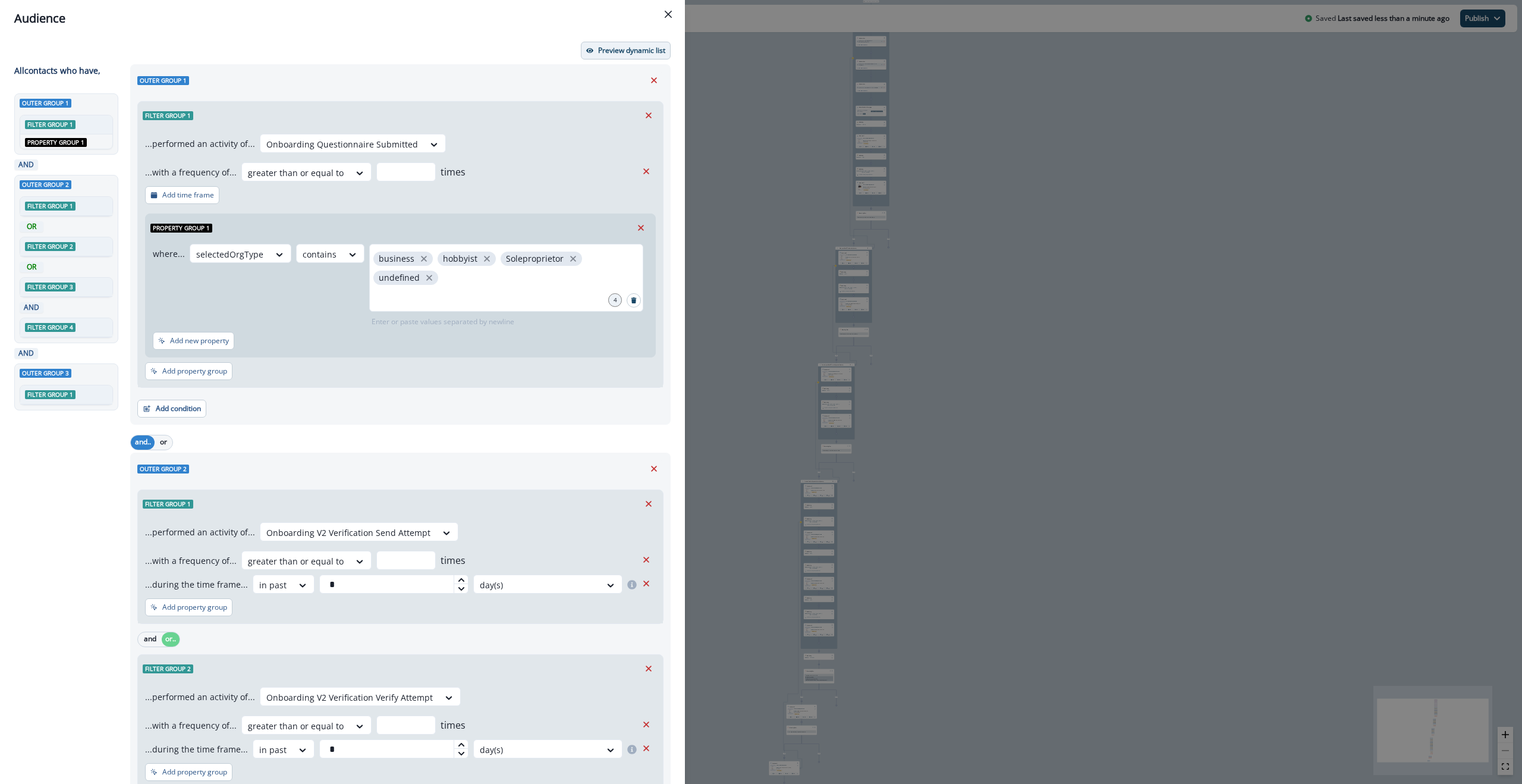
click at [618, 48] on p "Preview dynamic list" at bounding box center [632, 51] width 67 height 8
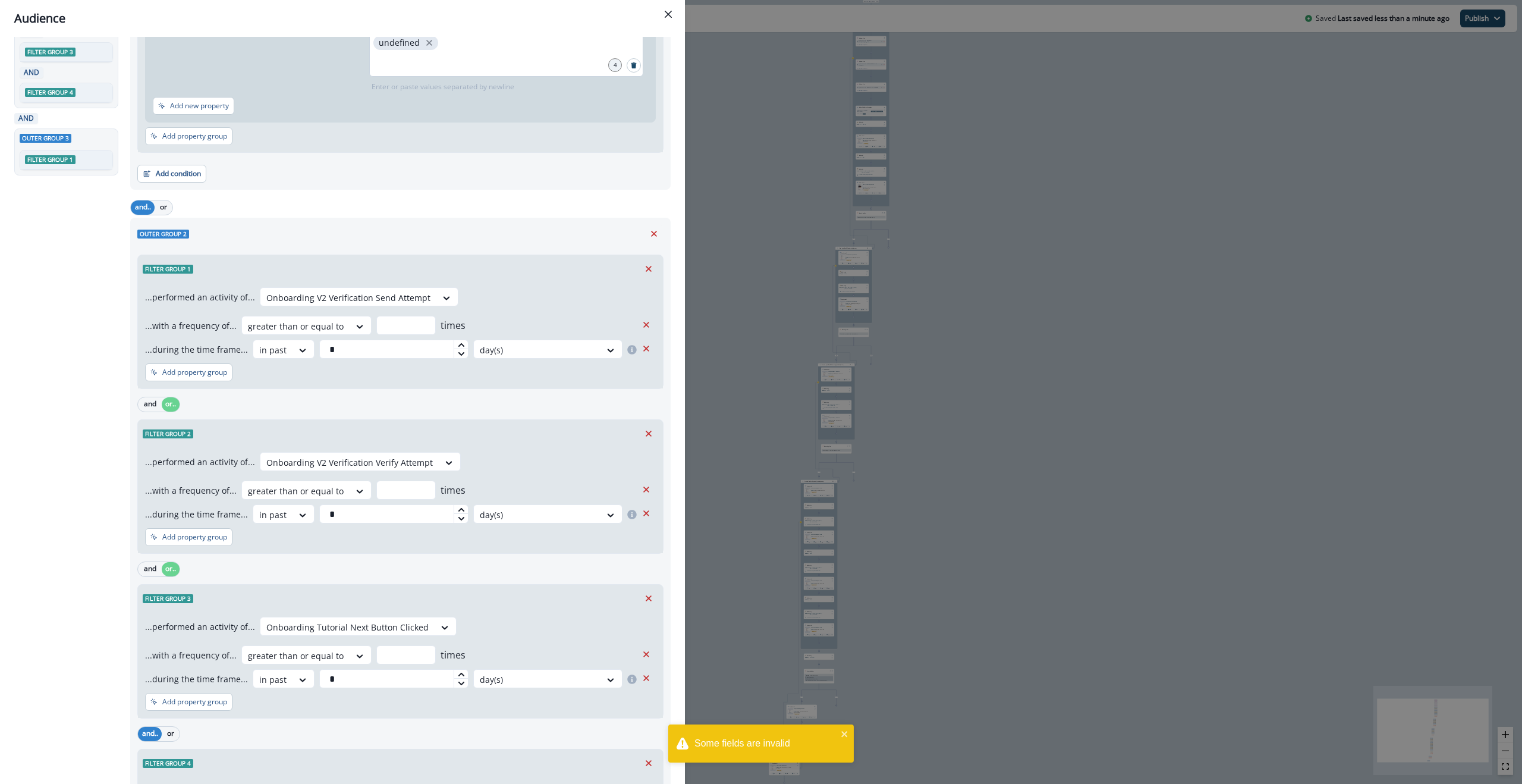
scroll to position [542, 0]
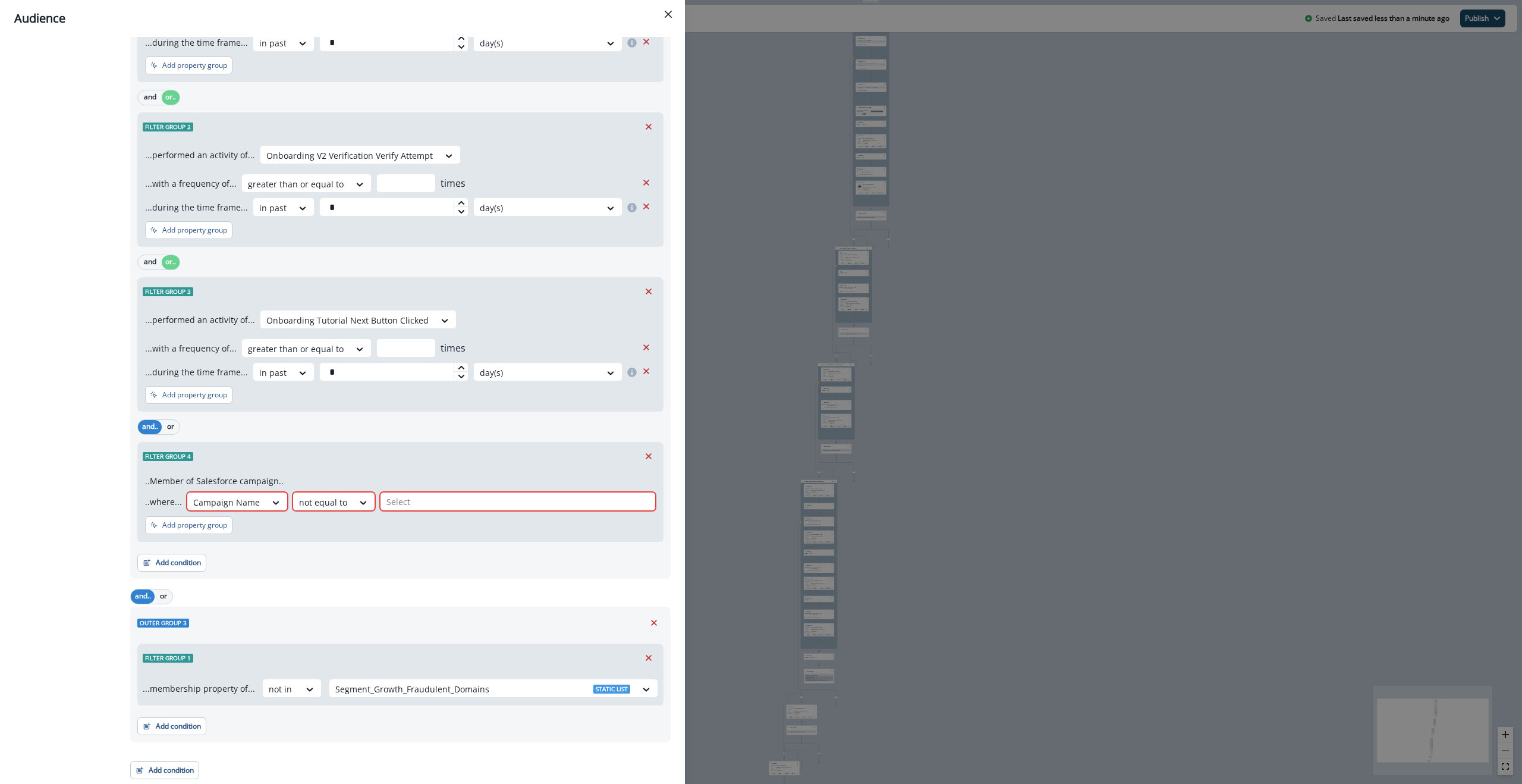
click at [85, 497] on div "All contact s who have, Outer group 1 Filter group 1 AND Property group 1 AND O…" at bounding box center [68, 151] width 109 height 1256
click at [649, 453] on icon "Remove" at bounding box center [648, 456] width 11 height 11
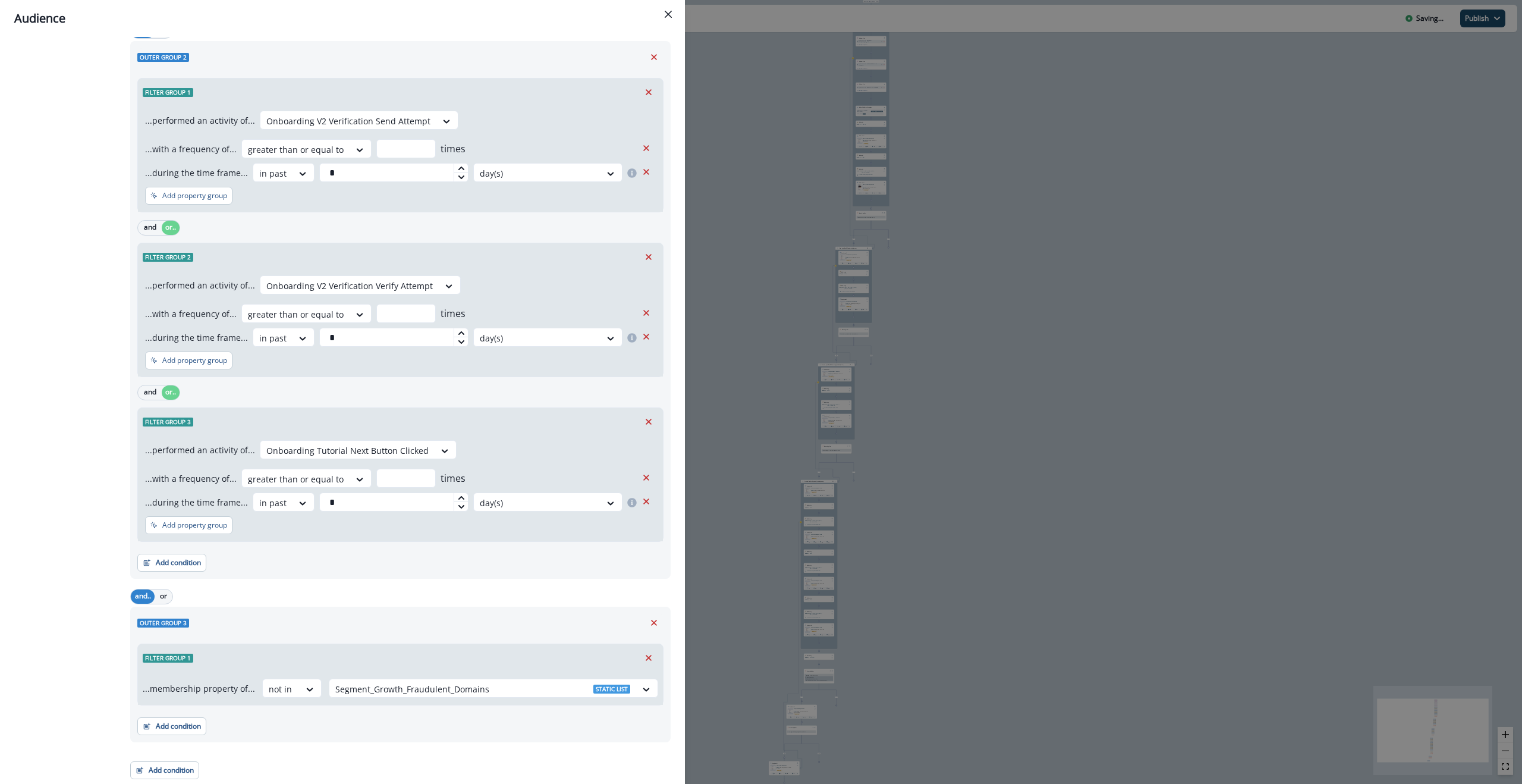
scroll to position [0, 0]
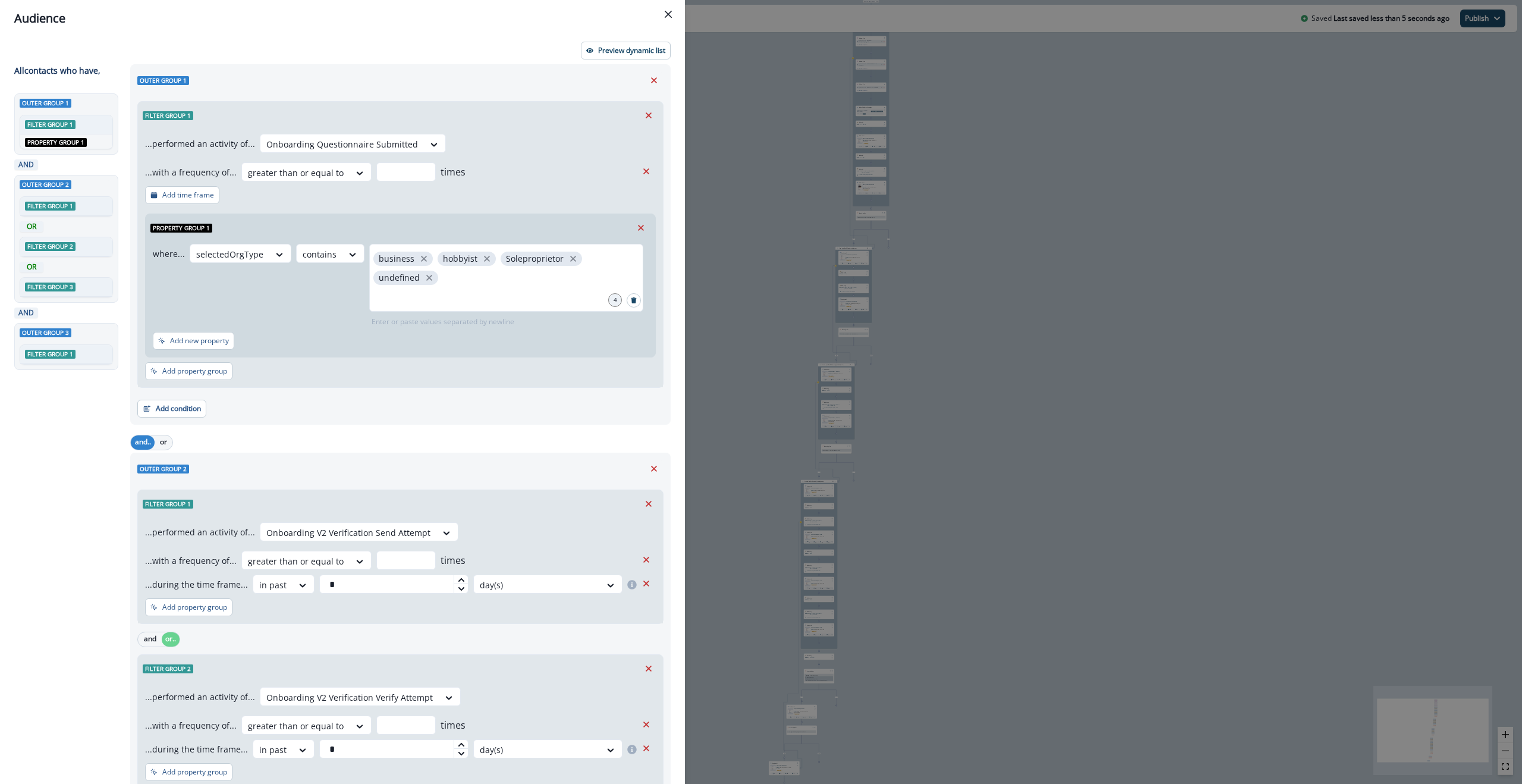
click at [536, 54] on div "Preview dynamic list" at bounding box center [342, 51] width 657 height 18
click at [600, 52] on p "Preview dynamic list" at bounding box center [632, 51] width 67 height 8
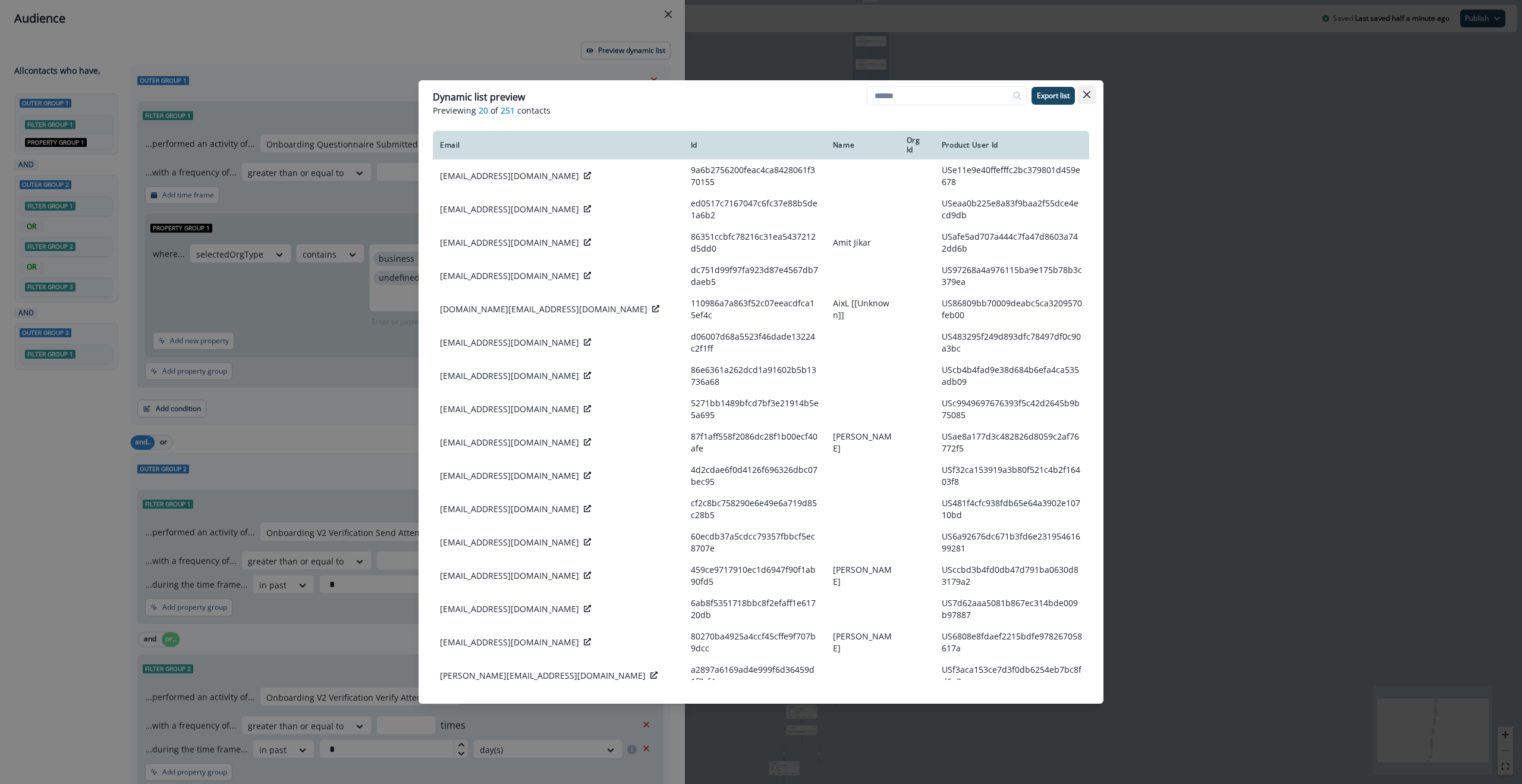
click at [1084, 92] on icon "Close" at bounding box center [1087, 94] width 7 height 7
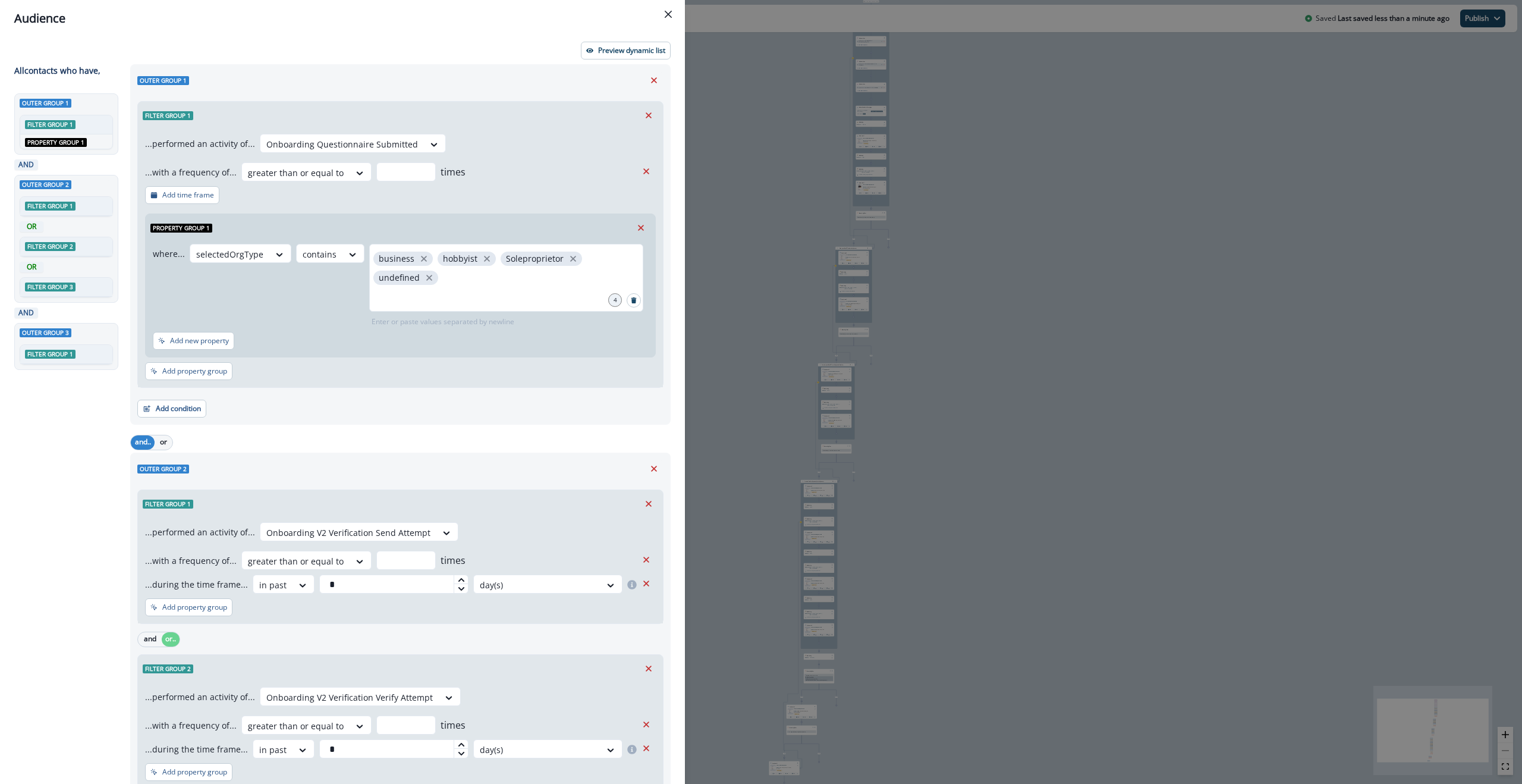
click at [306, 317] on div "where... selectedOrgType contains business hobbyist Soleproprietor undefined 4 …" at bounding box center [398, 285] width 491 height 83
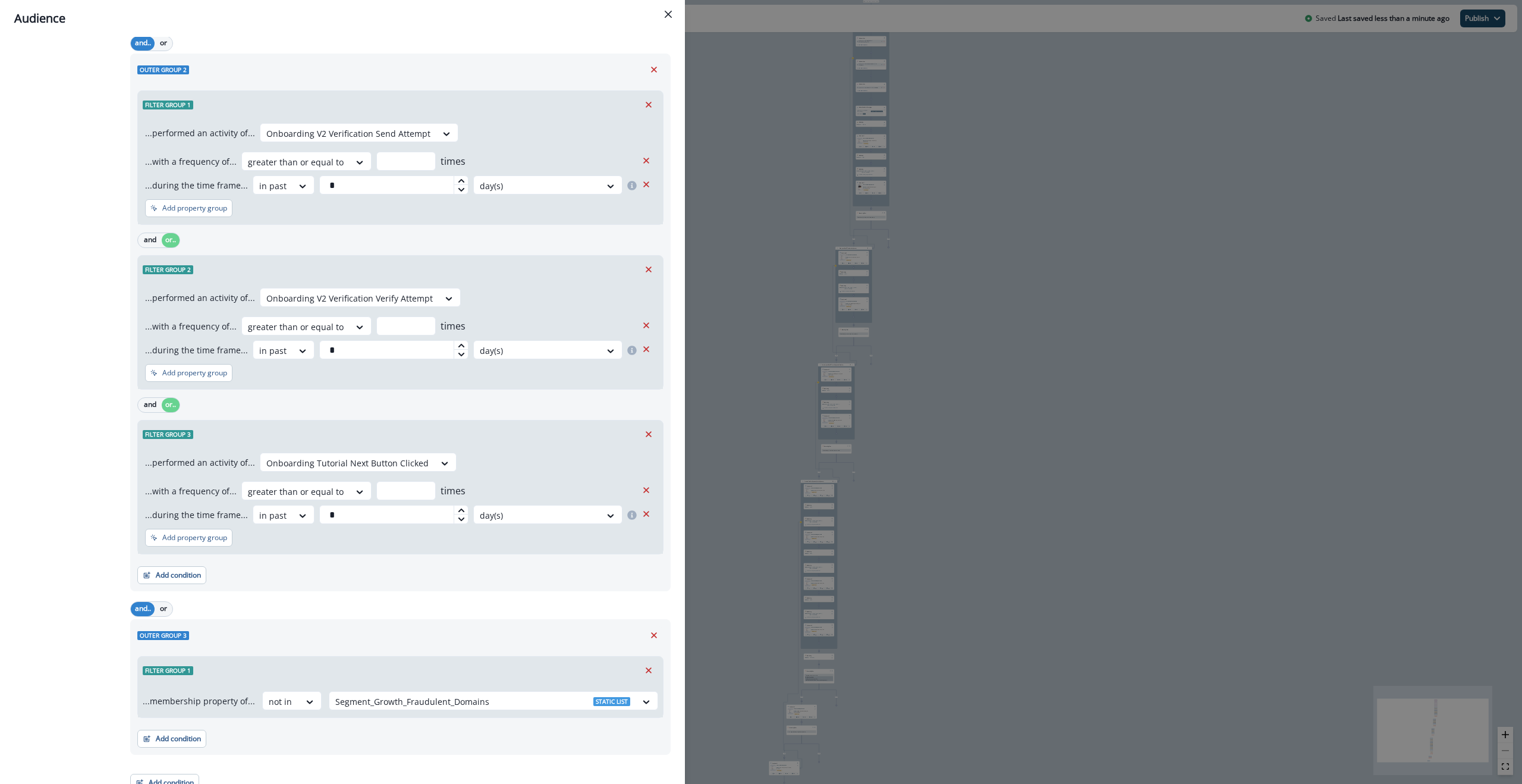
scroll to position [411, 0]
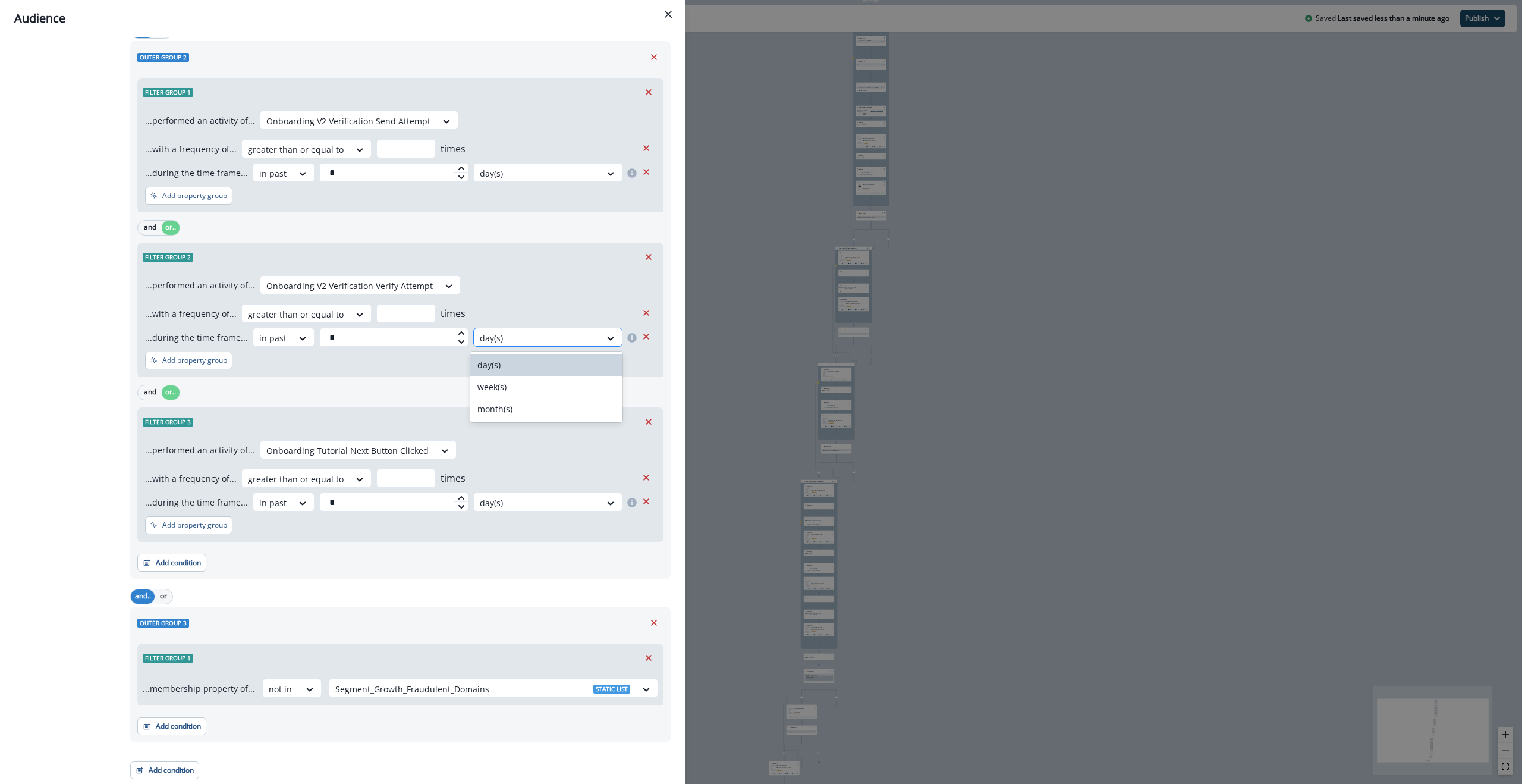
click at [565, 341] on div at bounding box center [537, 338] width 114 height 15
click at [388, 367] on div "...performed an activity of... Onboarding V2 Verification Verify Attempt ...wit…" at bounding box center [400, 323] width 525 height 106
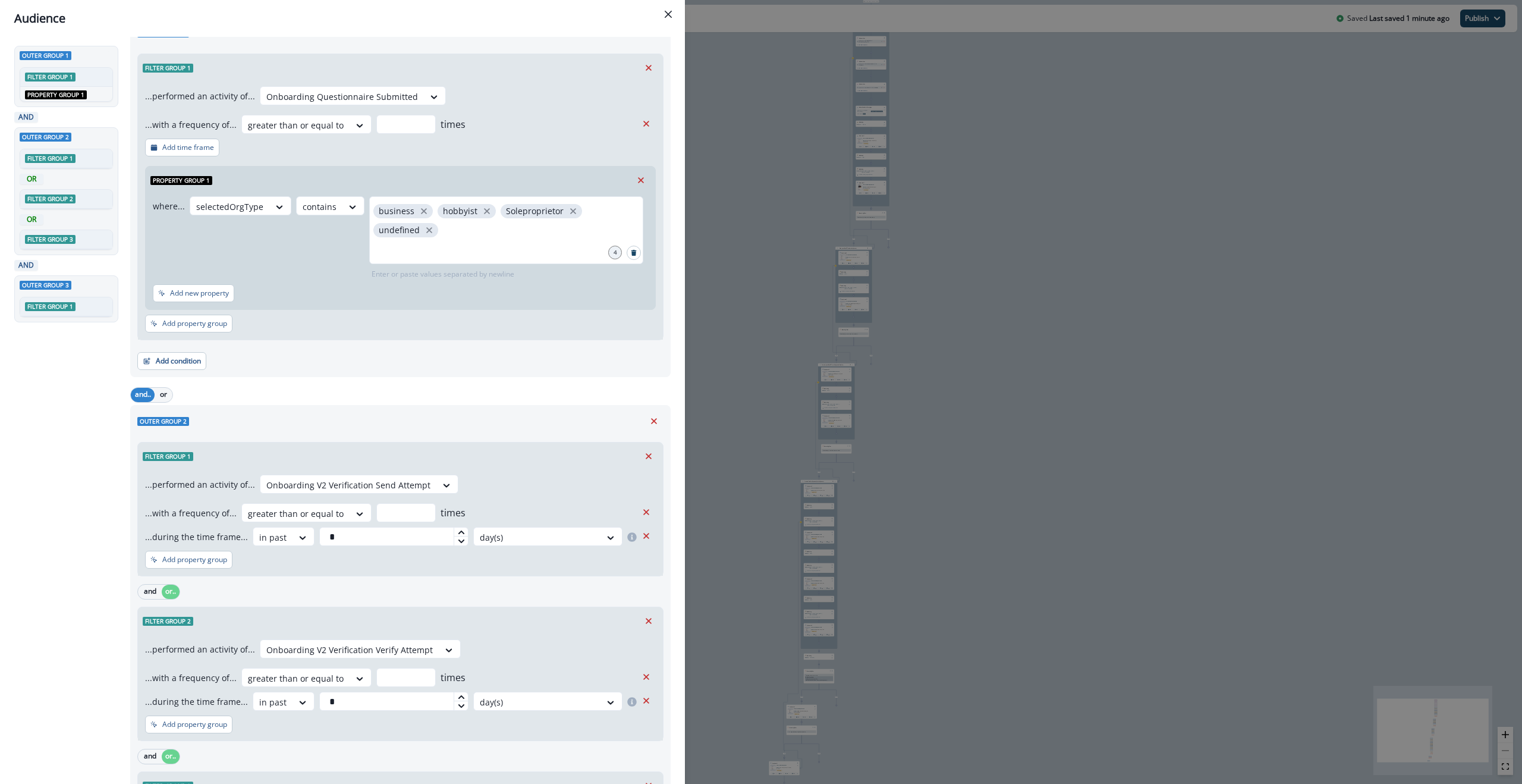
scroll to position [0, 0]
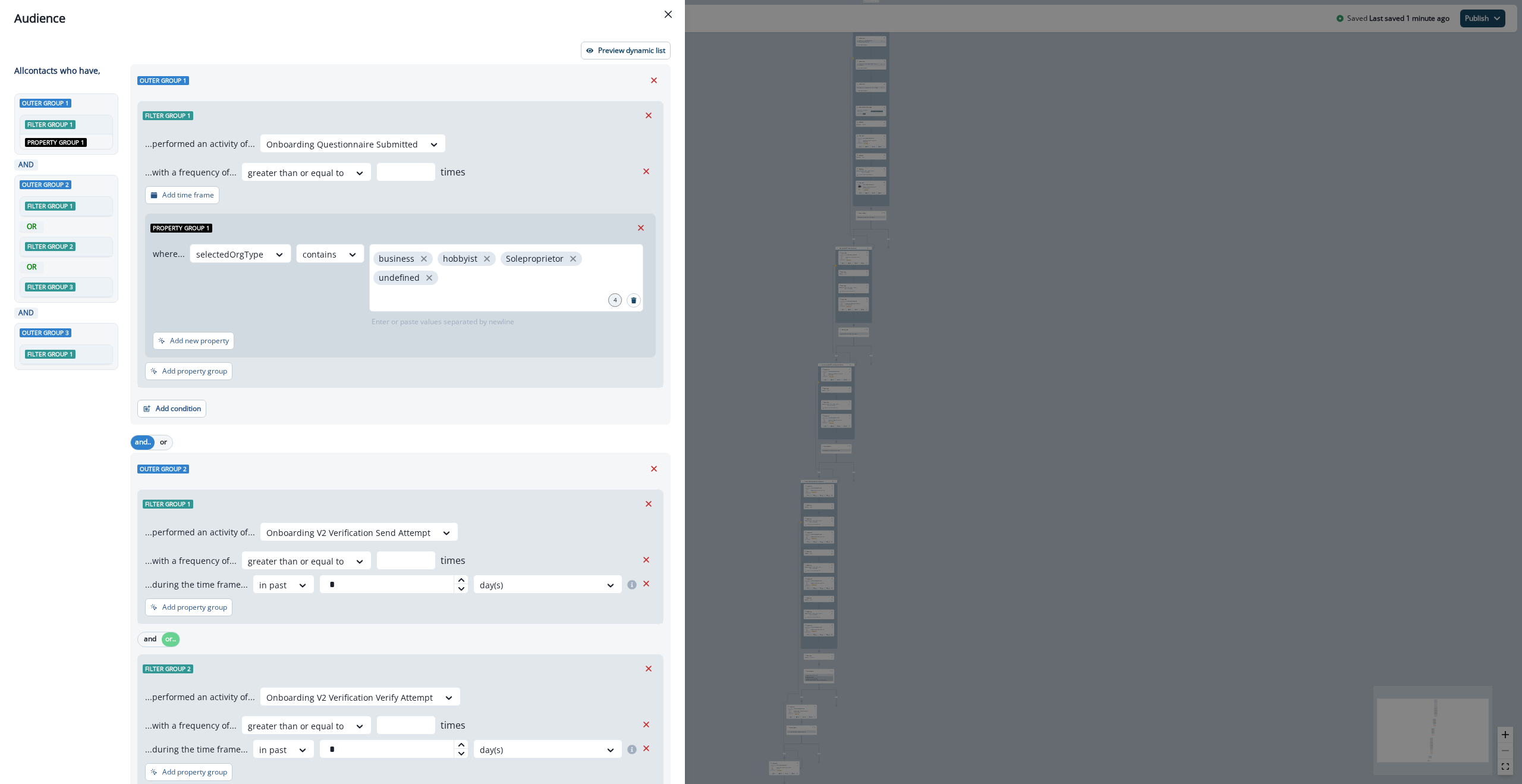
click at [308, 311] on div "where... selectedOrgType contains business hobbyist Soleproprietor undefined 4 …" at bounding box center [398, 285] width 491 height 83
click at [666, 18] on button "Close" at bounding box center [668, 14] width 19 height 19
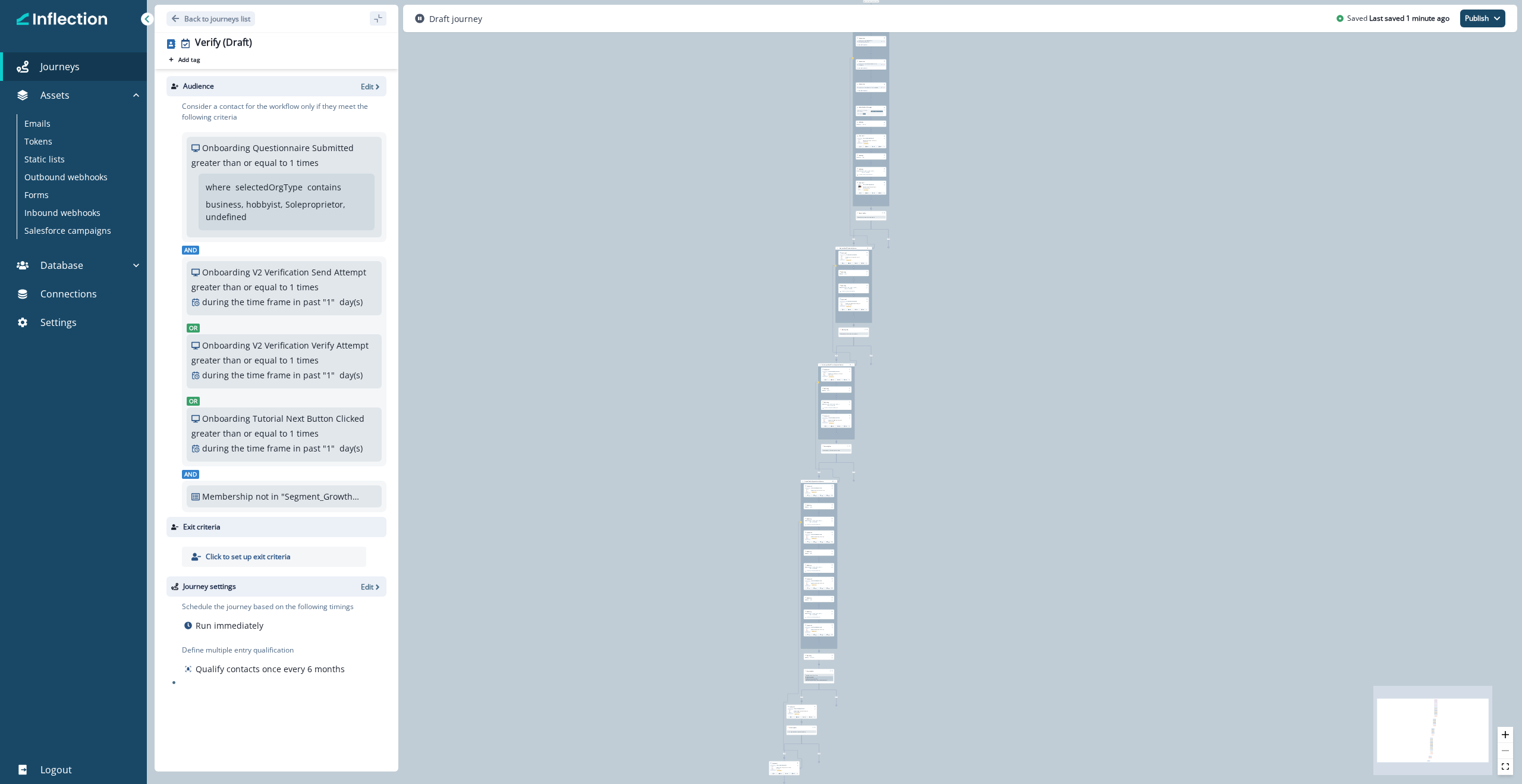
click at [609, 182] on div "0 contact has entered the journey Signup permitted journey Update value Update …" at bounding box center [834, 392] width 1375 height 784
